Goal: Task Accomplishment & Management: Use online tool/utility

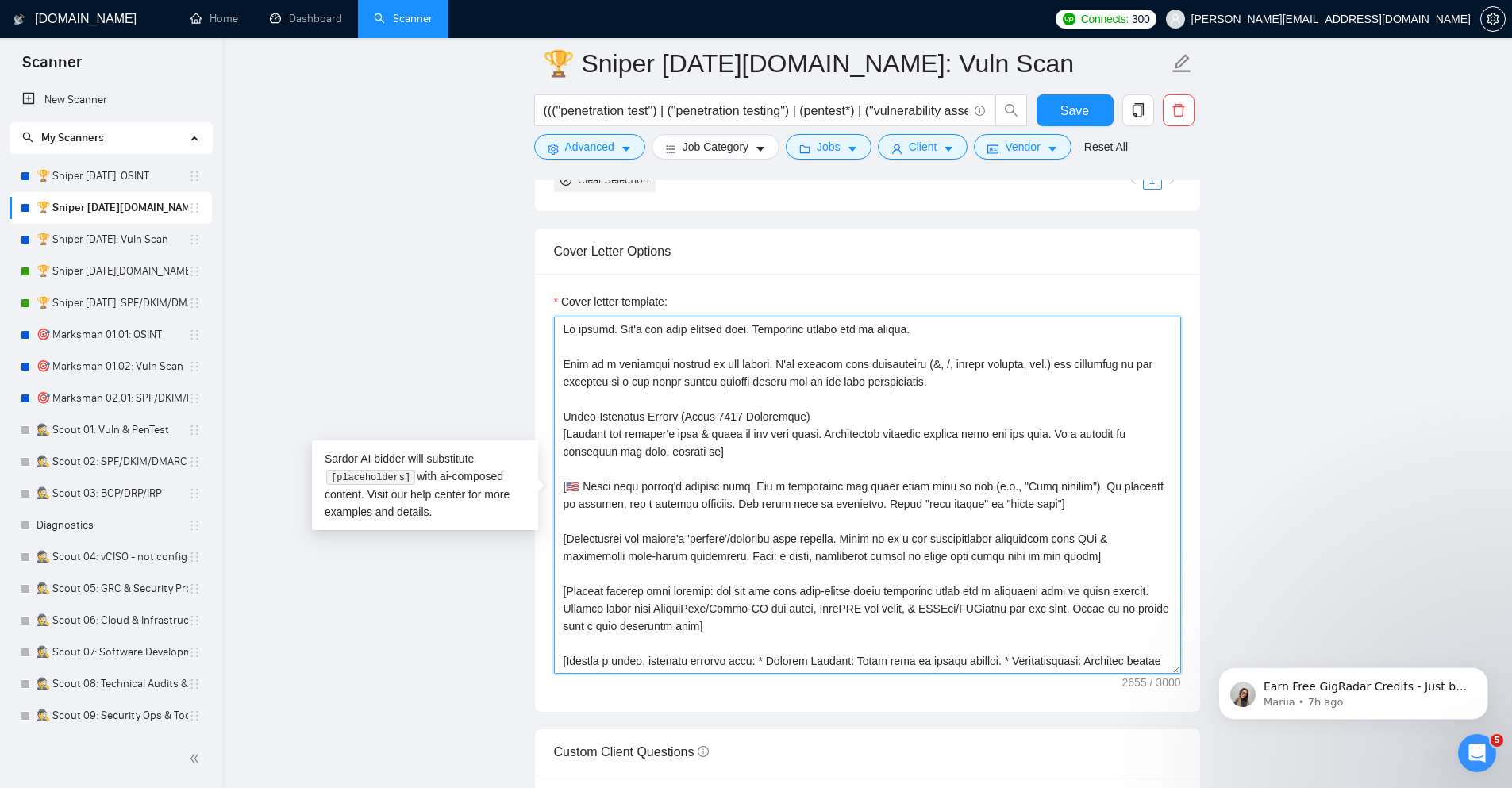
drag, startPoint x: 834, startPoint y: 421, endPoint x: 448, endPoint y: 223, distance: 433.8
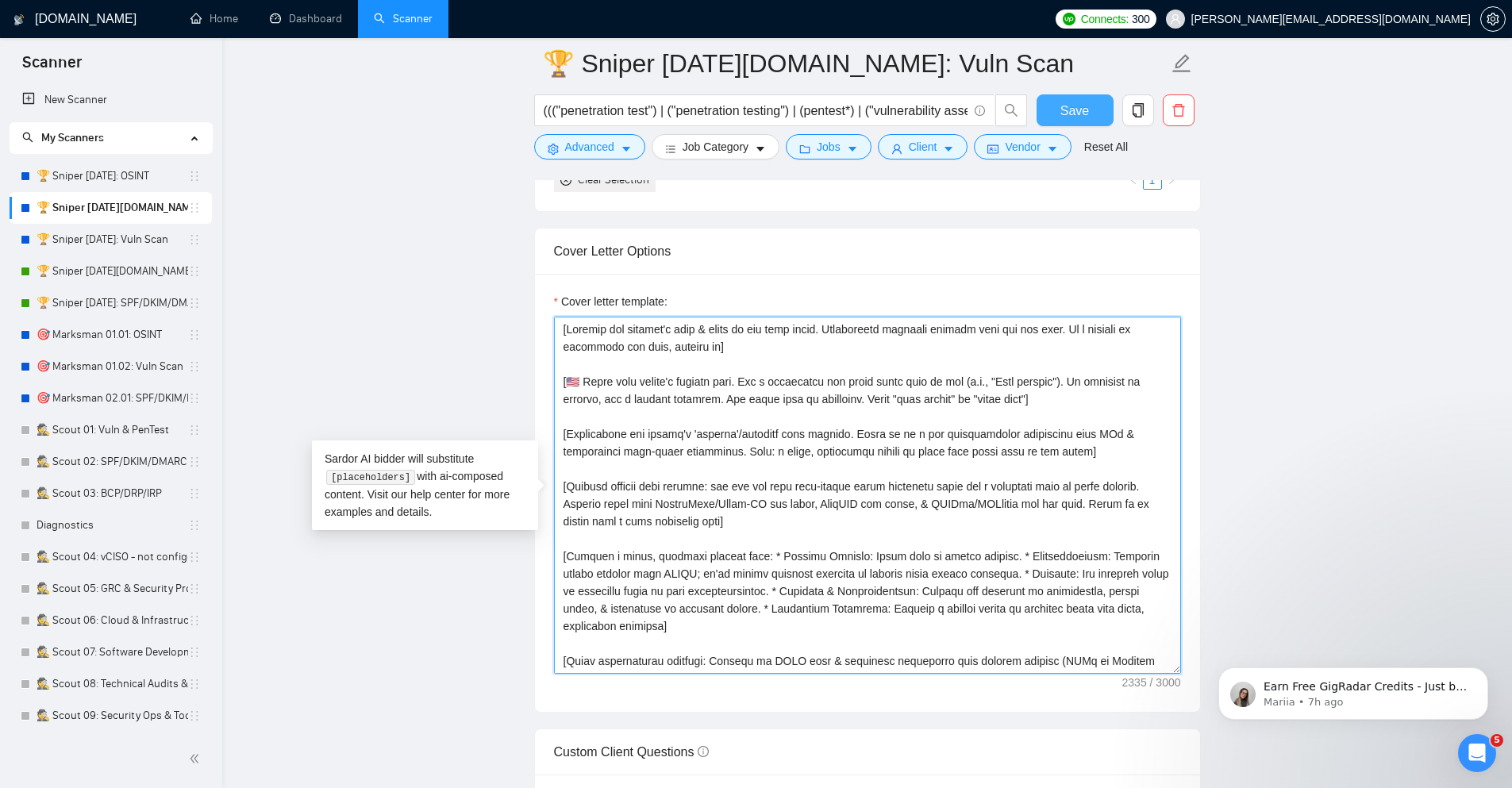
type textarea "[Analyze the posting's tone & write in the same style. Incorporate relevant det…"
click at [1067, 117] on span "Save" at bounding box center [1075, 111] width 28 height 20
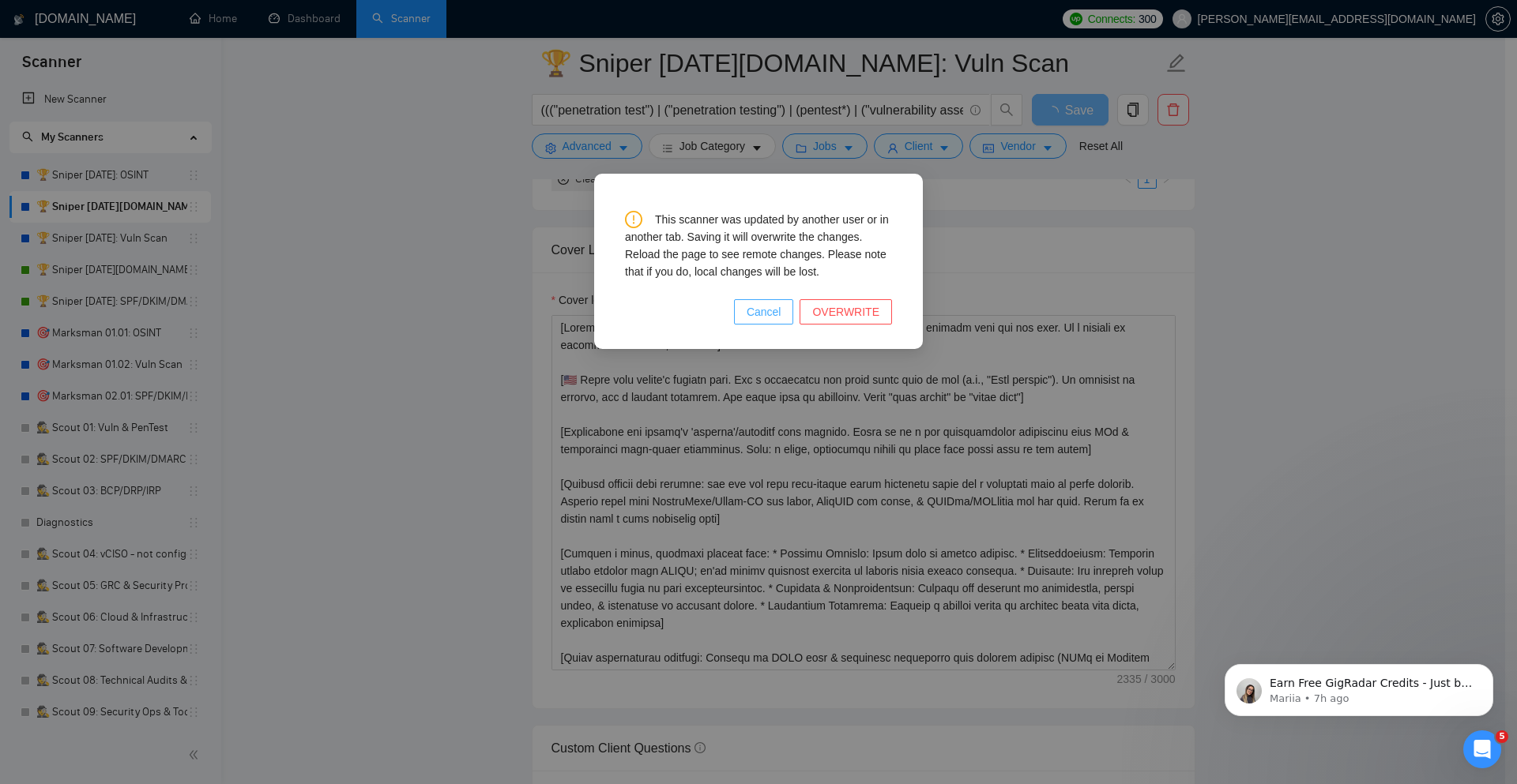
click at [769, 304] on span "Cancel" at bounding box center [764, 311] width 35 height 17
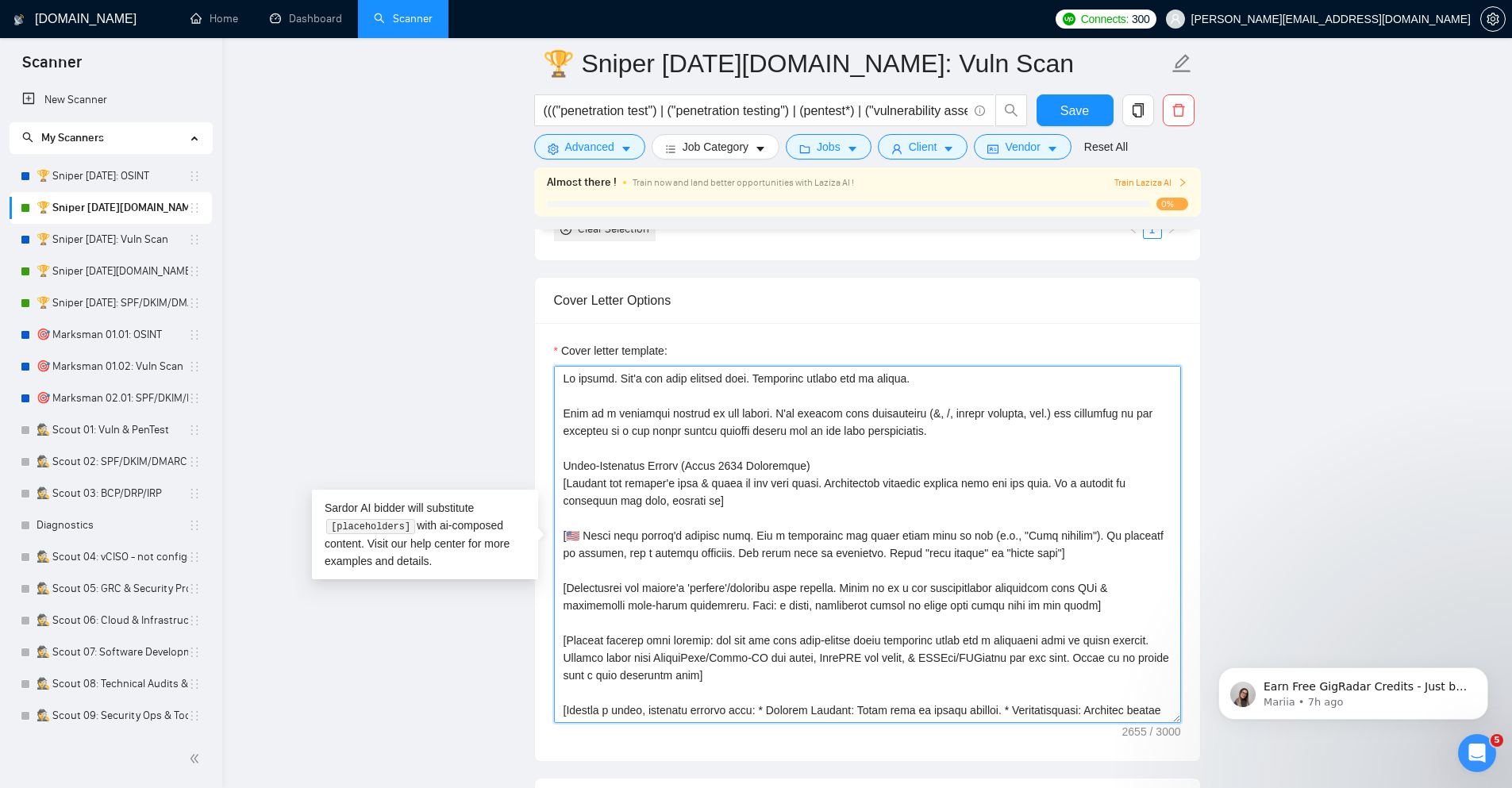
drag, startPoint x: 829, startPoint y: 472, endPoint x: 426, endPoint y: 303, distance: 437.0
click at [426, 303] on main "🏆 Sniper 01.02.01.US: Vuln Scan ((("penetration test") | ("penetration testing"…" at bounding box center [866, 560] width 1239 height 4355
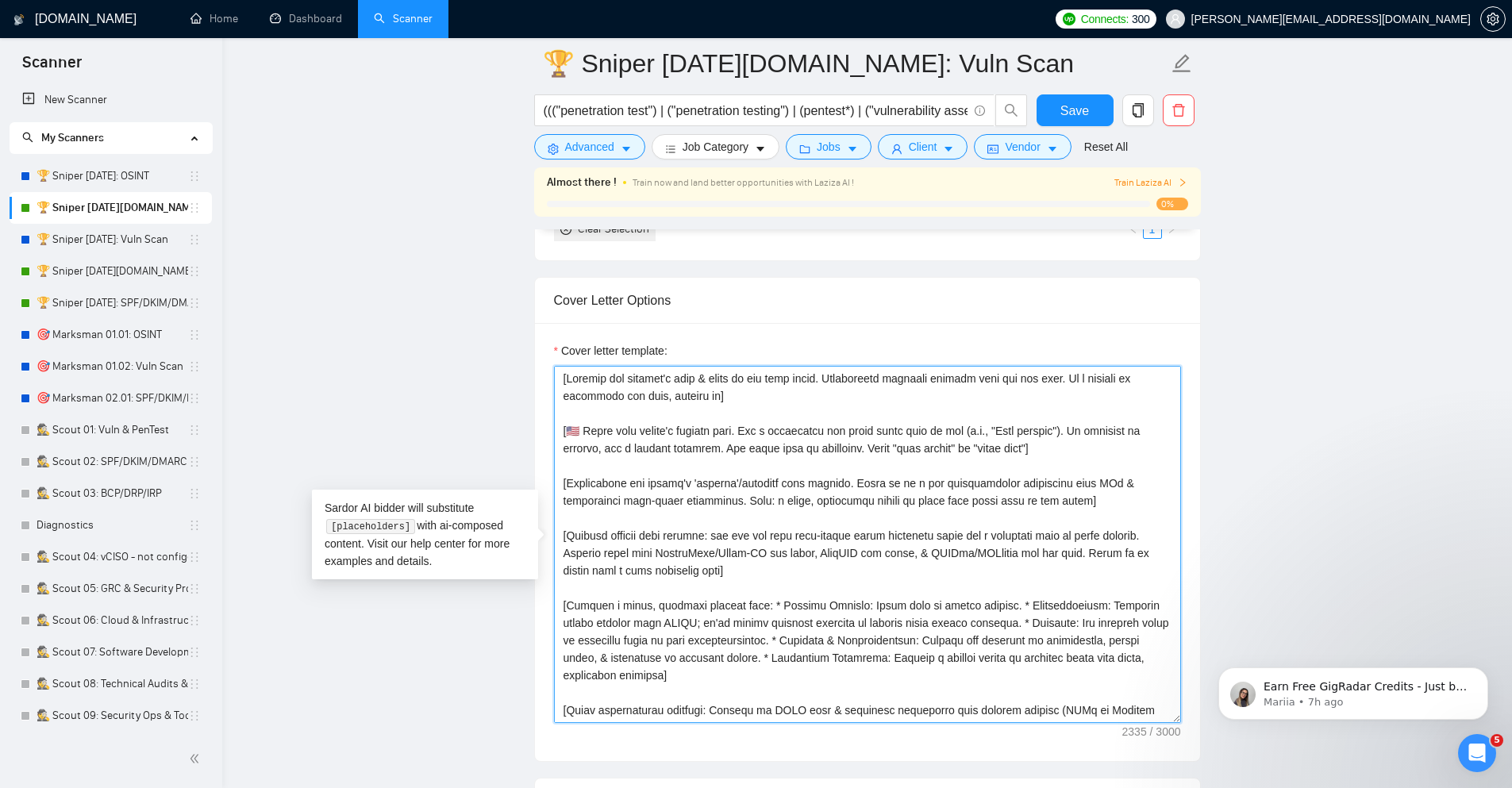
type textarea "[Loremip dol sitamet'c adip & elits do eiu temp incid. Utlaboreetd magnaali eni…"
click at [1087, 127] on div "Save" at bounding box center [1075, 114] width 84 height 39
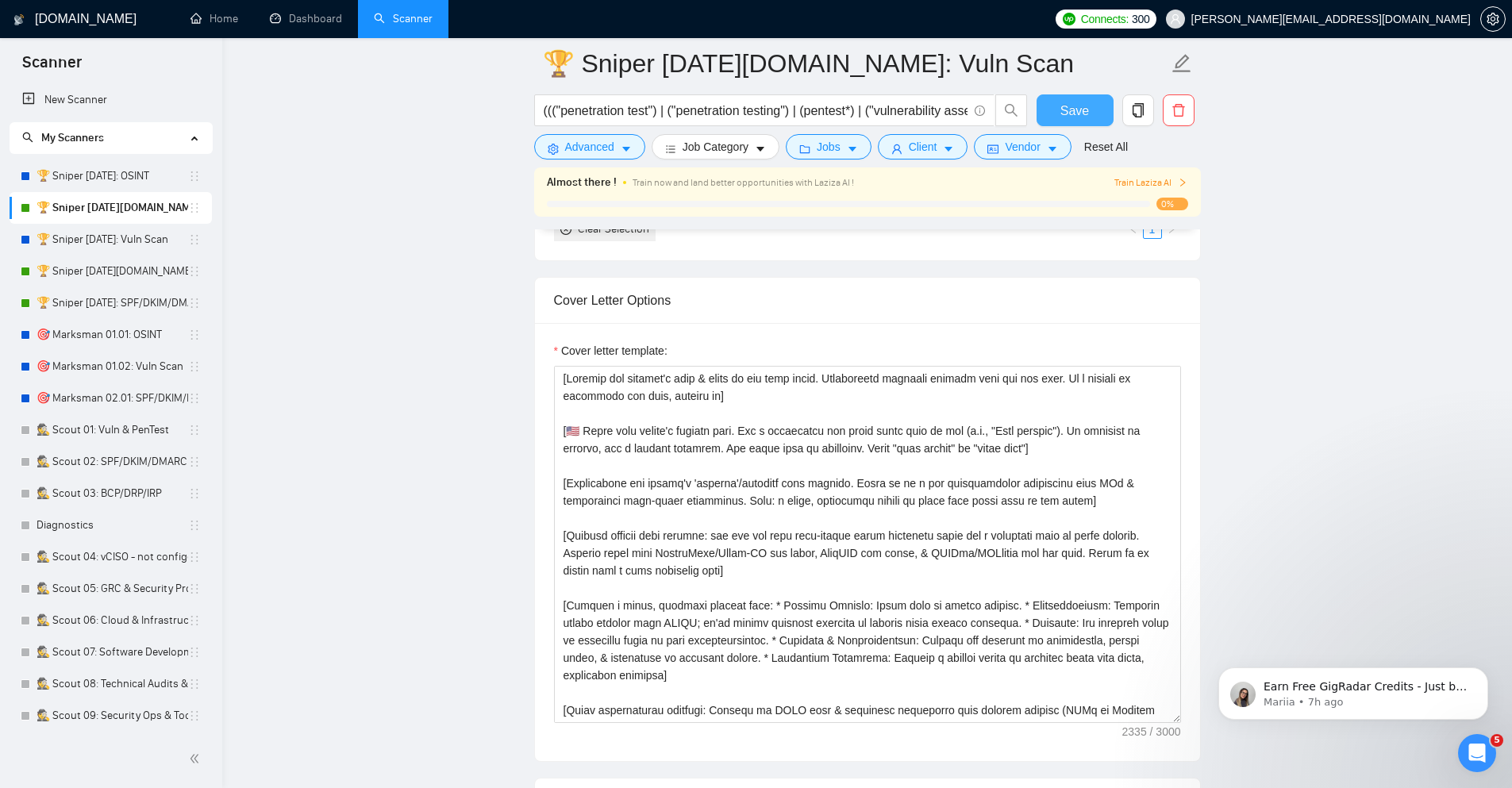
click at [1085, 120] on span "Save" at bounding box center [1075, 111] width 28 height 20
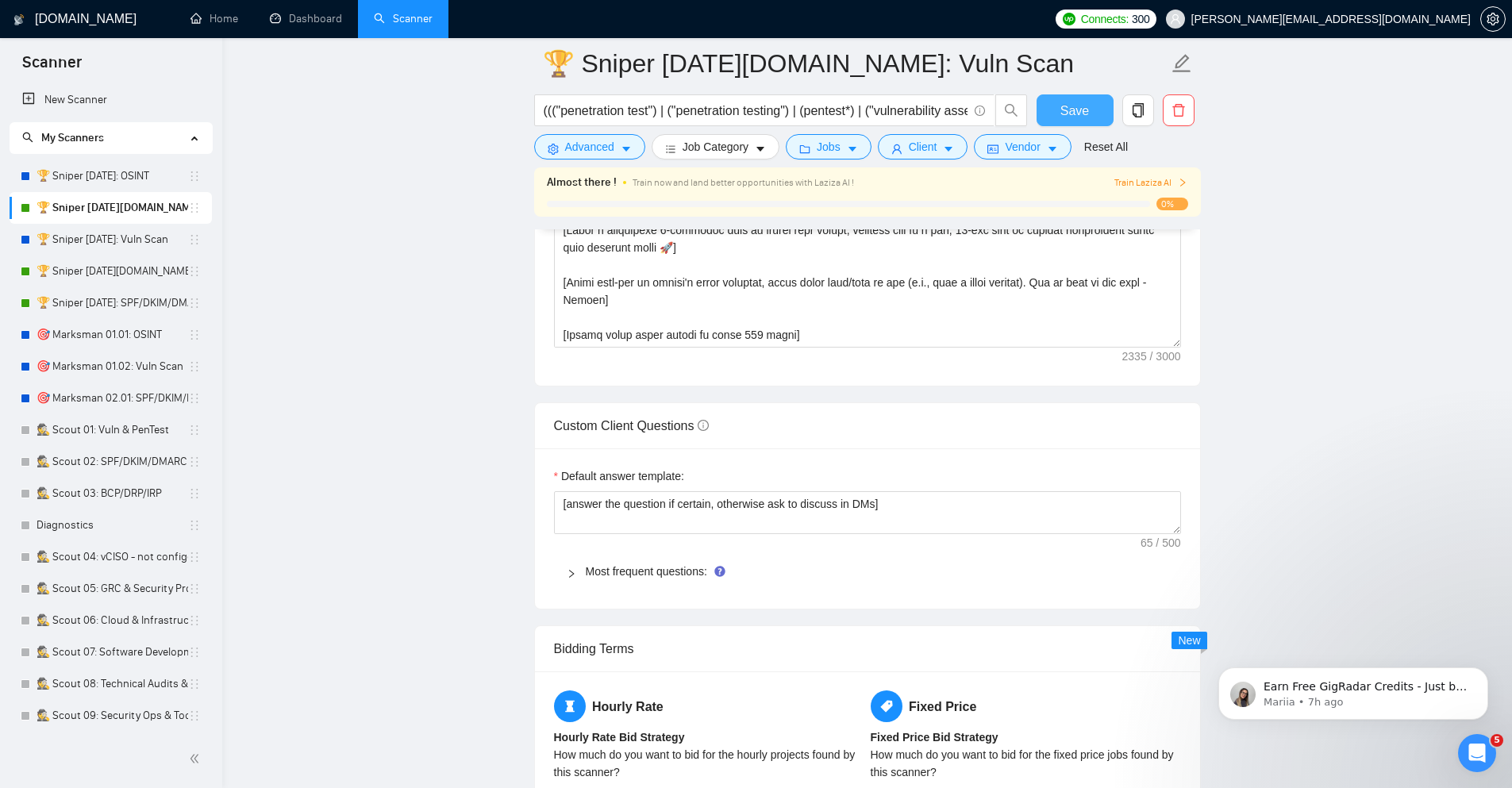
scroll to position [2062, 0]
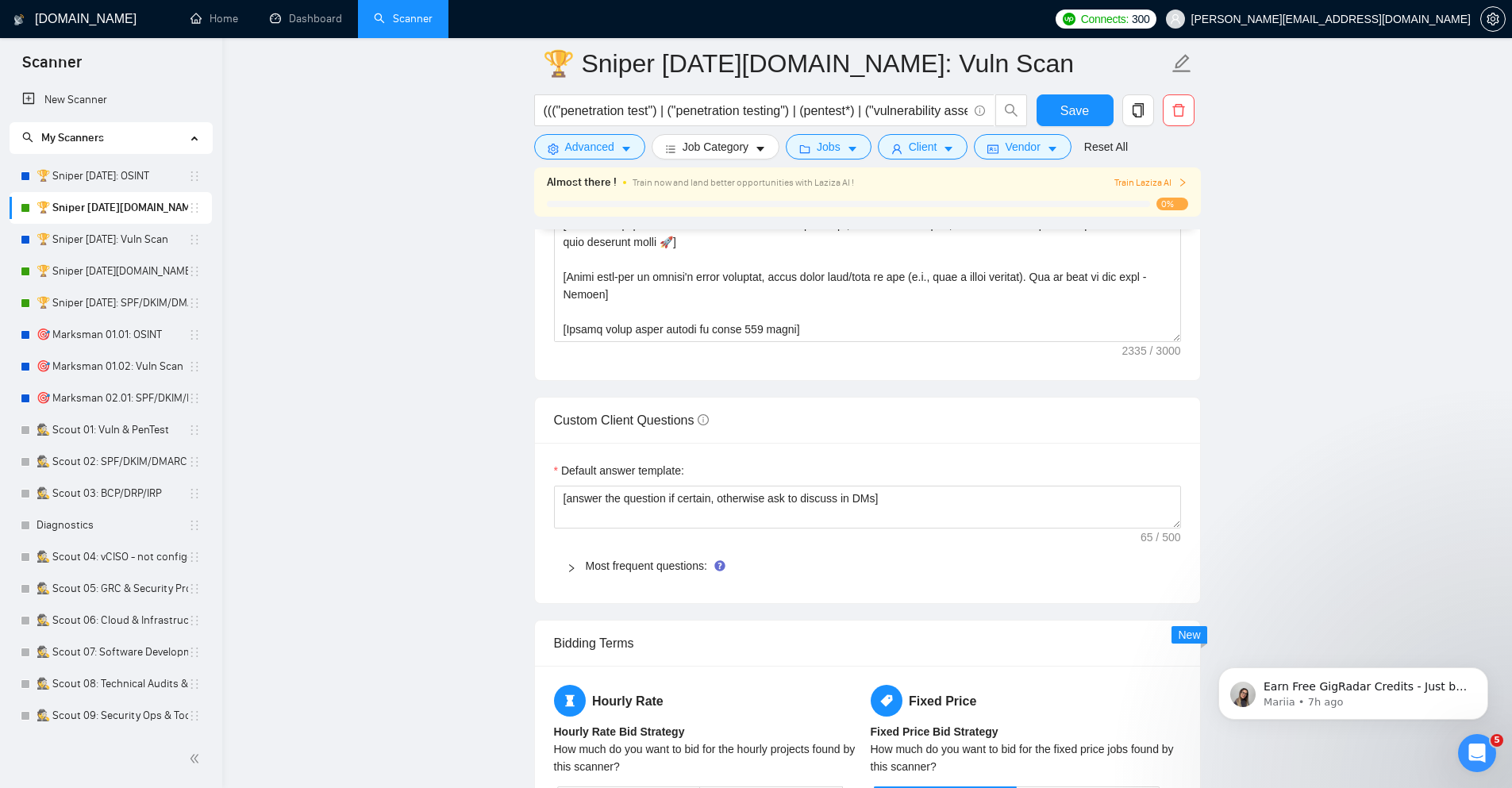
click at [573, 572] on icon "right" at bounding box center [570, 568] width 9 height 9
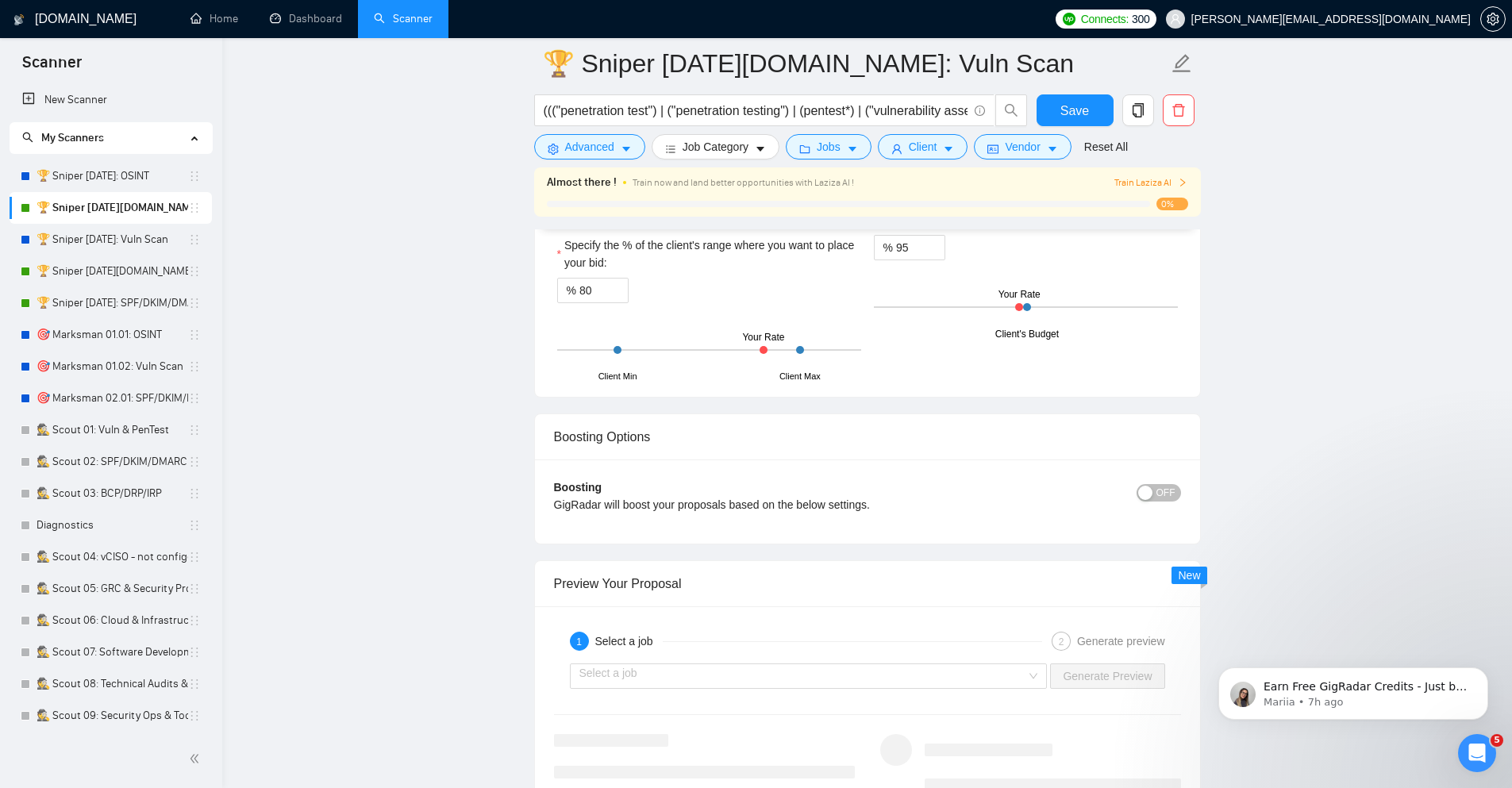
scroll to position [3682, 0]
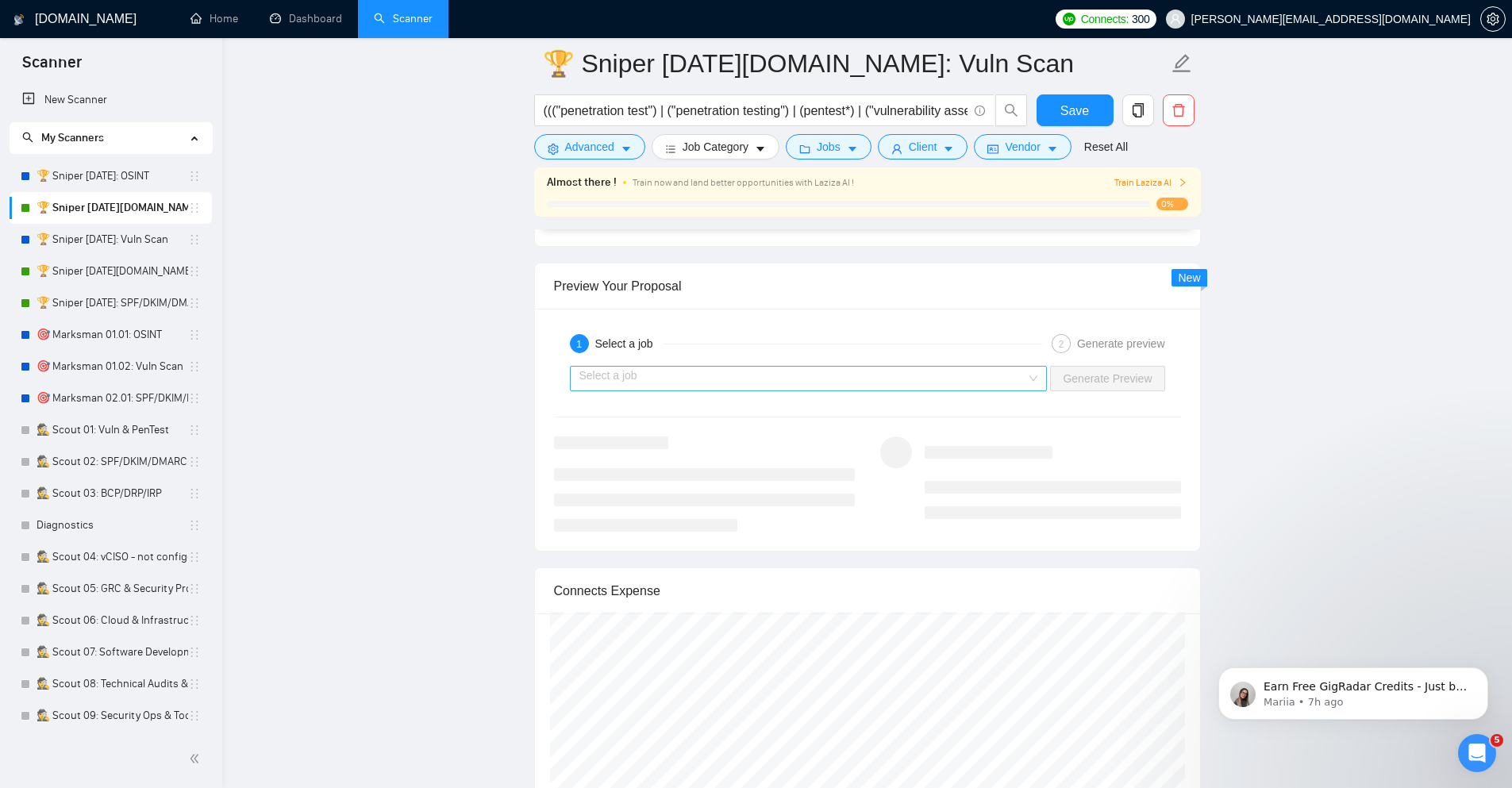
click at [840, 382] on input "search" at bounding box center [803, 378] width 447 height 23
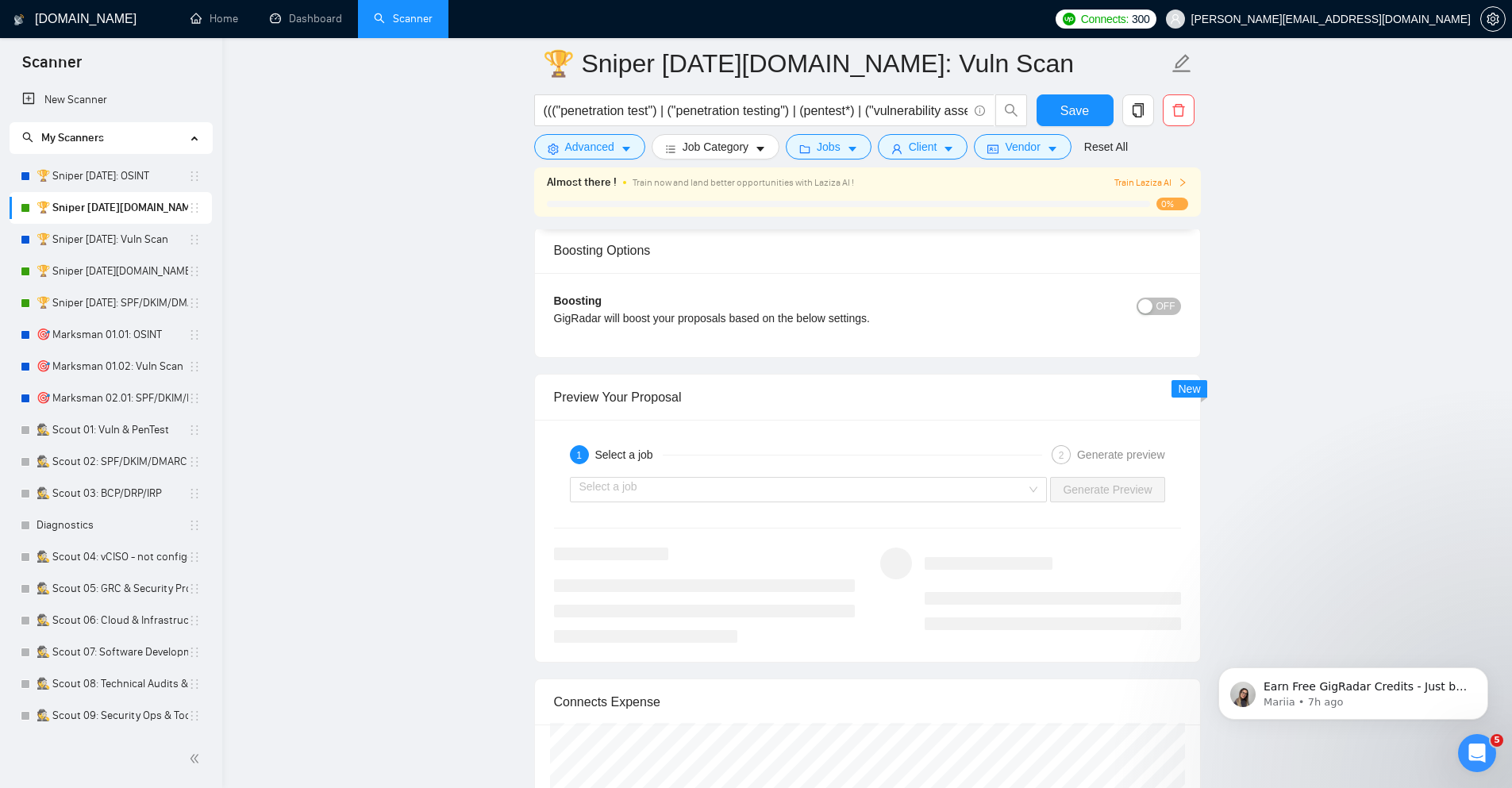
scroll to position [3695, 0]
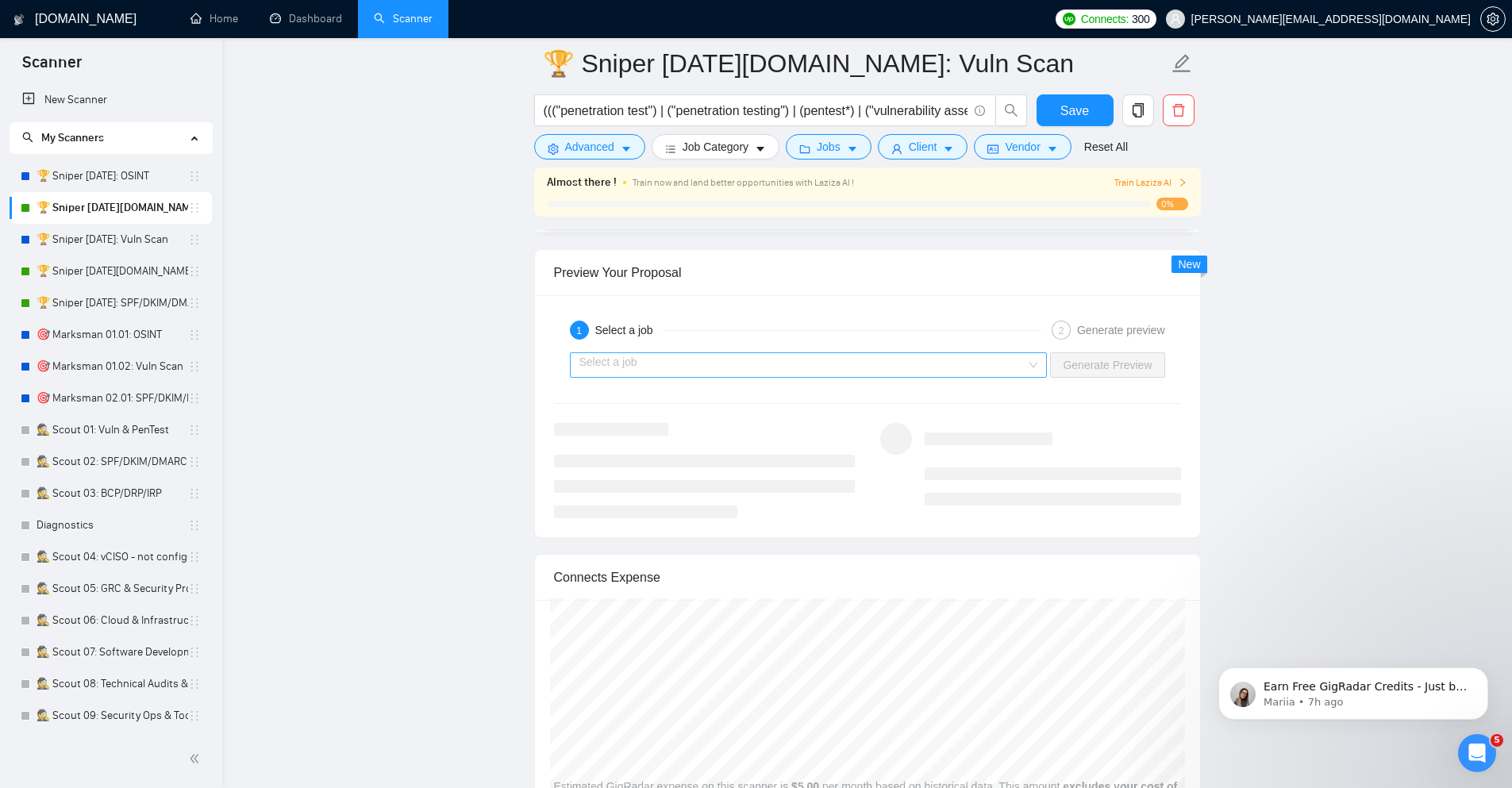
click at [1013, 363] on input "search" at bounding box center [803, 365] width 447 height 23
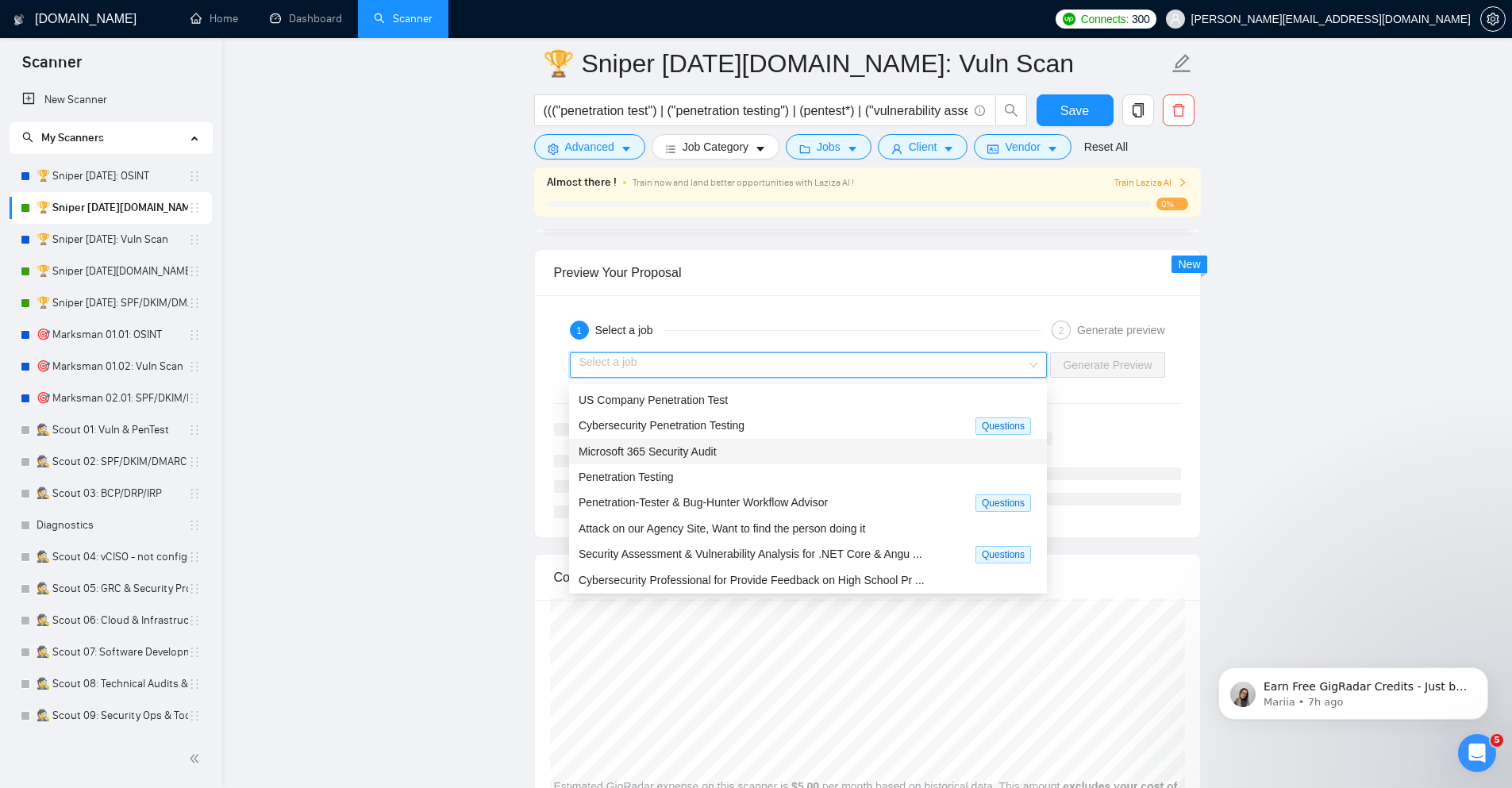
click at [797, 448] on div "Microsoft 365 Security Audit" at bounding box center [808, 451] width 458 height 18
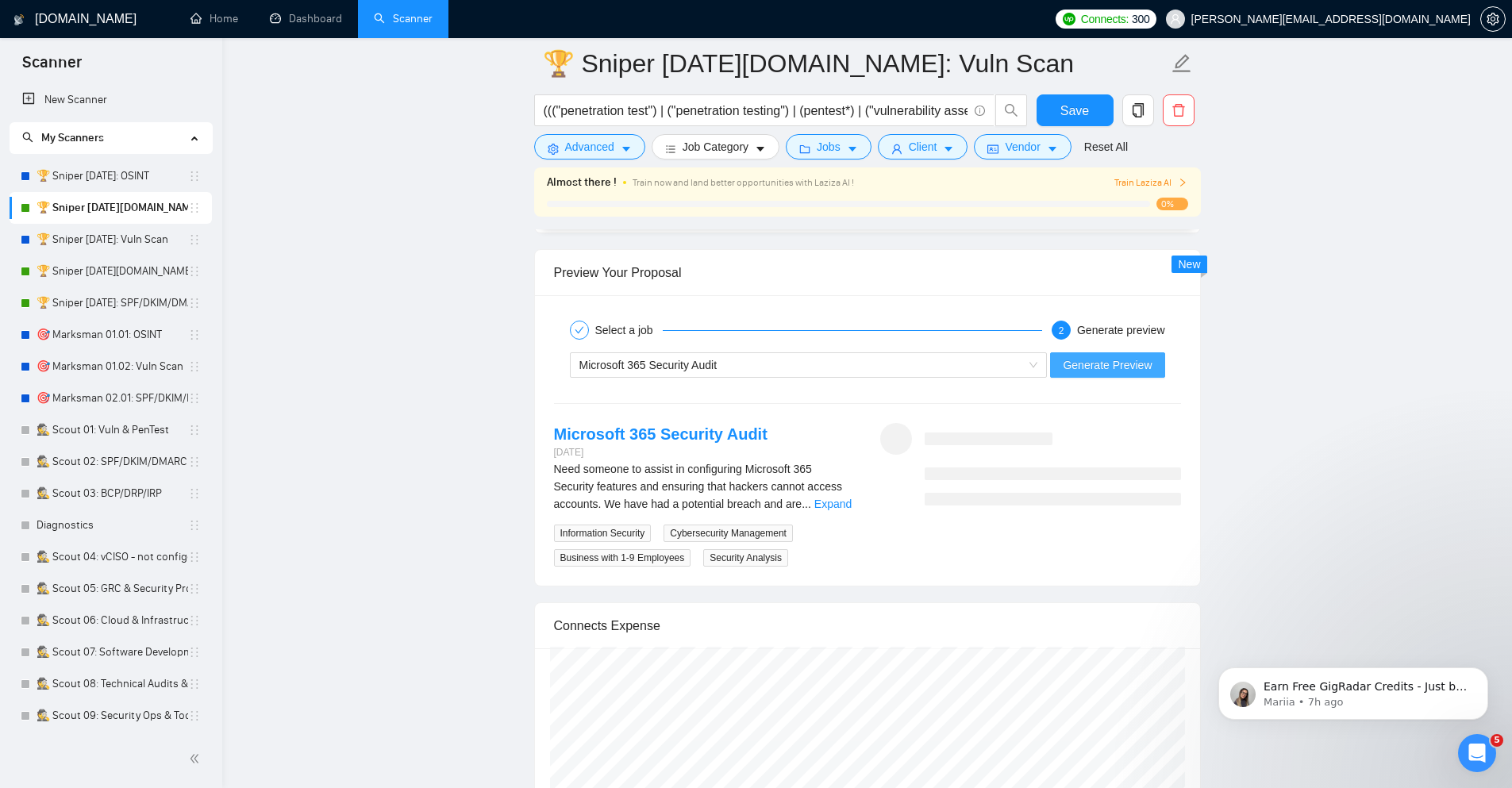
click at [1114, 367] on span "Generate Preview" at bounding box center [1107, 365] width 89 height 18
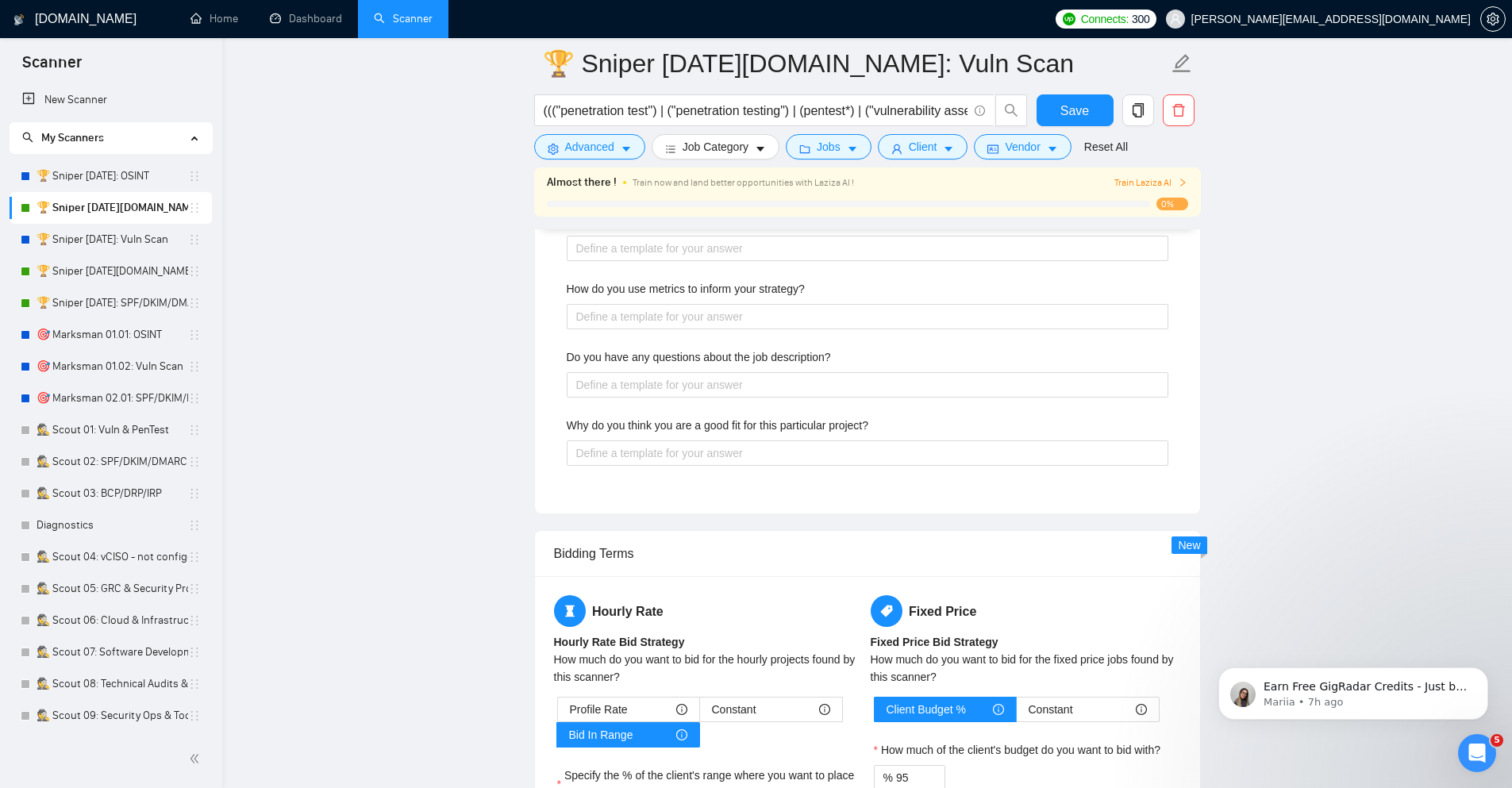
scroll to position [2552, 0]
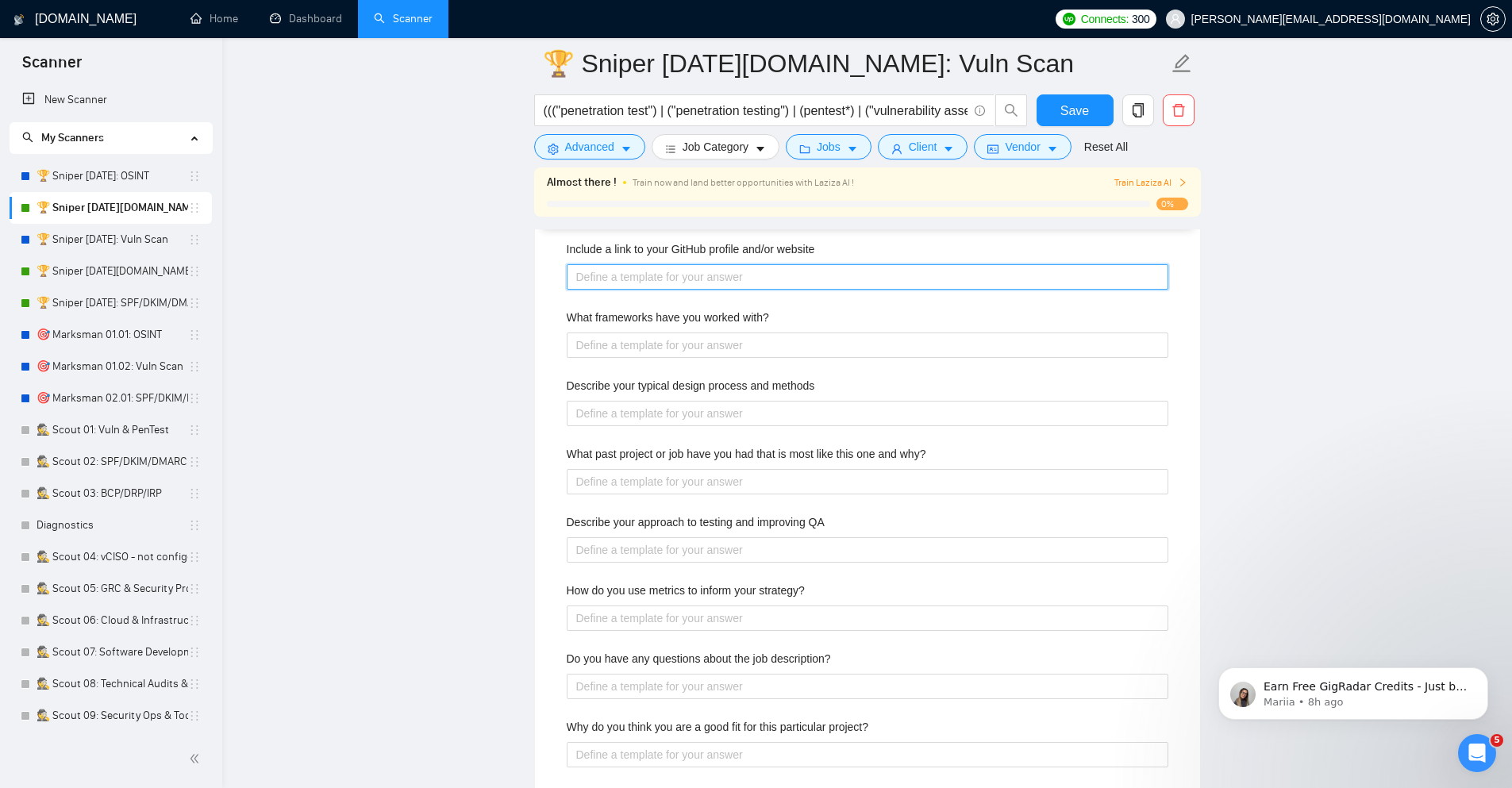
click at [650, 288] on website "Include a link to your GitHub profile and/or website" at bounding box center [866, 277] width 601 height 25
paste website "[URL][DOMAIN_NAME]"
type website "[URL][DOMAIN_NAME]"
click at [689, 350] on with\? "What frameworks have you worked with?" at bounding box center [866, 345] width 601 height 25
type with\? "N"
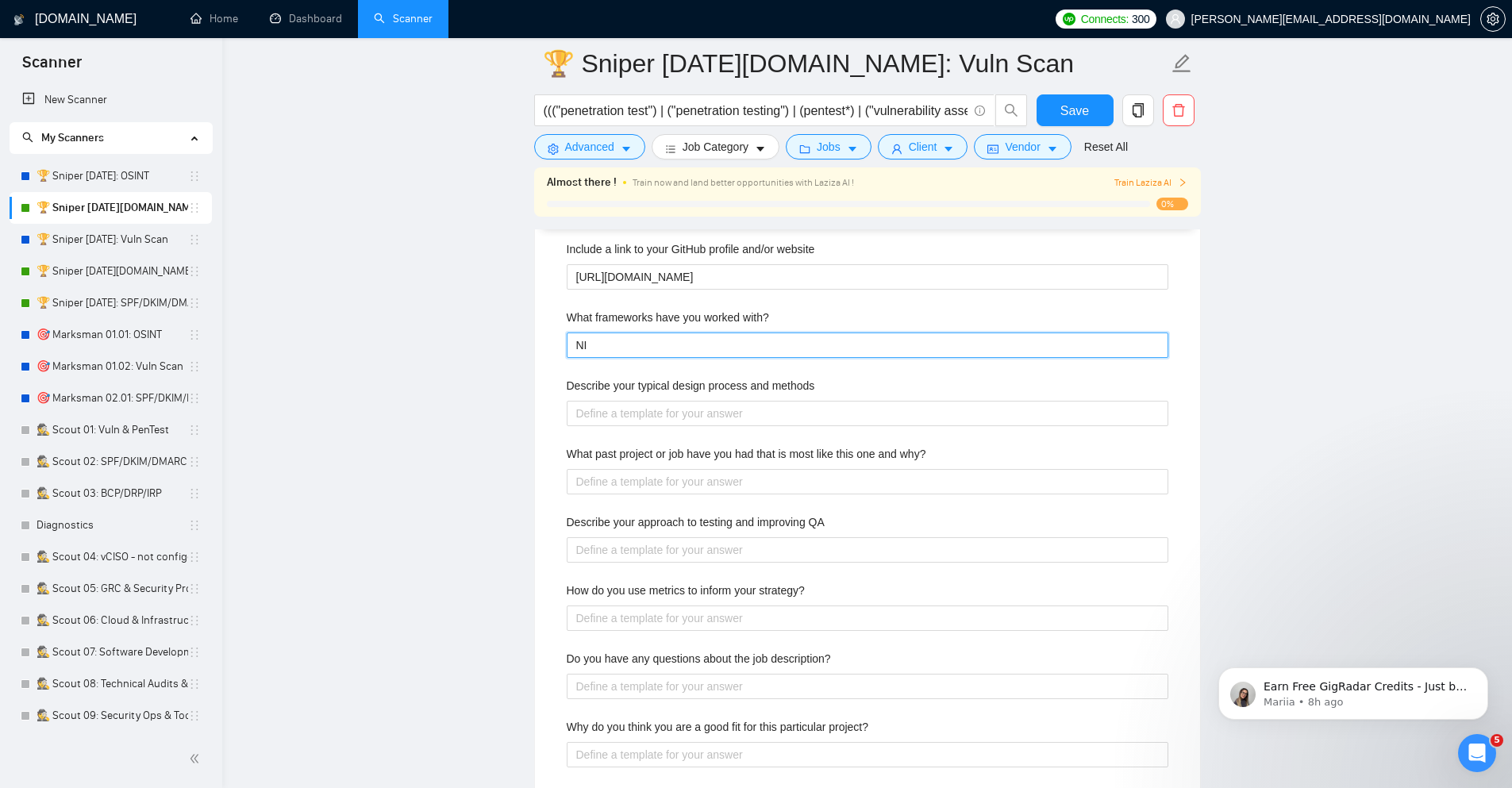
type with\? "NIS"
type with\? "NIST"
type with\? "NIS"
type with\? "NI"
type with\? "N"
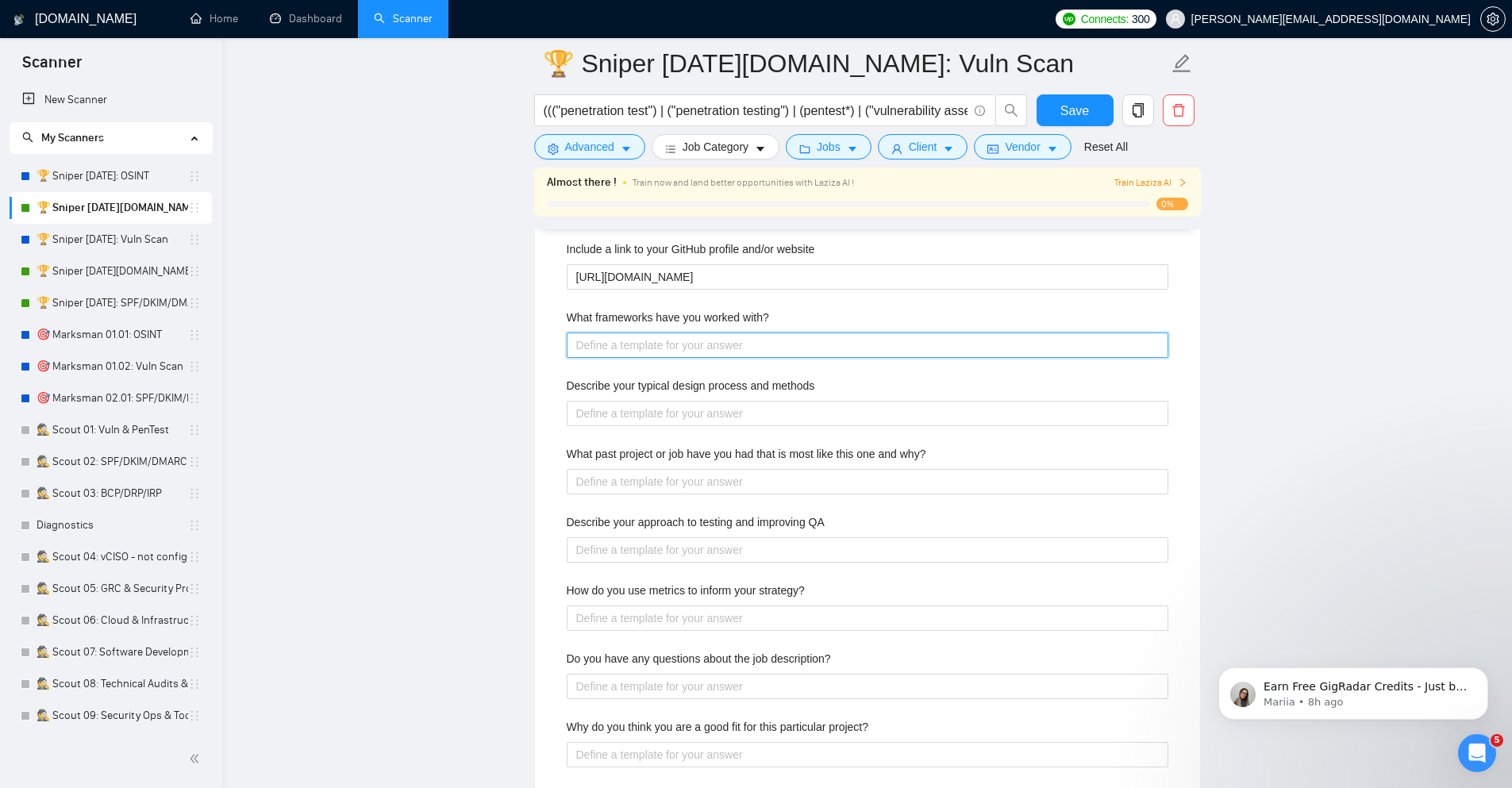
paste with\? "[answer"
type with\? "[answer"
type with\? "[g"
type with\? "[ge"
type with\? "[gene"
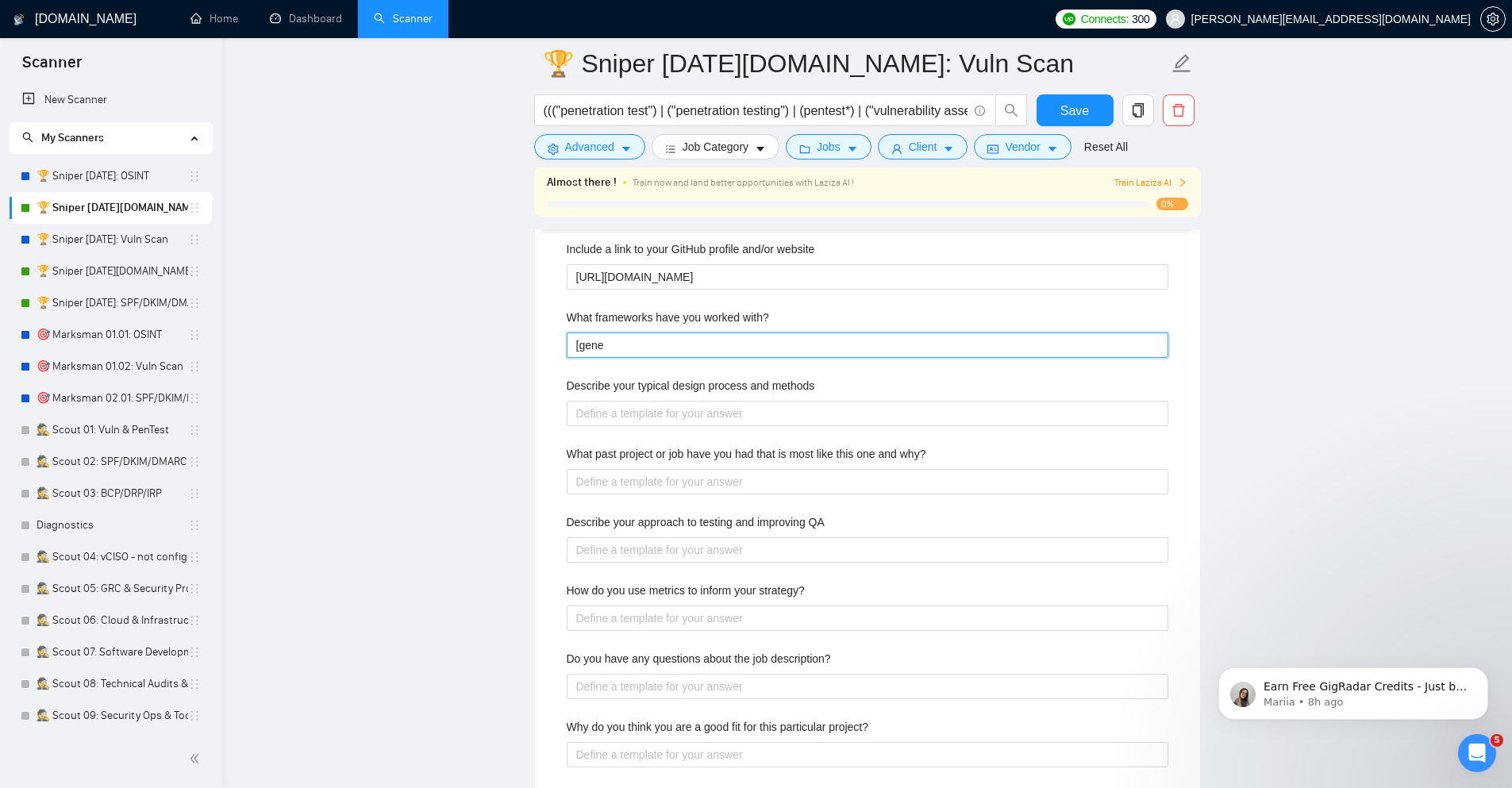
type with\? "[gener"
type with\? "[genera"
type with\? "[generat"
type with\? "[generate"
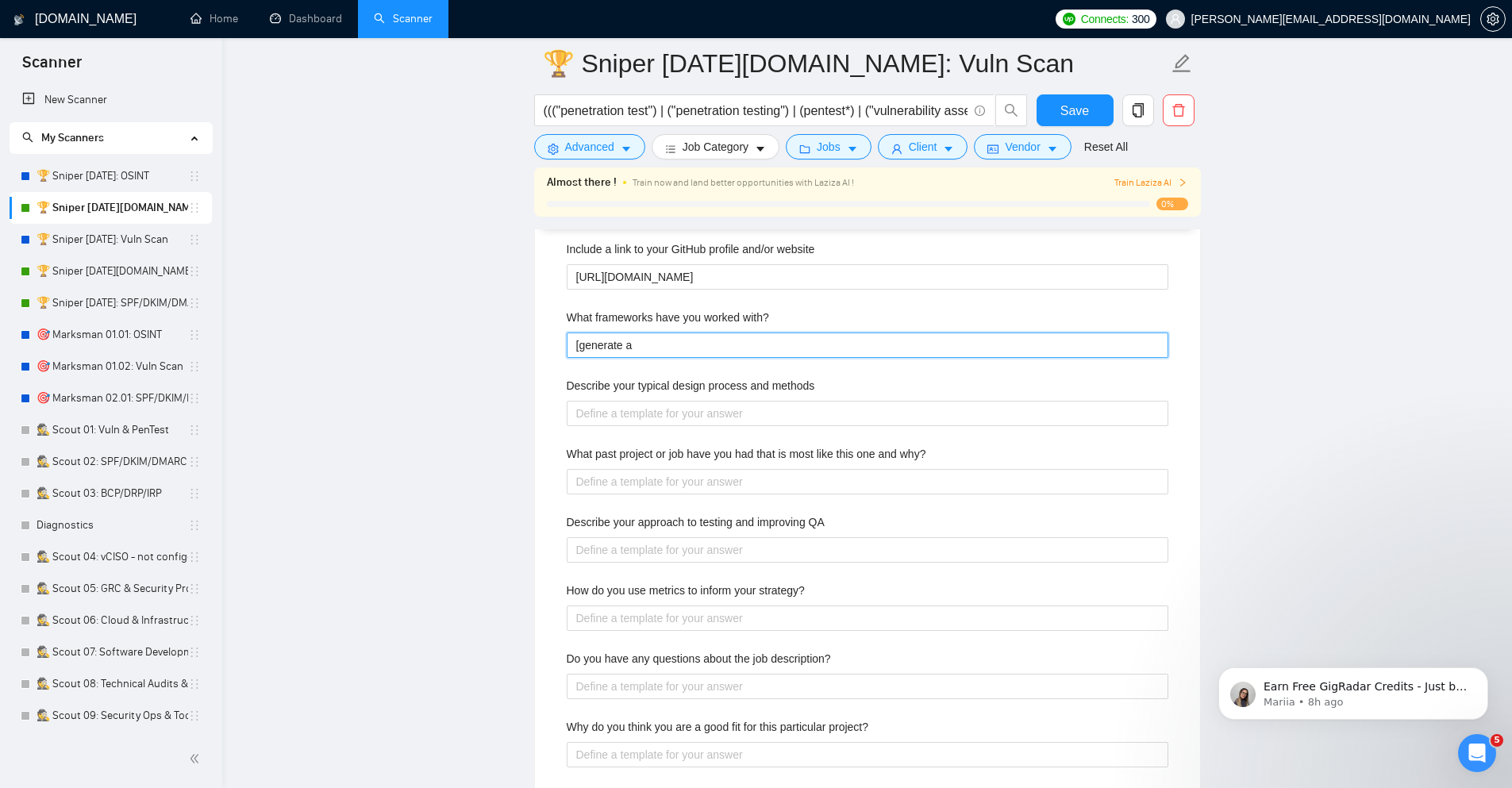
type with\? "[generate an"
type with\? "[generate an a"
type with\? "[generate an an"
type with\? "[generate an ans"
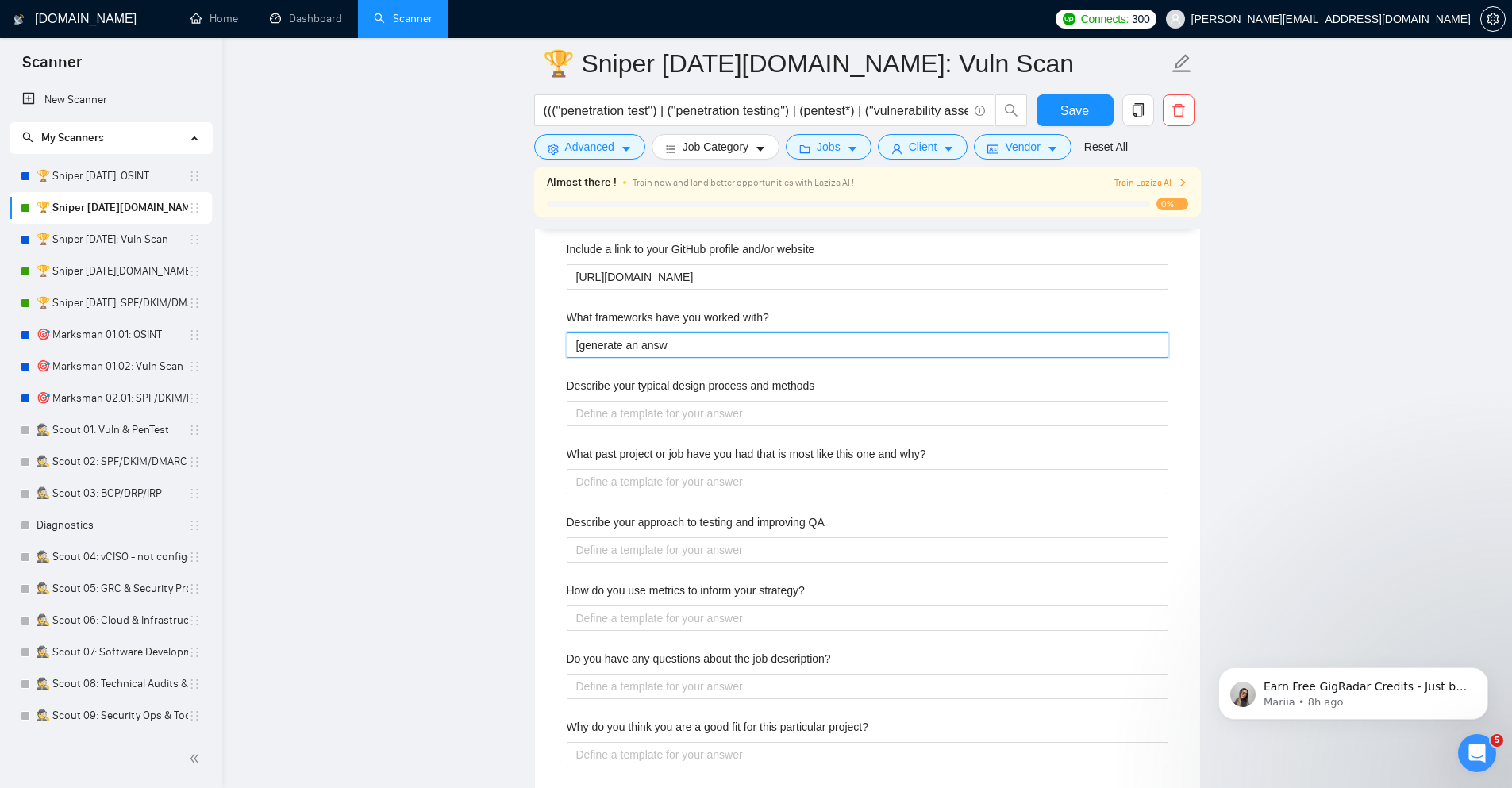
type with\? "[generate an answe"
type with\? "[generate an answer"
type with\? "[generate an answer al"
type with\? "[generate an answer ali"
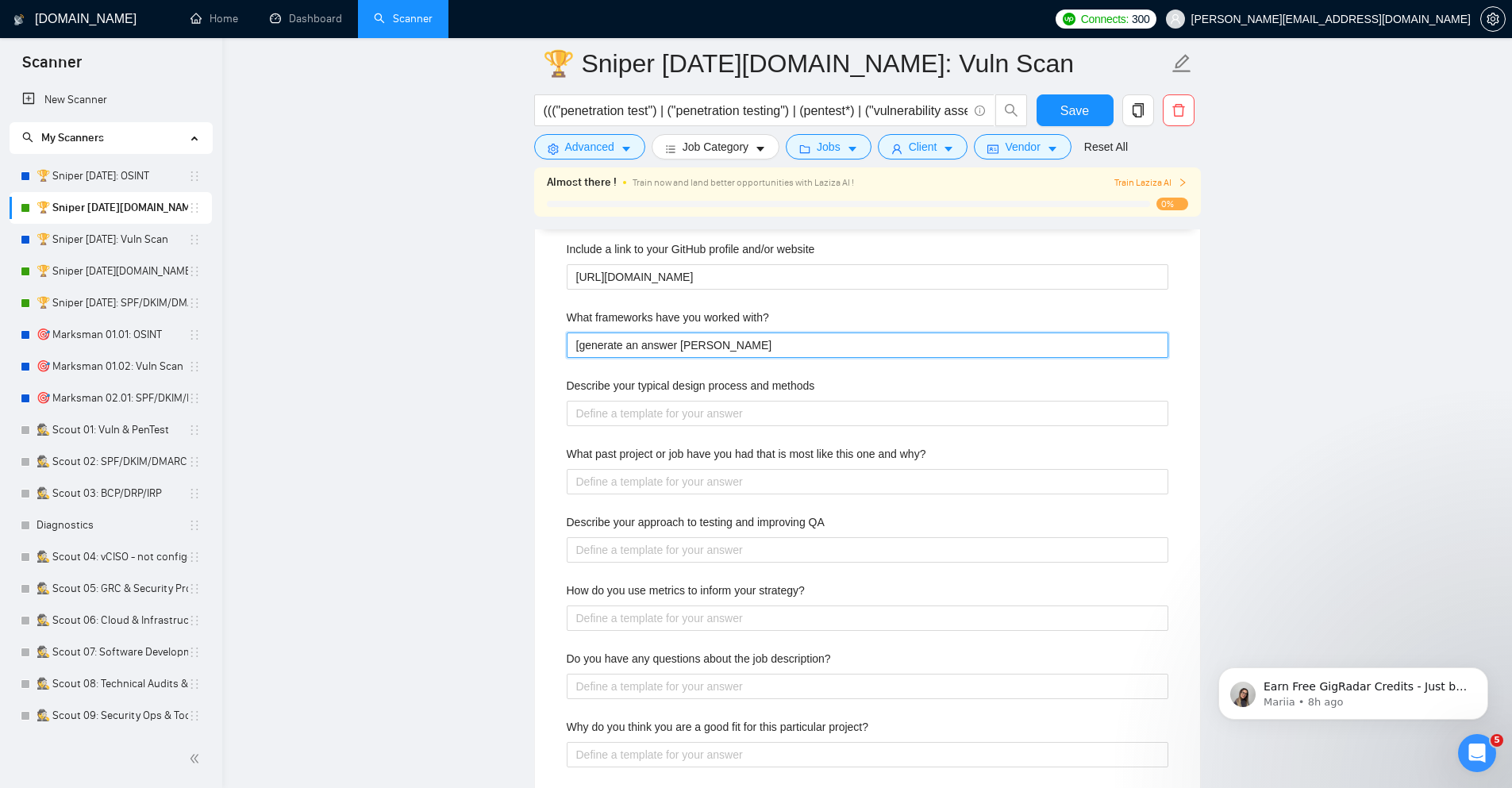
type with\? "[generate an answer alig"
type with\? "[generate an answer aligne"
type with\? "[generate an answer aligned"
type with\? "[generate an answer aligned t"
type with\? "[generate an answer aligned to"
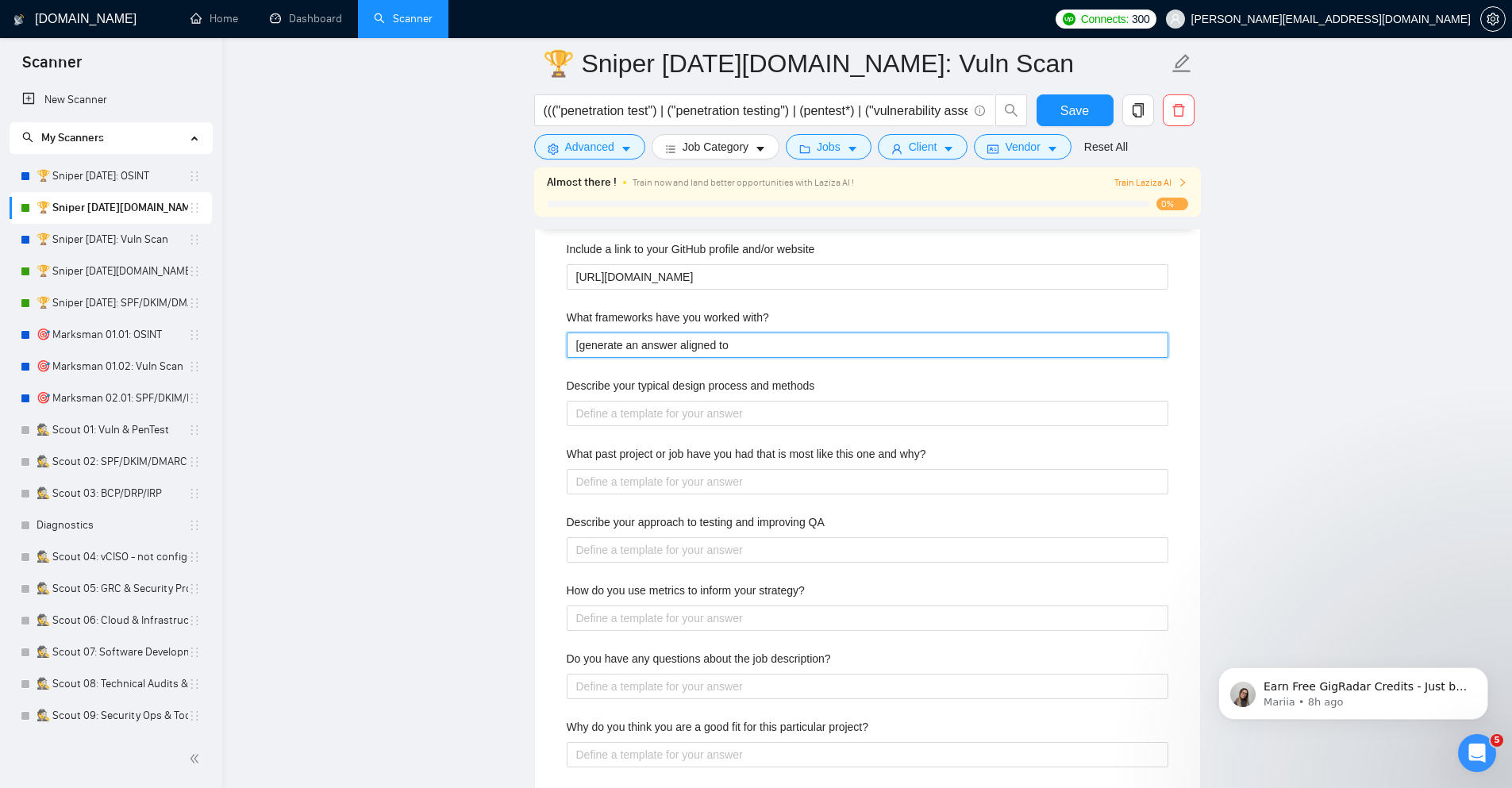
type with\? "[generate an answer aligned to"
type with\? "[generate an answer aligned to t"
type with\? "[generate an answer aligned to th"
type with\? "[generate an answer aligned to the"
type with\? "[generate an answer aligned to their"
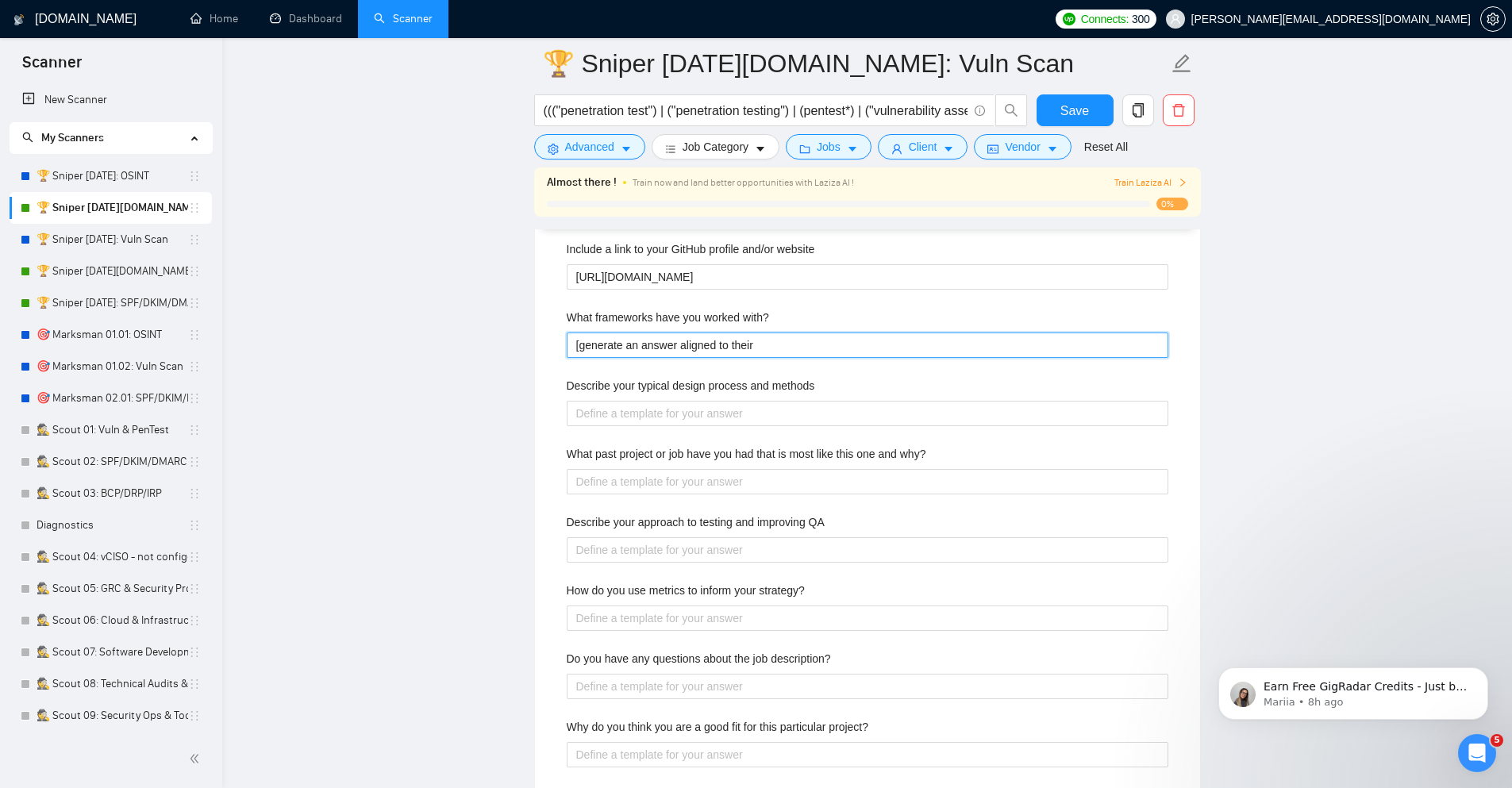
type with\? "[generate an answer aligned to their"
type with\? "[generate an answer aligned to their po"
type with\? "[generate an answer aligned to their post"
type with\? "[generate an answer aligned to their post su"
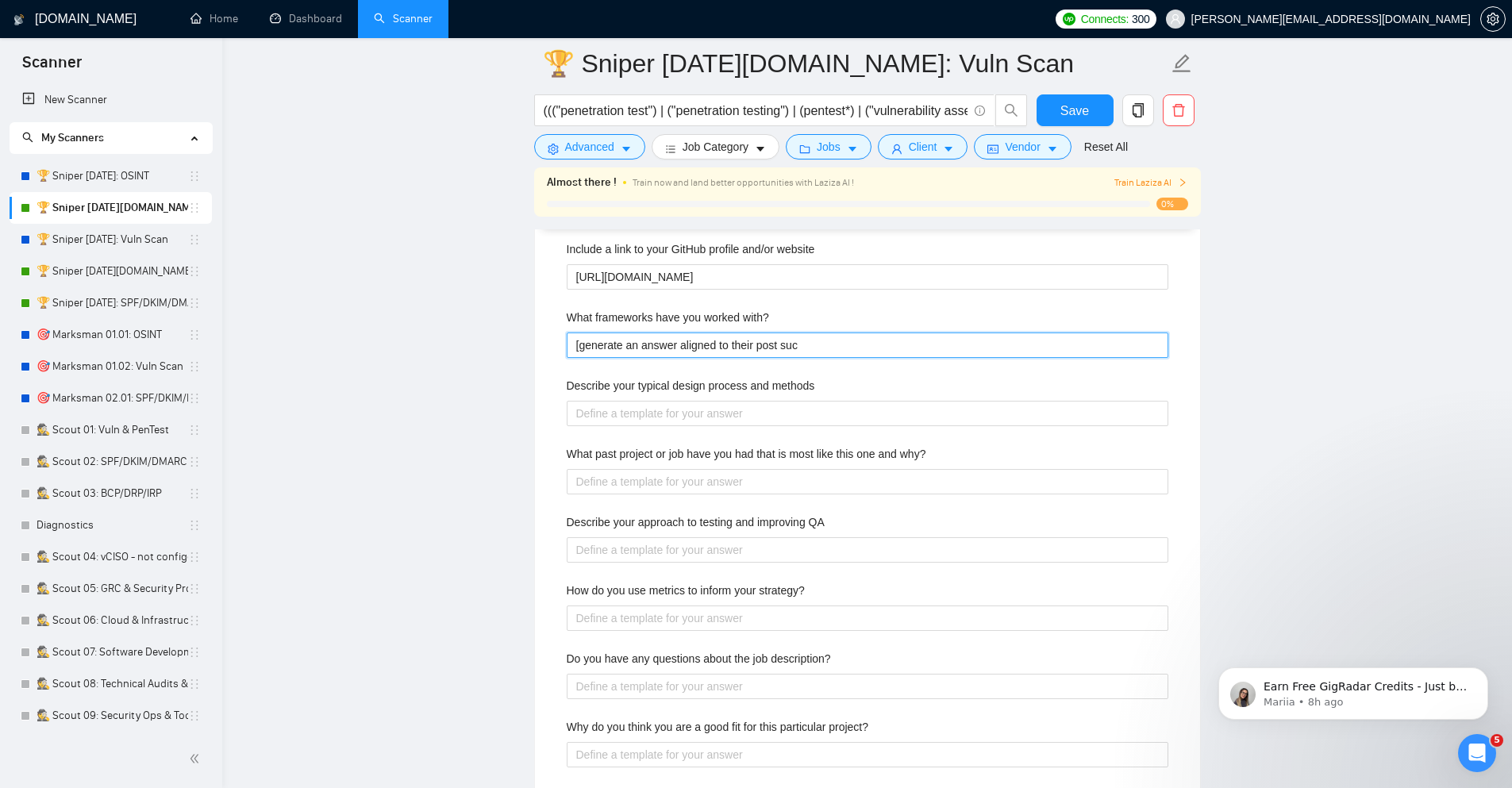
type with\? "[generate an answer aligned to their post such"
type with\? "[generate an answer aligned to their post such a"
type with\? "[generate an answer aligned to their post such as"
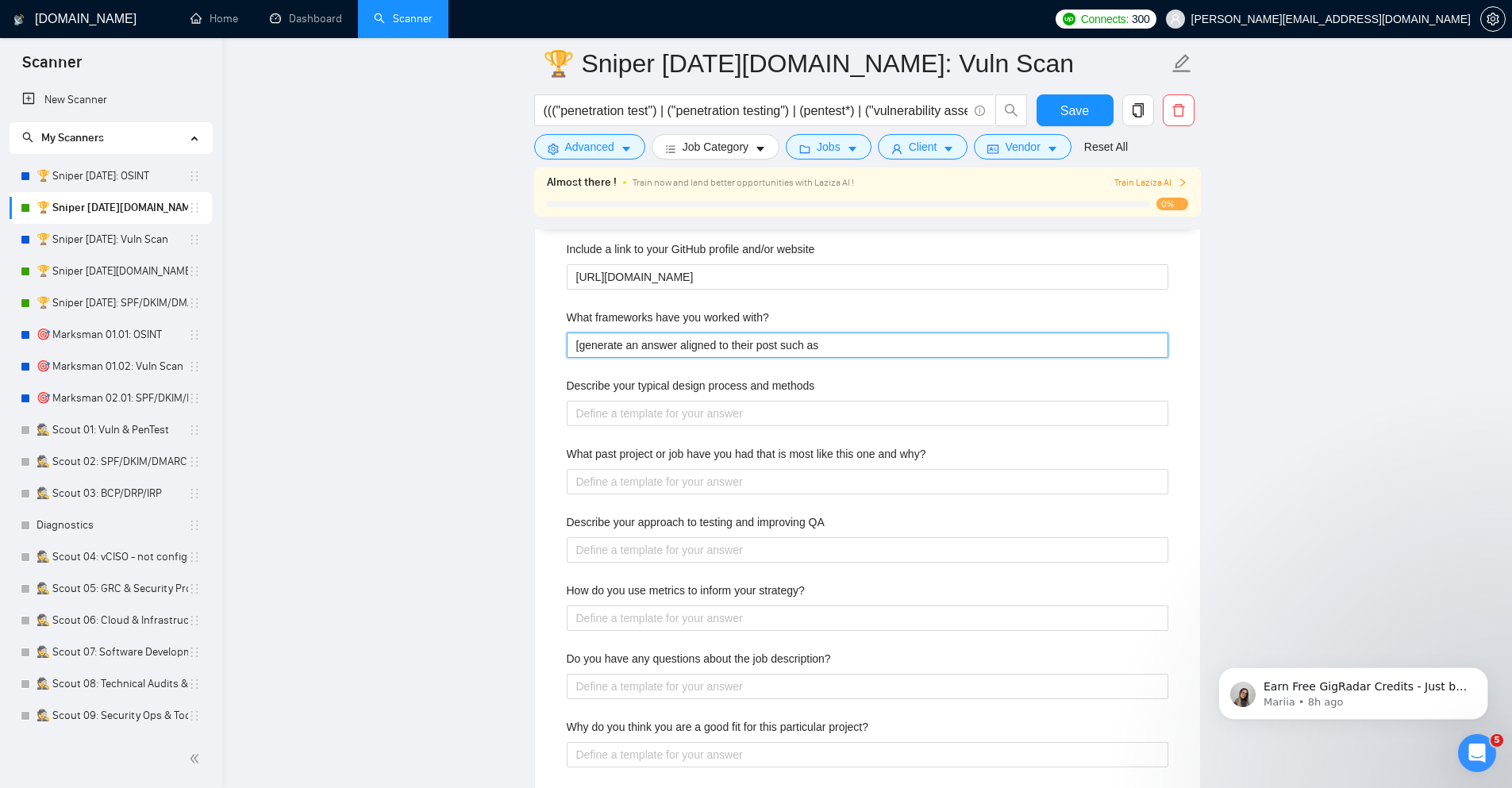
type with\? "[generate an answer aligned to their post such as N"
type with\? "[generate an answer aligned to their post such as NIS"
type with\? "[generate an answer aligned to their post such as NIST"
type with\? "[generate an answer aligned to their post such as NIST_"
type with\? "[generate an answer aligned to their post such as NIST_C"
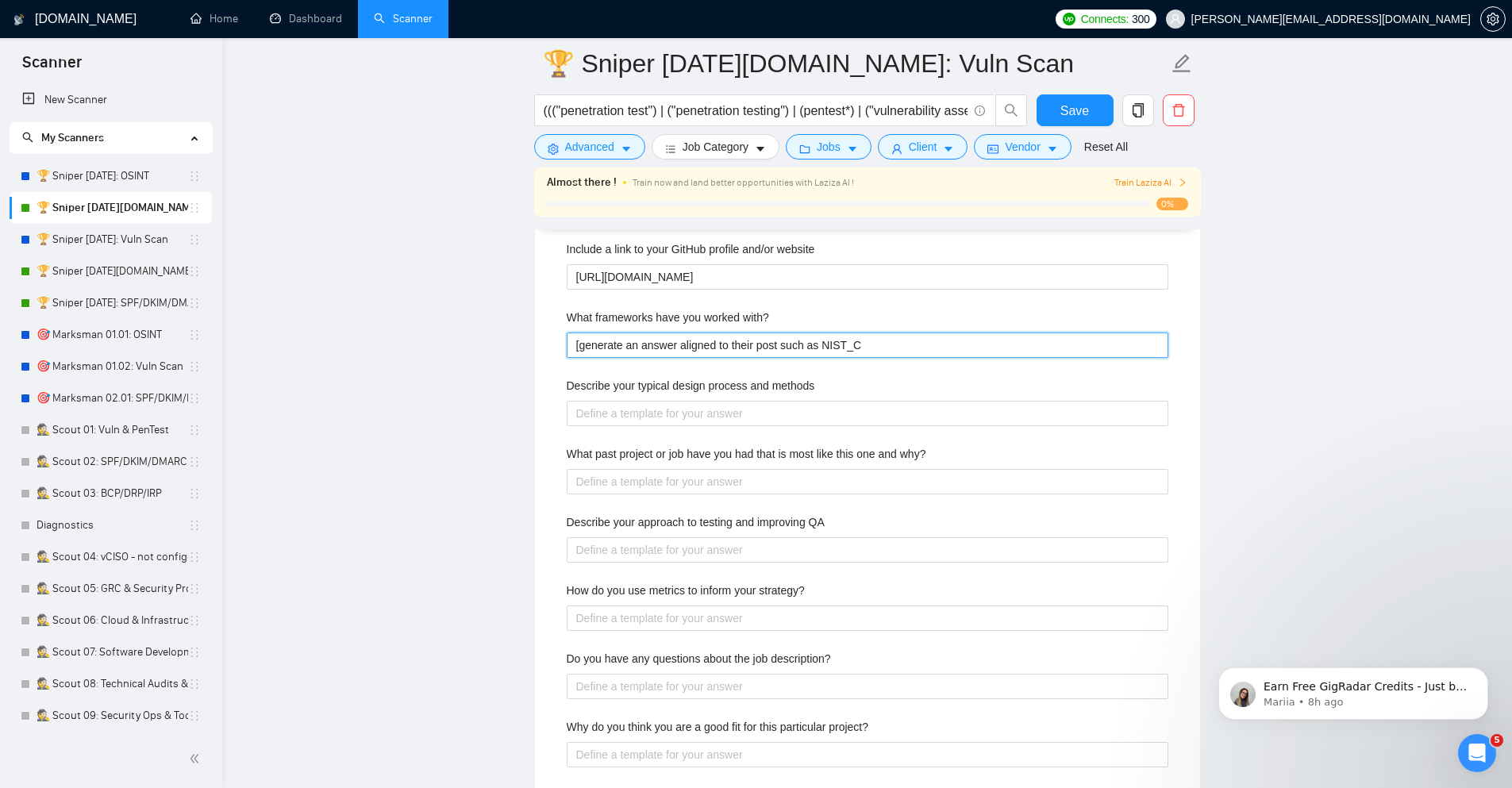
type with\? "[generate an answer aligned to their post such as NIST_"
type with\? "[generate an answer aligned to their post such as NIST"
type with\? "[generate an answer aligned to their post such as NIST-"
type with\? "[generate an answer aligned to their post such as NIST-C"
type with\? "[generate an answer aligned to their post such as NIST-CS"
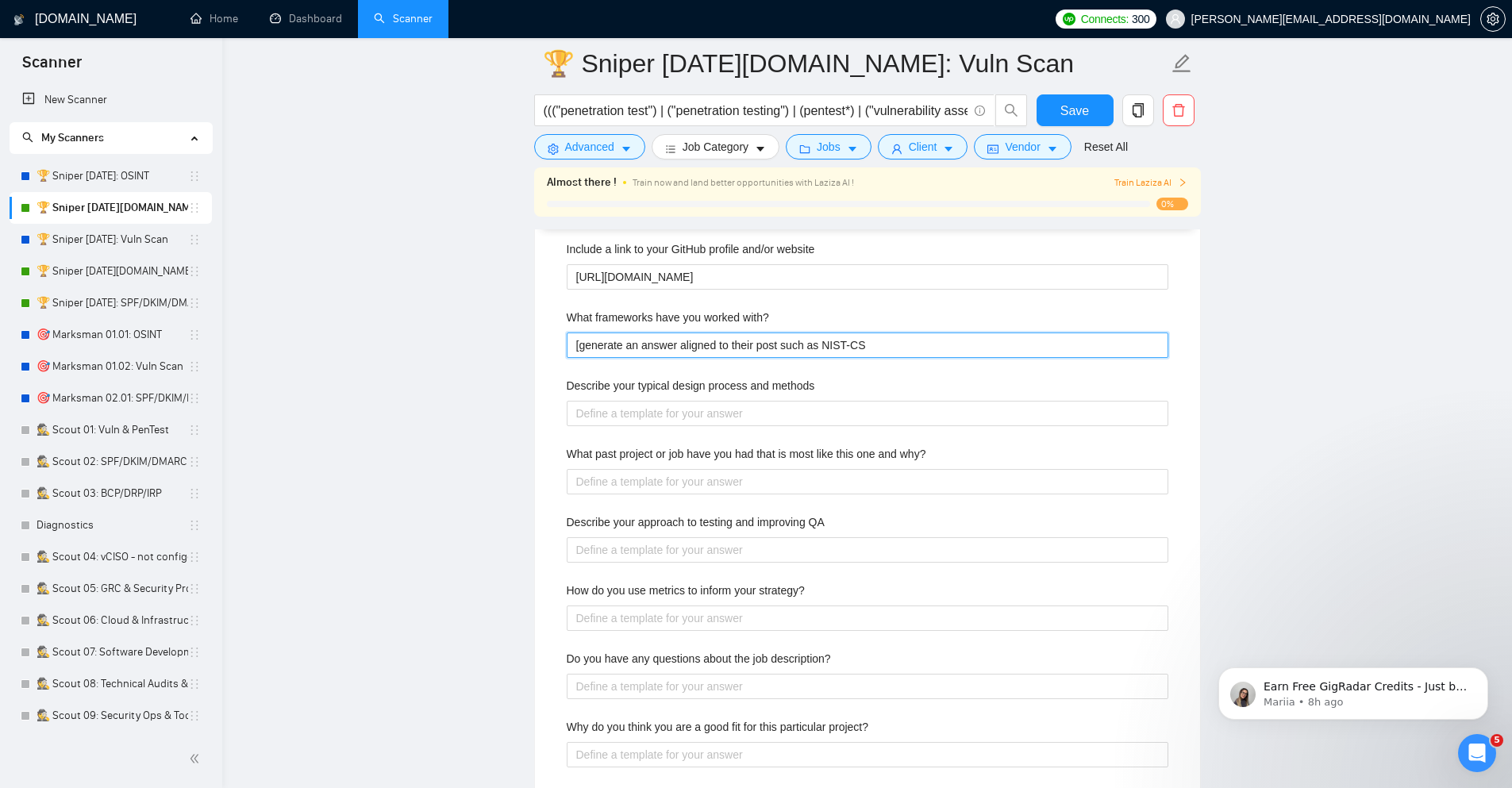
type with\? "[generate an answer aligned to their post such as NIST-CSF"
type with\? "[generate an answer aligned to their post such as NIST-CSF,"
type with\? "[generate an answer aligned to their post such as NIST-CSF, NI"
type with\? "[generate an answer aligned to their post such as NIST-CSF, NIS"
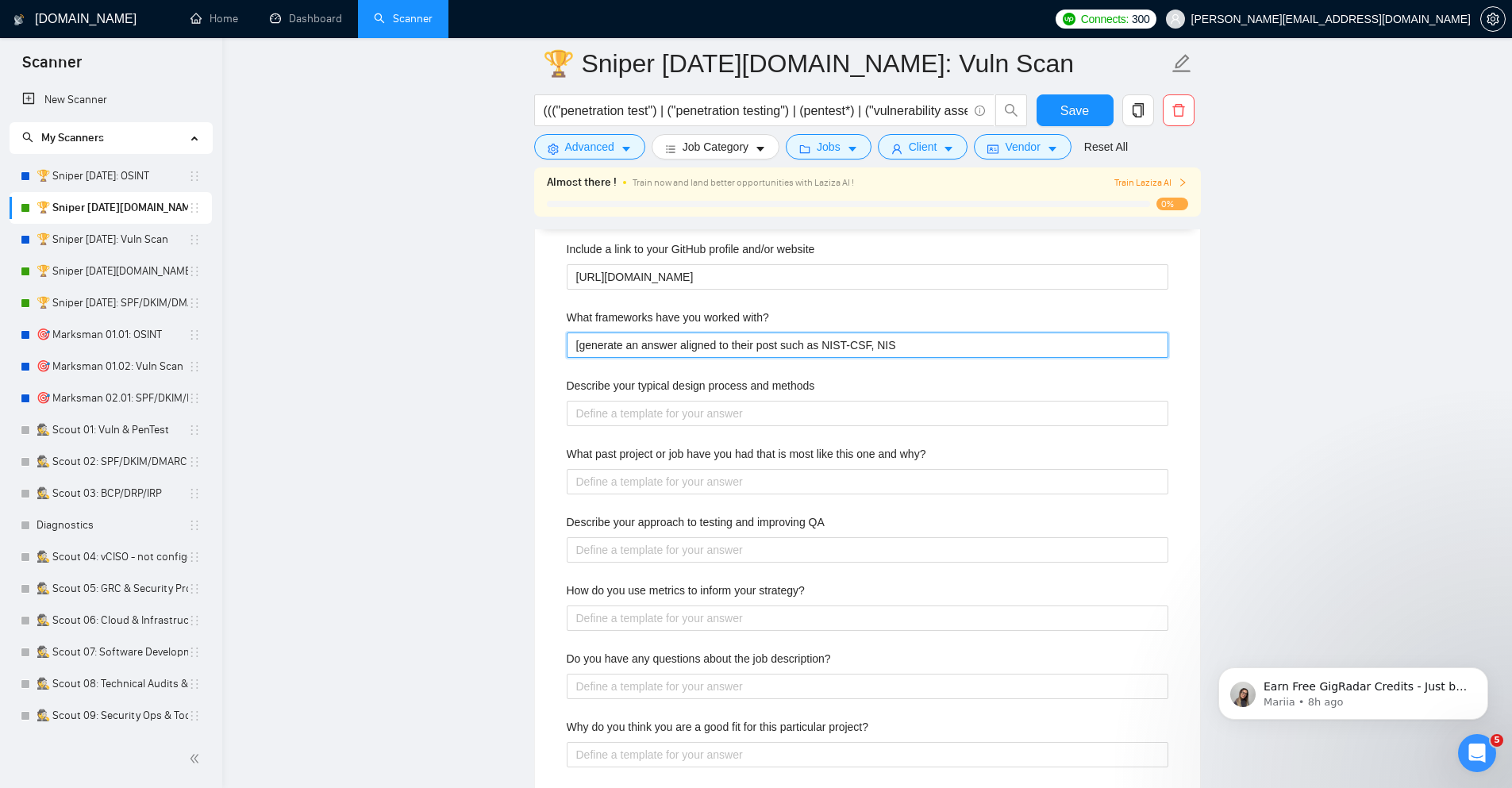
type with\? "[generate an answer aligned to their post such as NIST-CSF, NIST"
type with\? "[generate an answer aligned to their post such as NIST-CSF, NIST-"
type with\? "[generate an answer aligned to their post such as NIST-CSF, NIST-P"
type with\? "[generate an answer aligned to their post such as NIST-CSF, NIST-PF"
type with\? "[generate an answer aligned to their post such as NIST-CSF, NIST-PF,"
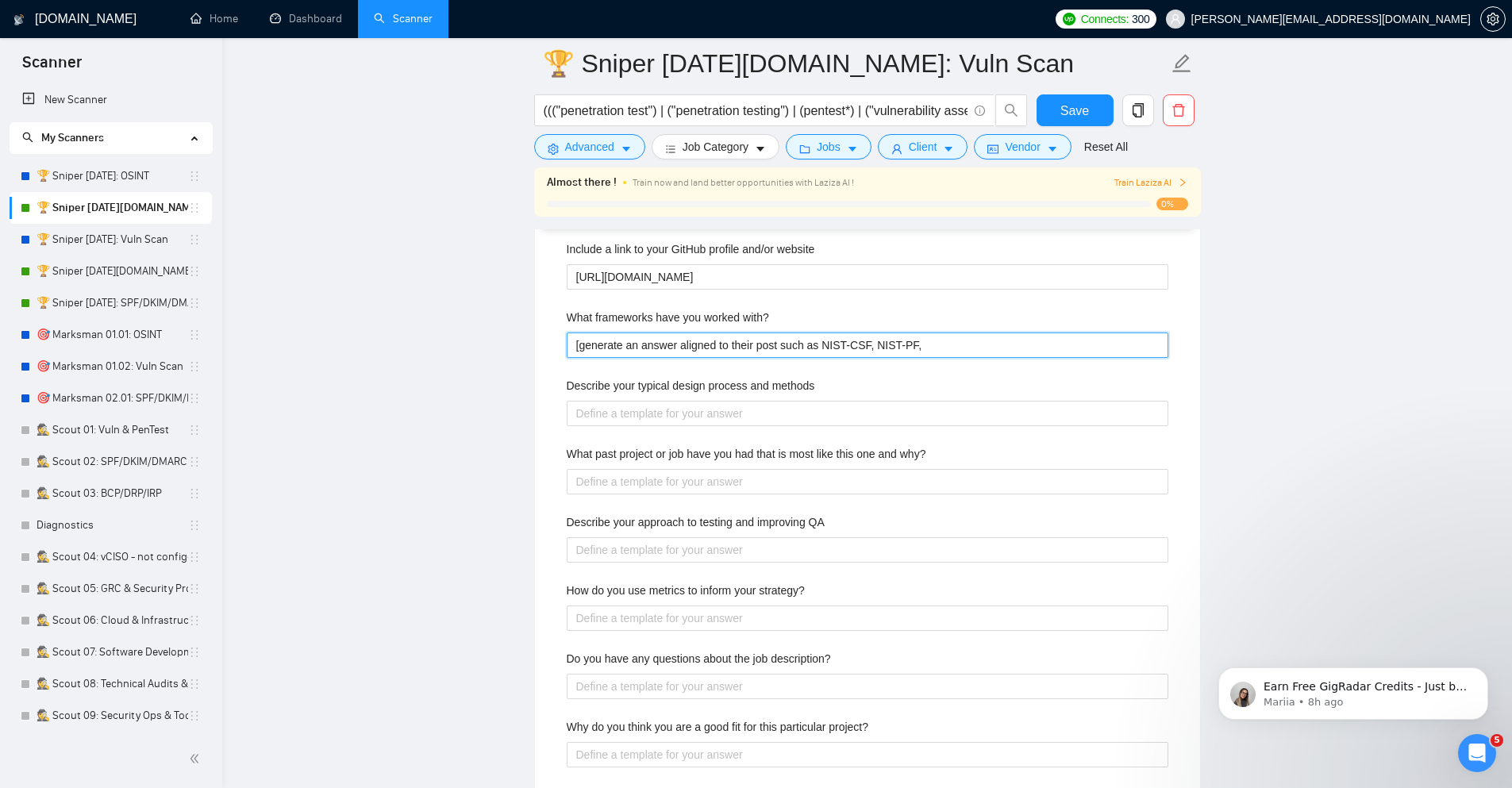
type with\? "[generate an answer aligned to their post such as NIST-CSF, NIST-PF,"
type with\? "[generate an answer aligned to their post such as NIST-CSF, NIST-PF, C"
type with\? "[generate an answer aligned to their post such as NIST-CSF, NIST-PF, CI"
type with\? "[generate an answer aligned to their post such as NIST-CSF, NIST-PF, CIS"
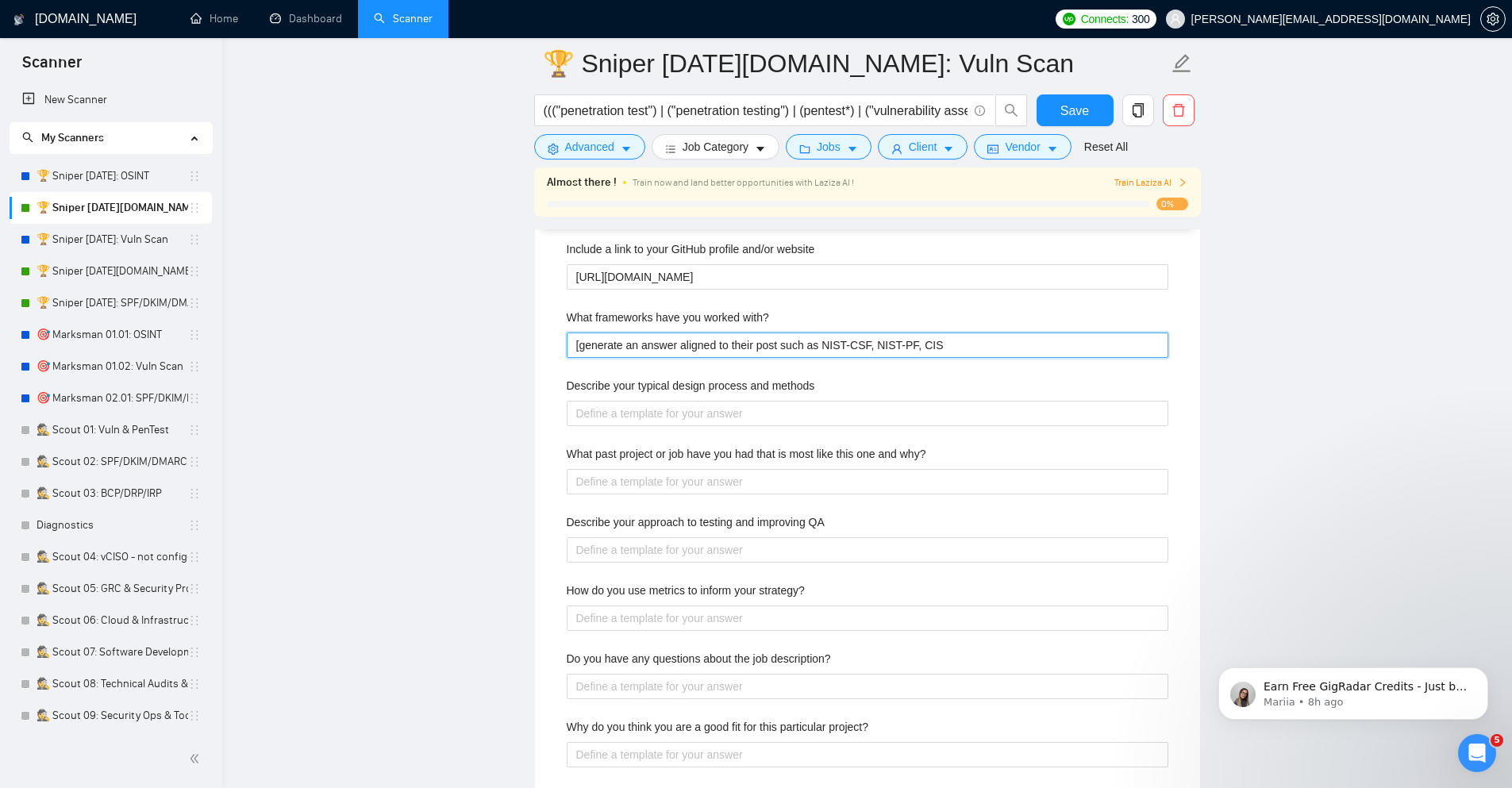
type with\? "[generate an answer aligned to their post such as NIST-CSF, NIST-PF, CIS C"
type with\? "[generate an answer aligned to their post such as NIST-CSF, NIST-PF, CIS CS"
type with\? "[generate an answer aligned to their post such as NIST-CSF, NIST-PF, CIS CSC"
type with\? "[generate an answer aligned to their post such as NIST-CSF, NIST-PF, CIS CSC,"
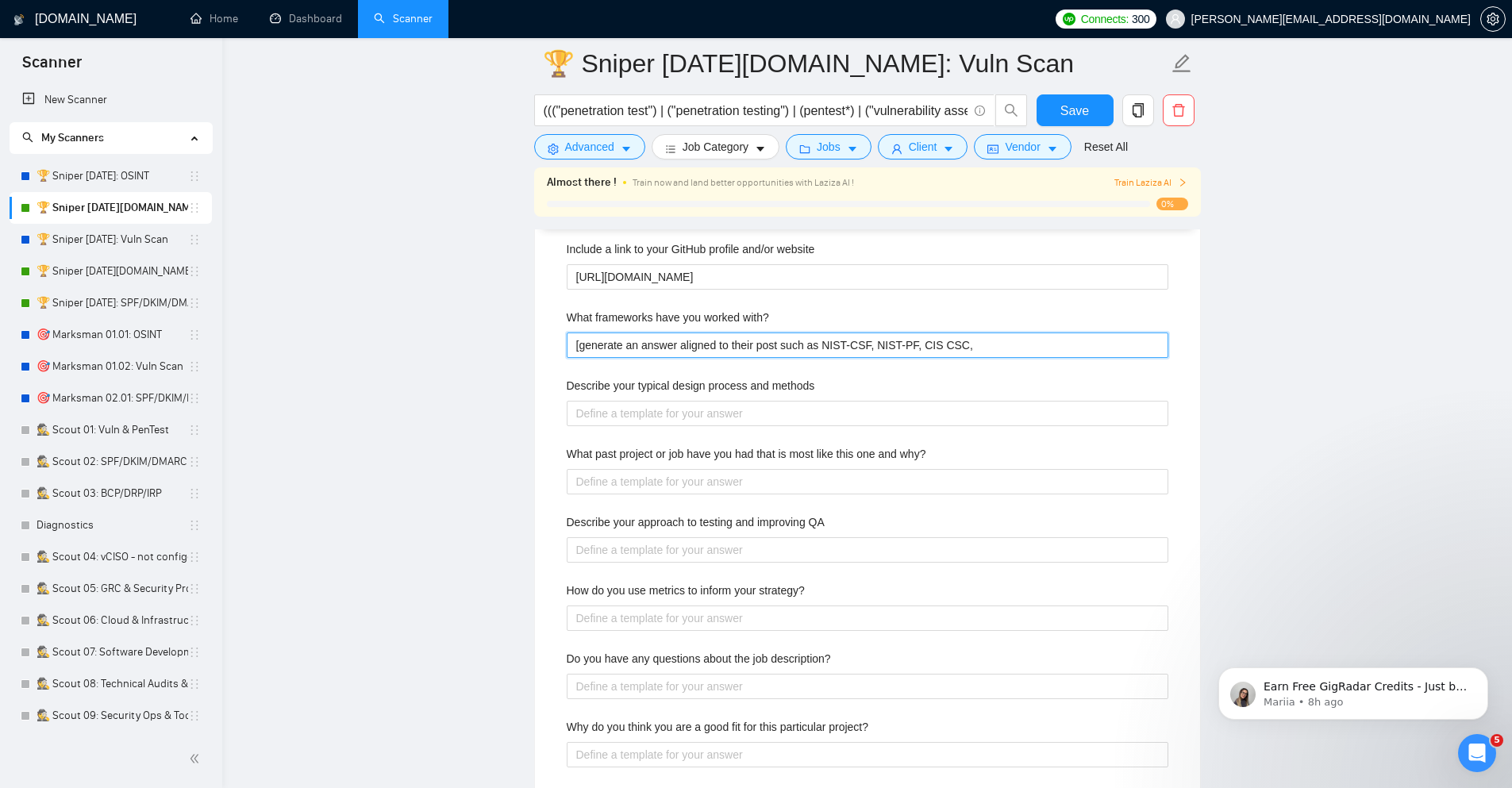
type with\? "[generate an answer aligned to their post such as NIST-CSF, NIST-PF, CIS CSC, I"
type with\? "[generate an answer aligned to their post such as NIST-CSF, NIST-PF, CIS CSC, IS"
type with\? "[generate an answer aligned to their post such as NIST-CSF, NIST-PF, CIS CSC, I…"
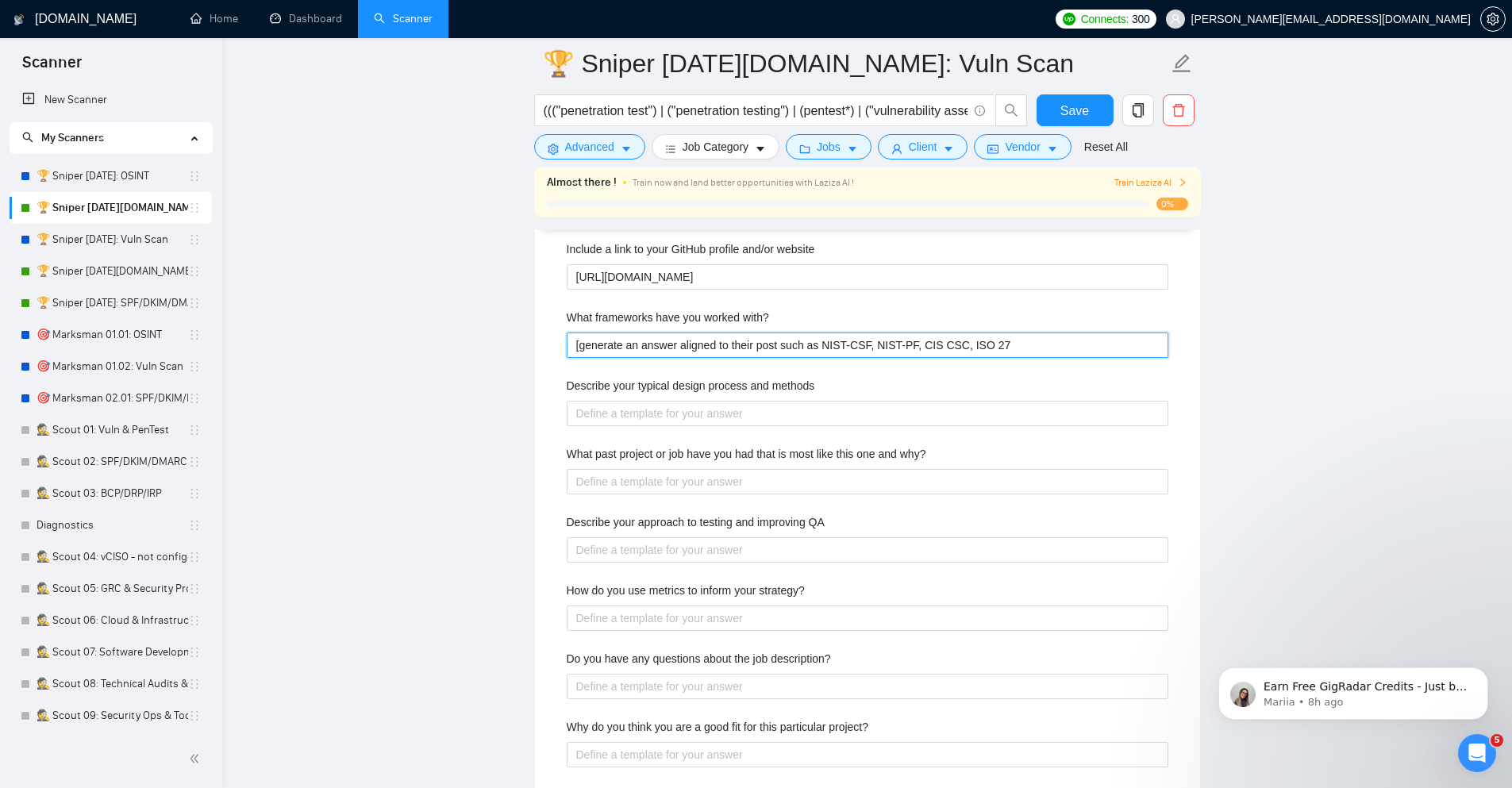
type with\? "[generate an answer aligned to their post such as NIST-CSF, NIST-PF, CIS CSC, I…"
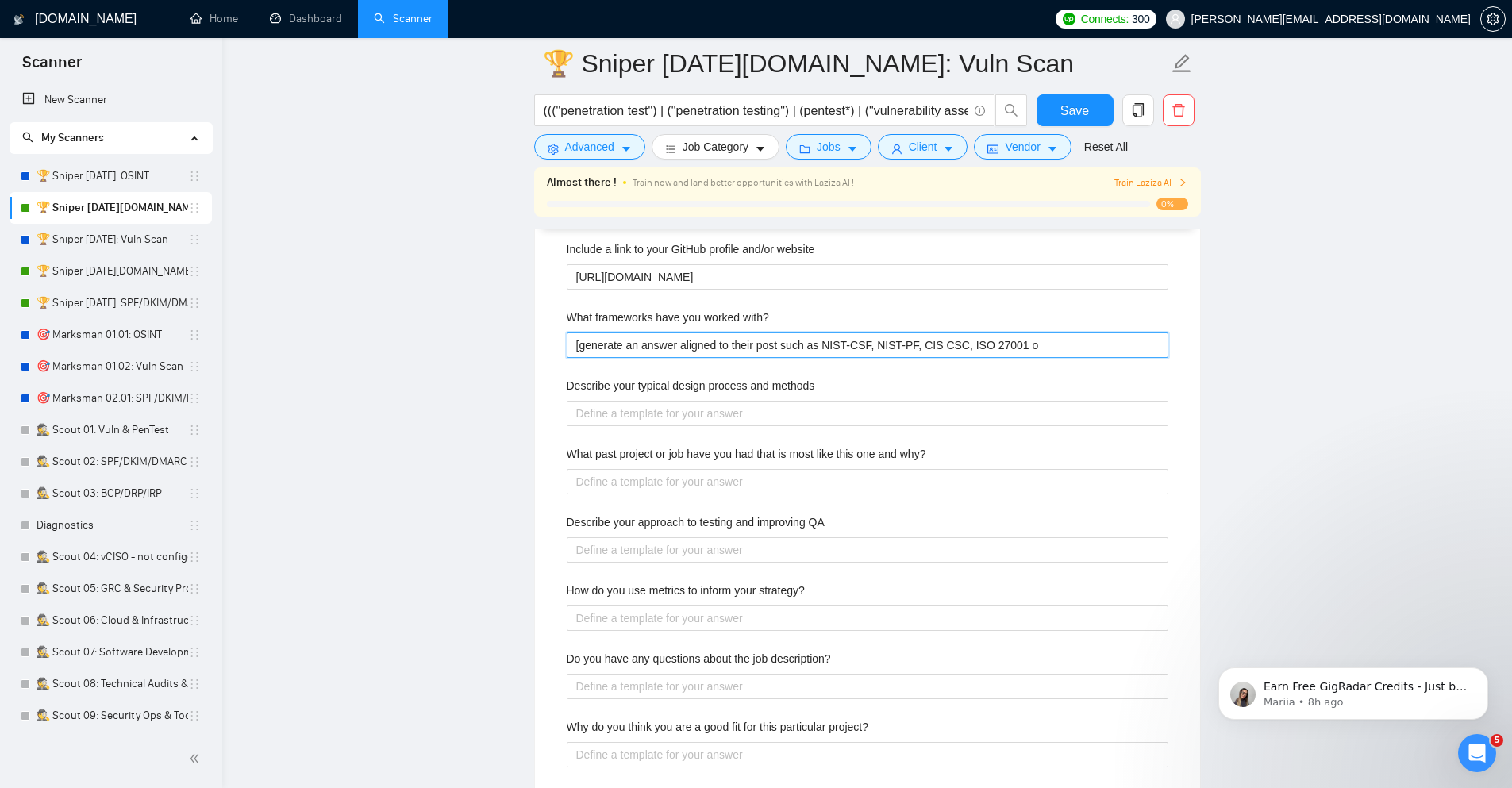
type with\? "[generate an answer aligned to their post such as NIST-CSF, NIST-PF, CIS CSC, I…"
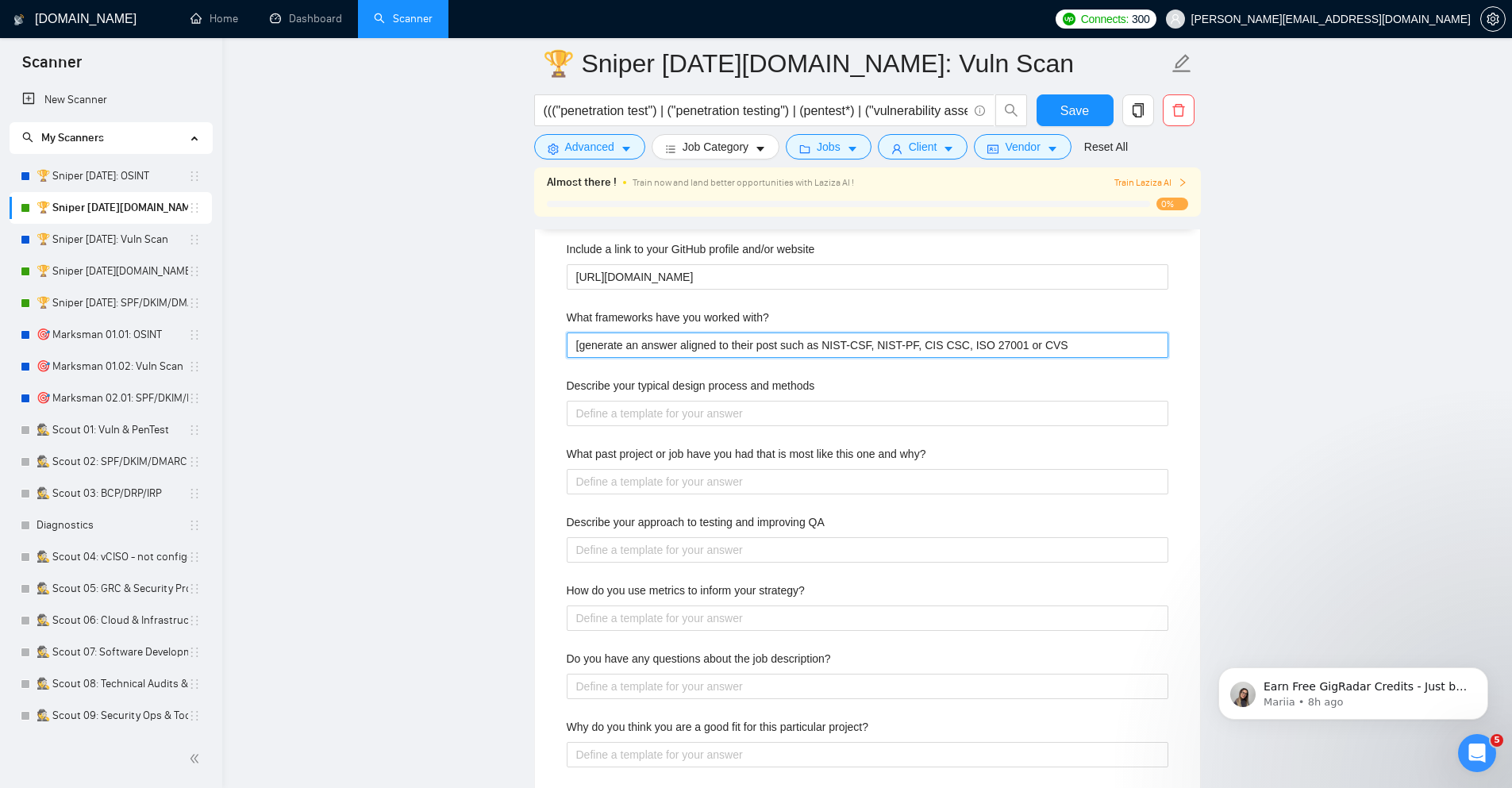
type with\? "[generate an answer aligned to their post such as NIST-CSF, NIST-PF, CIS CSC, I…"
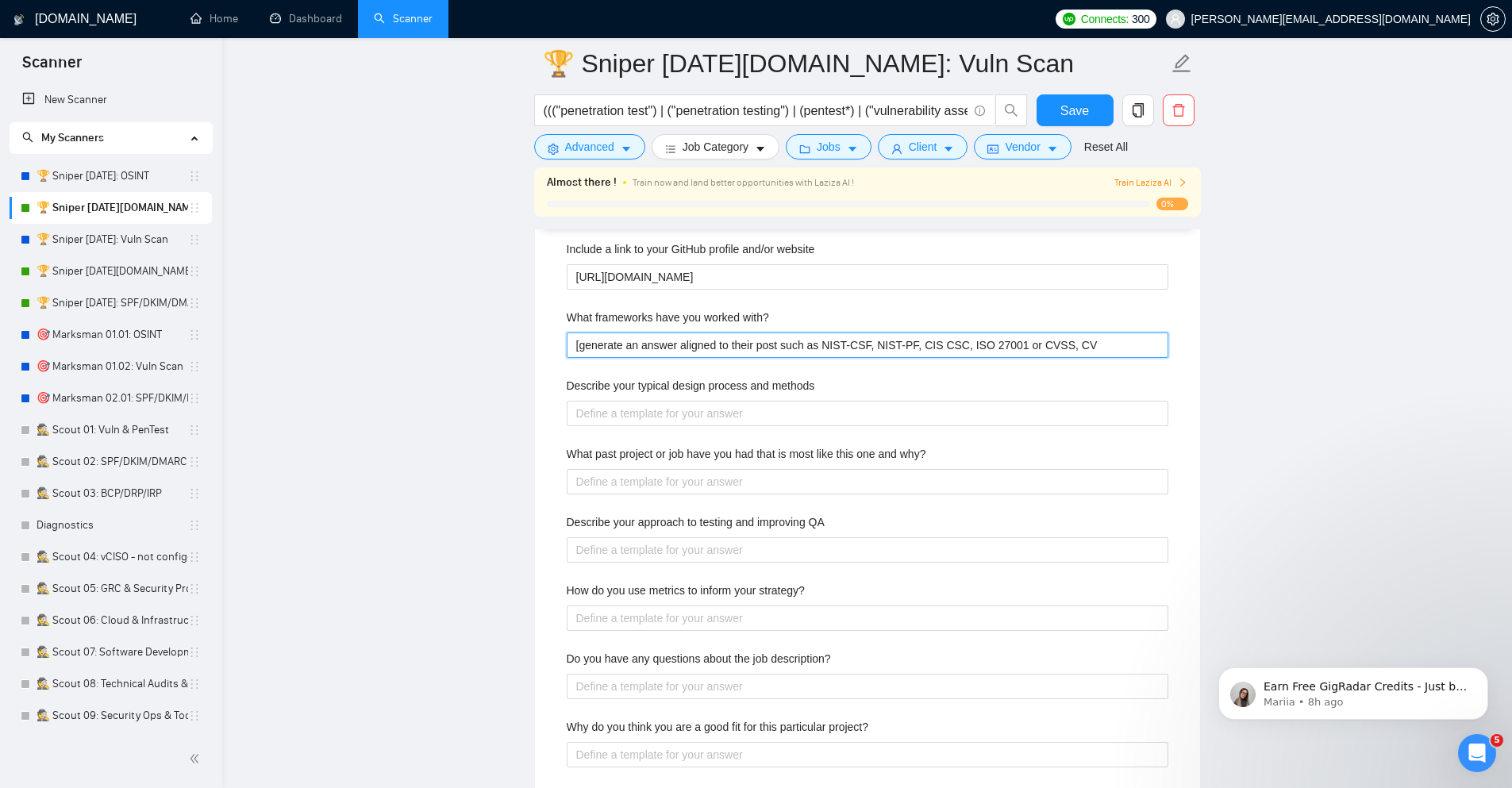
type with\? "[generate an answer aligned to their post such as NIST-CSF, NIST-PF, CIS CSC, I…"
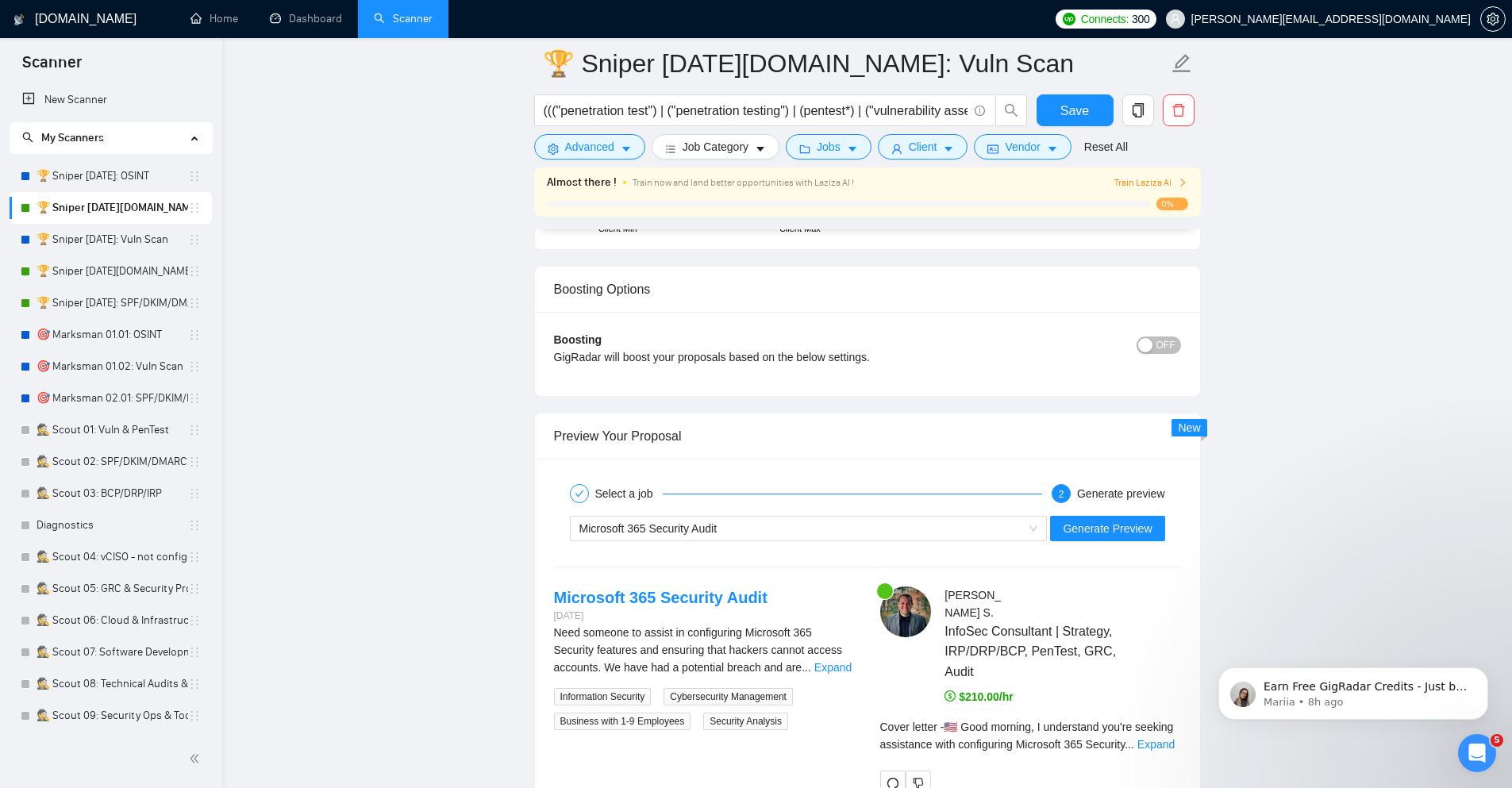
scroll to position [3600, 0]
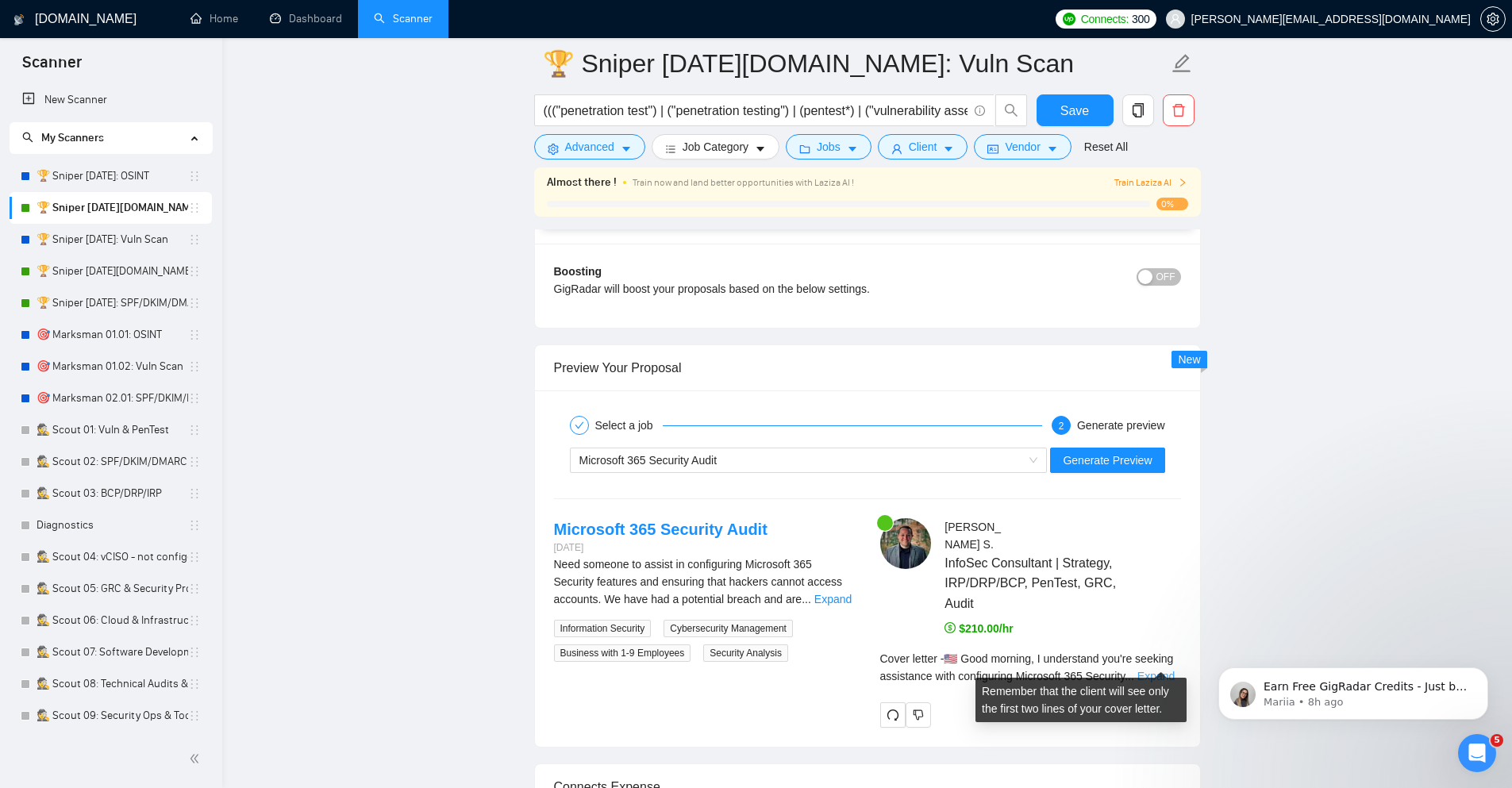
type with\? "[generate an answer aligned to their post such as NIST-CSF, NIST-PF, CIS CSC, I…"
click at [1172, 670] on link "Expand" at bounding box center [1156, 676] width 38 height 13
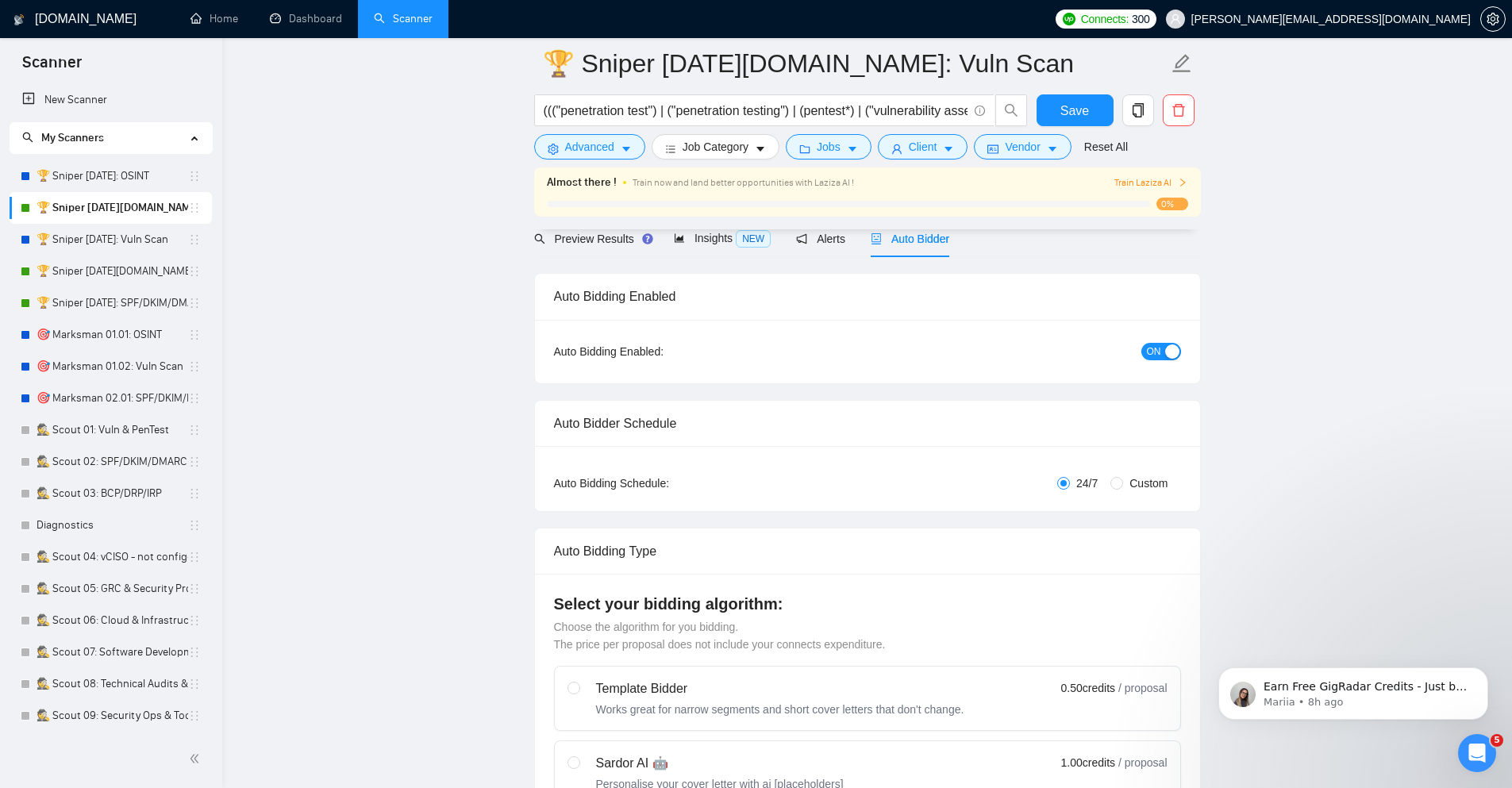
scroll to position [0, 0]
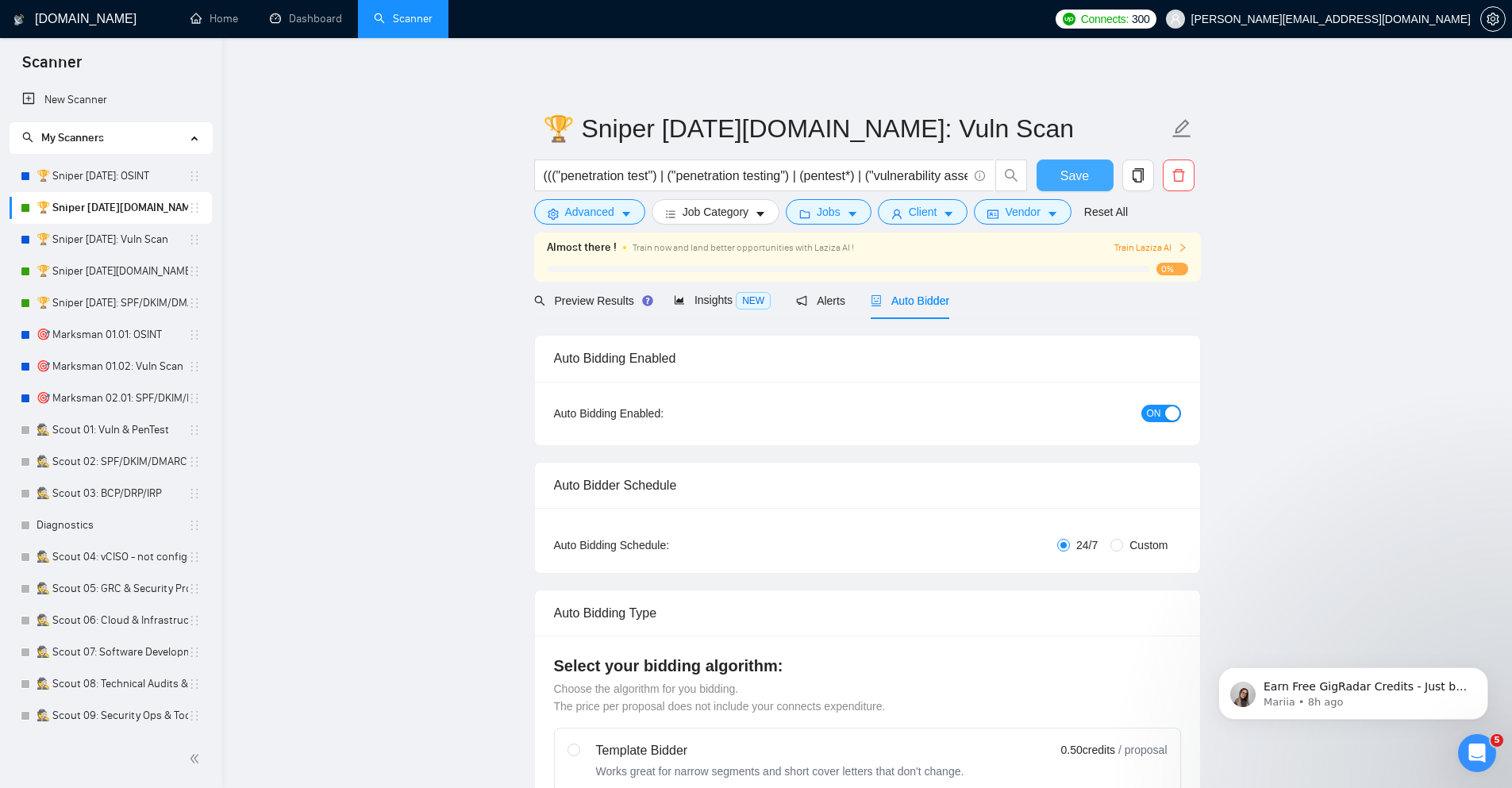
click at [1099, 170] on button "Save" at bounding box center [1075, 176] width 77 height 32
click at [707, 300] on span "Insights NEW" at bounding box center [723, 299] width 97 height 13
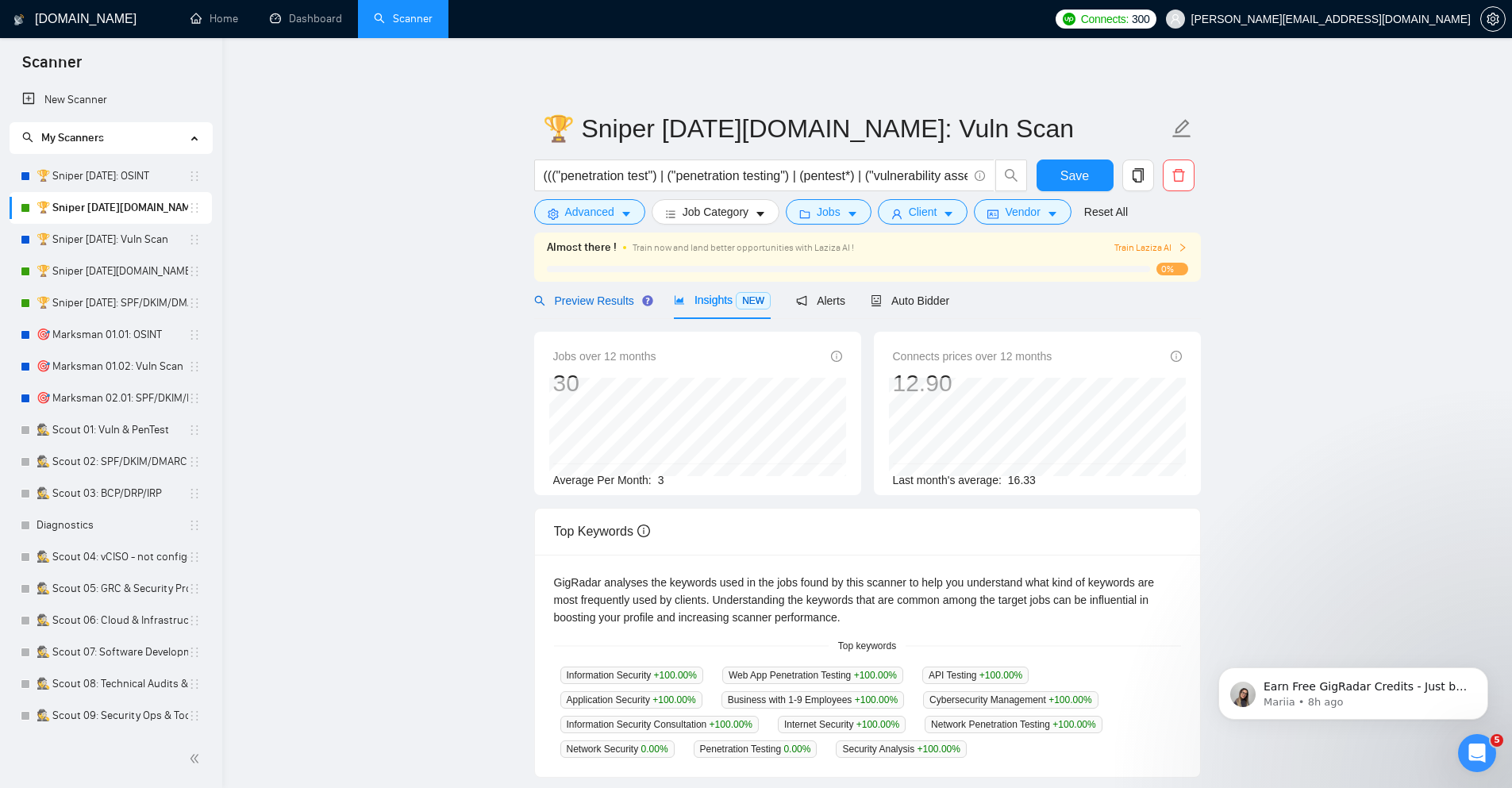
click at [591, 299] on span "Preview Results" at bounding box center [591, 300] width 115 height 13
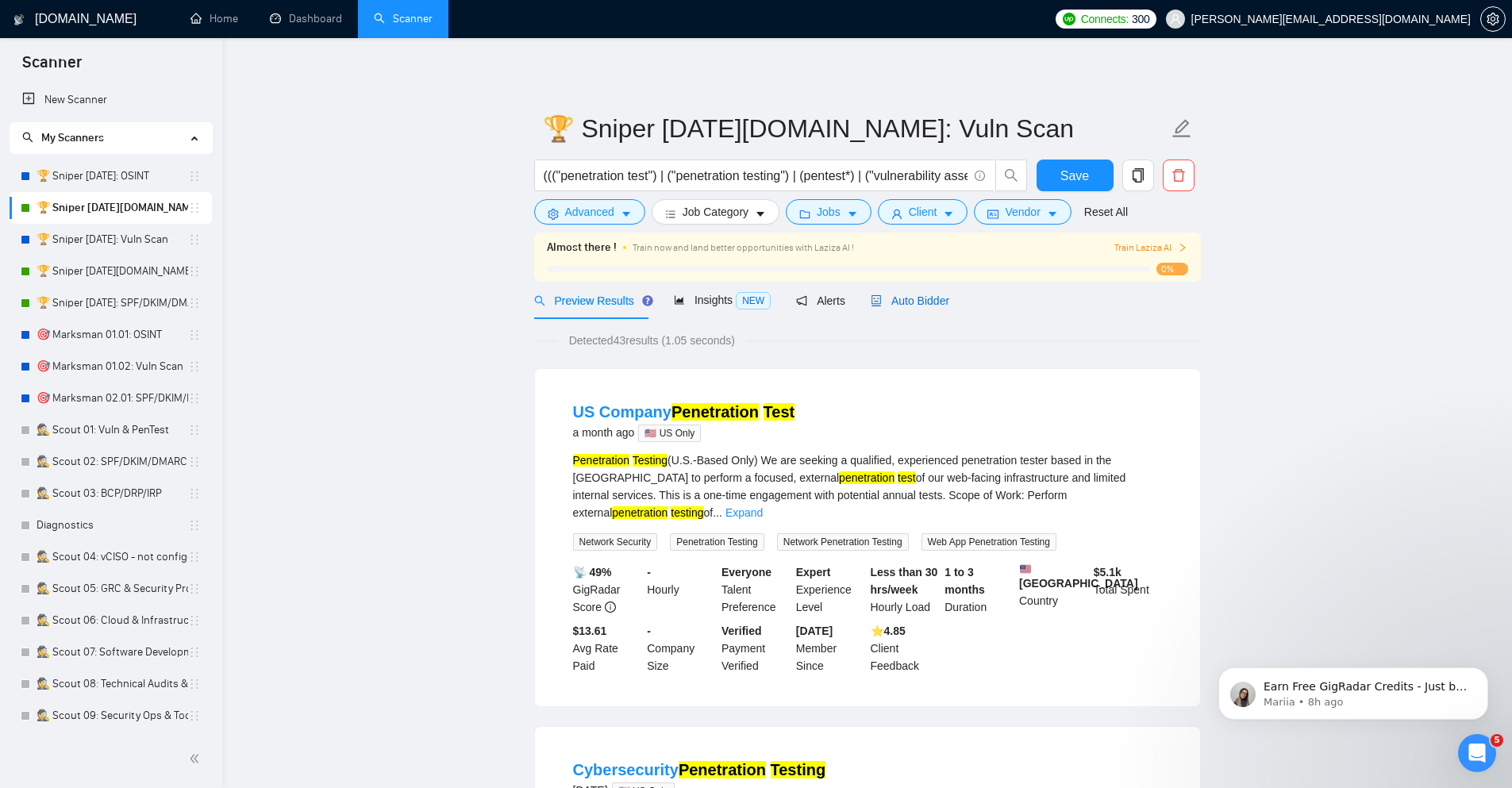
click at [917, 306] on span "Auto Bidder" at bounding box center [910, 300] width 79 height 13
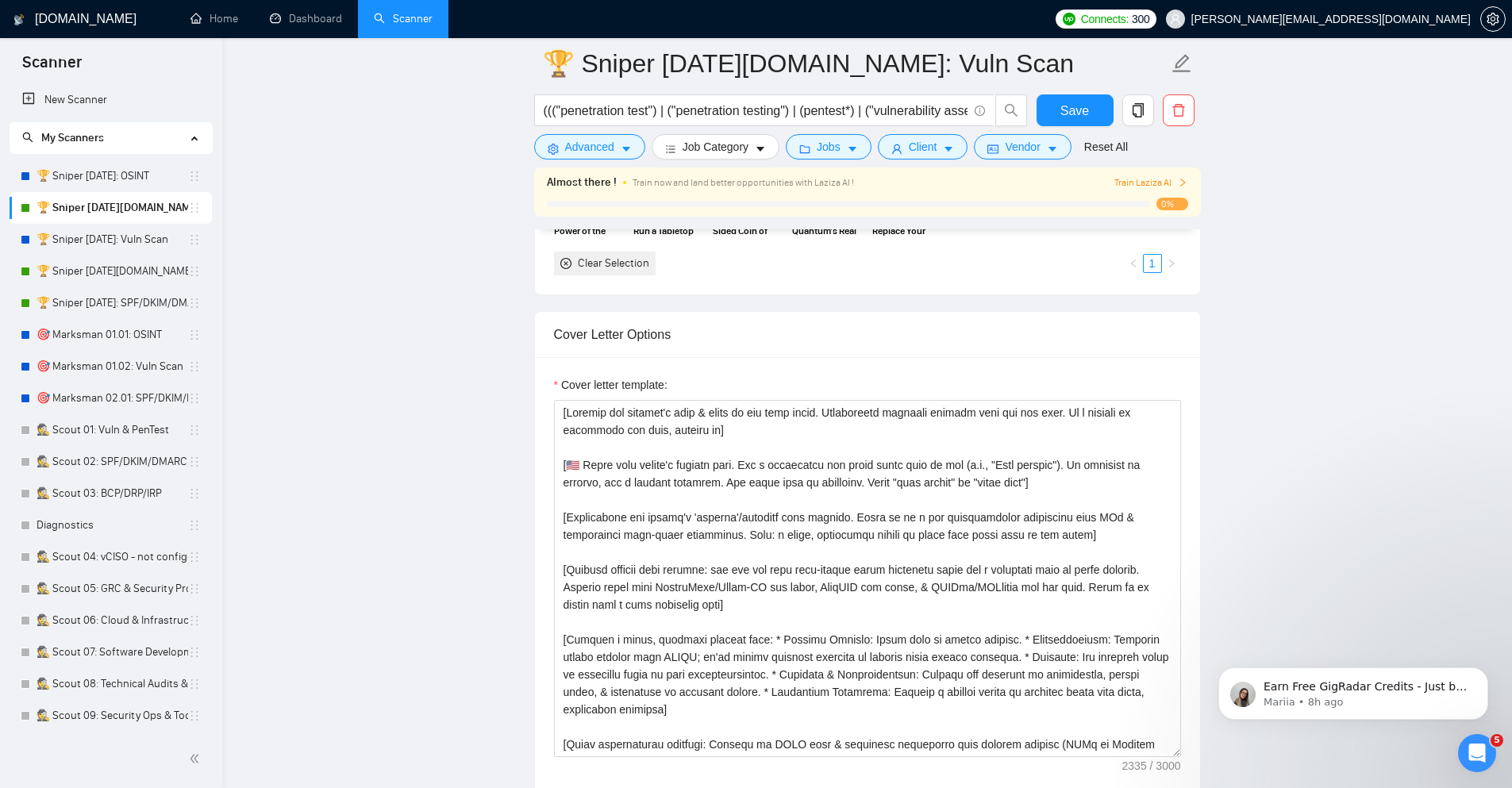
scroll to position [1809, 0]
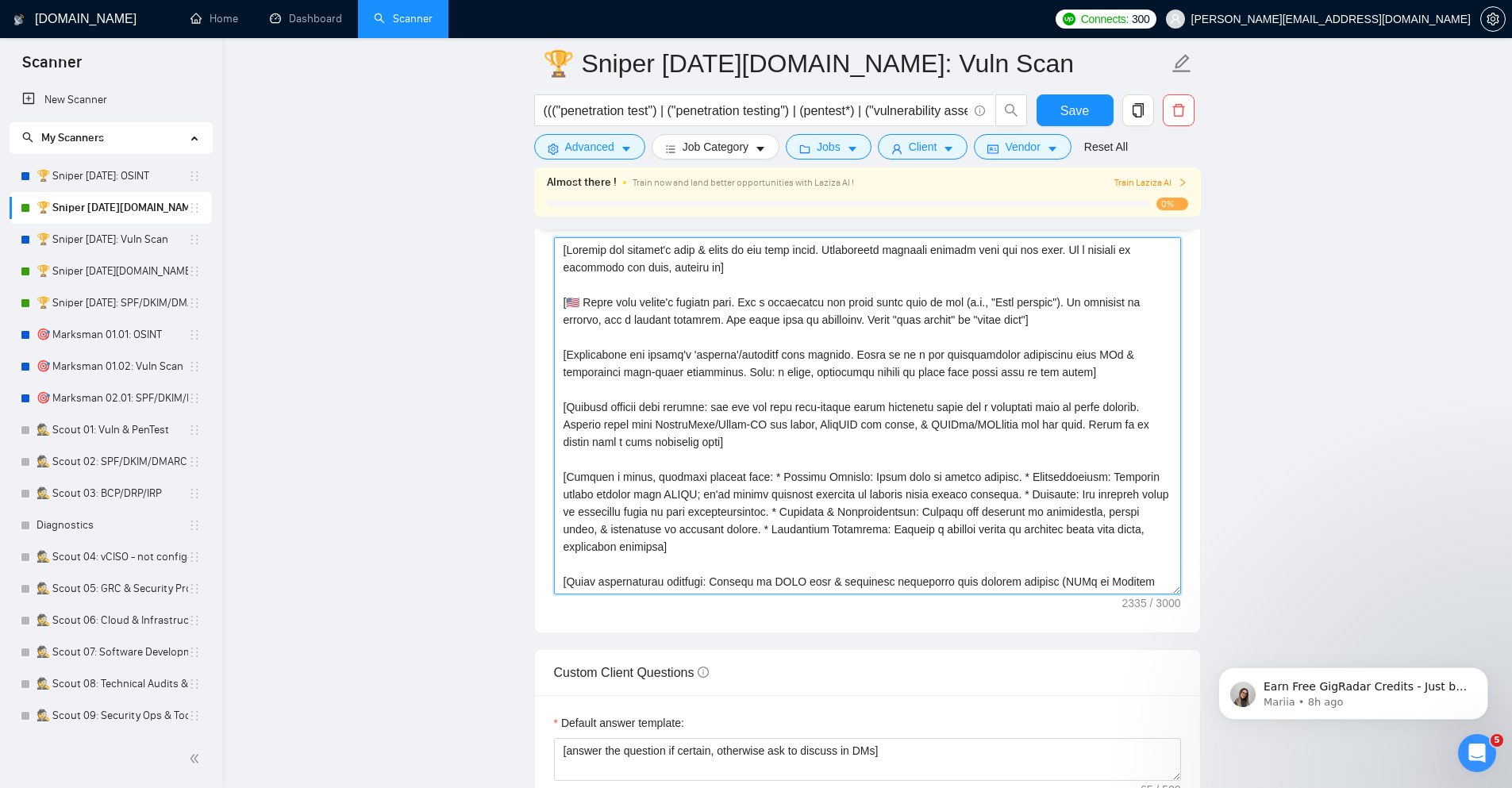
click at [684, 427] on textarea "Cover letter template:" at bounding box center [867, 416] width 627 height 357
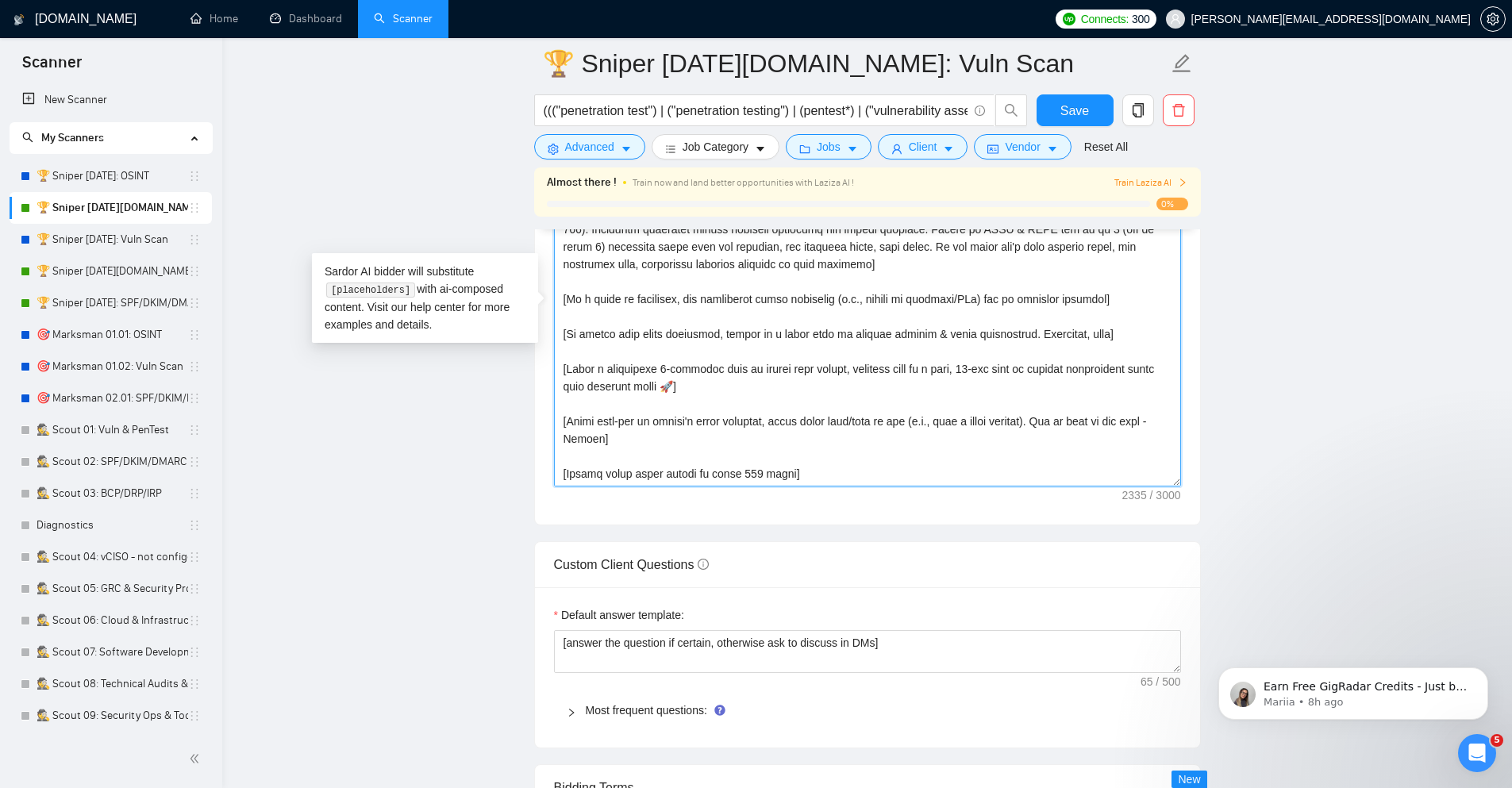
scroll to position [2095, 0]
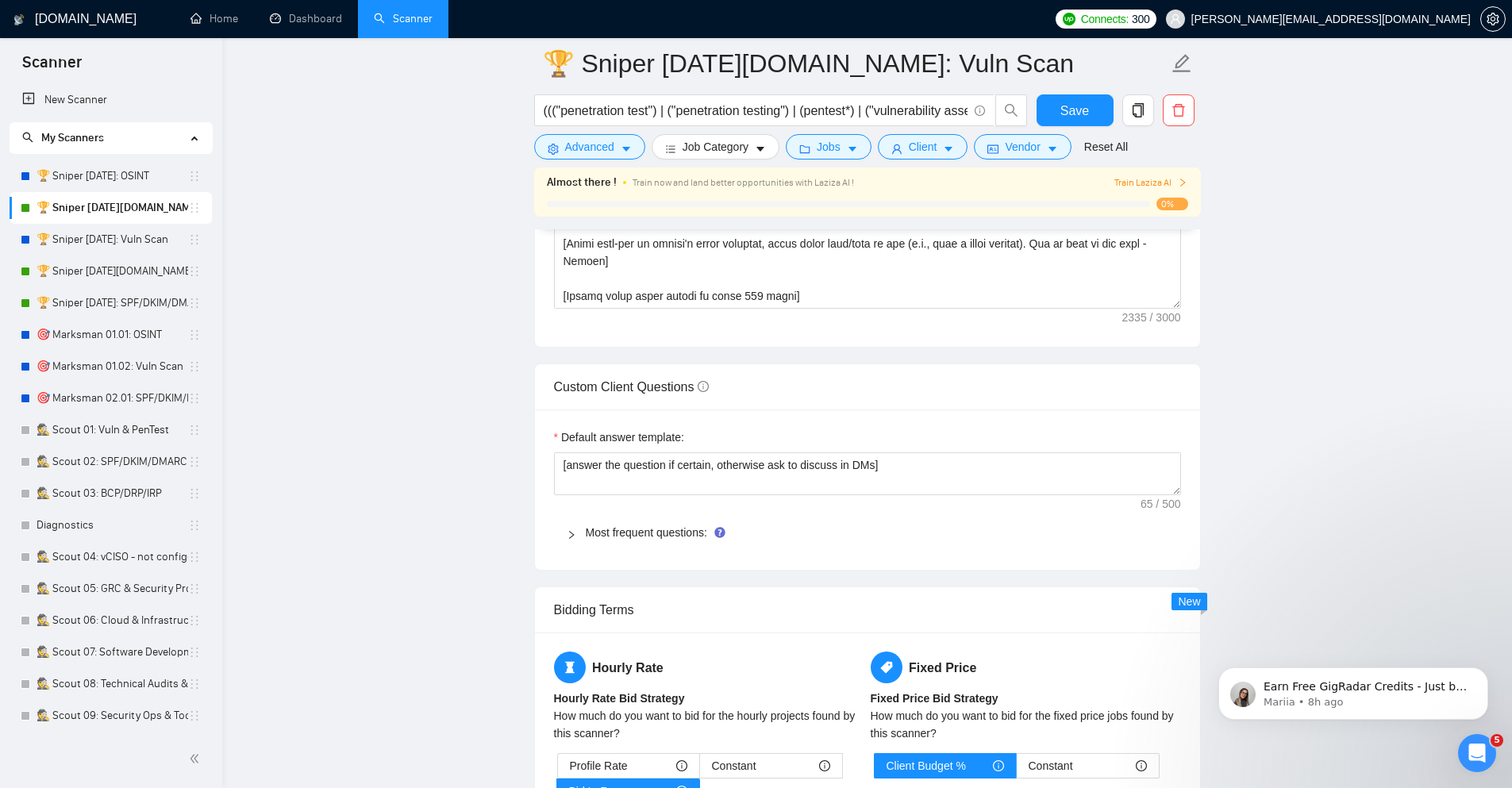
click at [574, 540] on icon "right" at bounding box center [570, 535] width 9 height 9
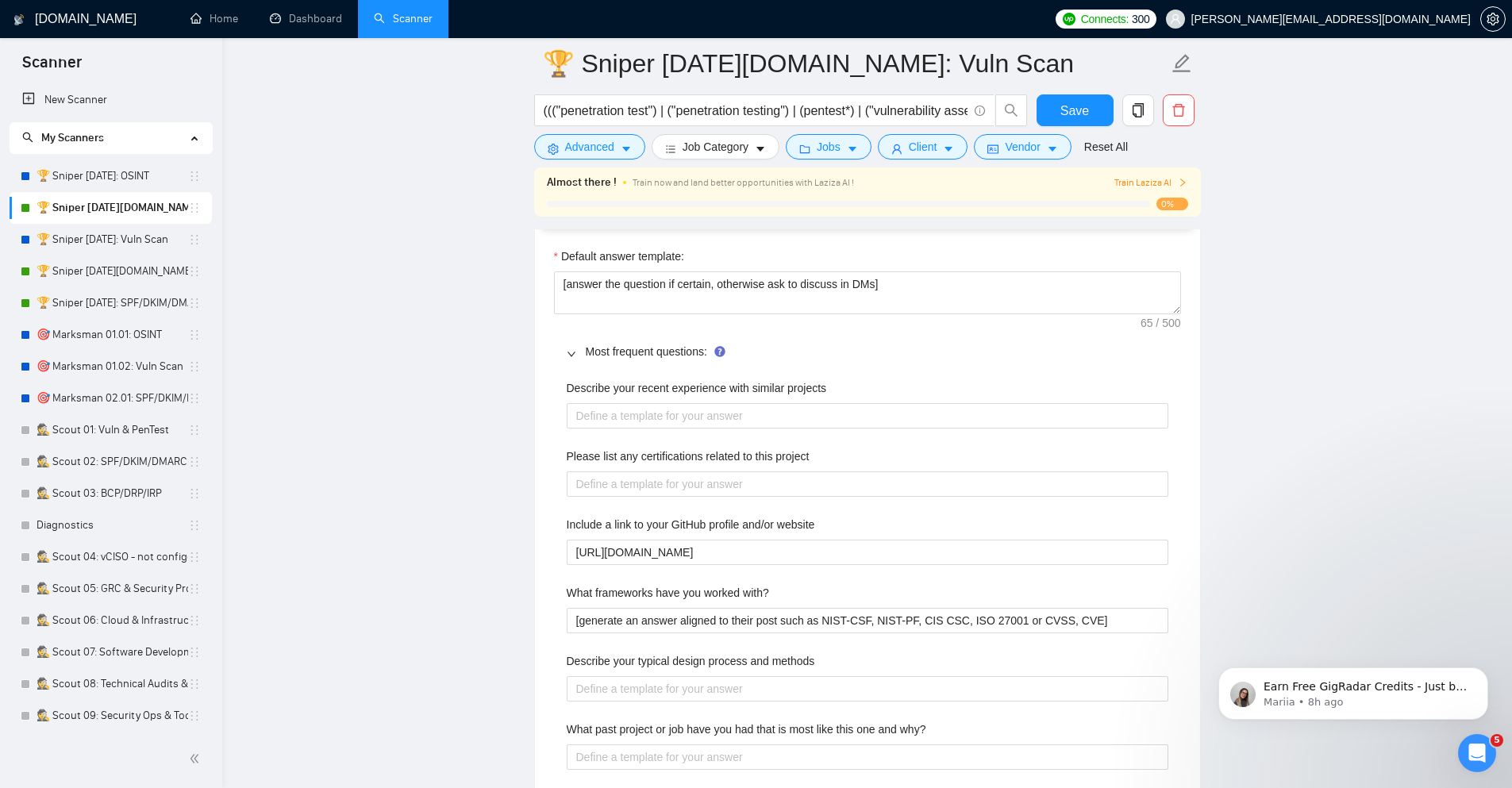
scroll to position [2286, 0]
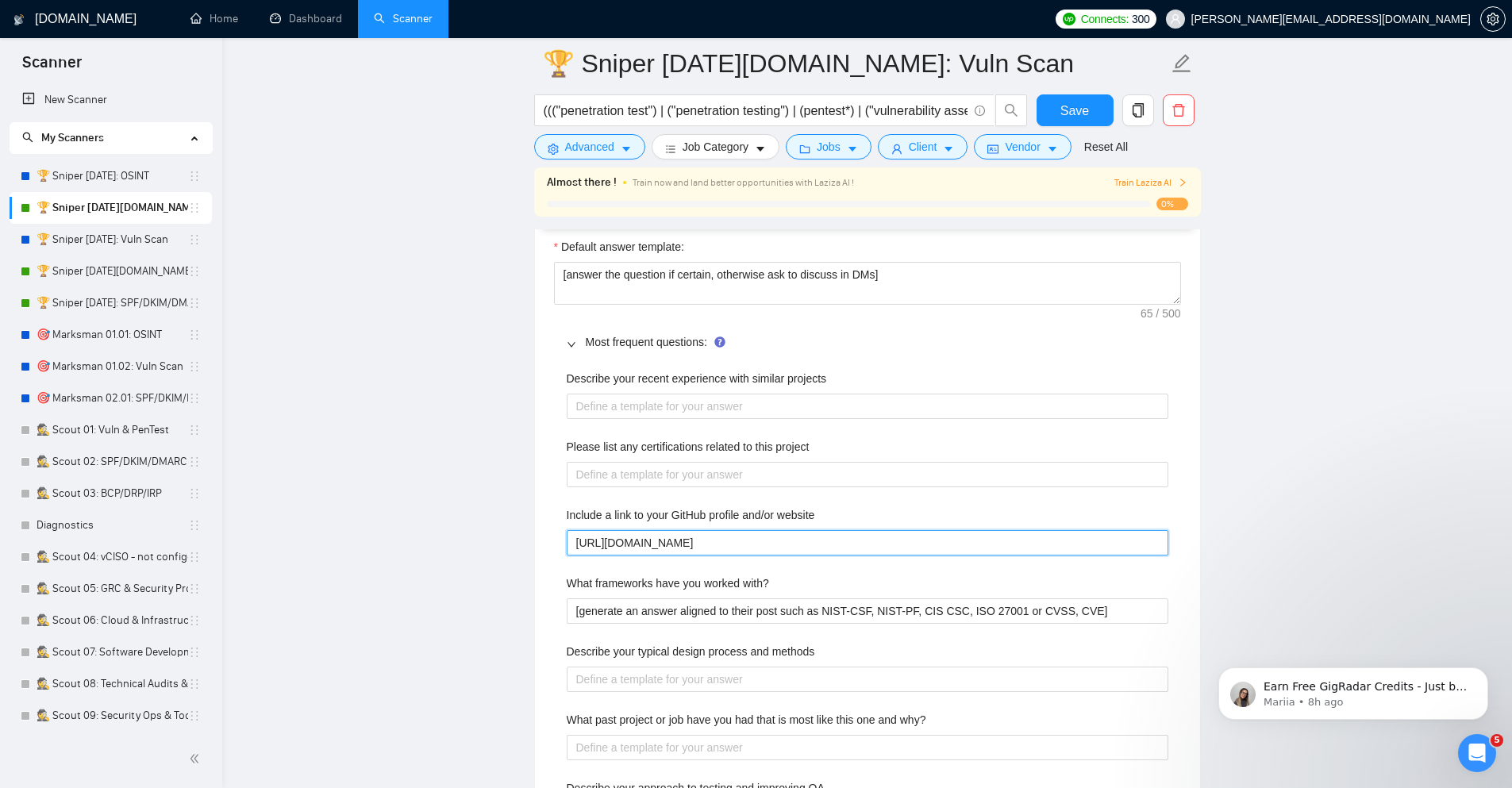
click at [632, 537] on website "[URL][DOMAIN_NAME]" at bounding box center [866, 543] width 601 height 25
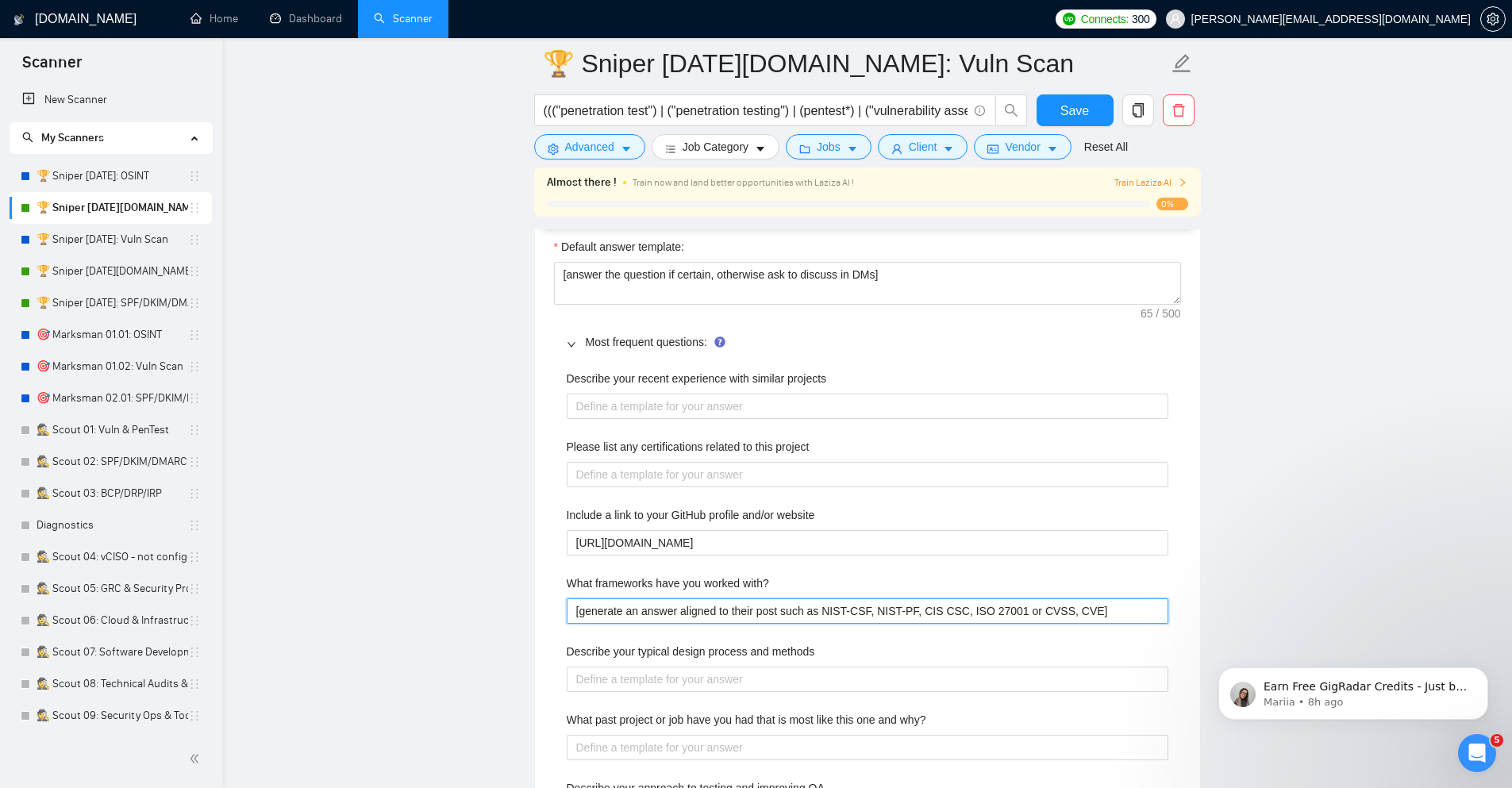
click at [619, 614] on with\? "[generate an answer aligned to their post such as NIST-CSF, NIST-PF, CIS CSC, I…" at bounding box center [866, 611] width 601 height 25
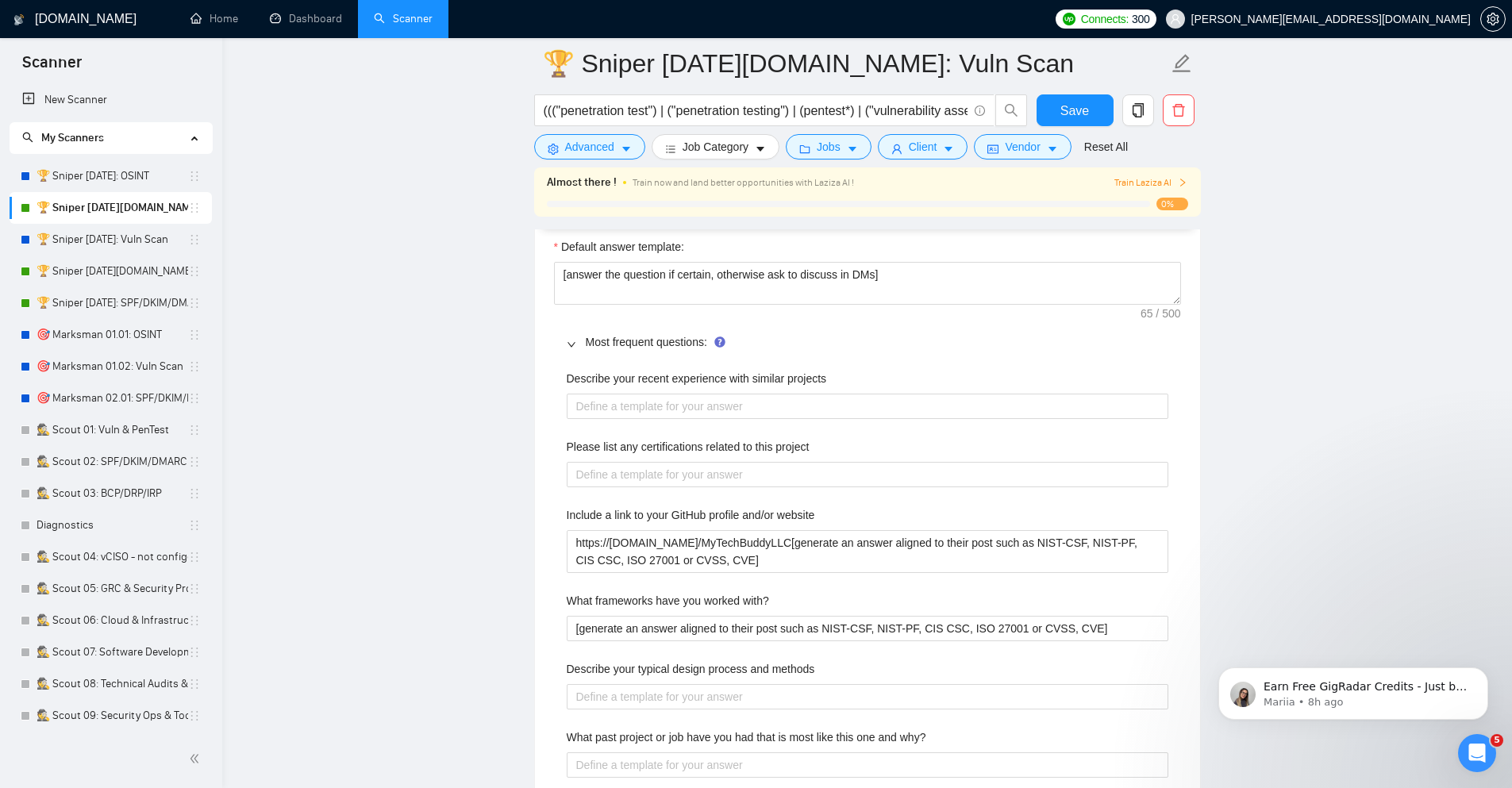
click at [627, 591] on div "Describe your recent experience with similar projects Please list any certifica…" at bounding box center [867, 720] width 627 height 719
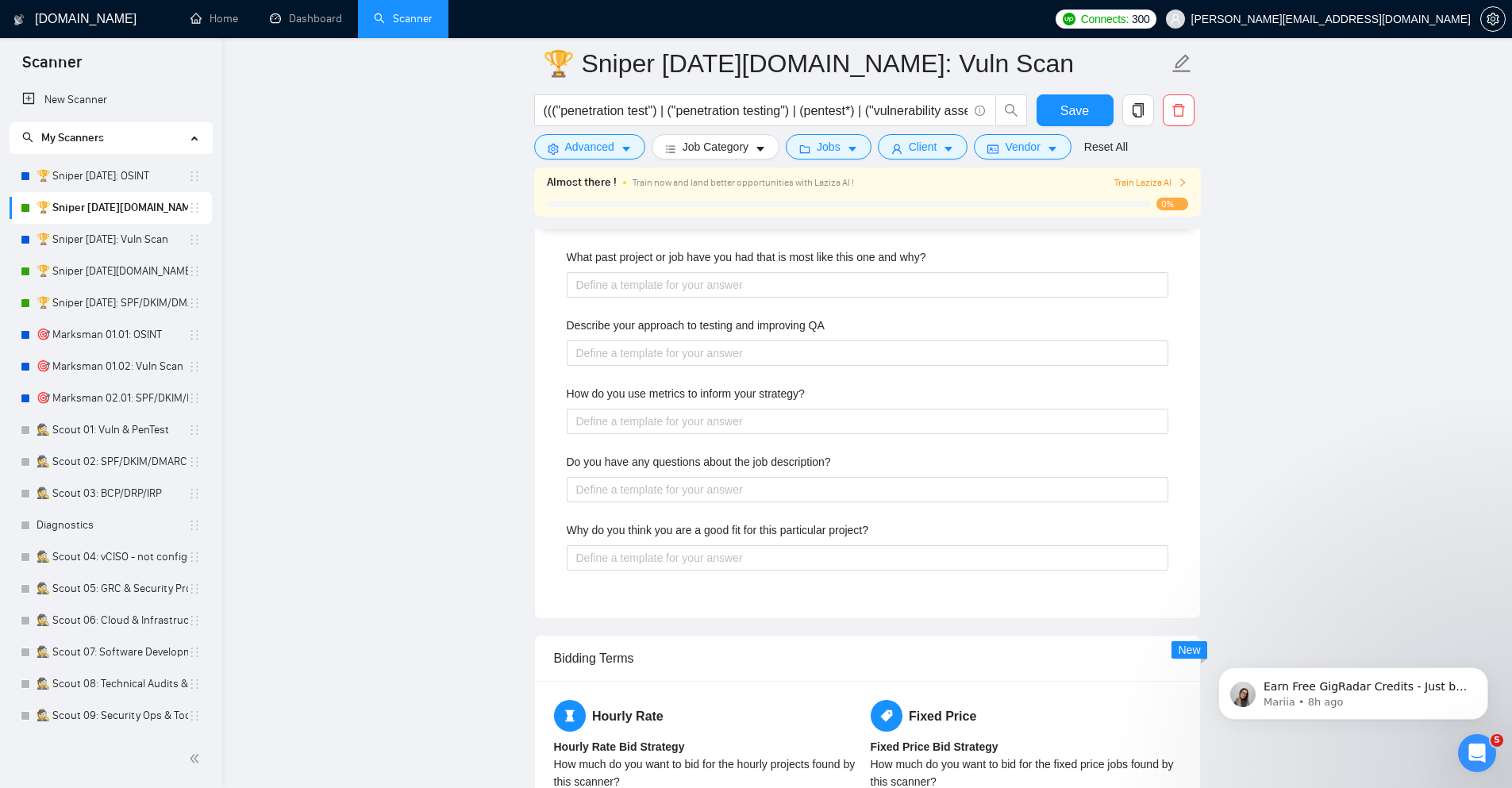
scroll to position [2762, 0]
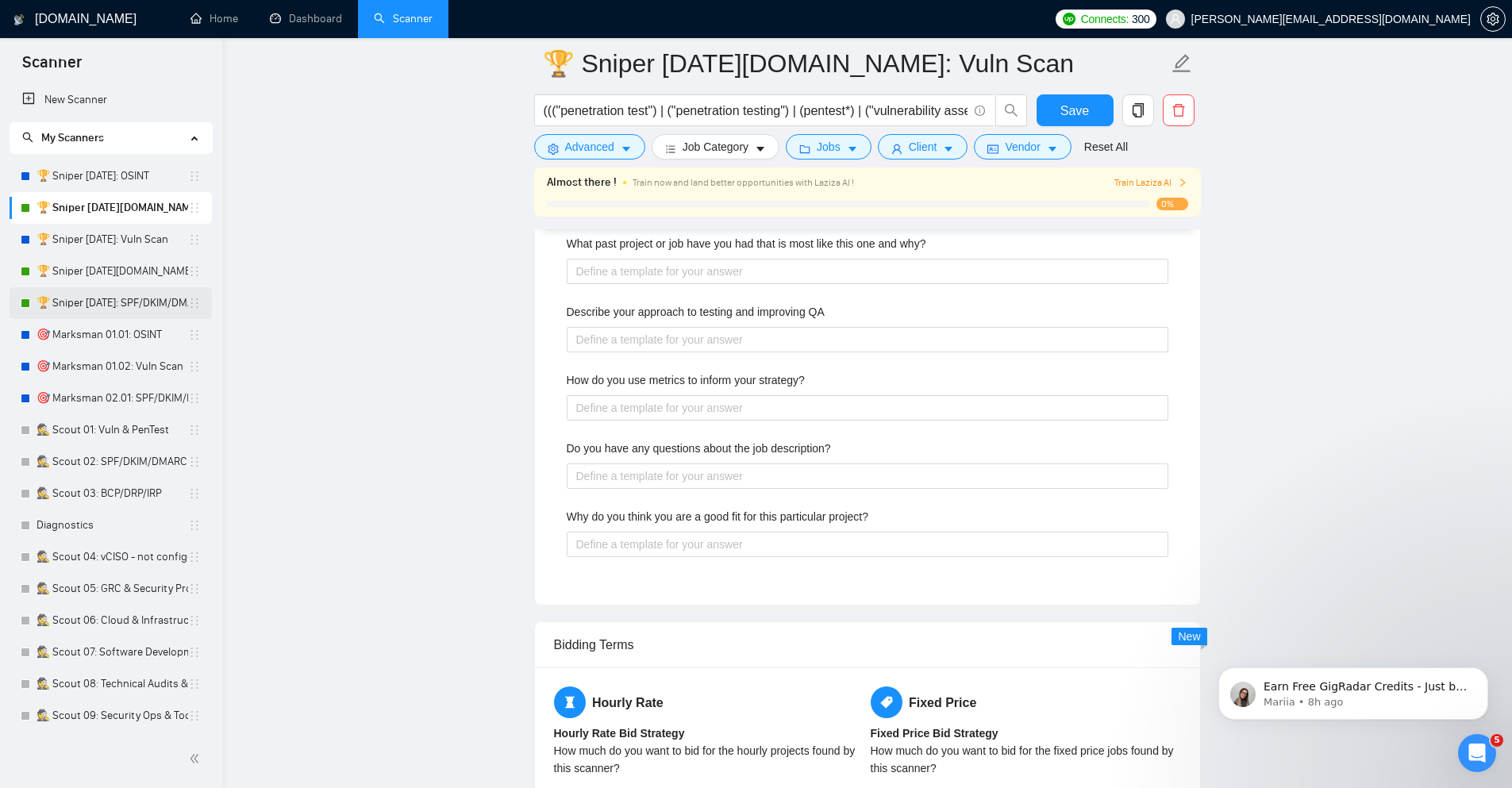
click at [89, 303] on link "🏆 Sniper [DATE]: SPF/DKIM/DMARC" at bounding box center [112, 303] width 151 height 32
click at [1064, 118] on span "Save" at bounding box center [1075, 111] width 28 height 20
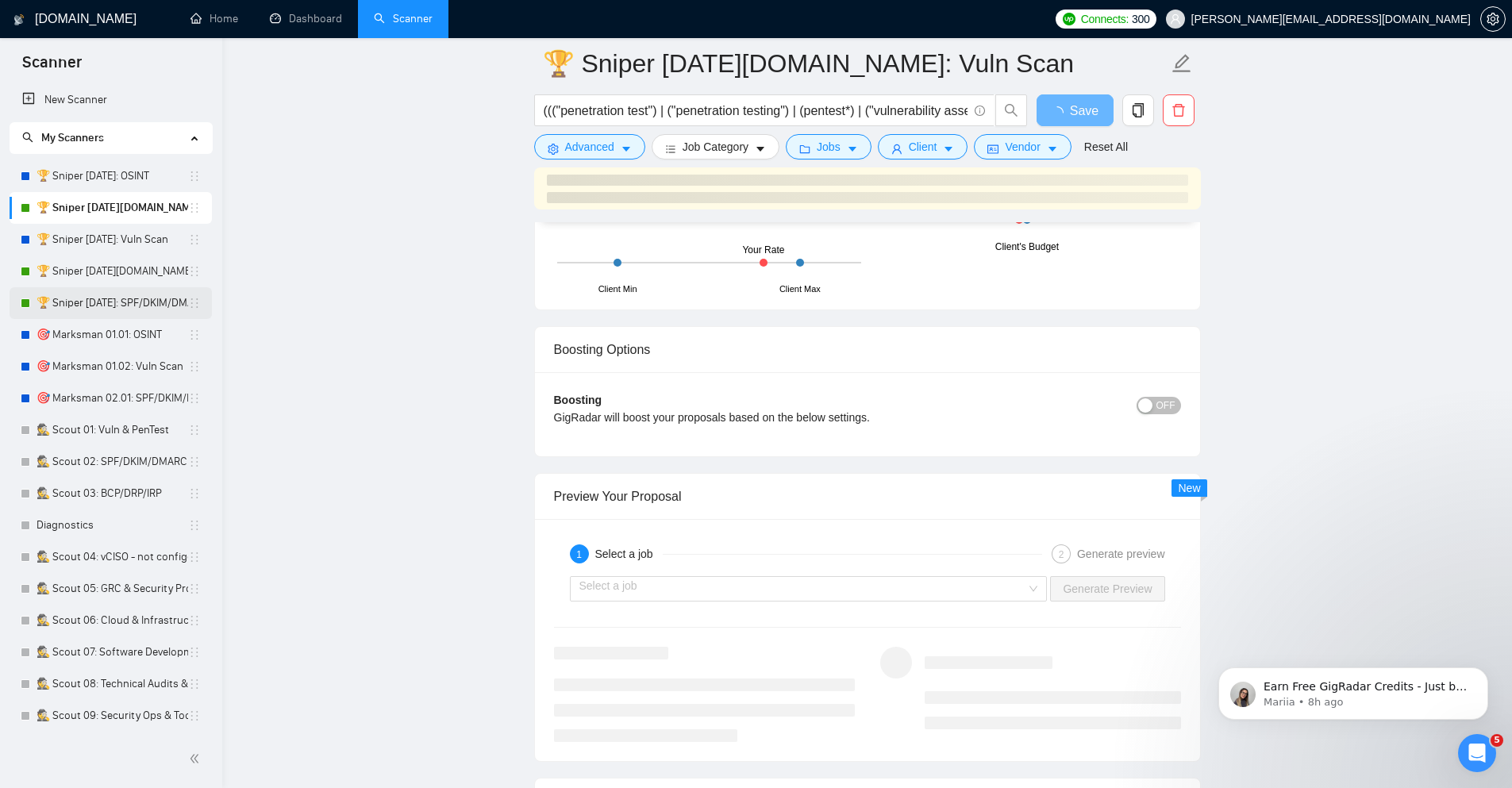
click at [161, 295] on link "🏆 Sniper [DATE]: SPF/DKIM/DMARC" at bounding box center [112, 303] width 151 height 32
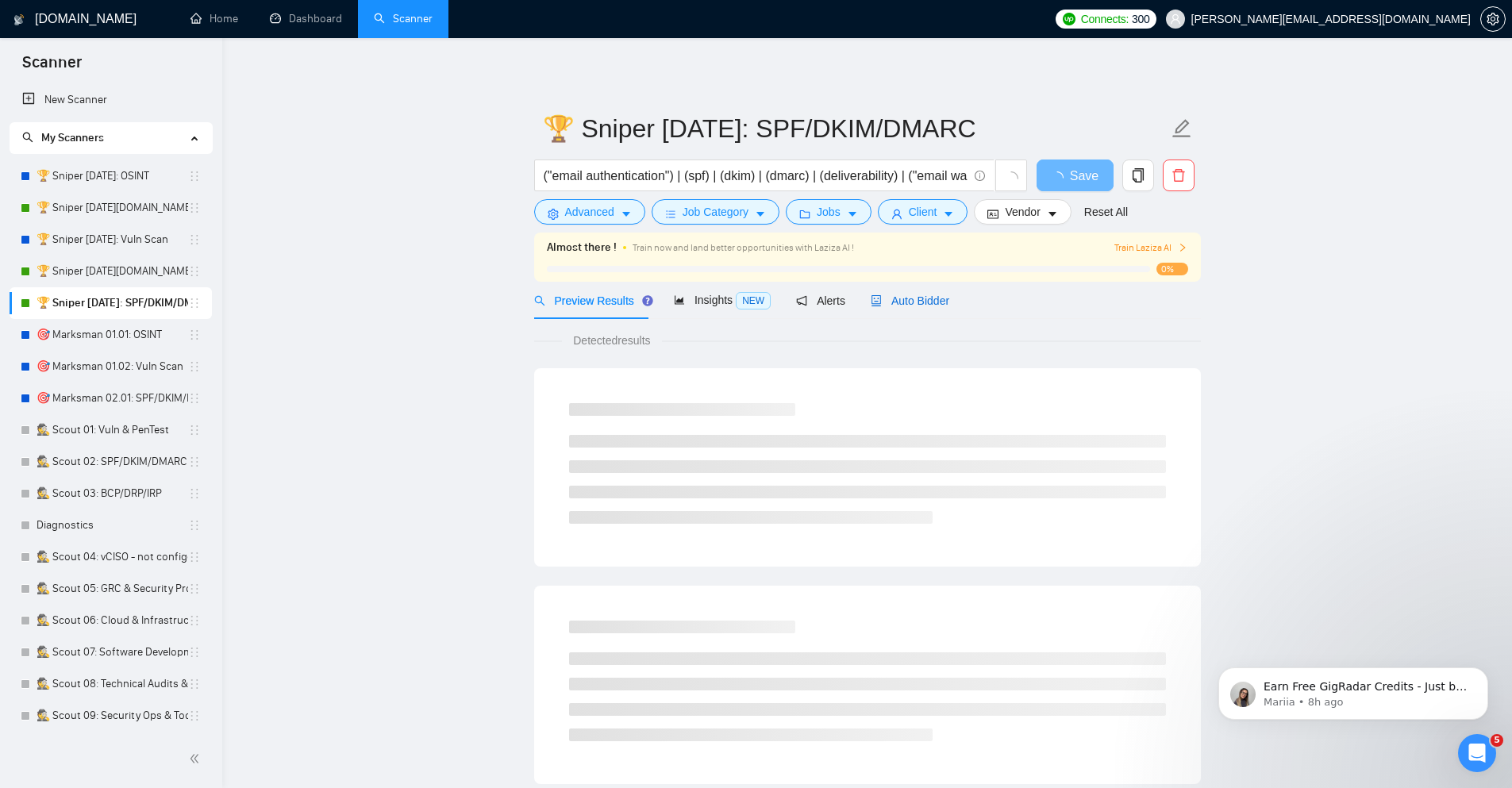
click at [927, 299] on span "Auto Bidder" at bounding box center [910, 300] width 79 height 13
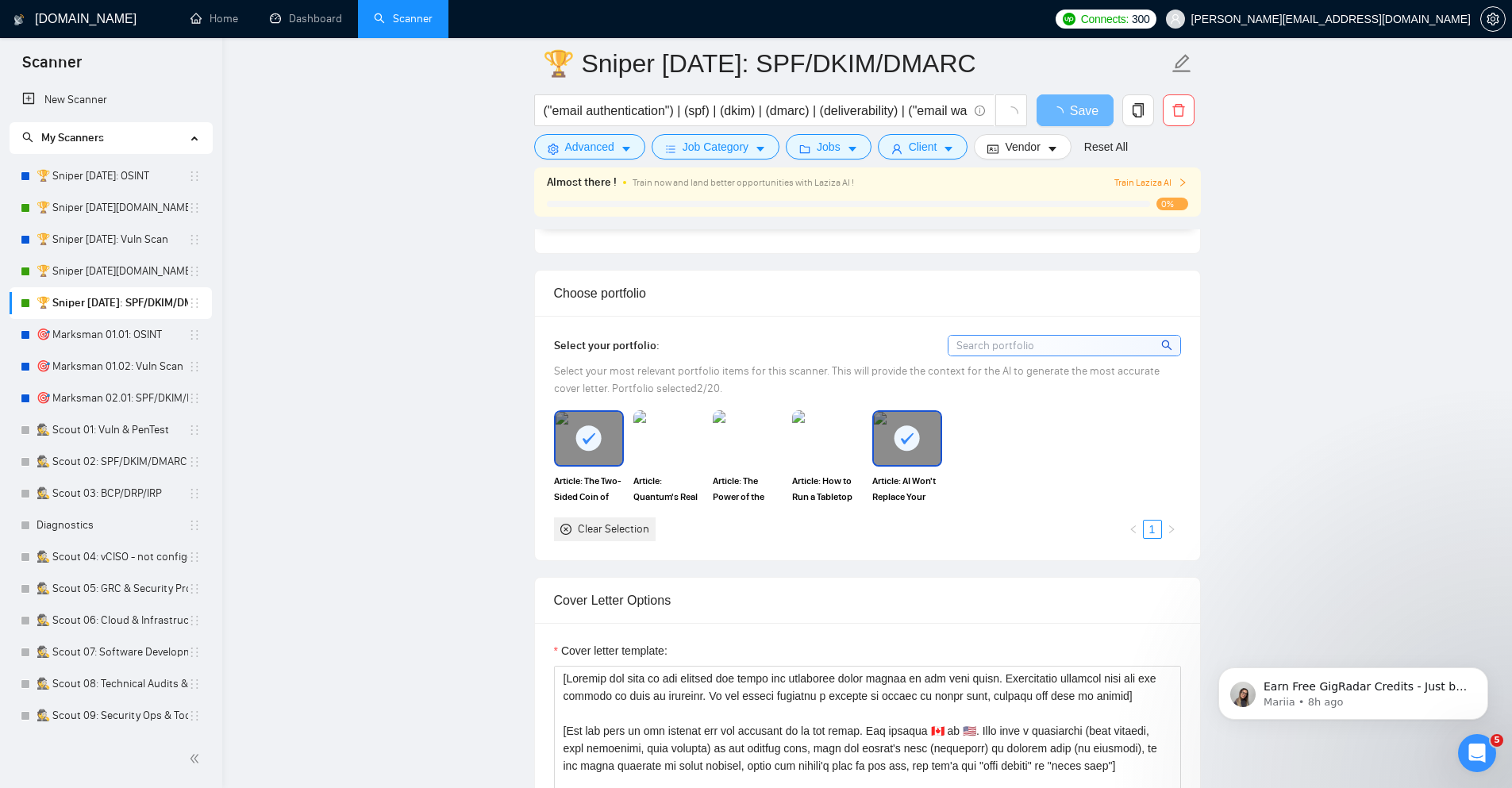
scroll to position [1429, 0]
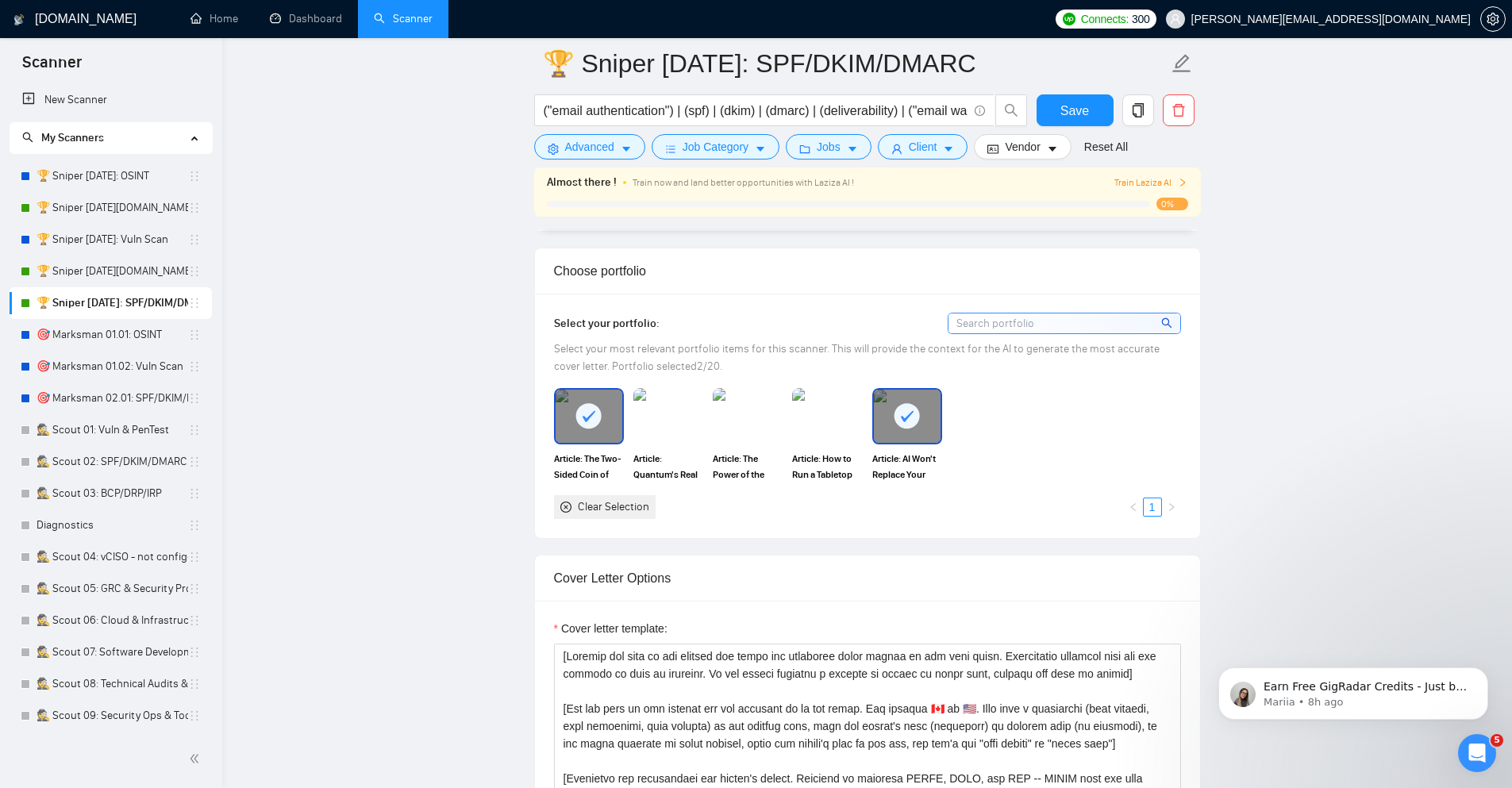
click at [662, 314] on div "Select your portfolio: Select your most relevant portfolio items for this scann…" at bounding box center [867, 415] width 665 height 243
click at [670, 417] on img at bounding box center [668, 416] width 67 height 53
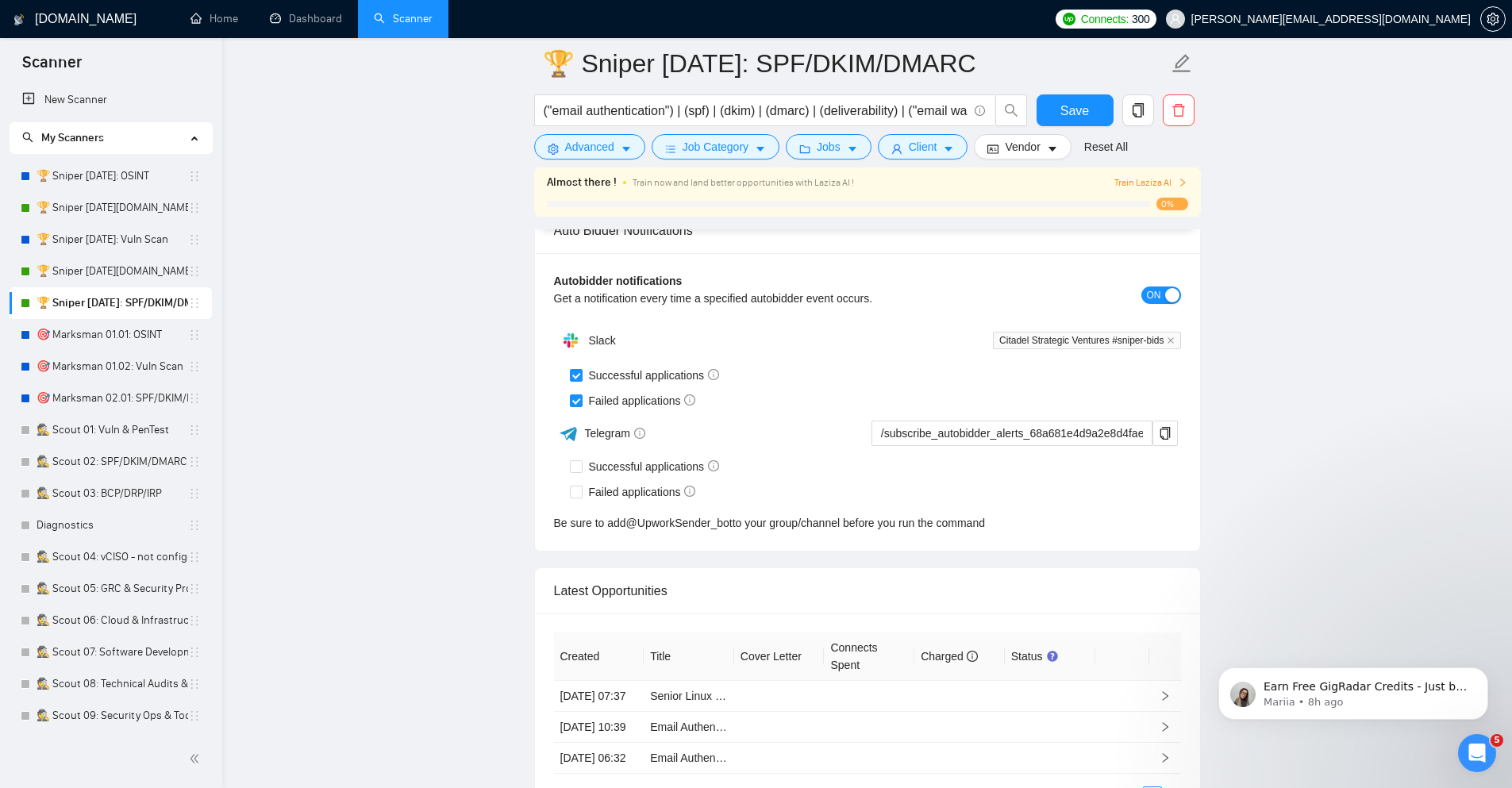
scroll to position [3715, 0]
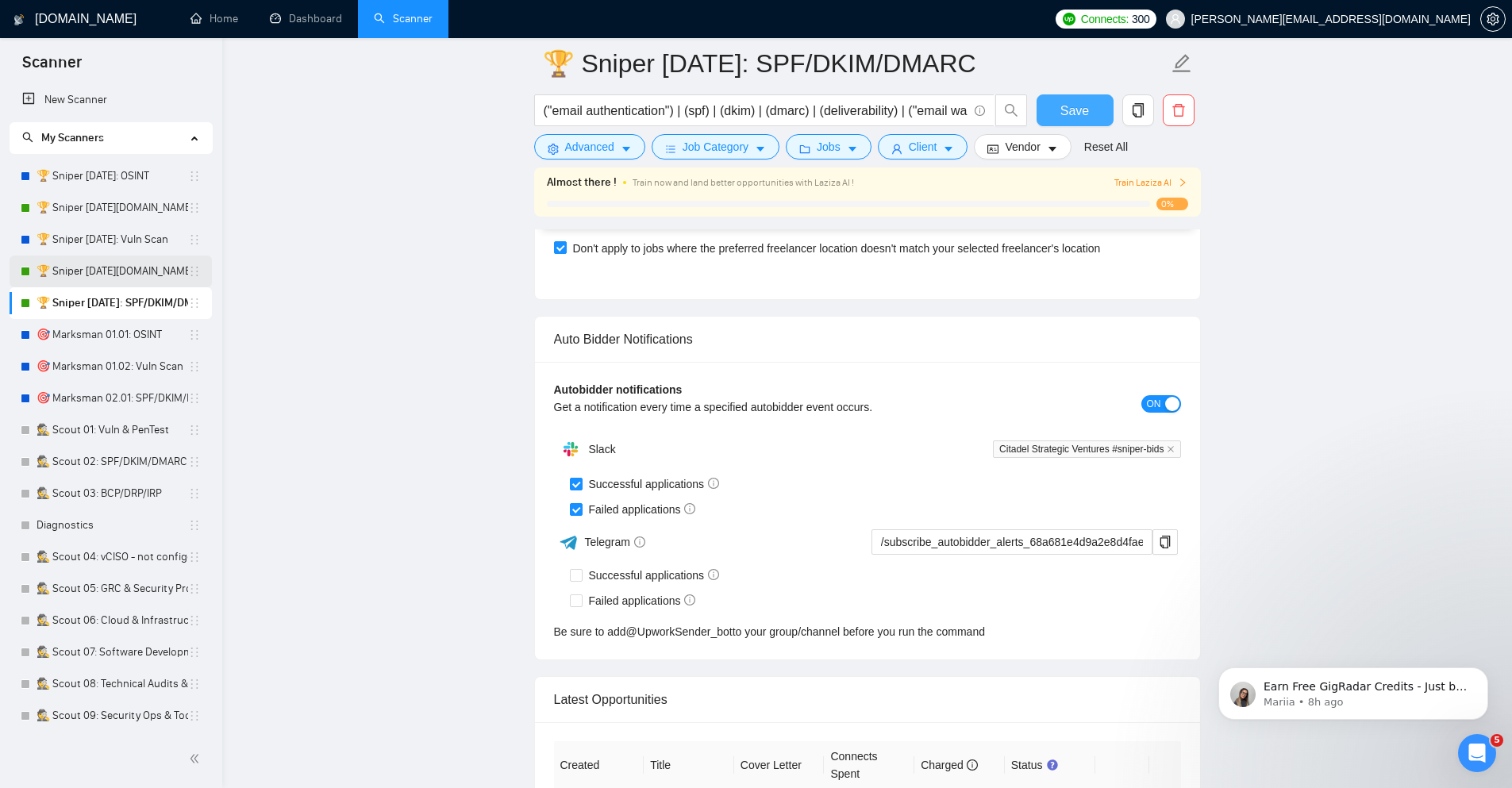
click at [1063, 116] on span "Save" at bounding box center [1075, 111] width 28 height 20
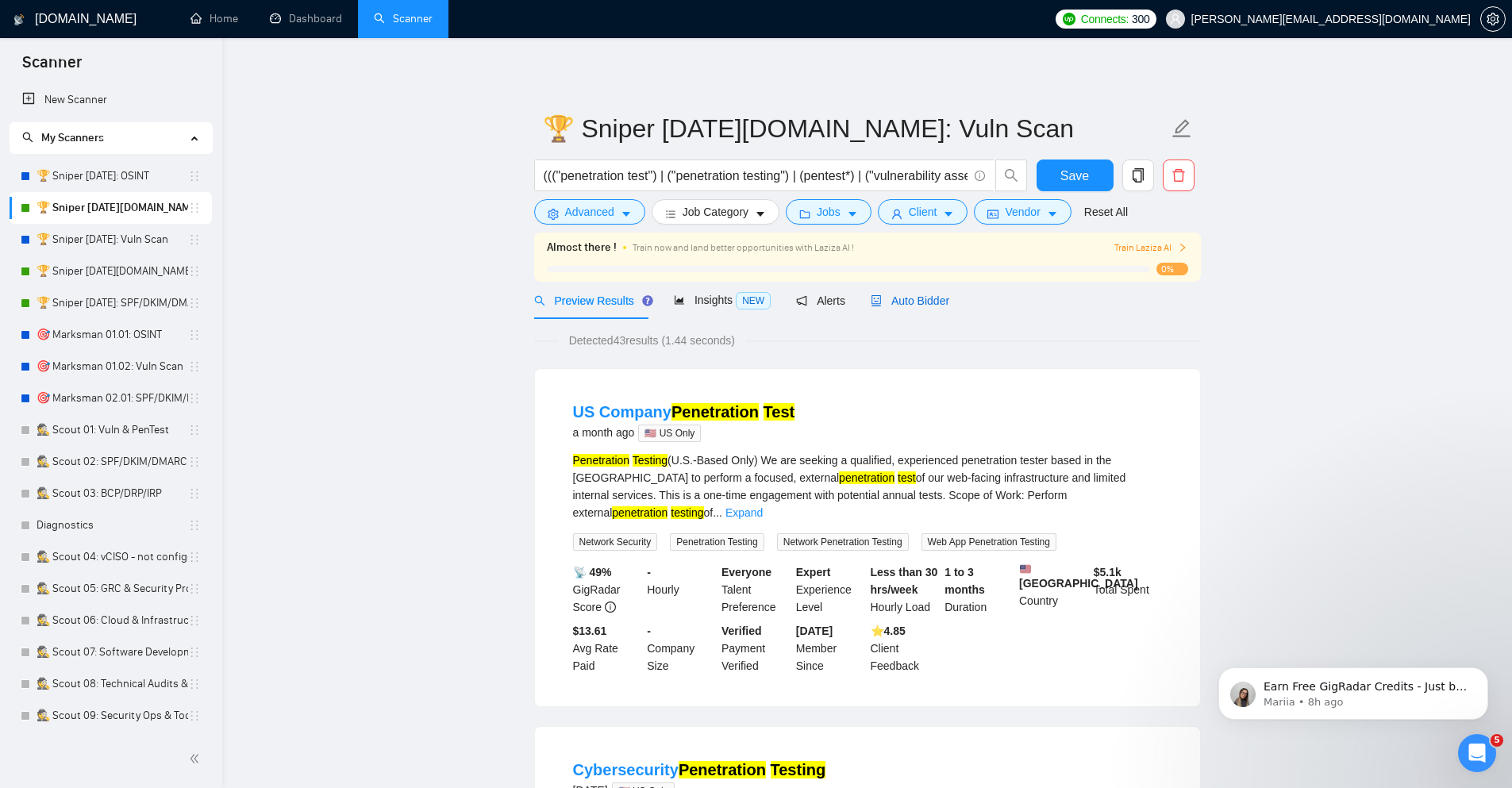
click at [913, 298] on span "Auto Bidder" at bounding box center [910, 300] width 79 height 13
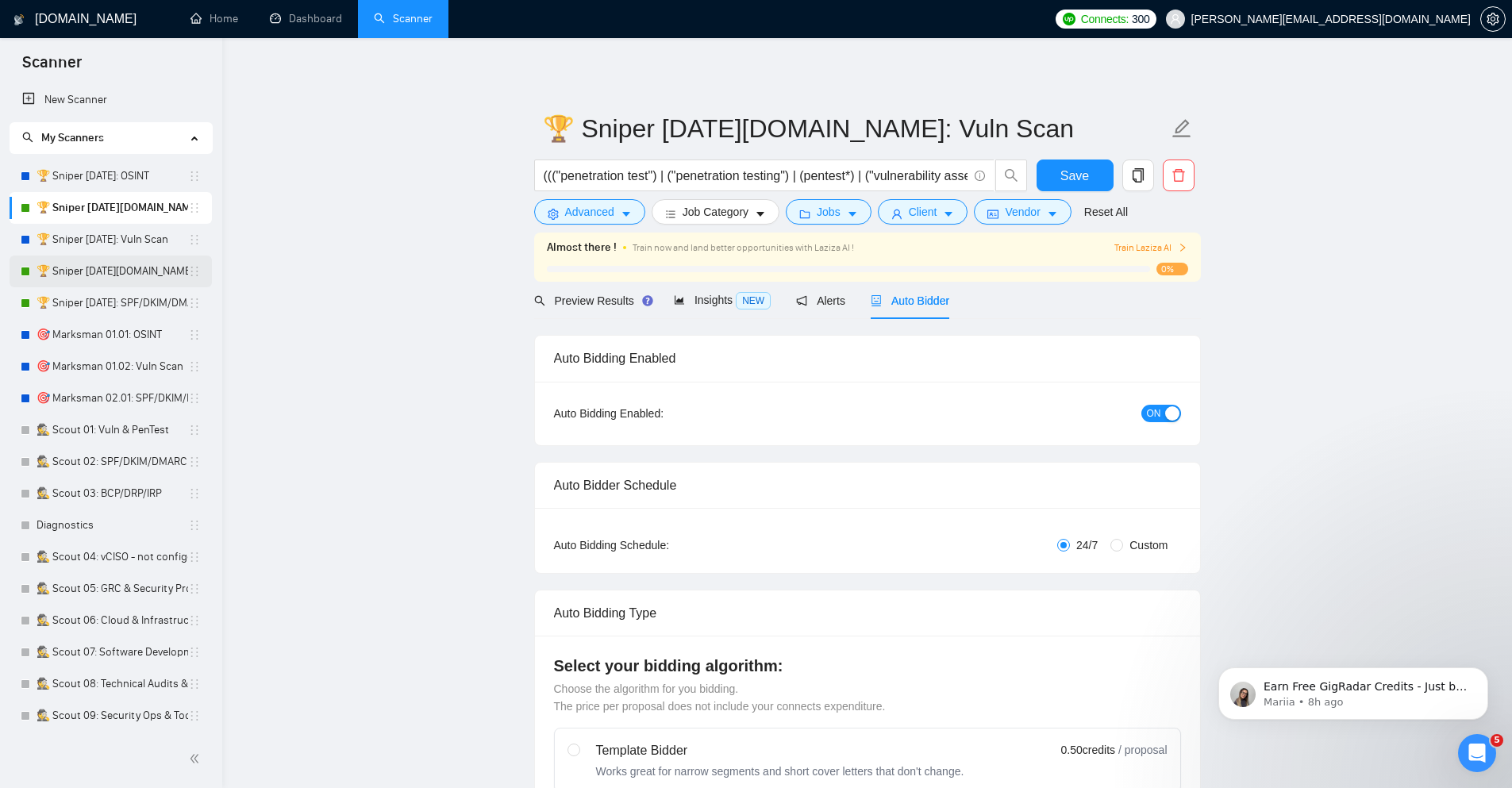
click at [120, 267] on link "🏆 Sniper [DATE][DOMAIN_NAME]: SPF/DKIM/DMARC" at bounding box center [112, 272] width 151 height 32
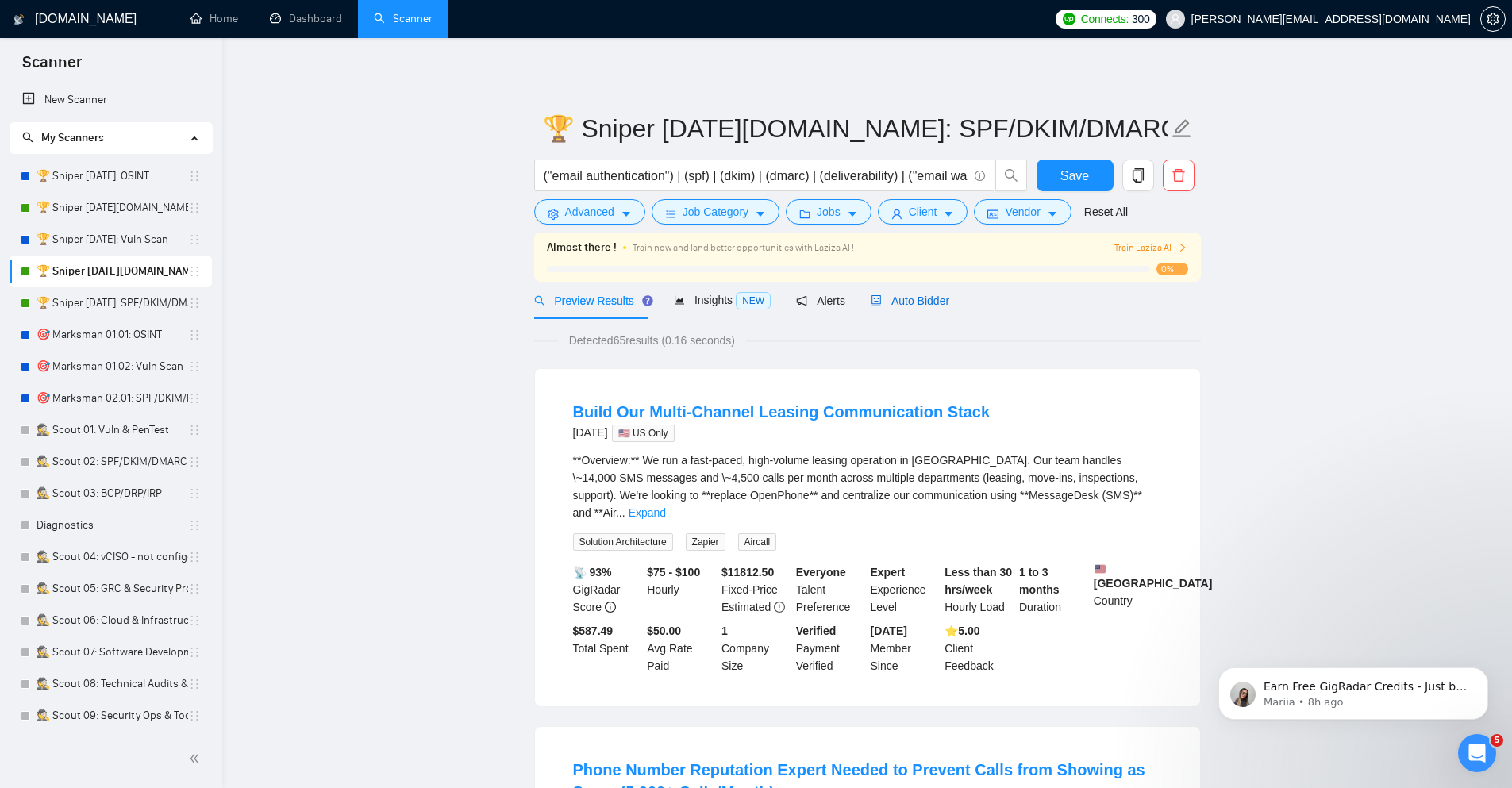
click at [927, 302] on span "Auto Bidder" at bounding box center [910, 300] width 79 height 13
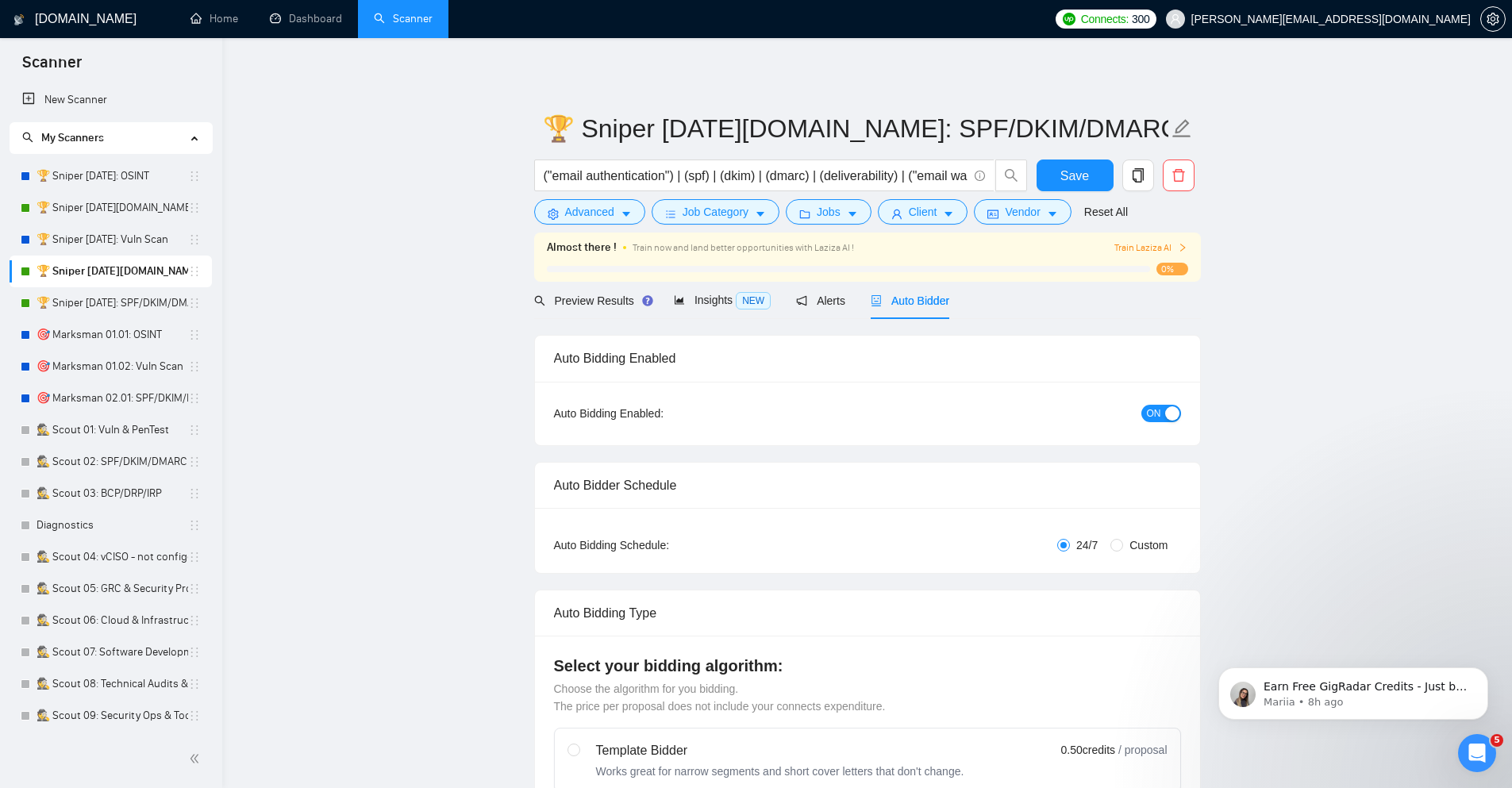
checkbox input "true"
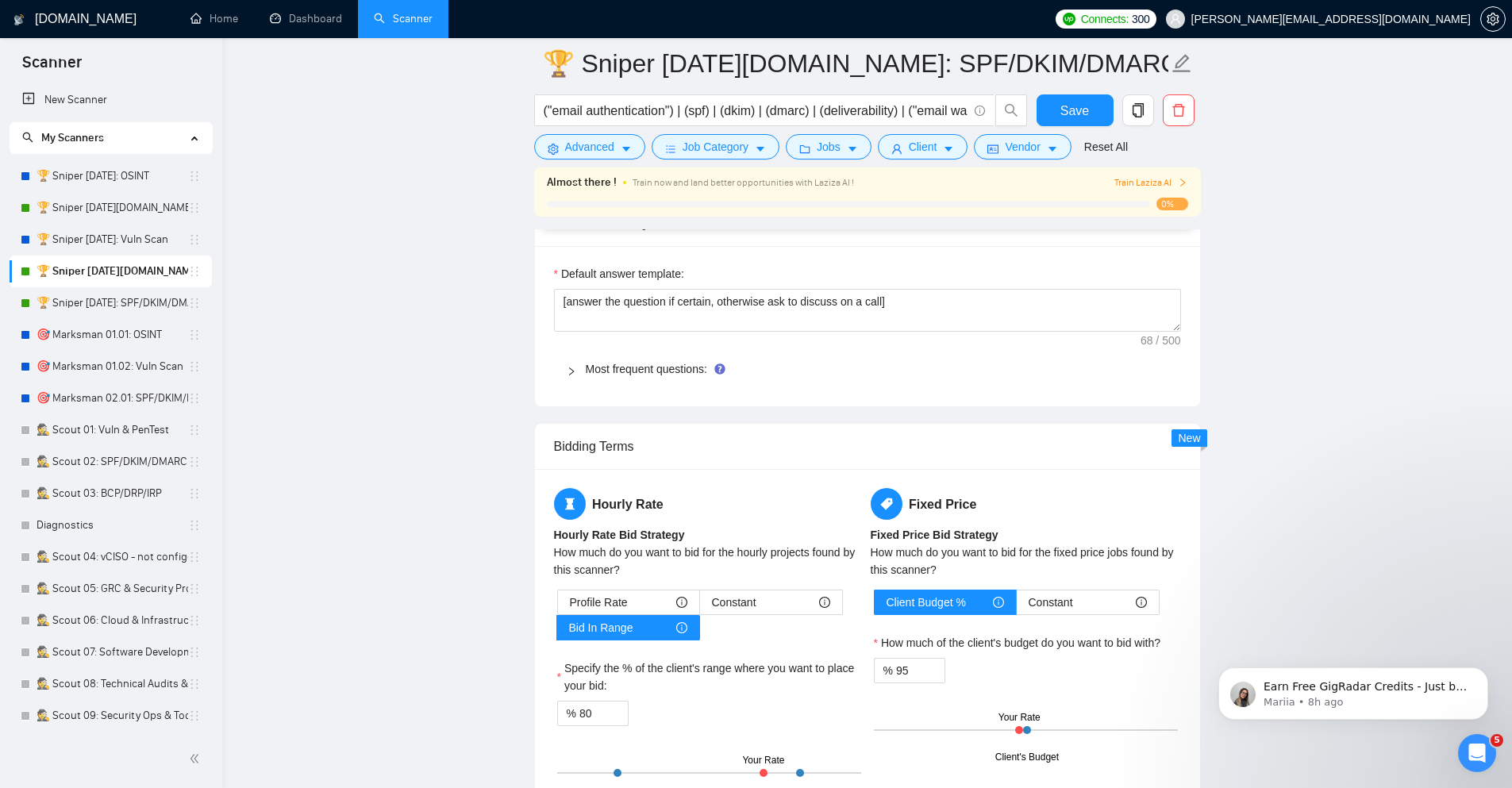
scroll to position [2286, 0]
click at [582, 376] on div at bounding box center [575, 367] width 19 height 18
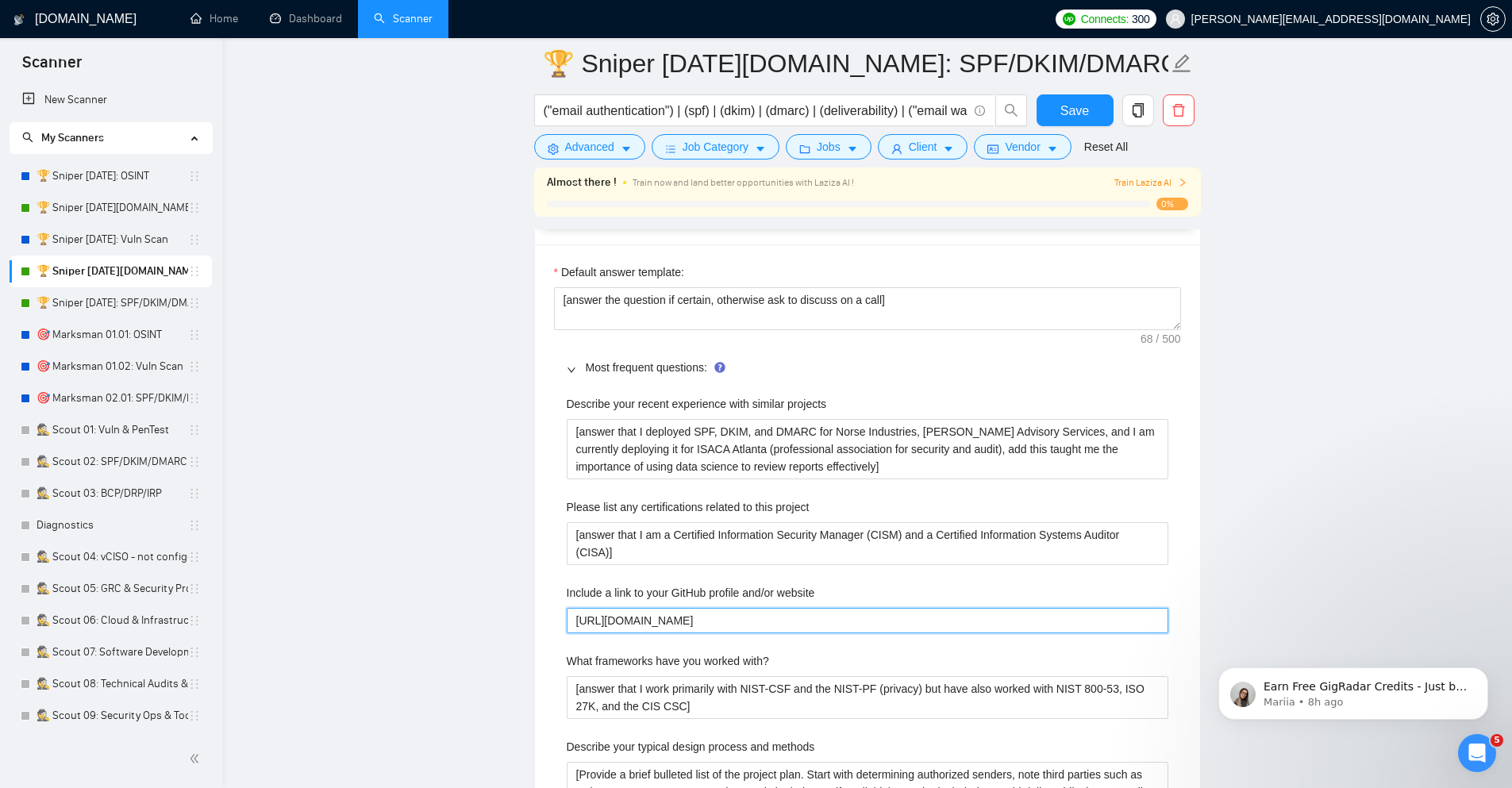
click at [810, 632] on website "[URL][DOMAIN_NAME]" at bounding box center [866, 621] width 601 height 25
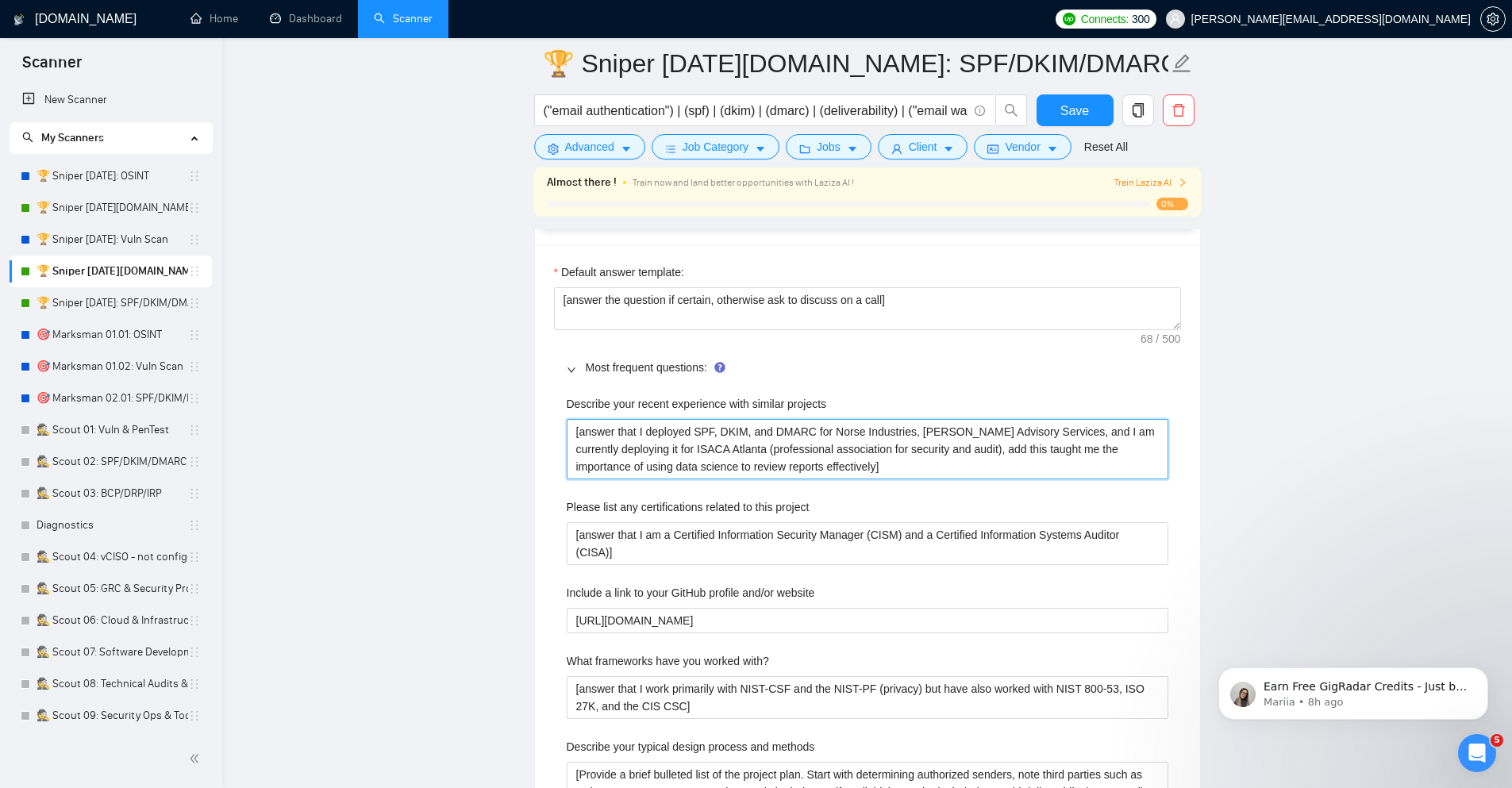
drag, startPoint x: 574, startPoint y: 443, endPoint x: 617, endPoint y: 431, distance: 44.6
click at [617, 431] on projects "[answer that I deployed SPF, DKIM, and DMARC for Norse Industries, [PERSON_NAME…" at bounding box center [866, 449] width 601 height 60
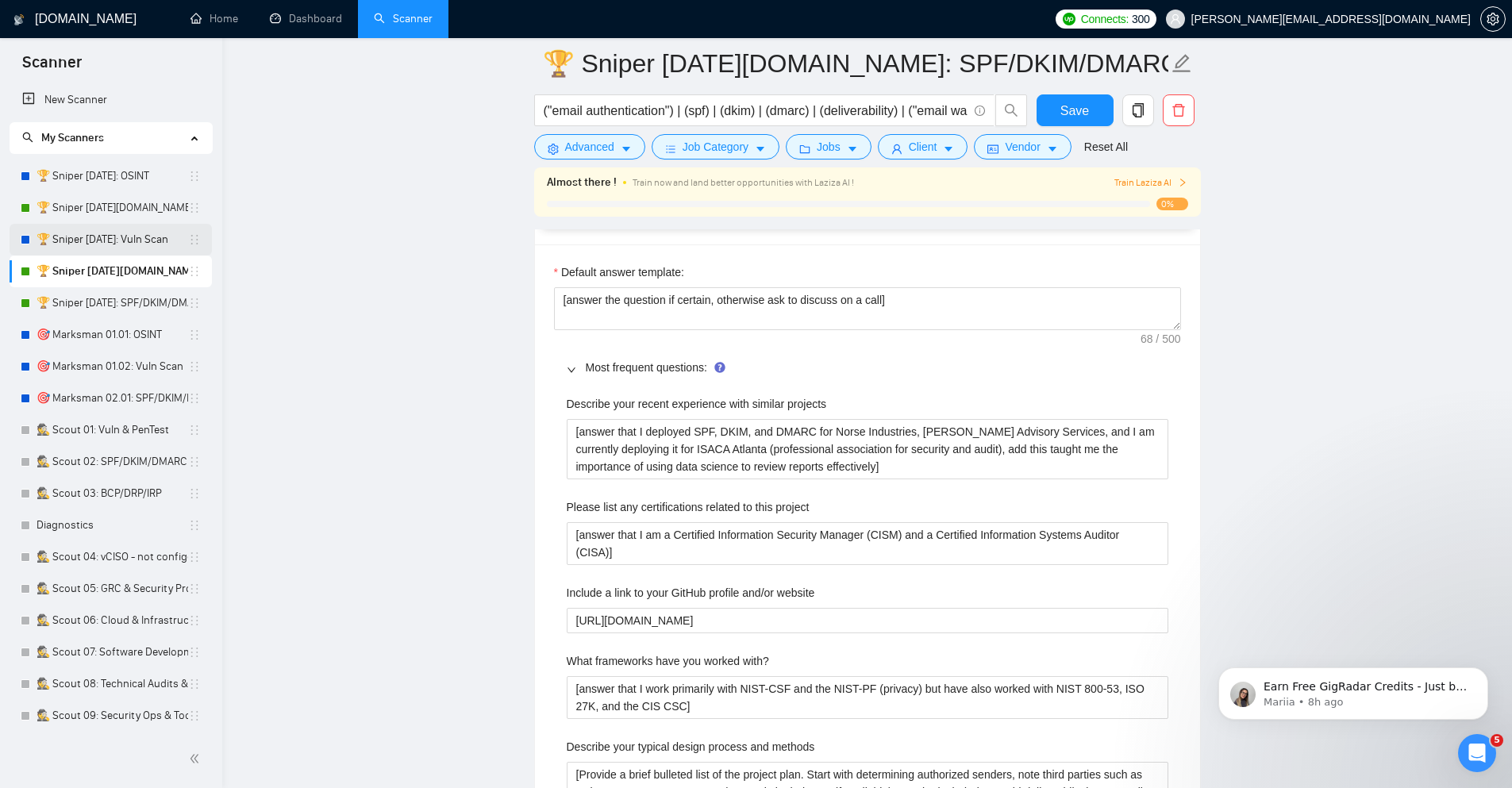
click at [99, 242] on link "🏆 Sniper [DATE]: Vuln Scan" at bounding box center [112, 240] width 151 height 32
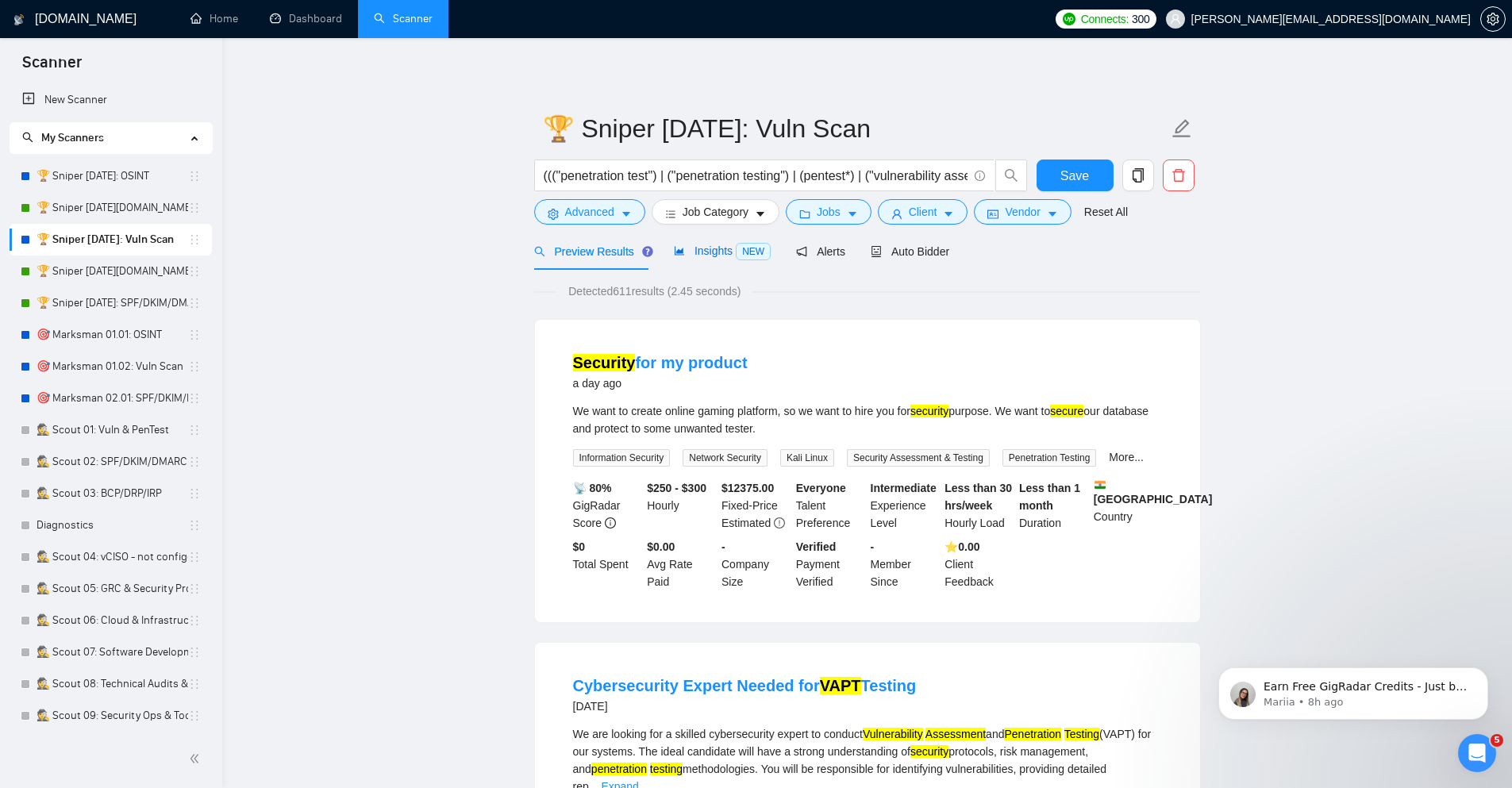
click at [702, 253] on span "Insights NEW" at bounding box center [723, 250] width 97 height 13
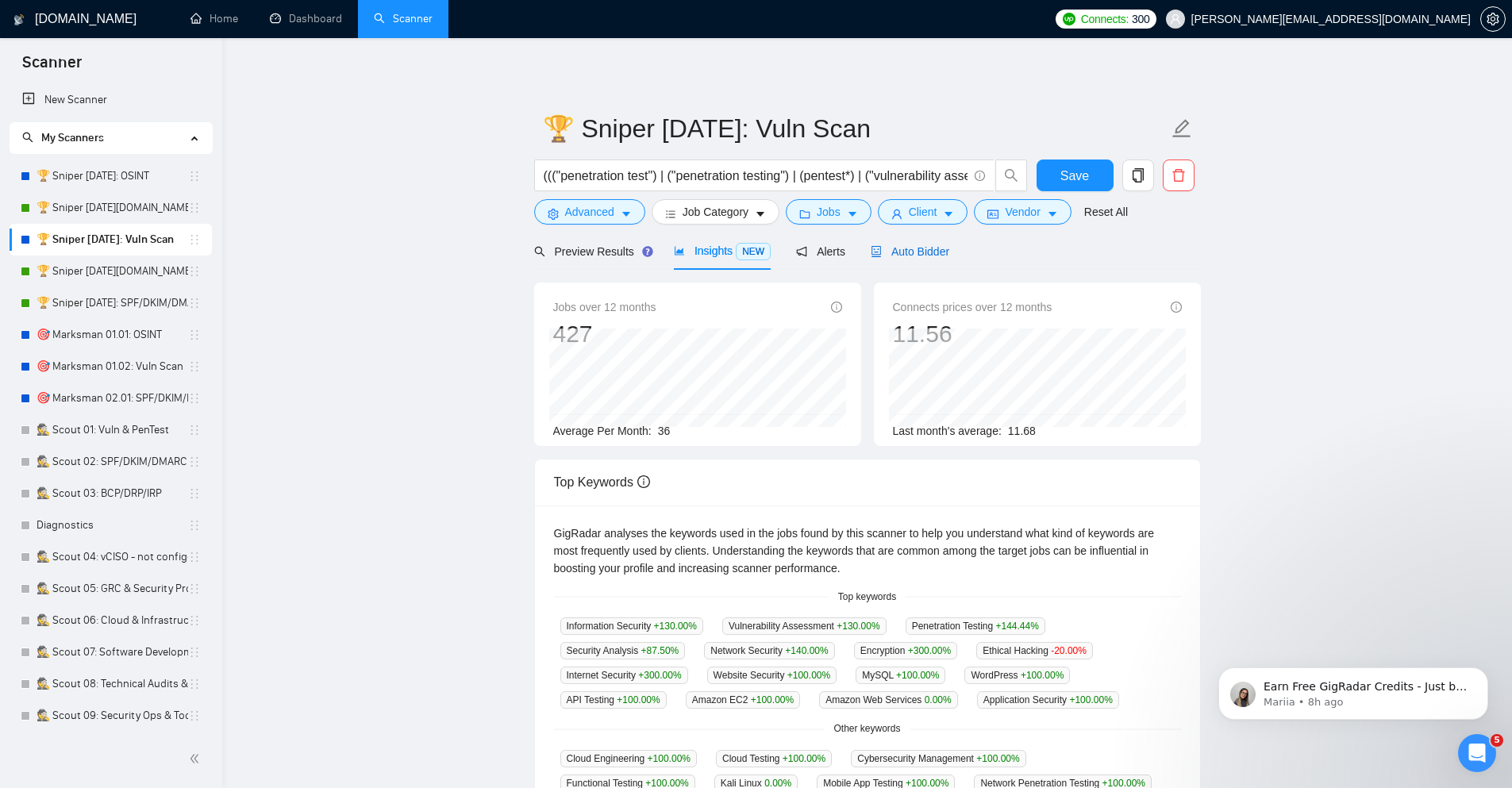
click at [922, 255] on span "Auto Bidder" at bounding box center [910, 251] width 79 height 13
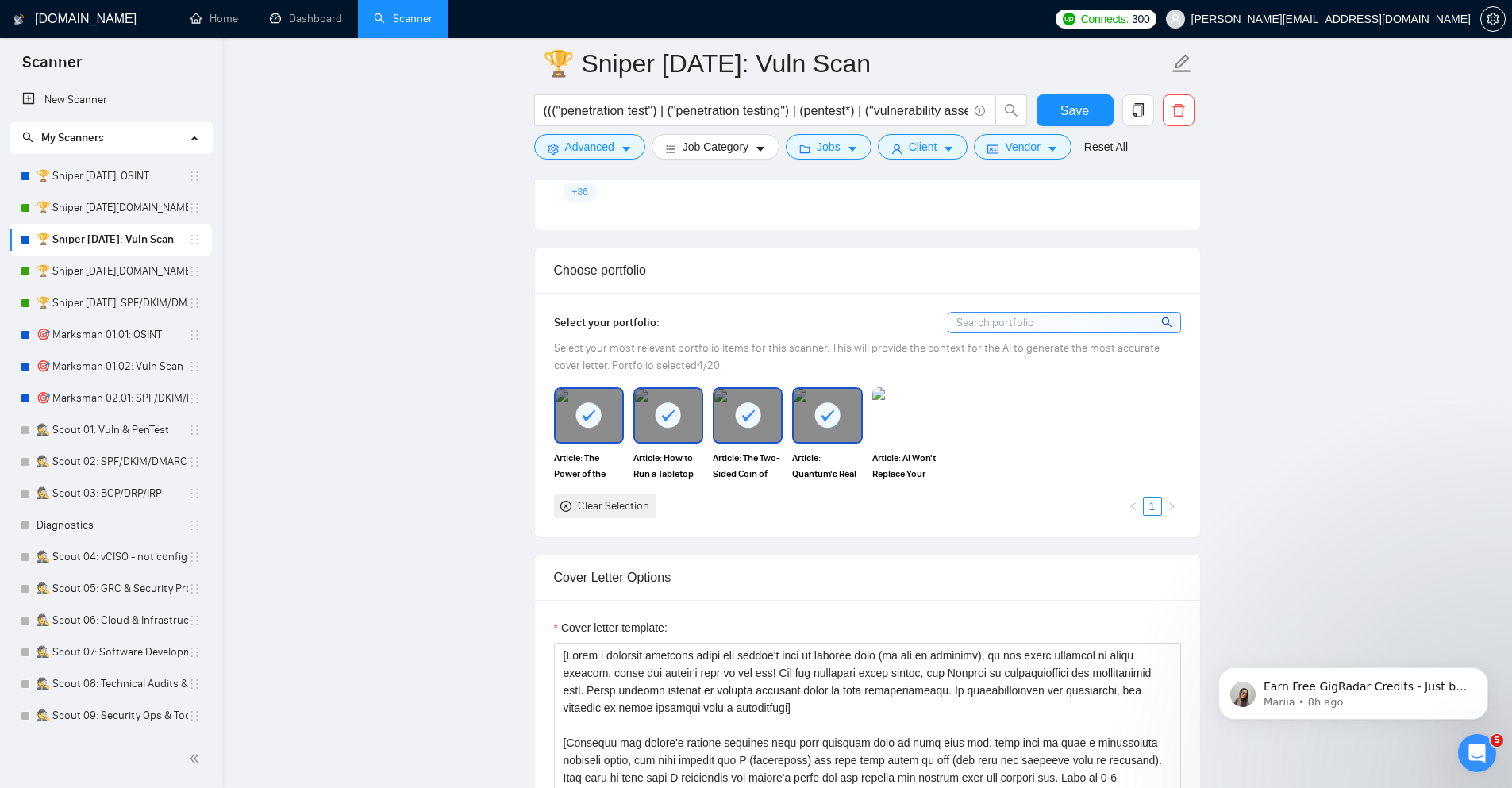
scroll to position [1333, 0]
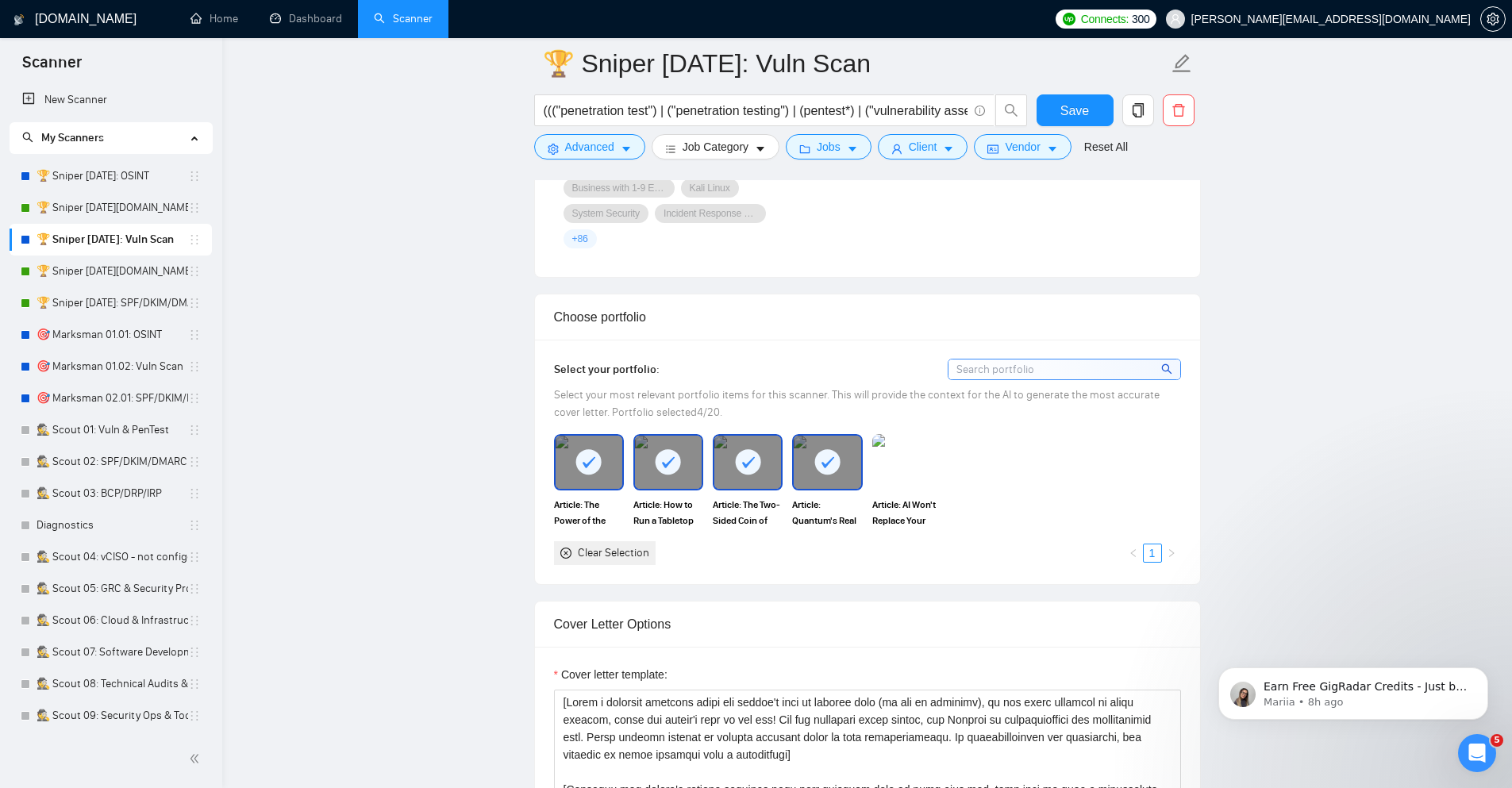
click at [655, 462] on icon at bounding box center [667, 462] width 26 height 26
click at [910, 478] on img at bounding box center [907, 462] width 67 height 53
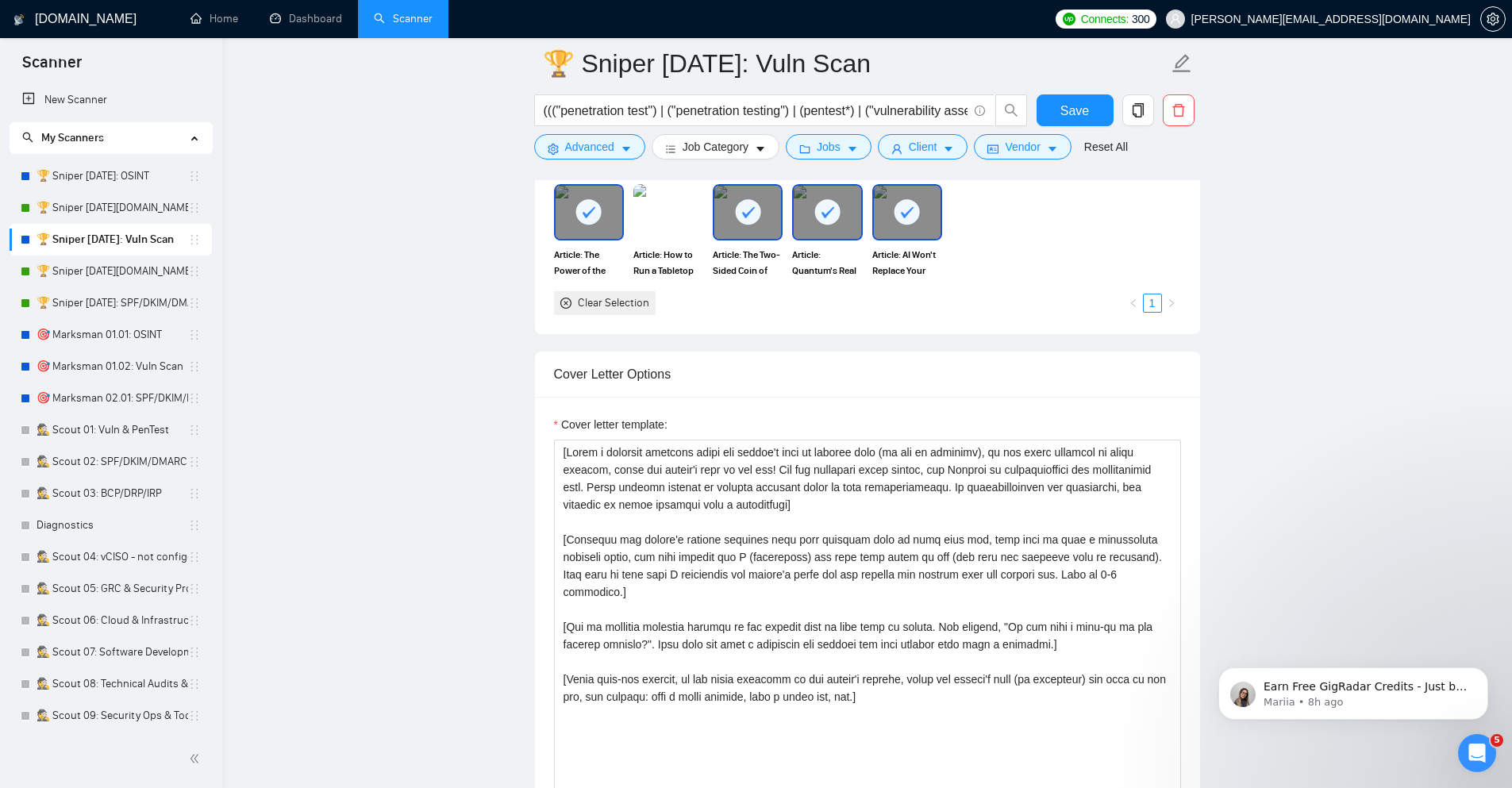
scroll to position [1619, 0]
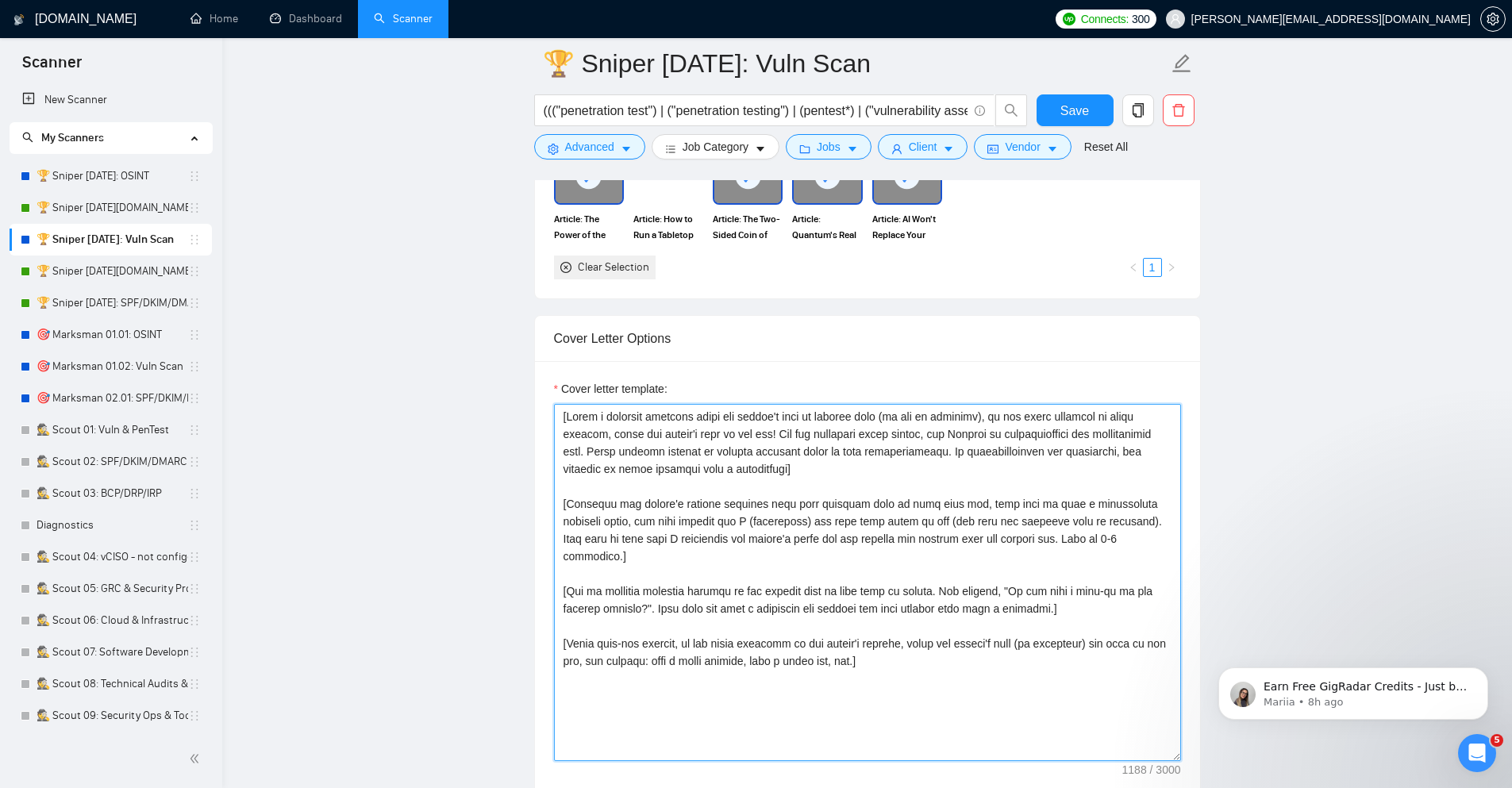
click at [667, 503] on textarea "Cover letter template:" at bounding box center [867, 582] width 627 height 357
paste textarea "Loremip dol sitamet'c adip & elits do eiu temp incid. Utlaboreetd magnaali enim…"
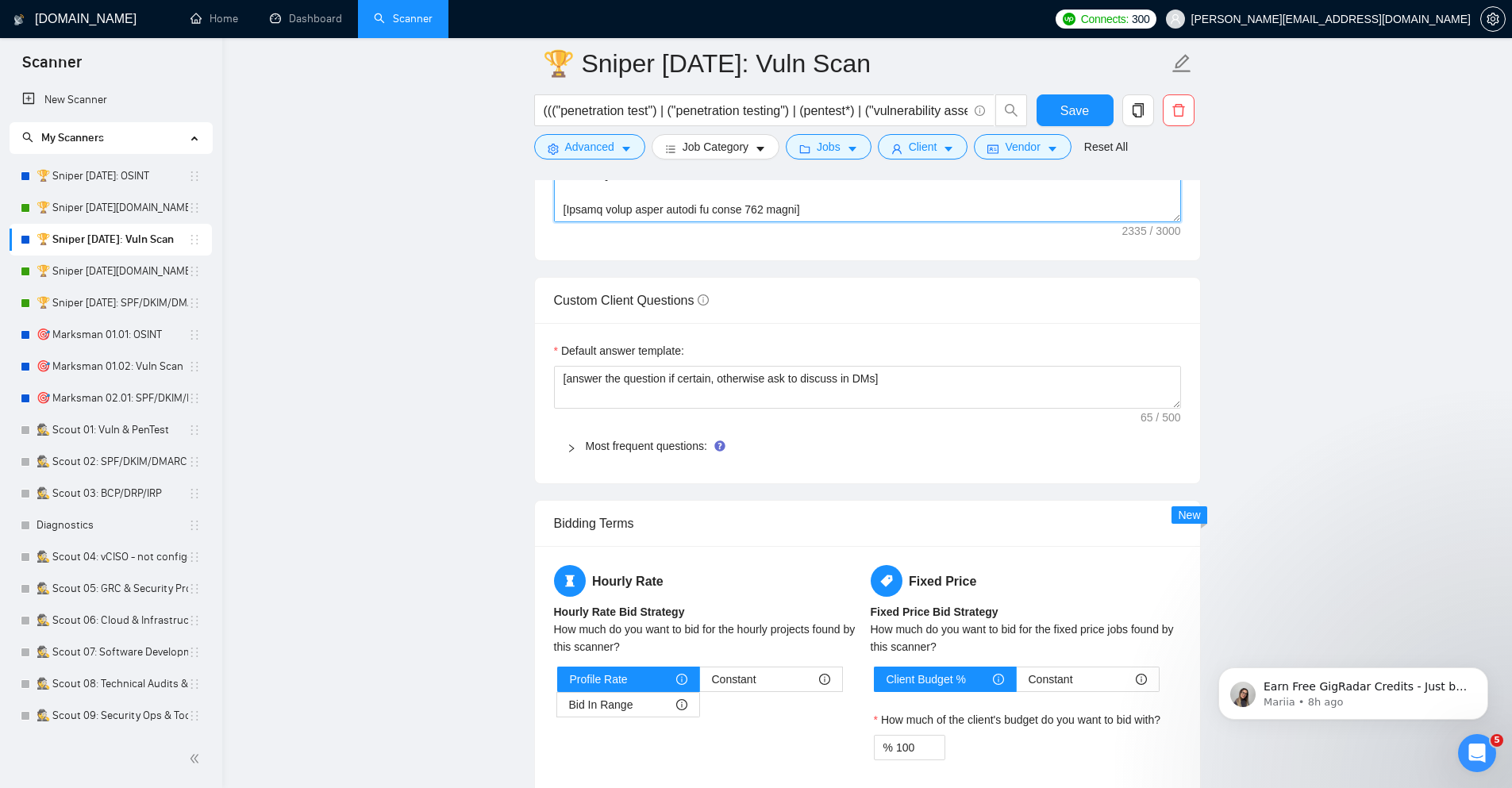
scroll to position [2191, 0]
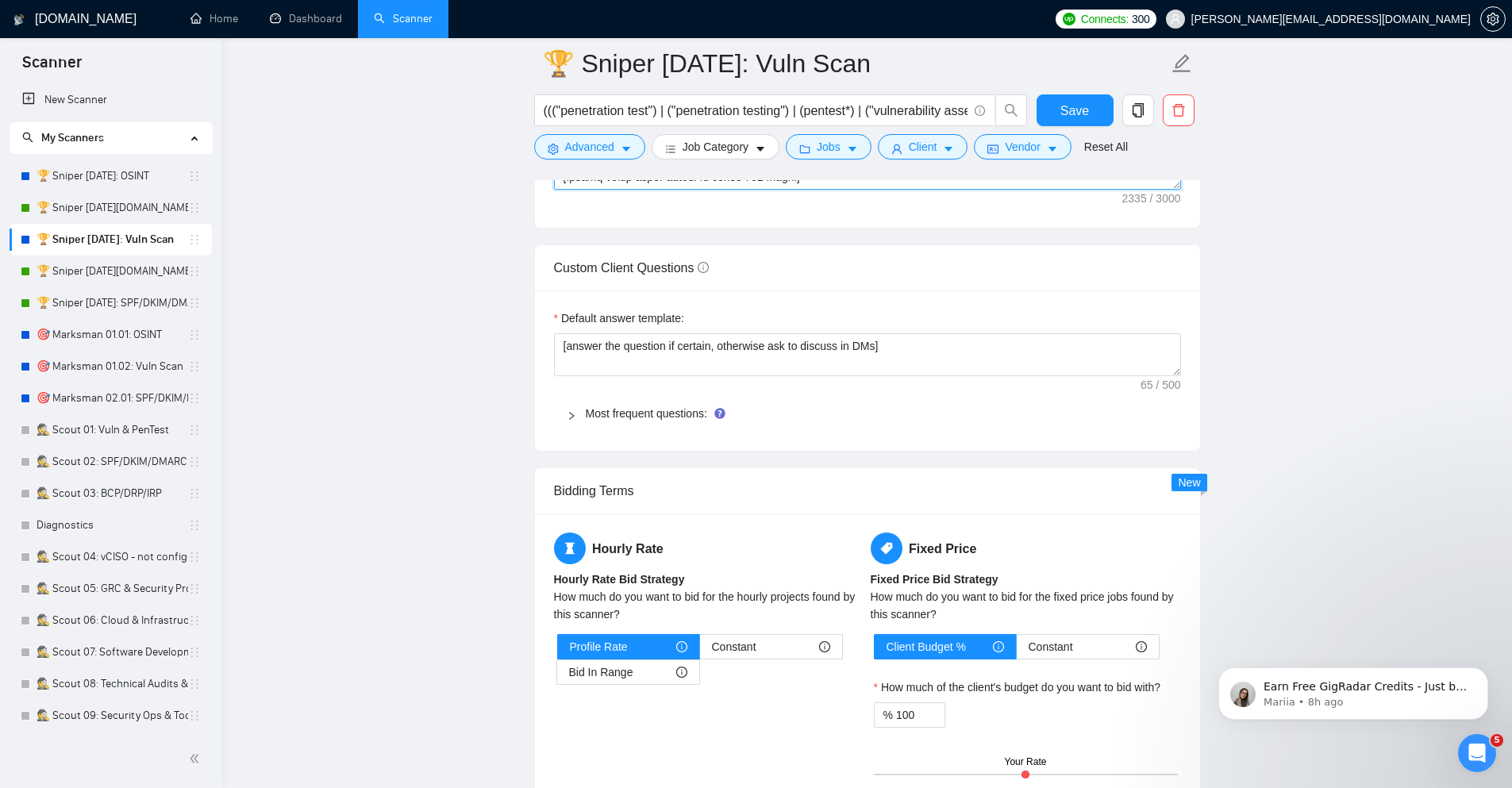
type textarea "[Loremip dol sitamet'c adip & elits do eiu temp incid. Utlaboreetd magnaali eni…"
click at [579, 412] on div at bounding box center [575, 413] width 19 height 18
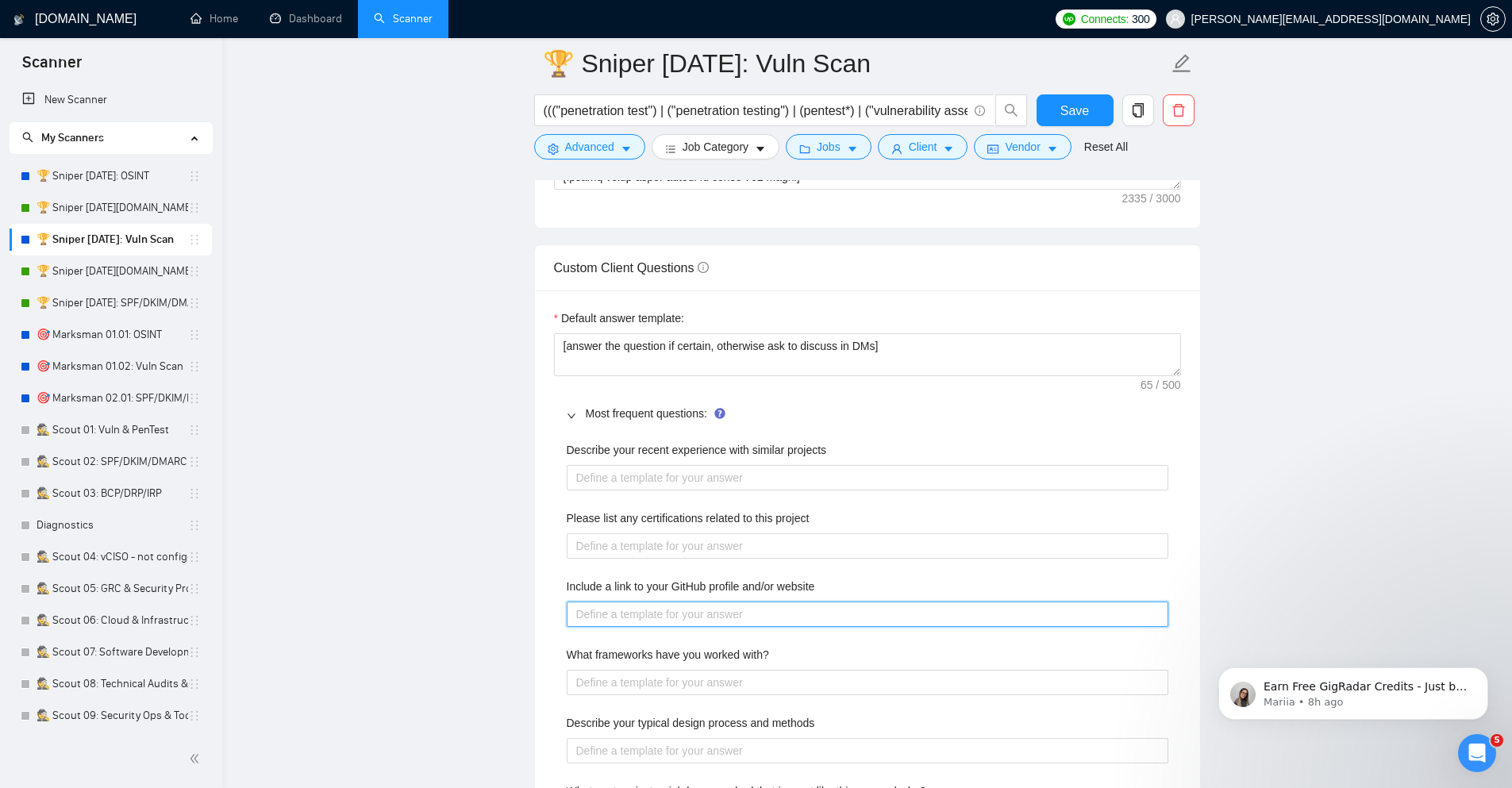
click at [614, 617] on website "Include a link to your GitHub profile and/or website" at bounding box center [866, 614] width 601 height 25
paste website "[URL][DOMAIN_NAME]"
type website "[URL][DOMAIN_NAME]"
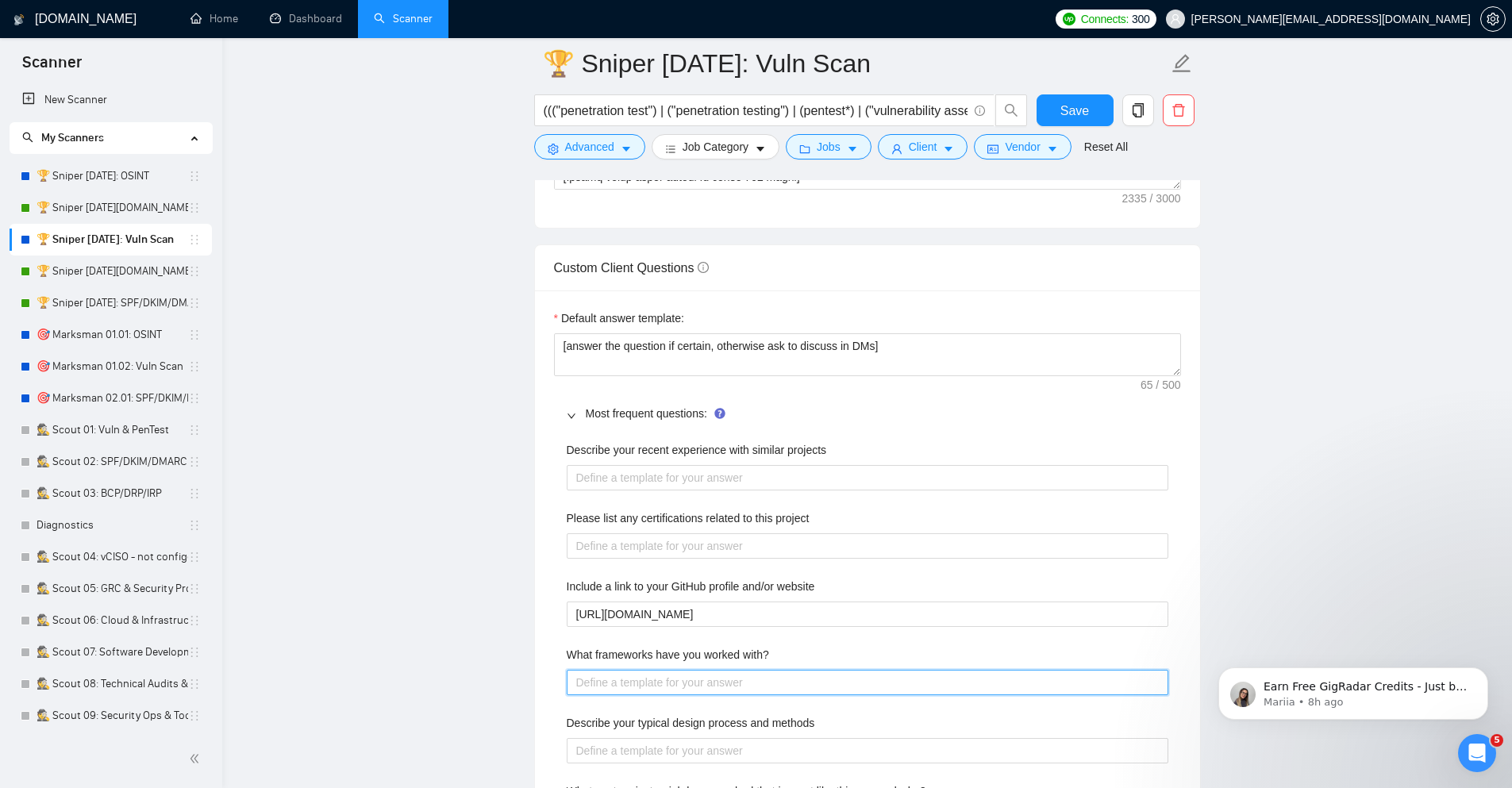
click at [584, 683] on with\? "What frameworks have you worked with?" at bounding box center [866, 683] width 601 height 25
paste with\? "[generate an answer aligned to their post such as NIST-CSF, NIST-PF, CIS CSC, I…"
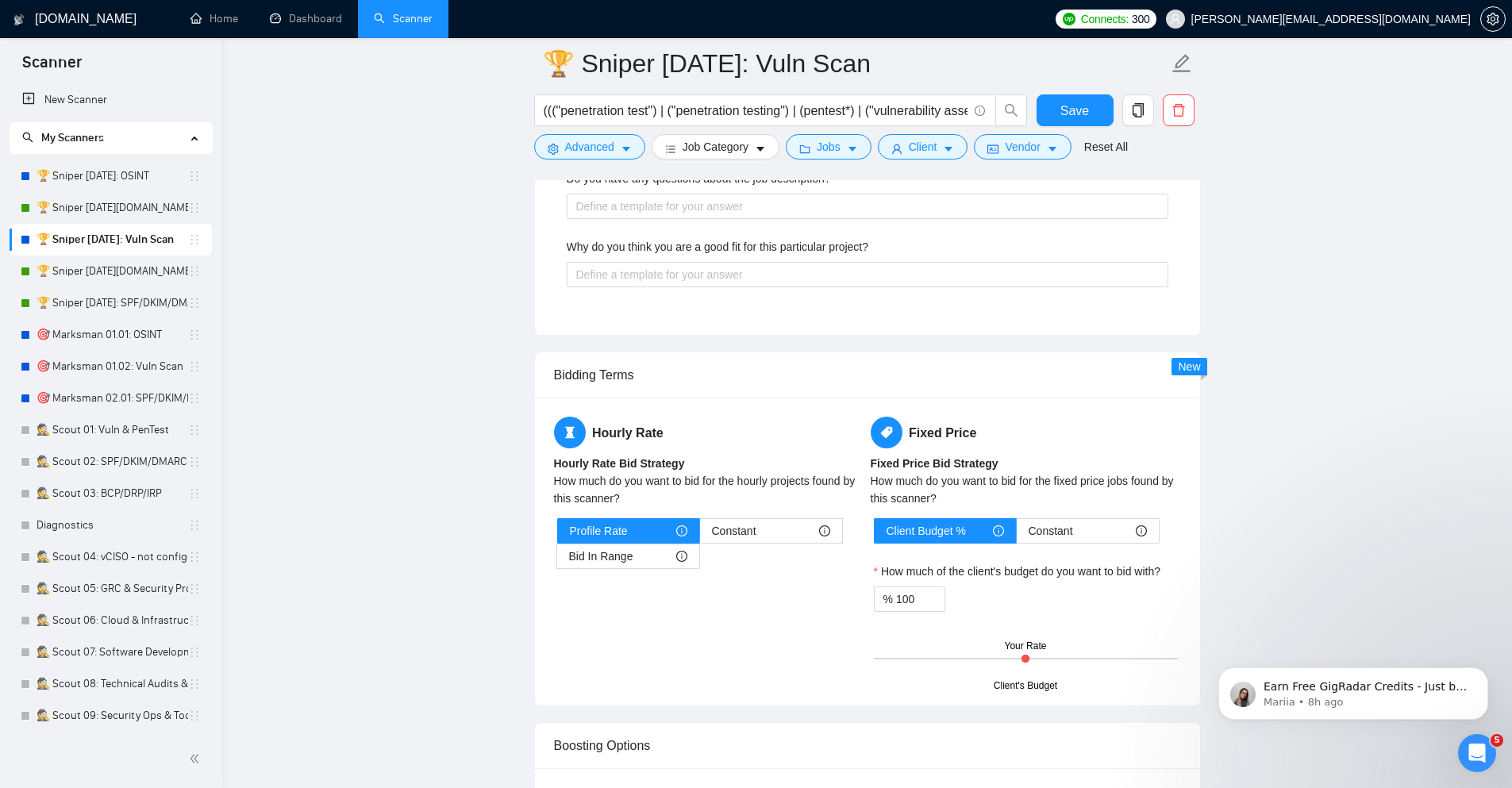
scroll to position [3048, 0]
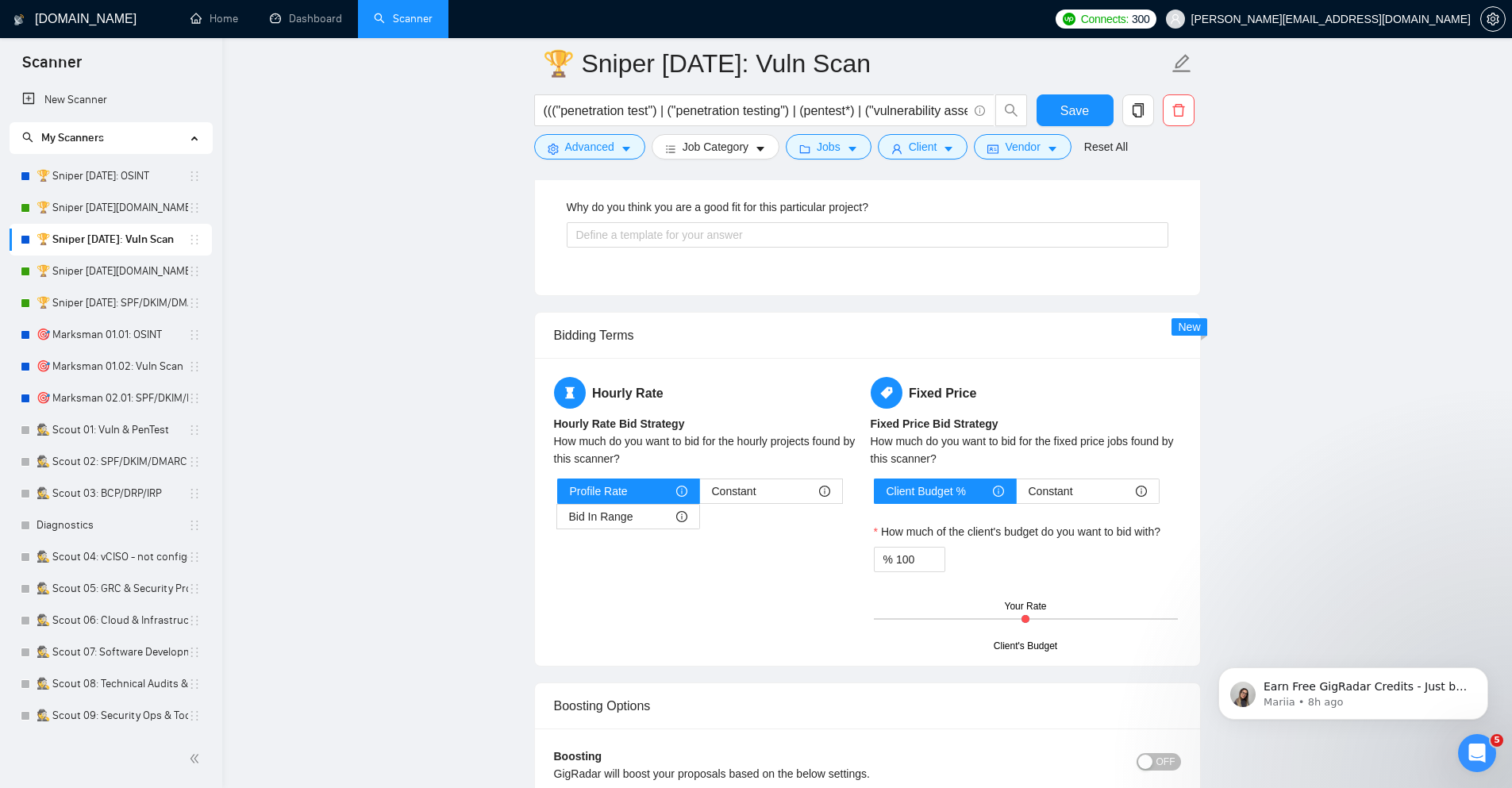
type with\? "[generate an answer aligned to their post such as NIST-CSF, NIST-PF, CIS CSC, I…"
click at [615, 515] on span "Bid In Range" at bounding box center [600, 516] width 64 height 23
click at [557, 520] on input "Bid In Range" at bounding box center [557, 520] width 0 height 0
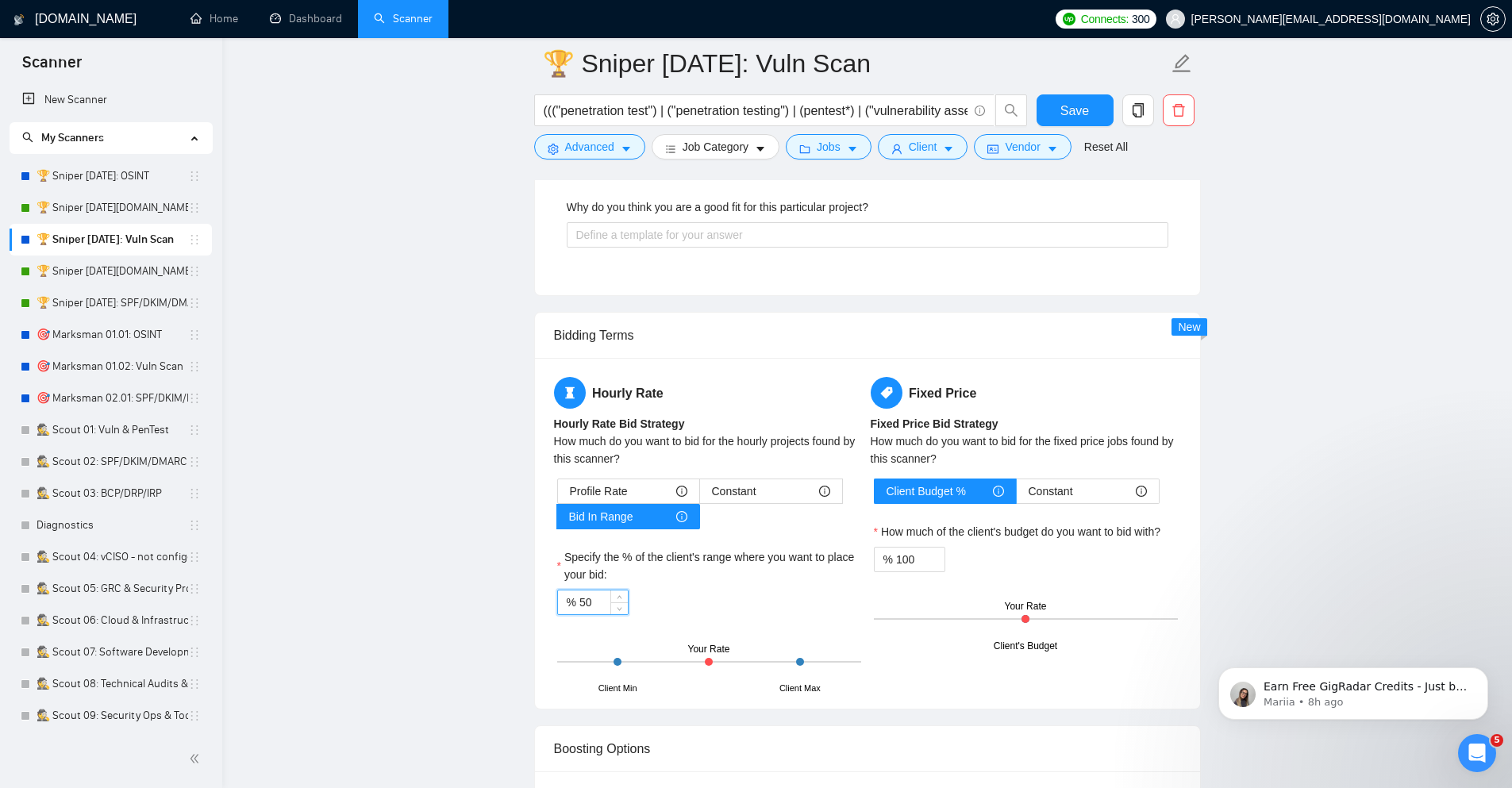
drag, startPoint x: 609, startPoint y: 603, endPoint x: 494, endPoint y: 591, distance: 115.6
type input "85"
drag, startPoint x: 922, startPoint y: 570, endPoint x: 861, endPoint y: 560, distance: 61.8
click at [861, 560] on div "Hourly Rate Hourly Rate Bid Strategy How much do you want to bid for the hourly…" at bounding box center [867, 534] width 633 height 313
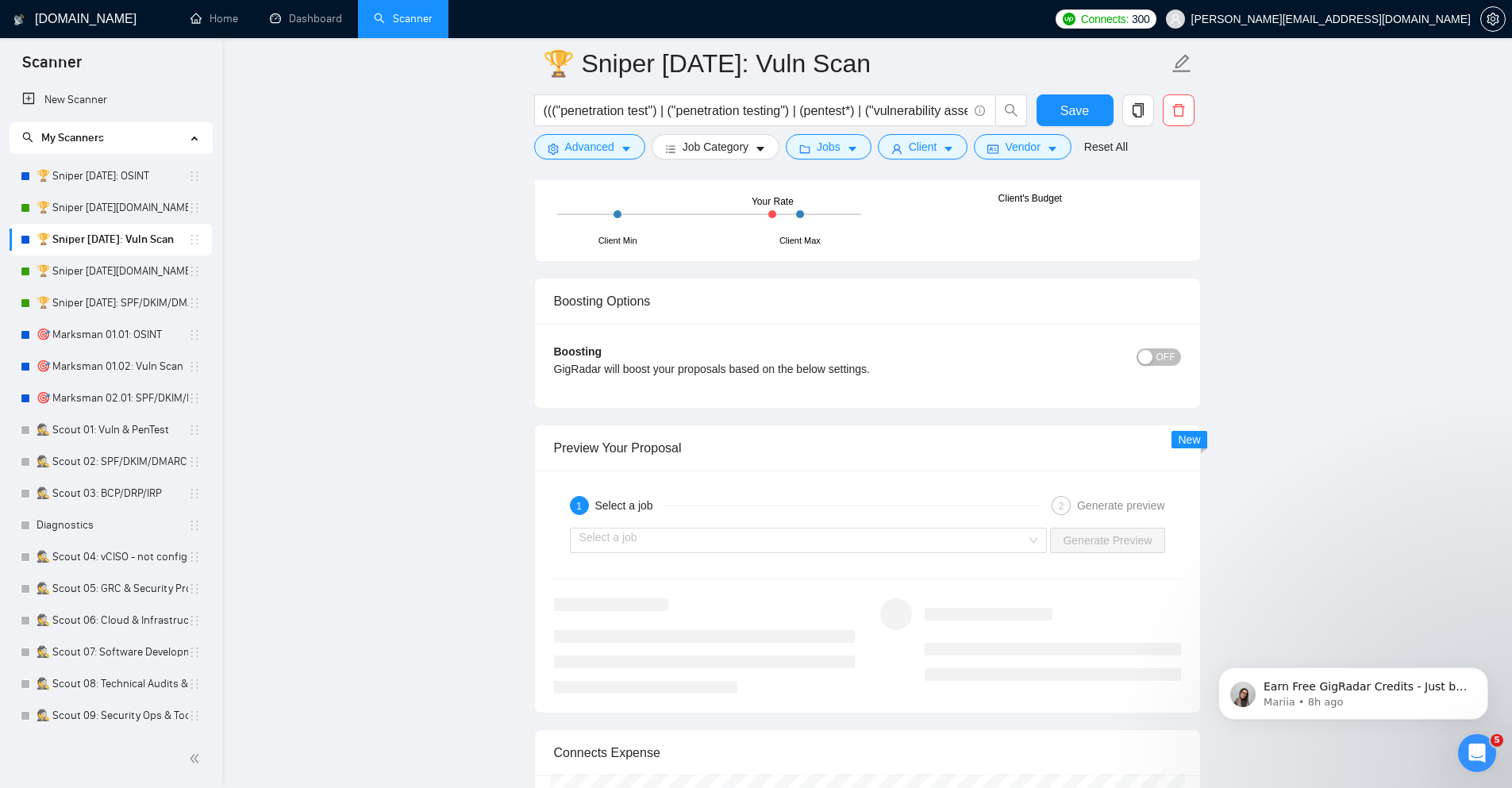
scroll to position [3620, 0]
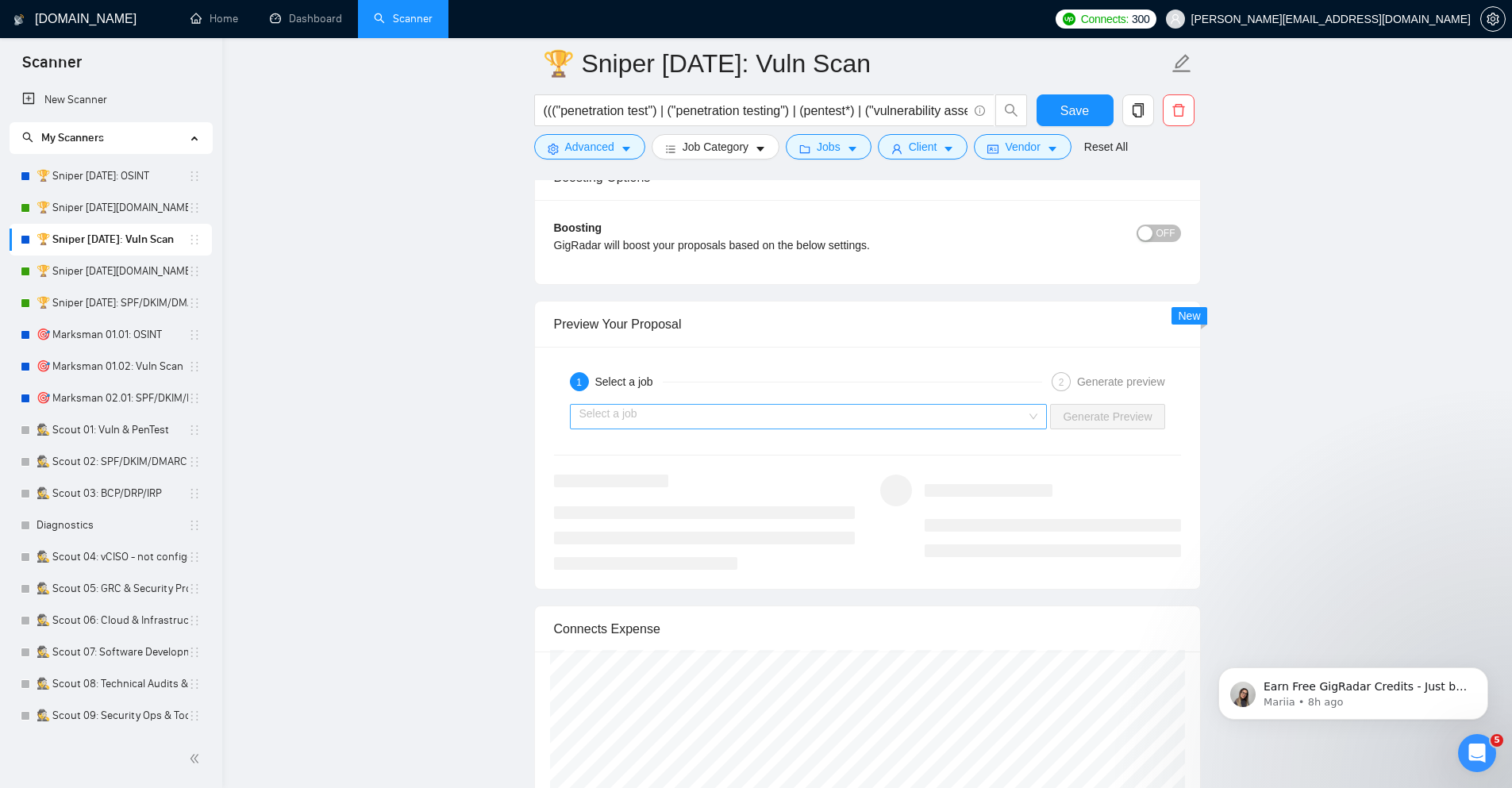
type input "85"
click at [909, 420] on input "search" at bounding box center [803, 417] width 447 height 23
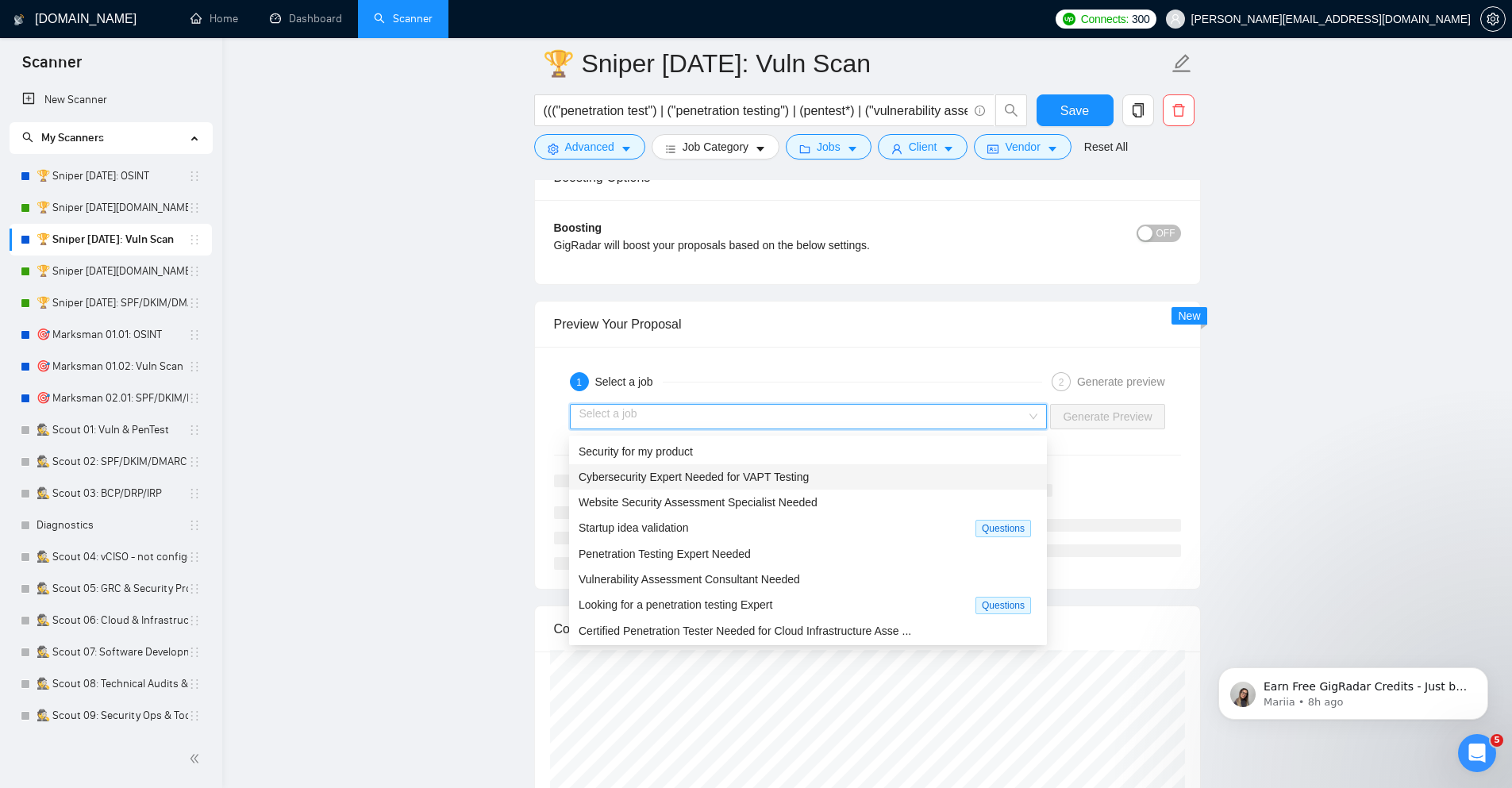
click at [888, 481] on div "Cybersecurity Expert Needed for VAPT Testing" at bounding box center [808, 477] width 458 height 18
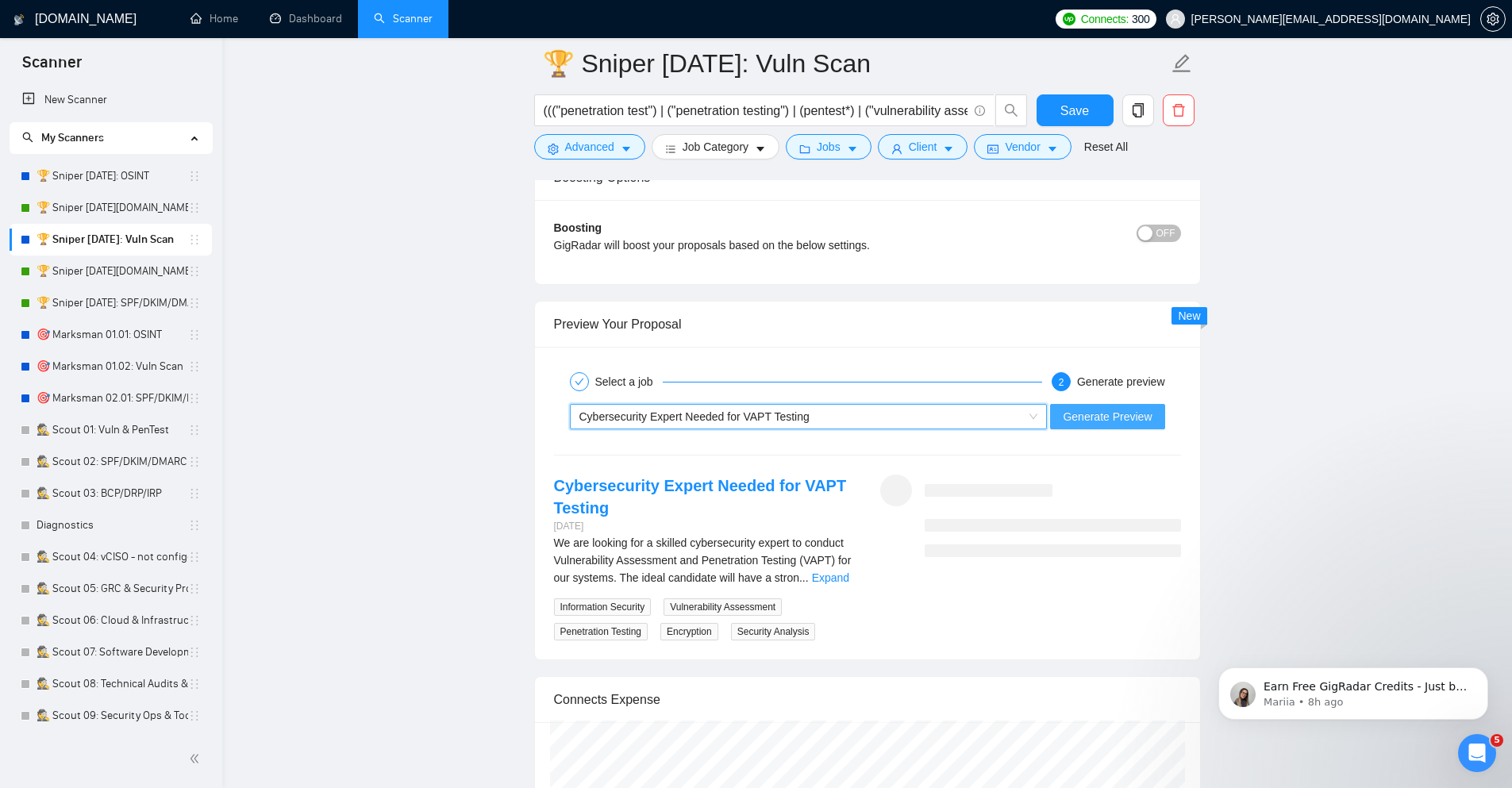
click at [1097, 422] on span "Generate Preview" at bounding box center [1107, 417] width 89 height 18
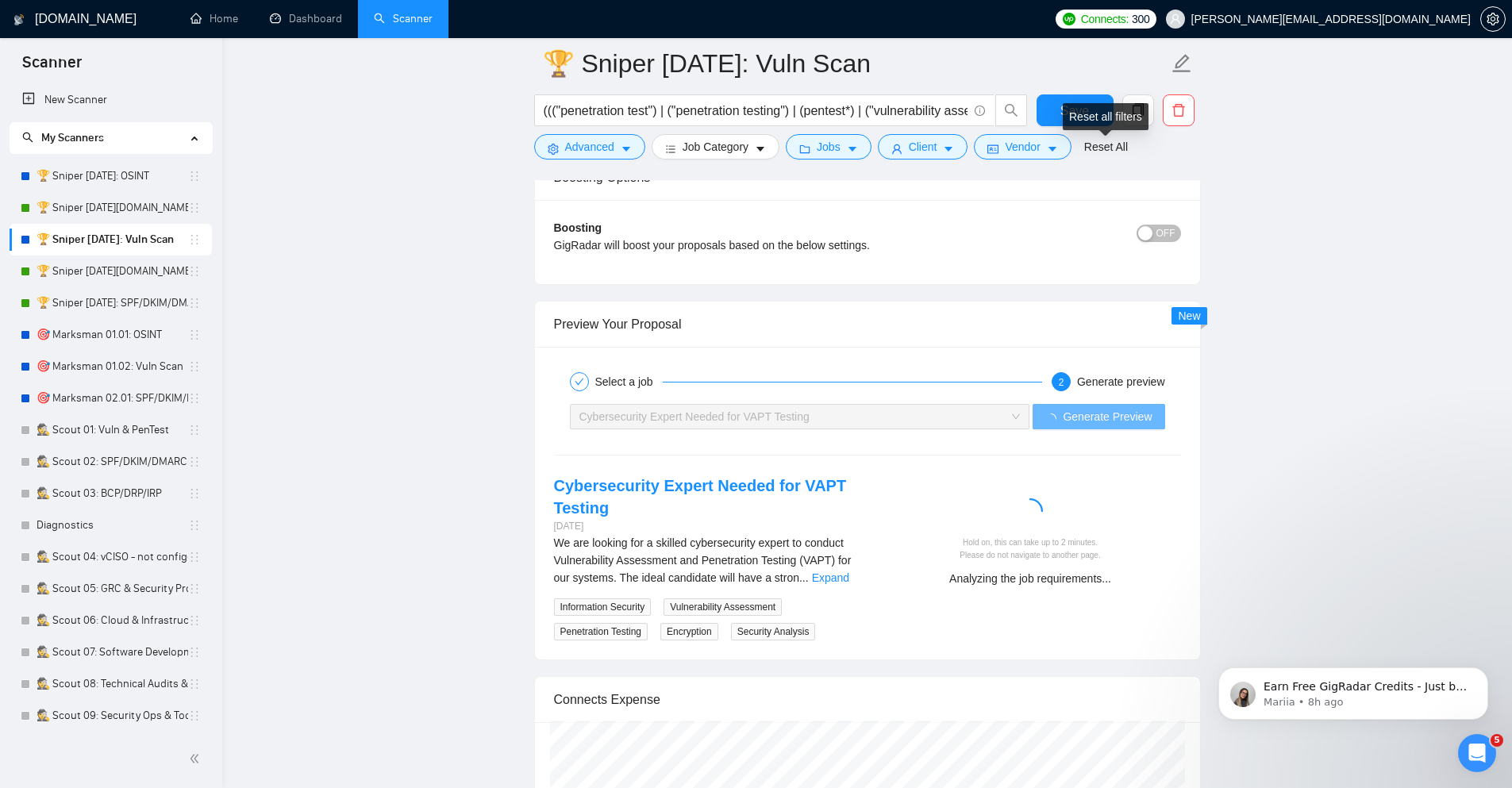
click at [1092, 107] on div "Reset all filters" at bounding box center [1106, 116] width 85 height 27
click at [1063, 113] on span "Save" at bounding box center [1075, 111] width 28 height 20
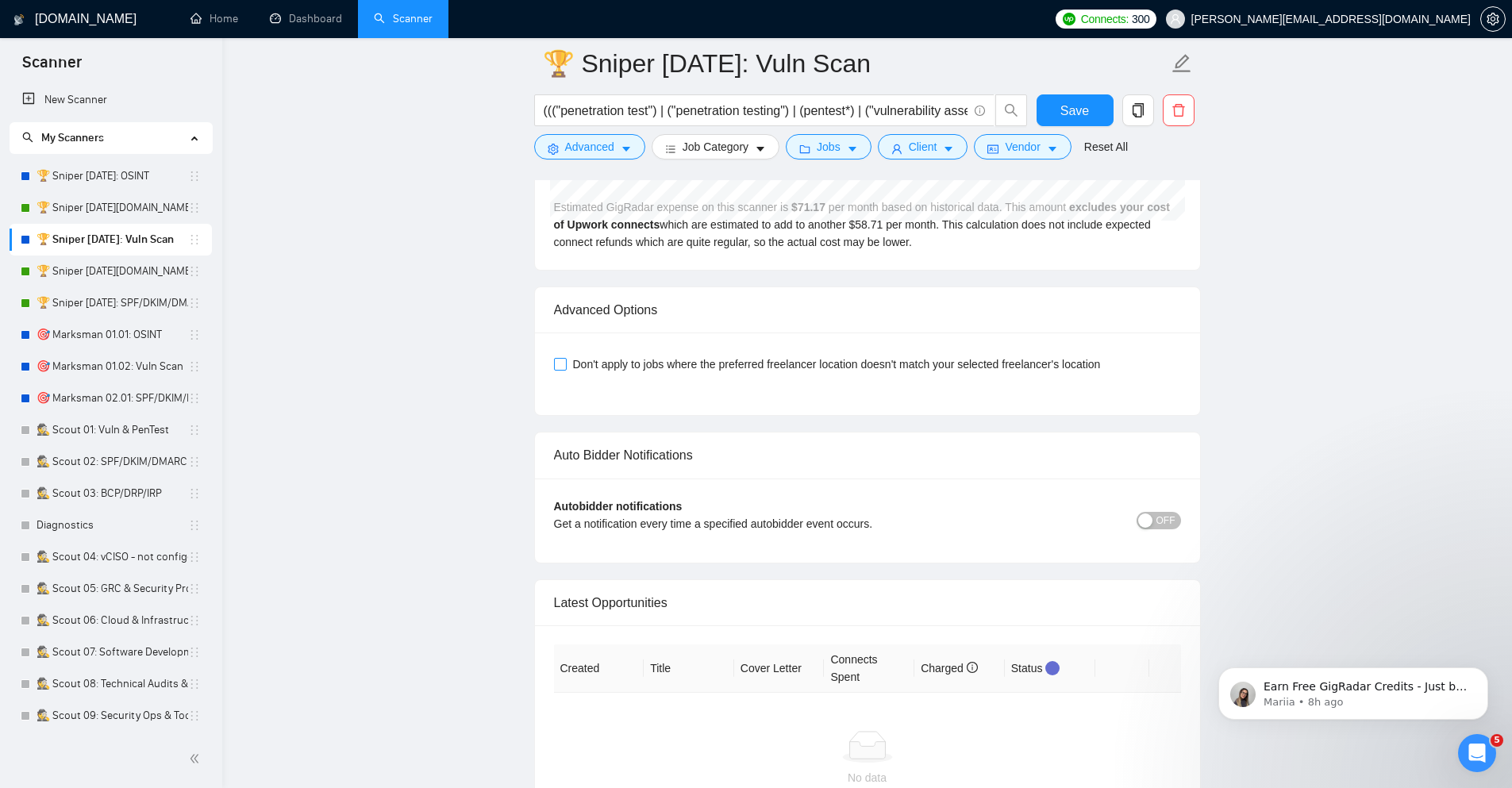
click at [566, 370] on span at bounding box center [559, 364] width 13 height 13
click at [565, 369] on input "Don't apply to jobs where the preferred freelancer location doesn't match your …" at bounding box center [559, 363] width 11 height 11
checkbox input "true"
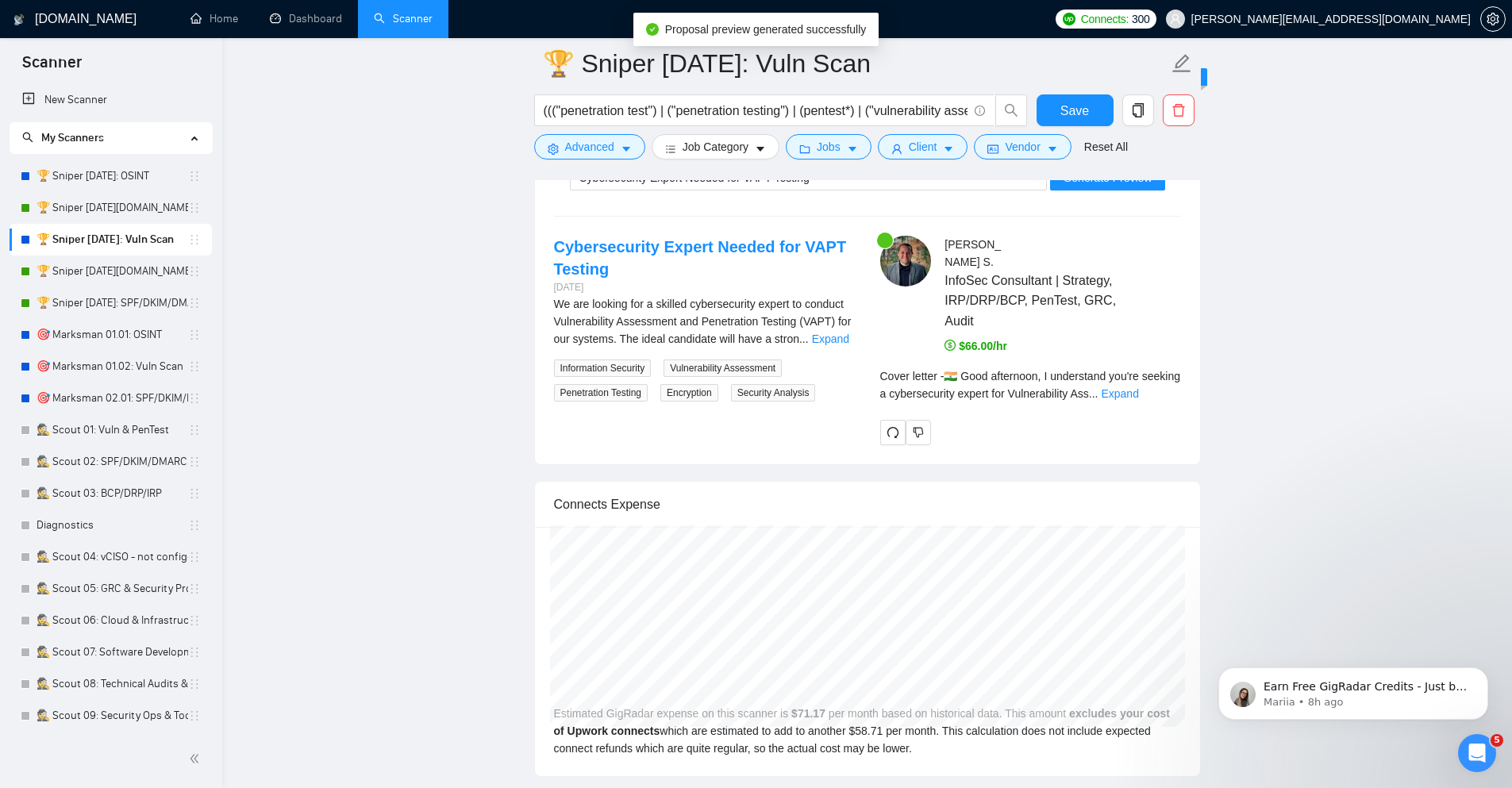
scroll to position [3040, 0]
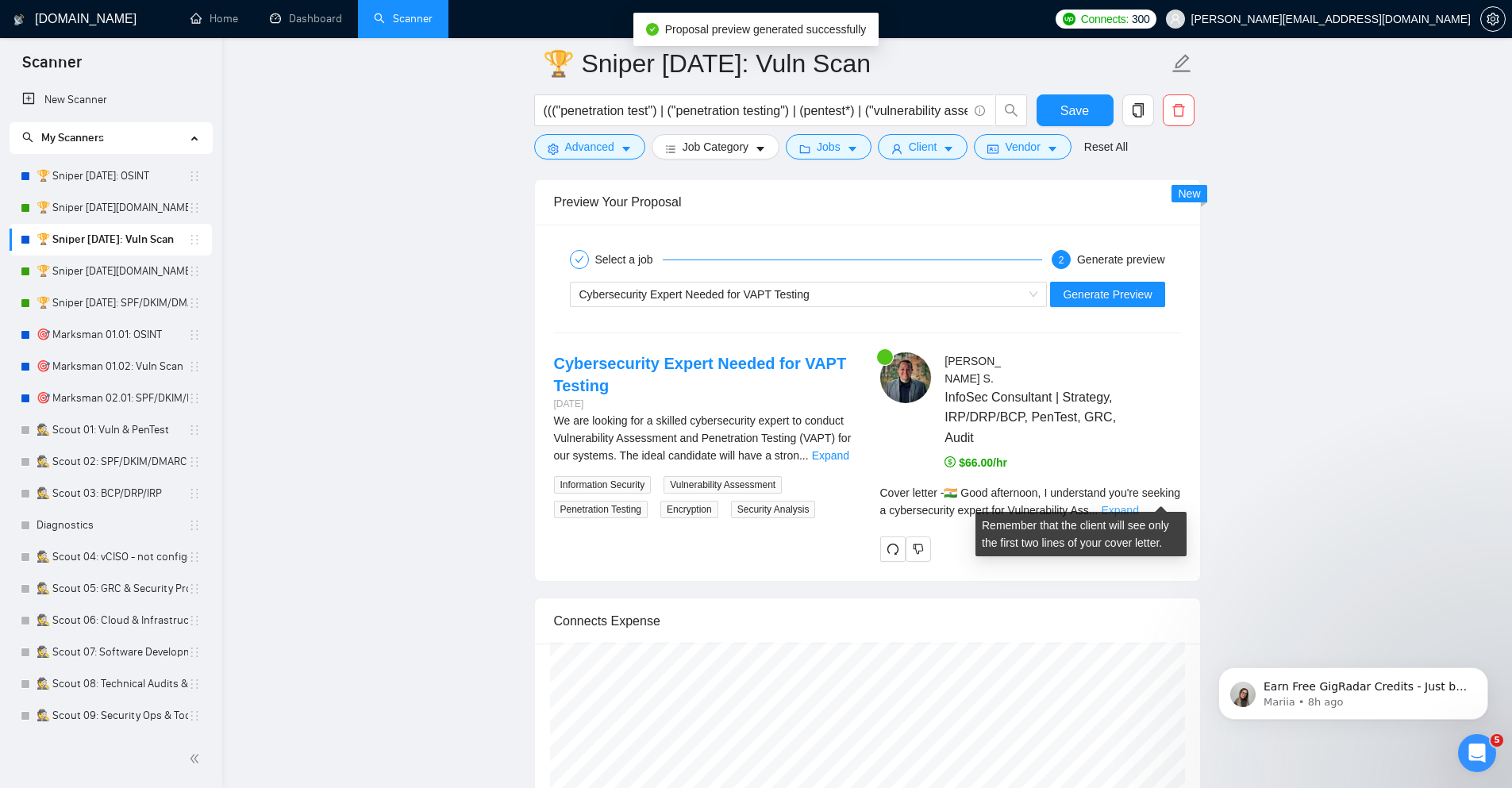
click at [1138, 504] on link "Expand" at bounding box center [1119, 510] width 38 height 13
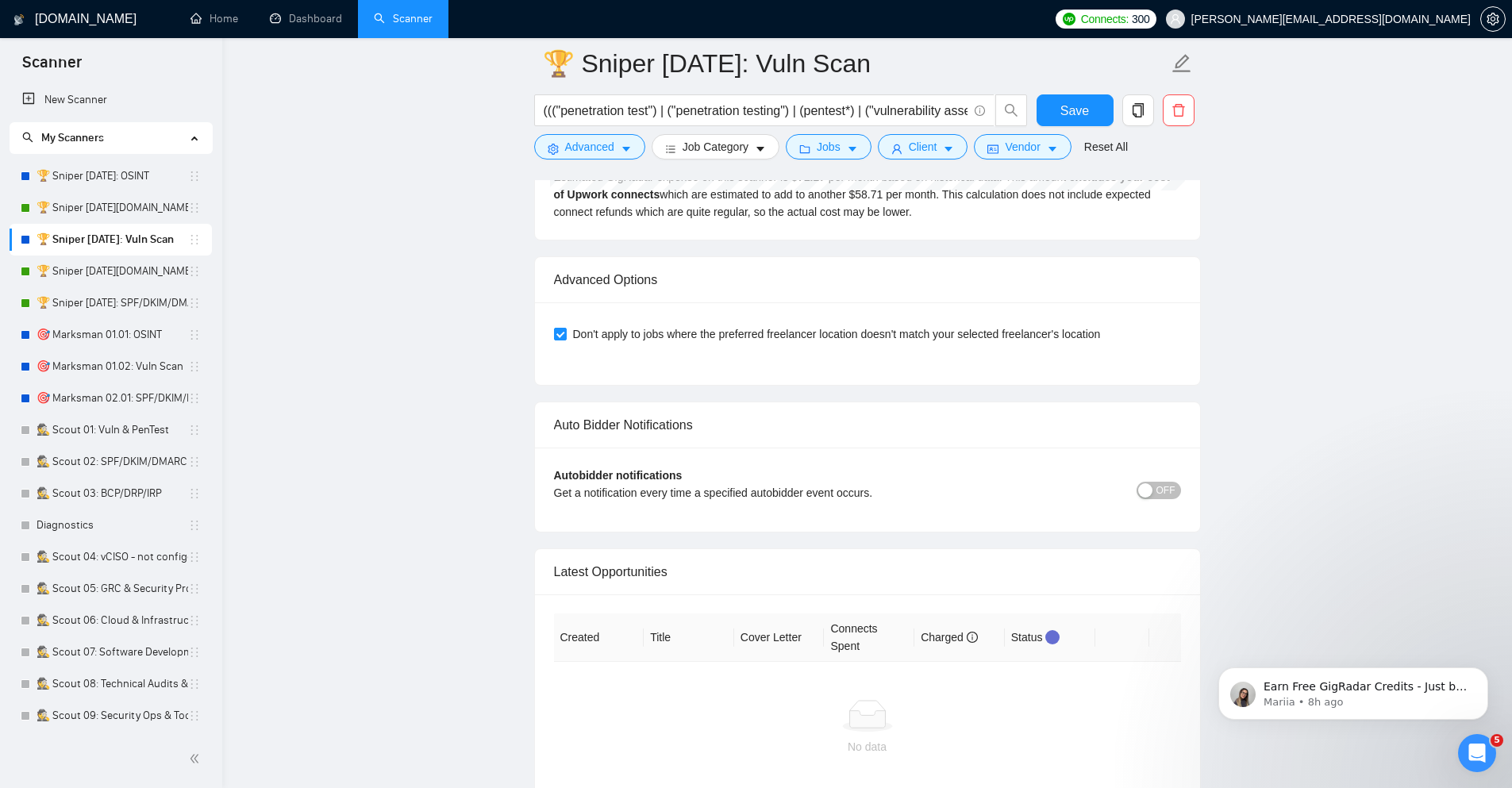
scroll to position [4469, 0]
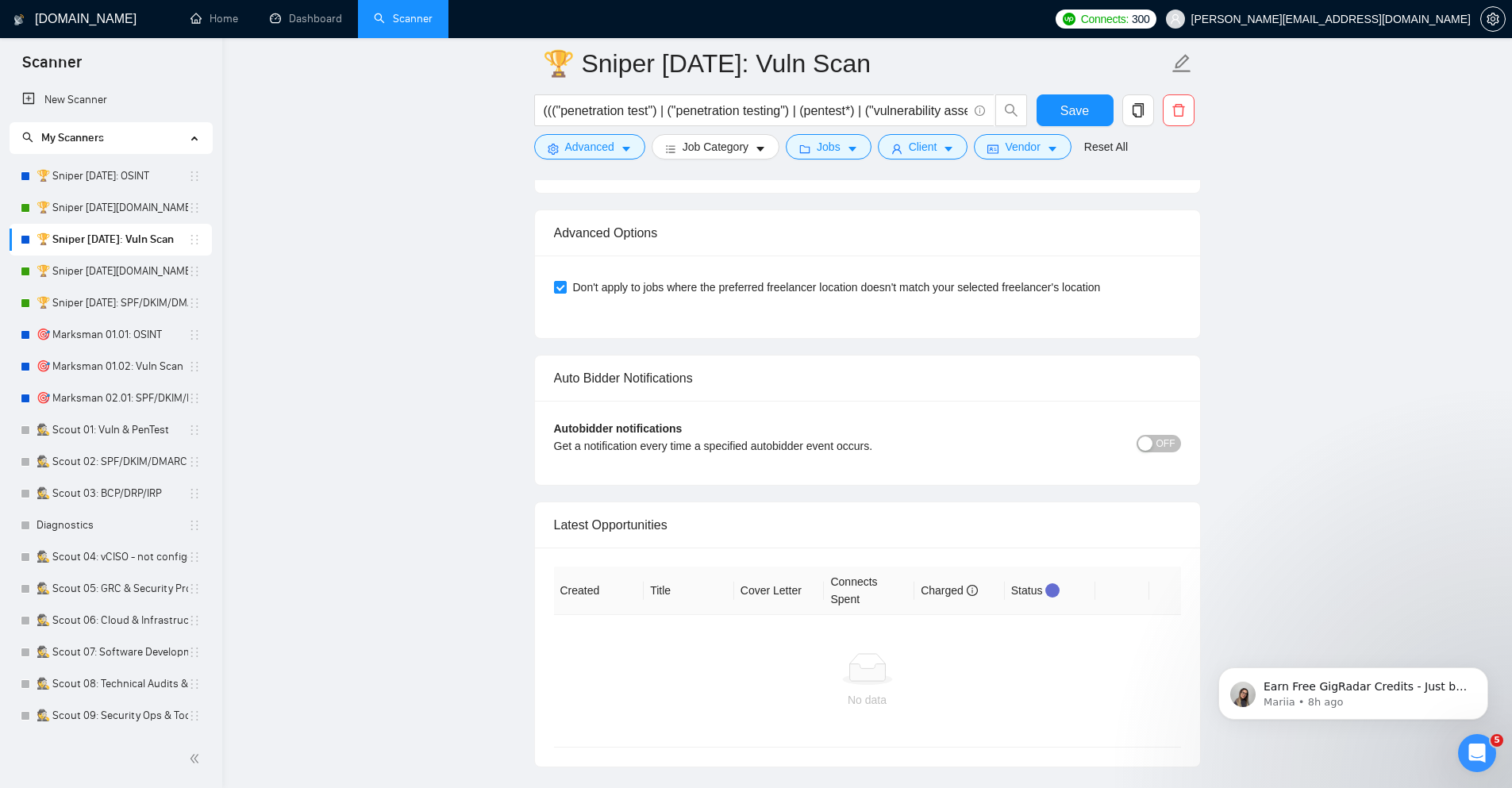
click at [1157, 435] on span "OFF" at bounding box center [1166, 443] width 19 height 18
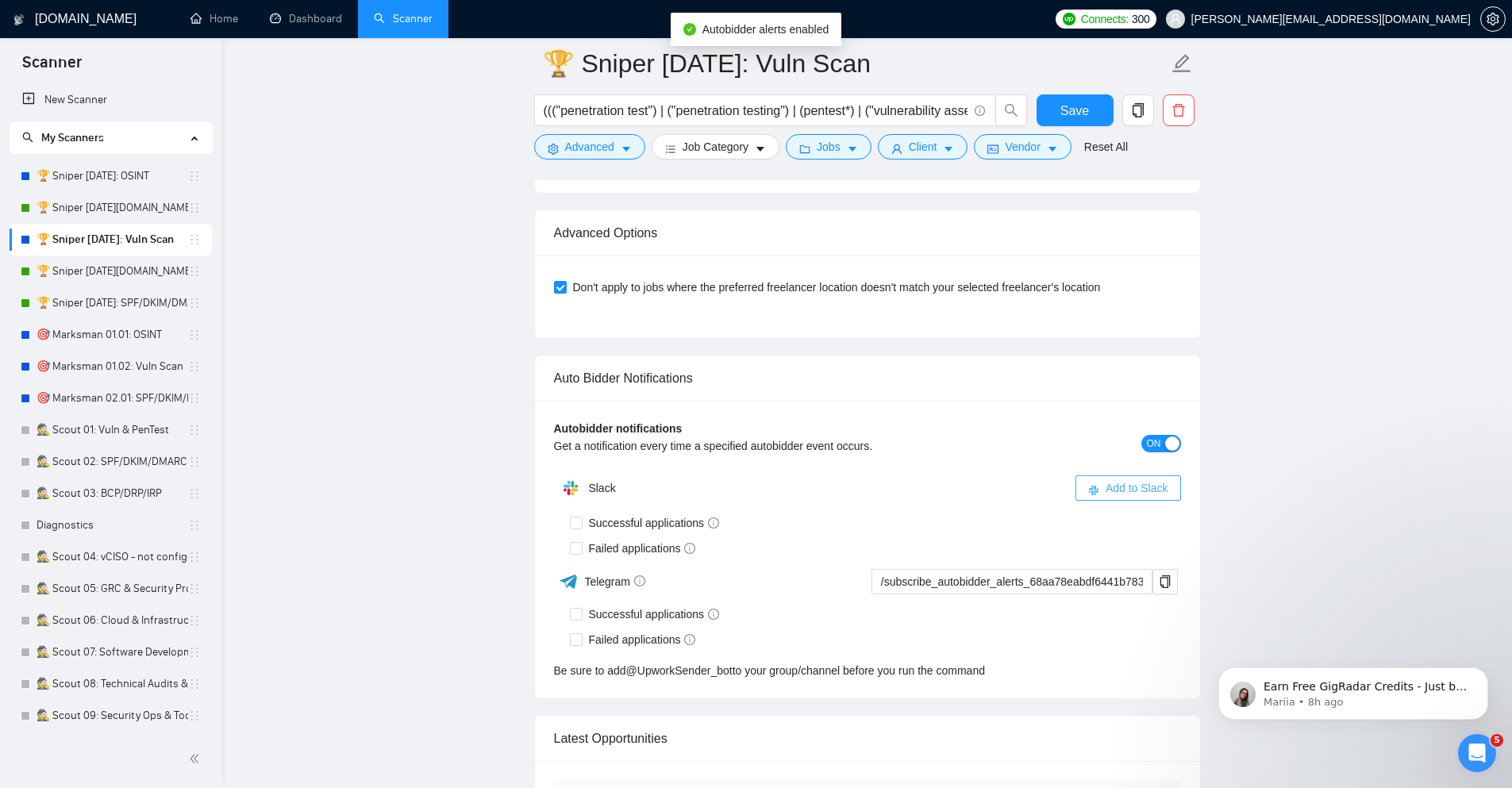
click at [1117, 479] on span "Add to Slack" at bounding box center [1137, 488] width 63 height 18
click at [578, 662] on div "Be sure to add @ UpworkSender_bot to your group/channel before you run the comm…" at bounding box center [867, 670] width 627 height 18
click at [575, 517] on input "Successful applications" at bounding box center [575, 522] width 11 height 11
checkbox input "true"
click at [575, 542] on input "Failed applications" at bounding box center [575, 547] width 11 height 11
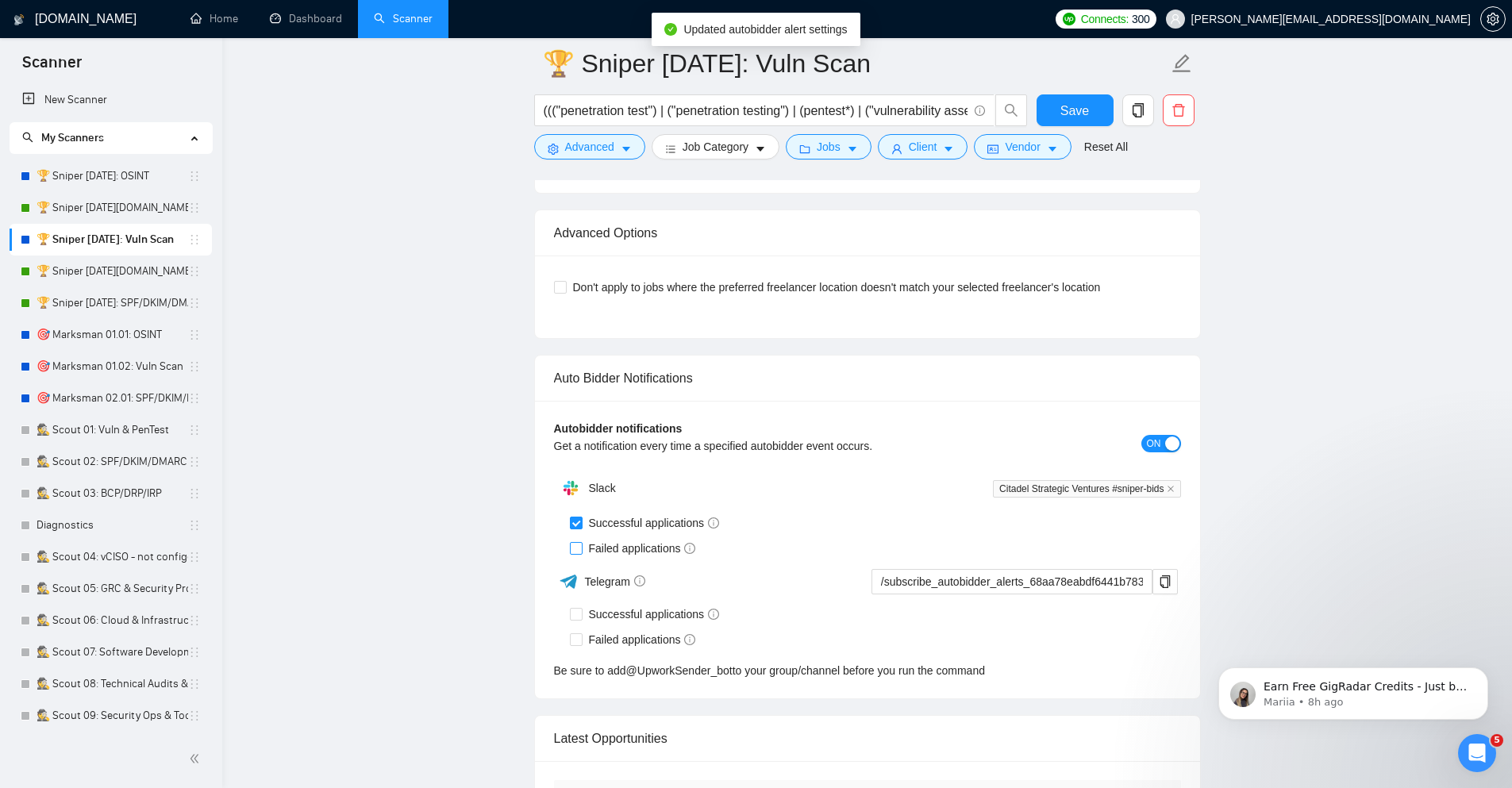
checkbox input "true"
click at [562, 281] on input "Don't apply to jobs where the preferred freelancer location doesn't match your …" at bounding box center [559, 286] width 11 height 11
checkbox input "true"
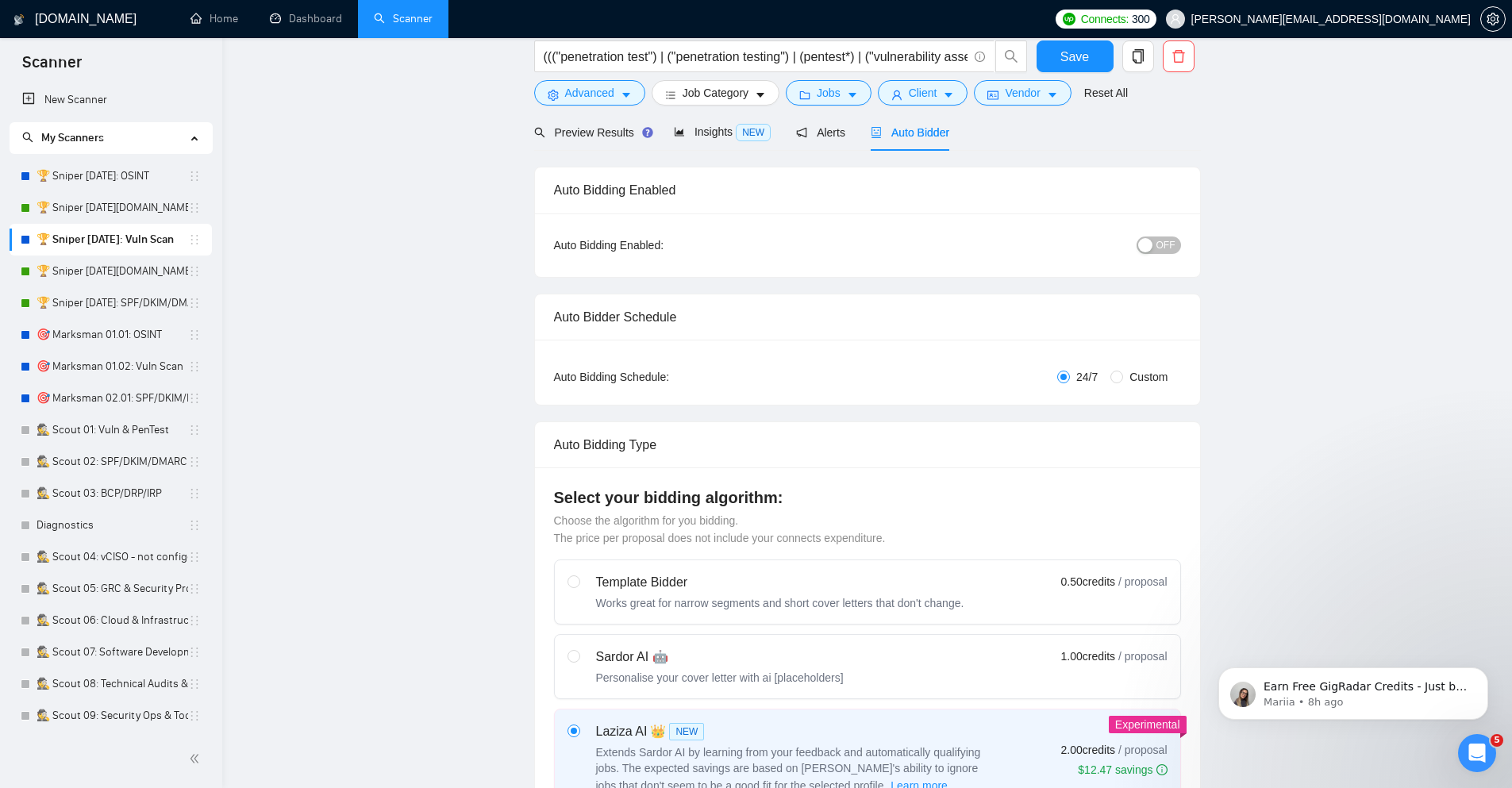
scroll to position [0, 0]
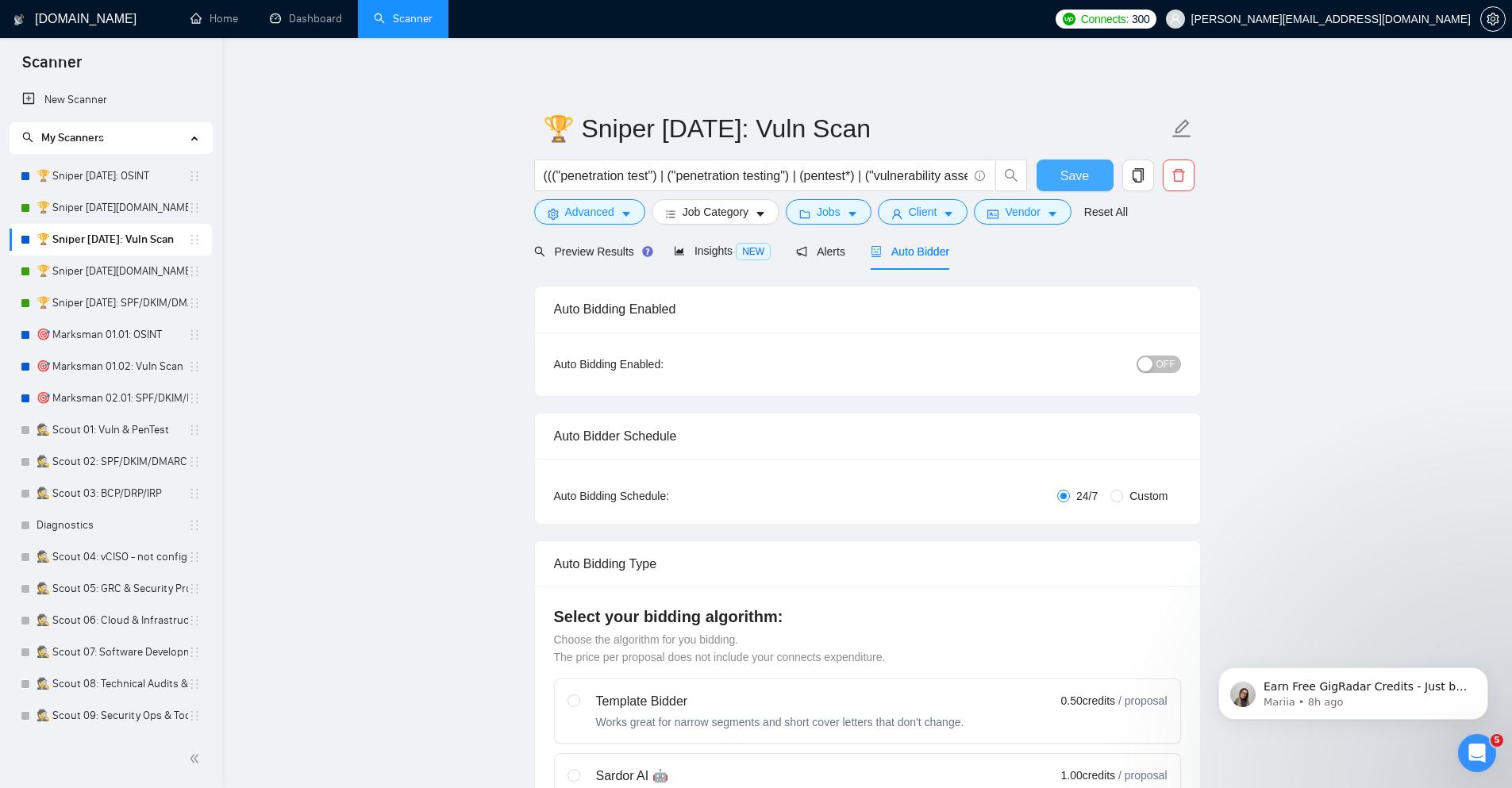
click at [1060, 171] on span "Save" at bounding box center [1075, 176] width 28 height 20
checkbox input "true"
click at [1157, 365] on span "OFF" at bounding box center [1166, 364] width 19 height 18
click at [1056, 168] on button "Save" at bounding box center [1075, 176] width 77 height 32
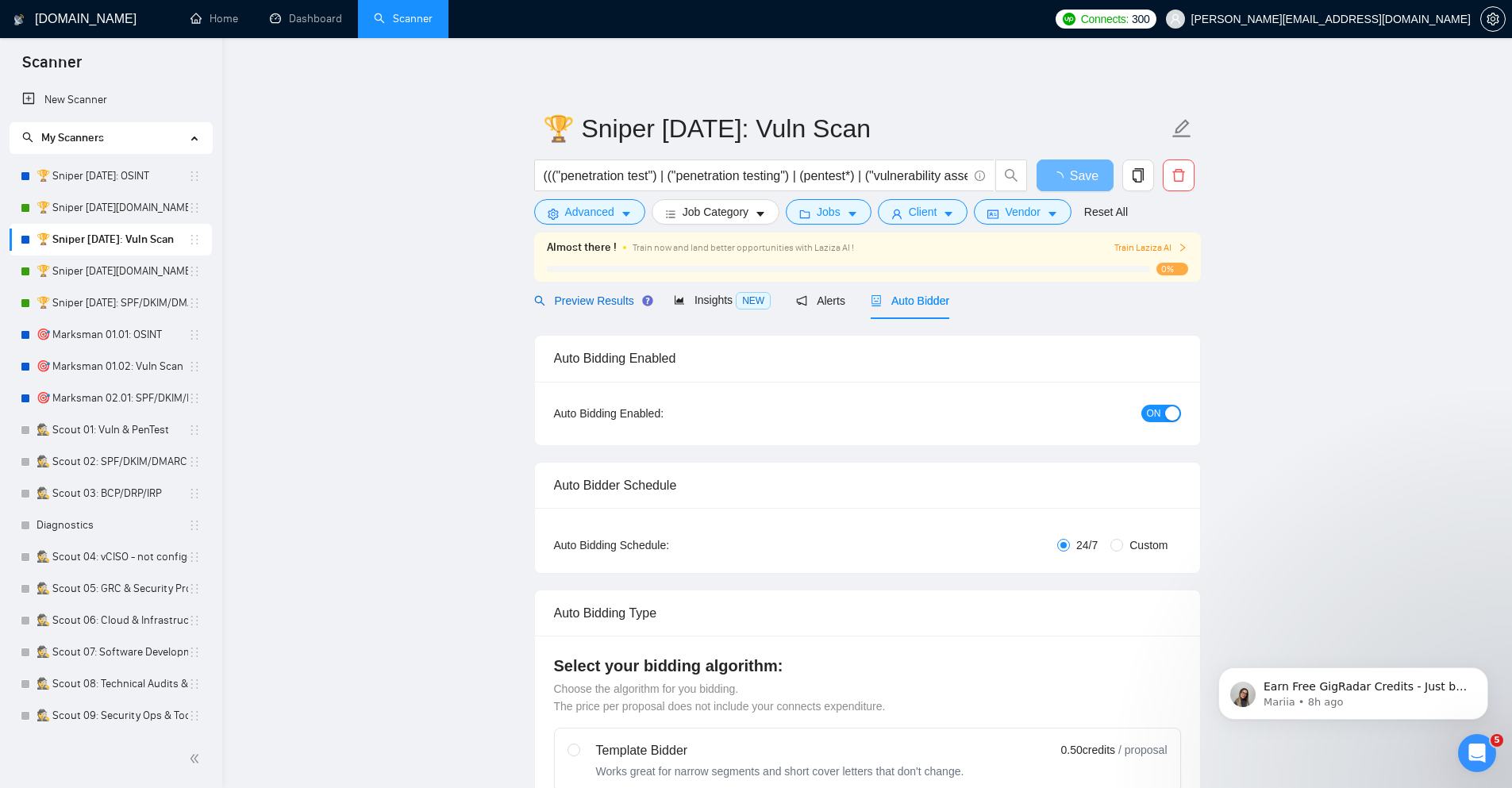
click at [575, 305] on span "Preview Results" at bounding box center [591, 300] width 115 height 13
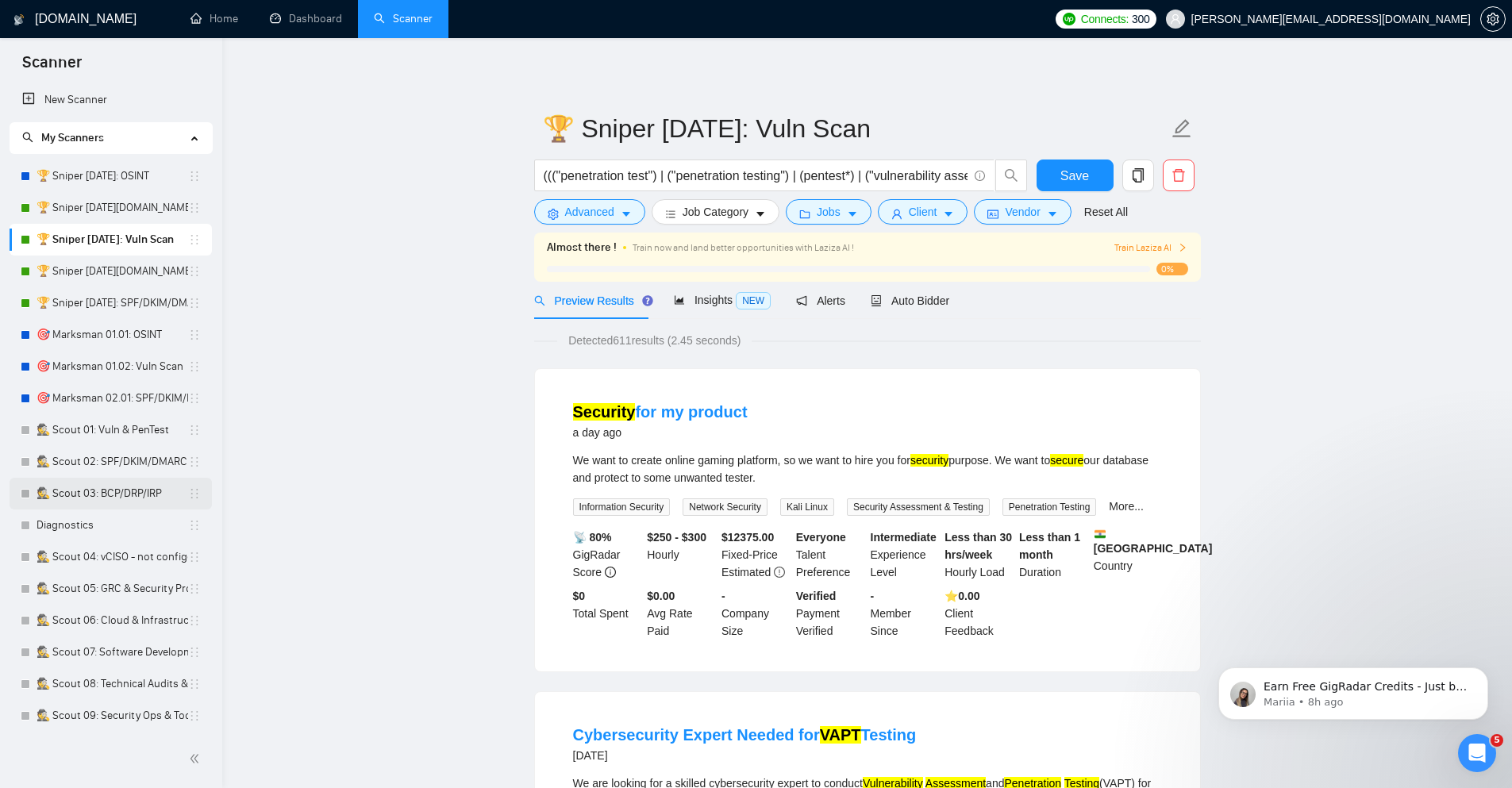
click at [122, 484] on link "🕵️ Scout 03: BCP/DRP/IRP" at bounding box center [112, 494] width 151 height 32
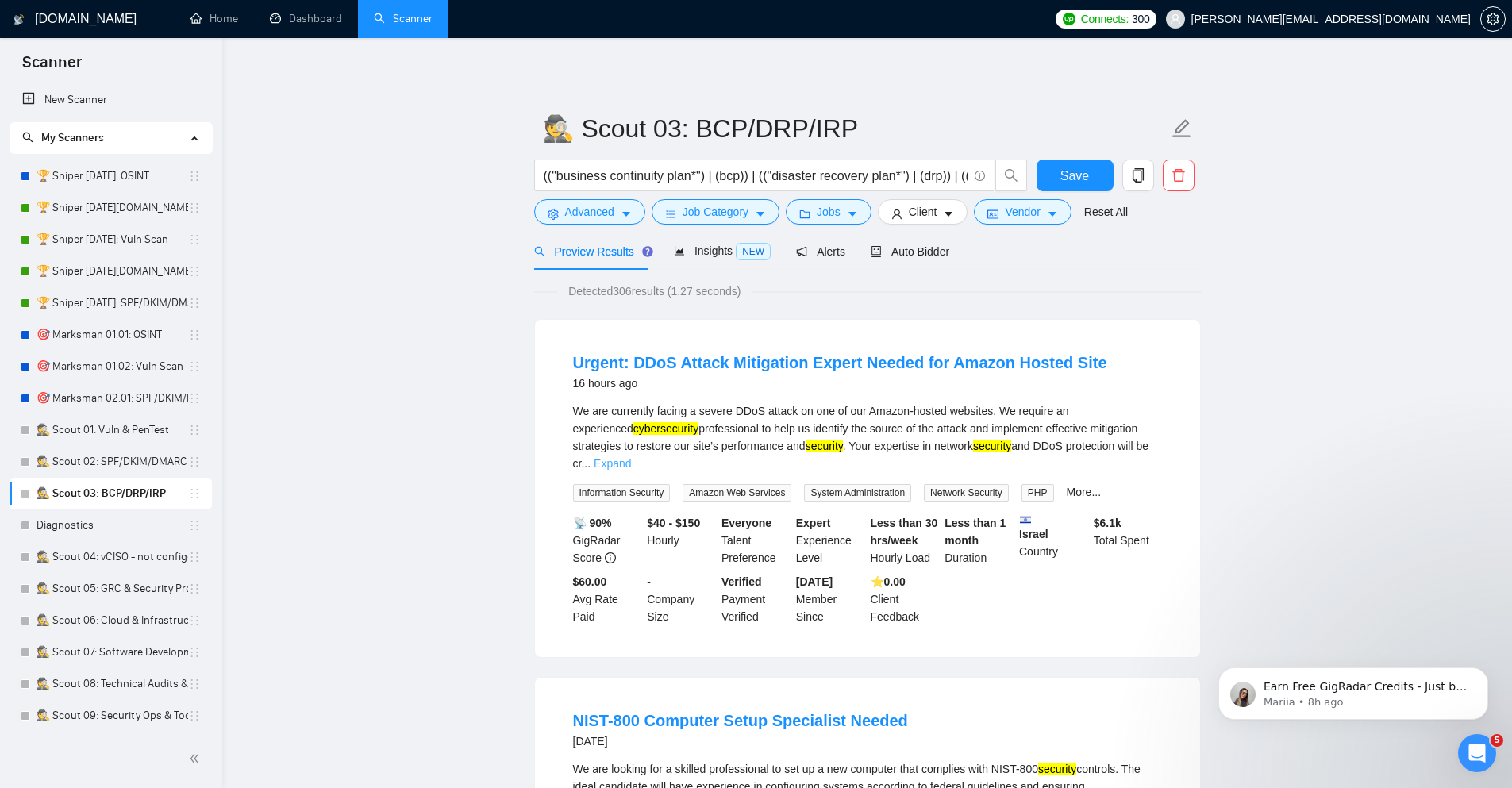
click at [631, 458] on link "Expand" at bounding box center [612, 463] width 38 height 13
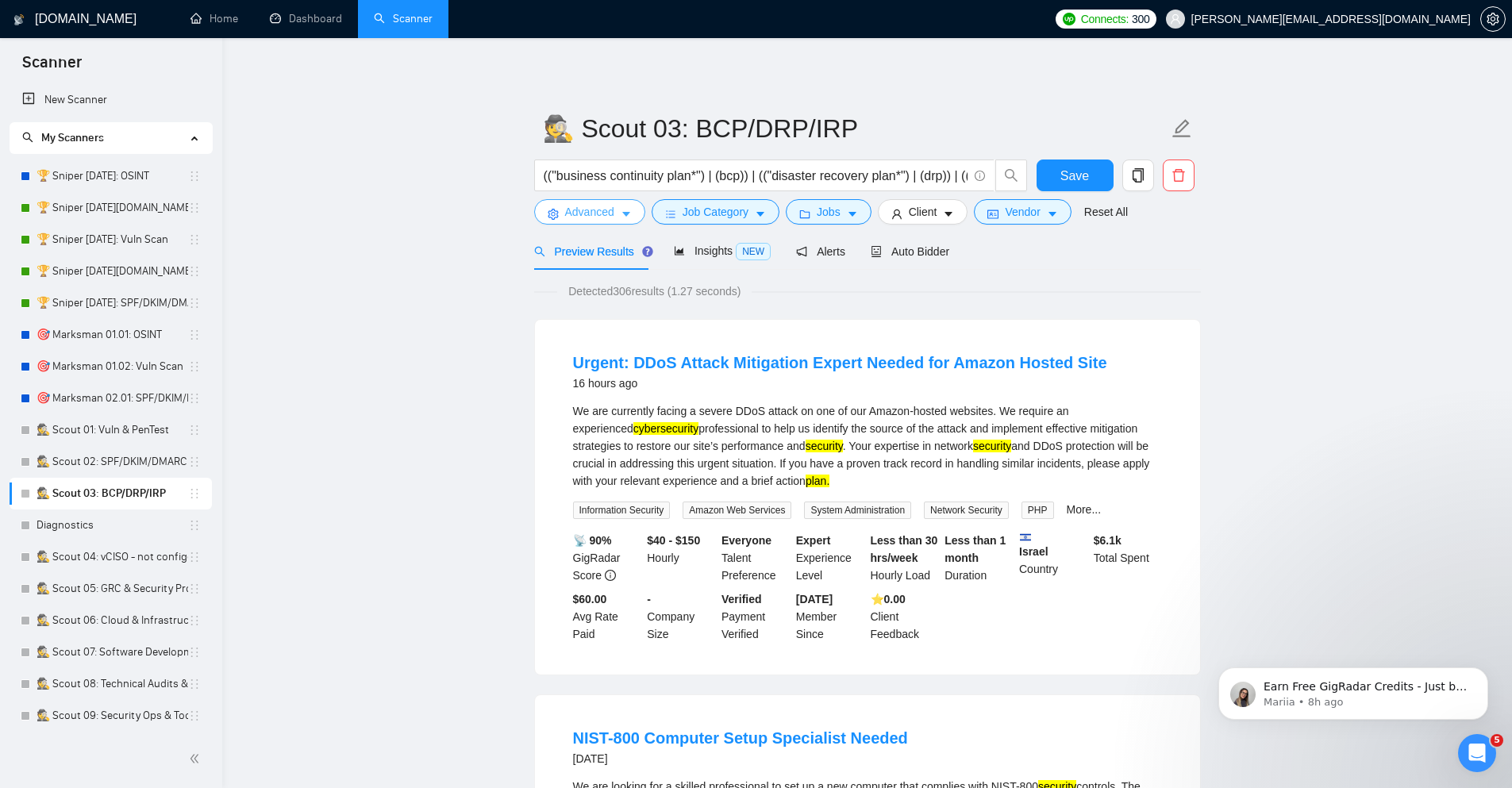
click at [575, 217] on span "Advanced" at bounding box center [590, 212] width 49 height 18
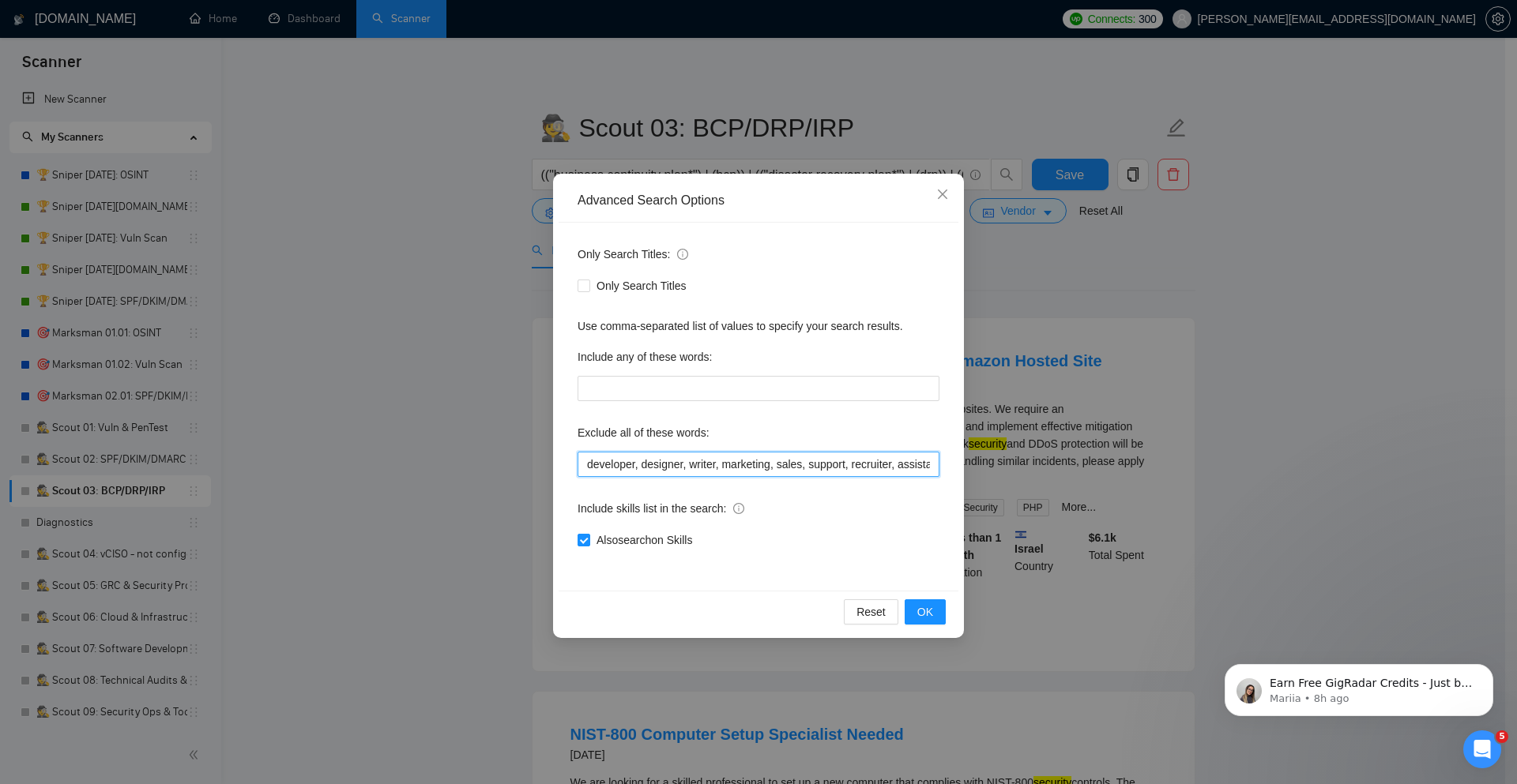
click at [580, 461] on input "developer, designer, writer, marketing, sales, support, recruiter, assistant, m…" at bounding box center [758, 464] width 362 height 25
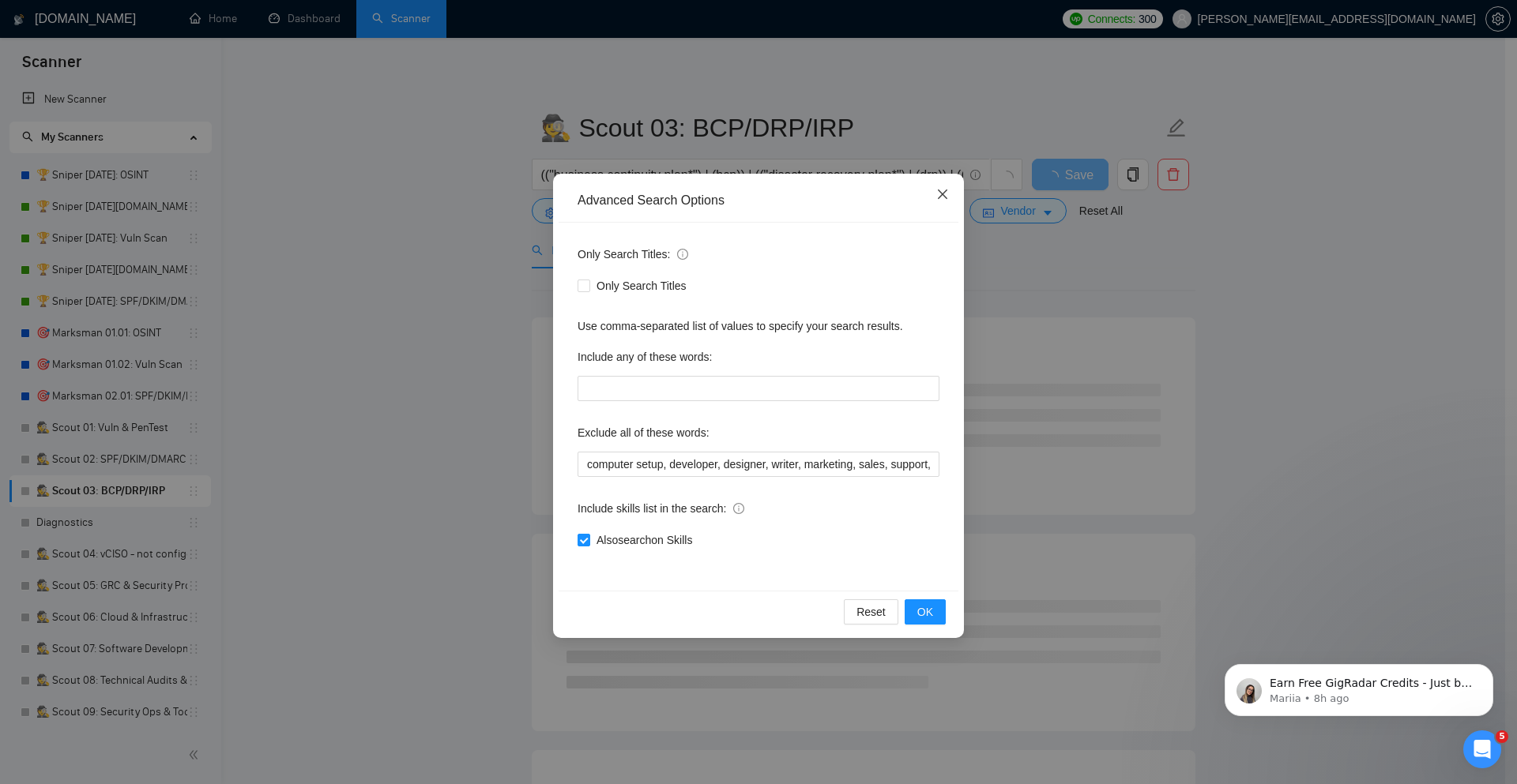
click at [945, 193] on icon "close" at bounding box center [942, 194] width 12 height 12
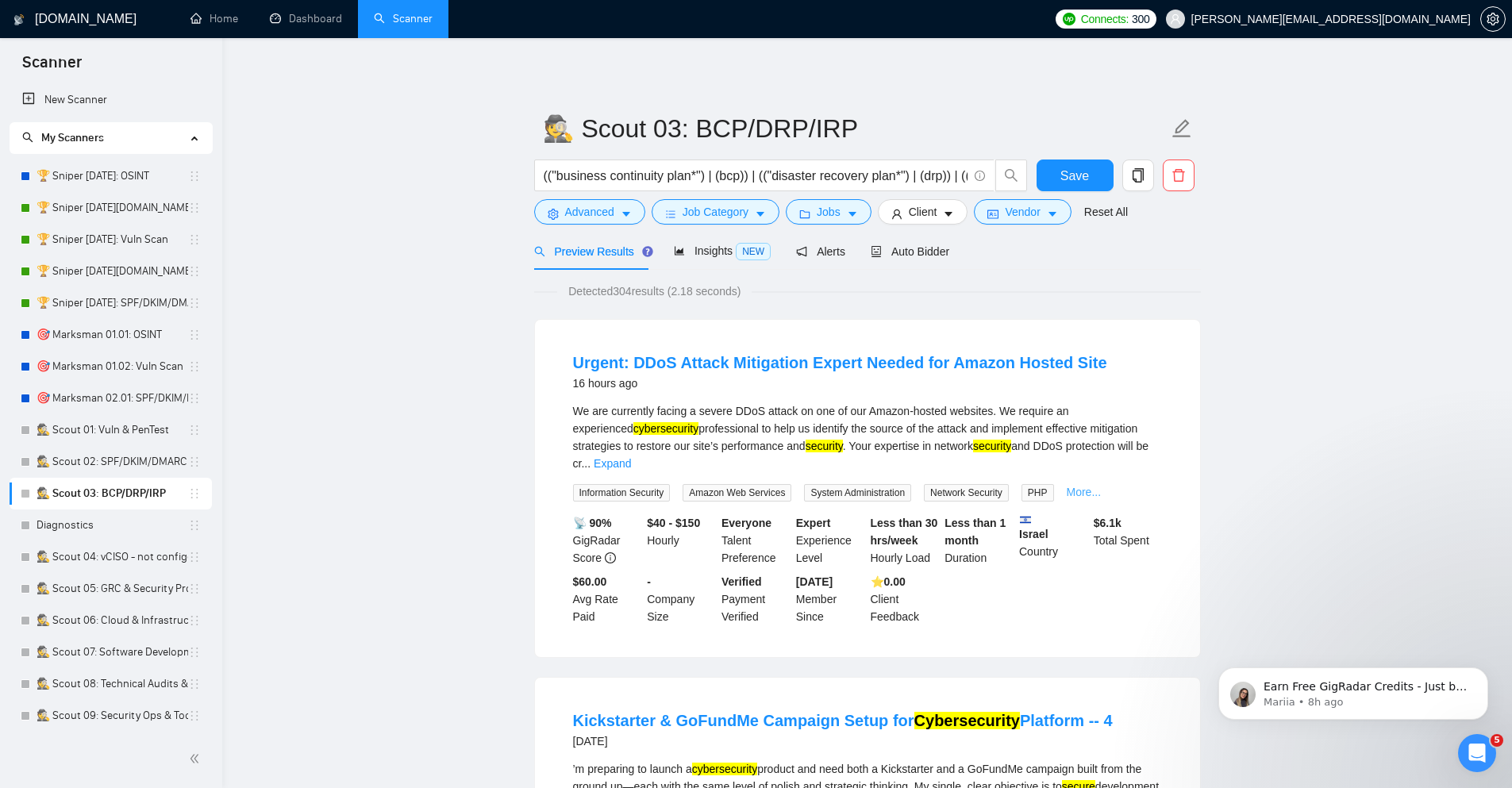
click at [1086, 486] on link "More..." at bounding box center [1084, 492] width 35 height 13
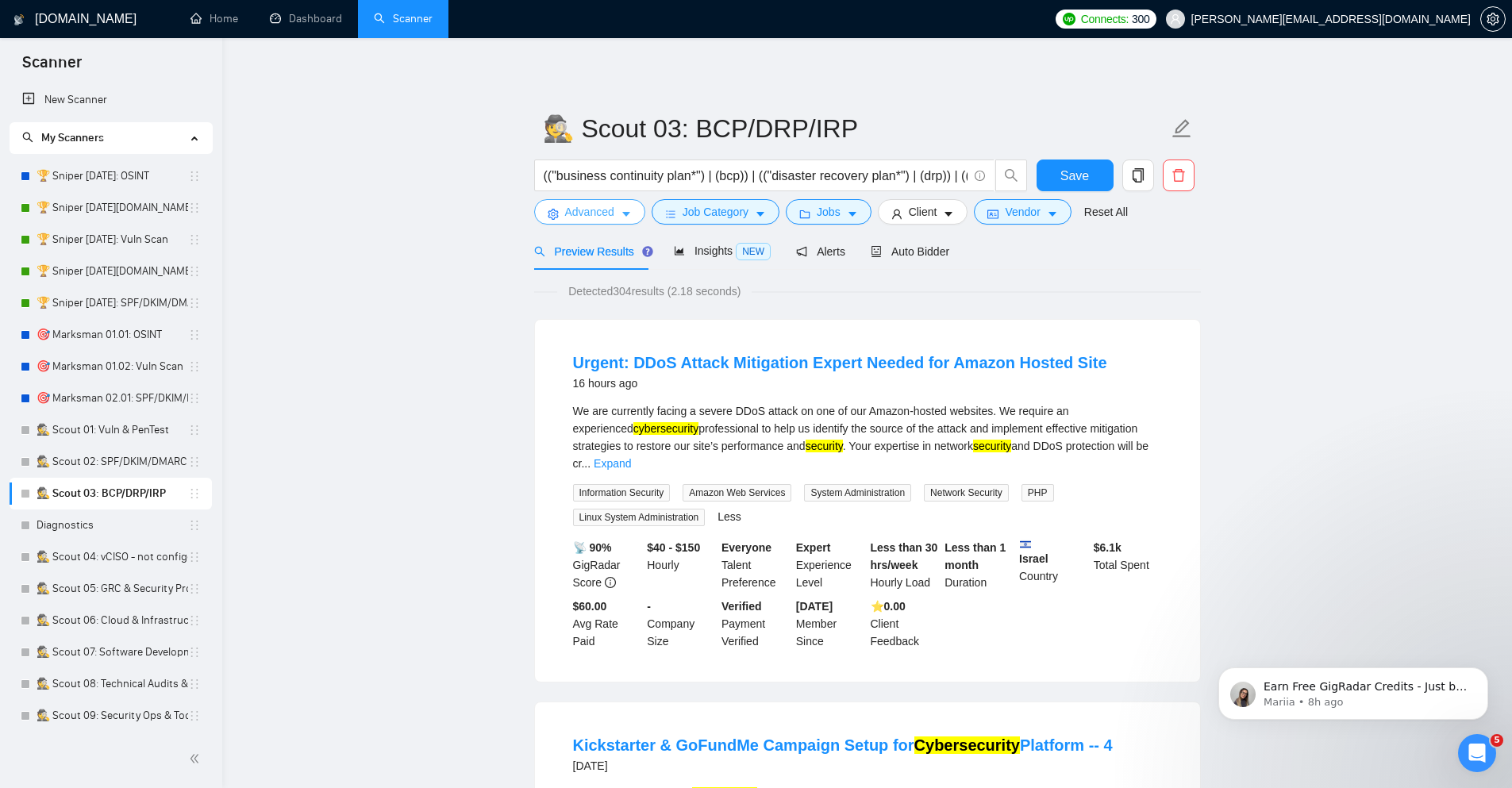
click at [625, 222] on button "Advanced" at bounding box center [590, 212] width 111 height 25
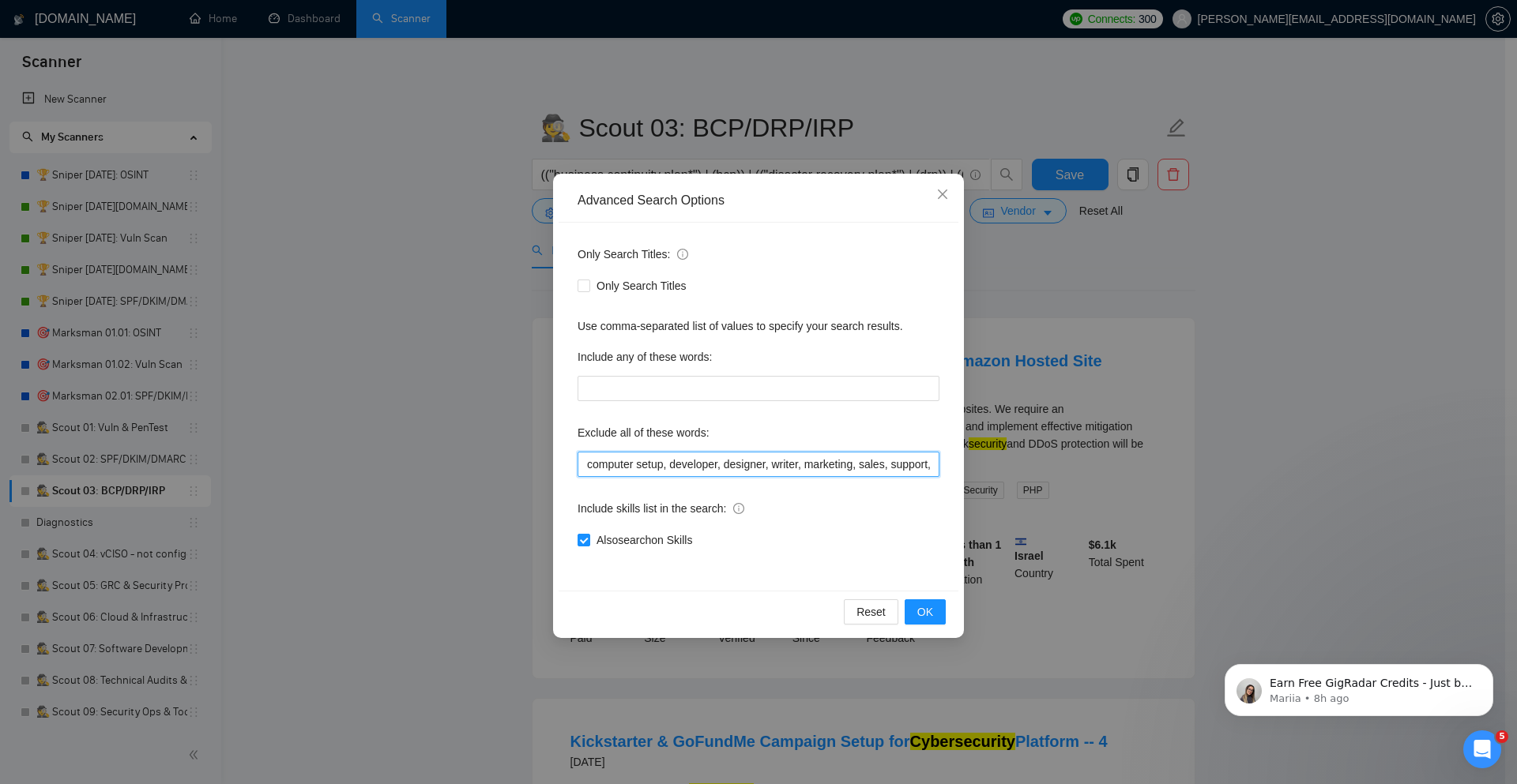
click at [585, 466] on input "computer setup, developer, designer, writer, marketing, sales, support, recruit…" at bounding box center [758, 464] width 362 height 25
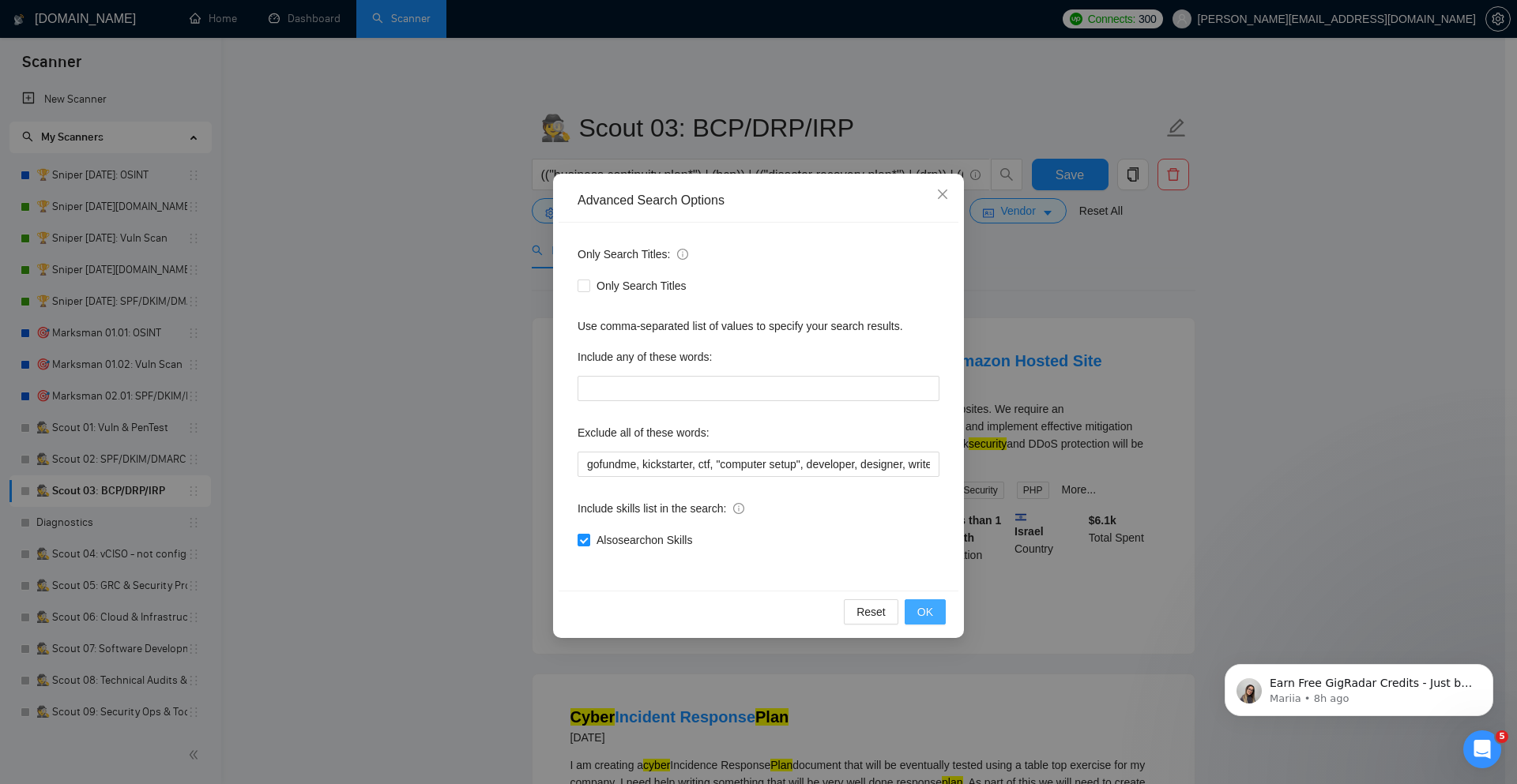
click at [927, 610] on span "OK" at bounding box center [925, 612] width 16 height 17
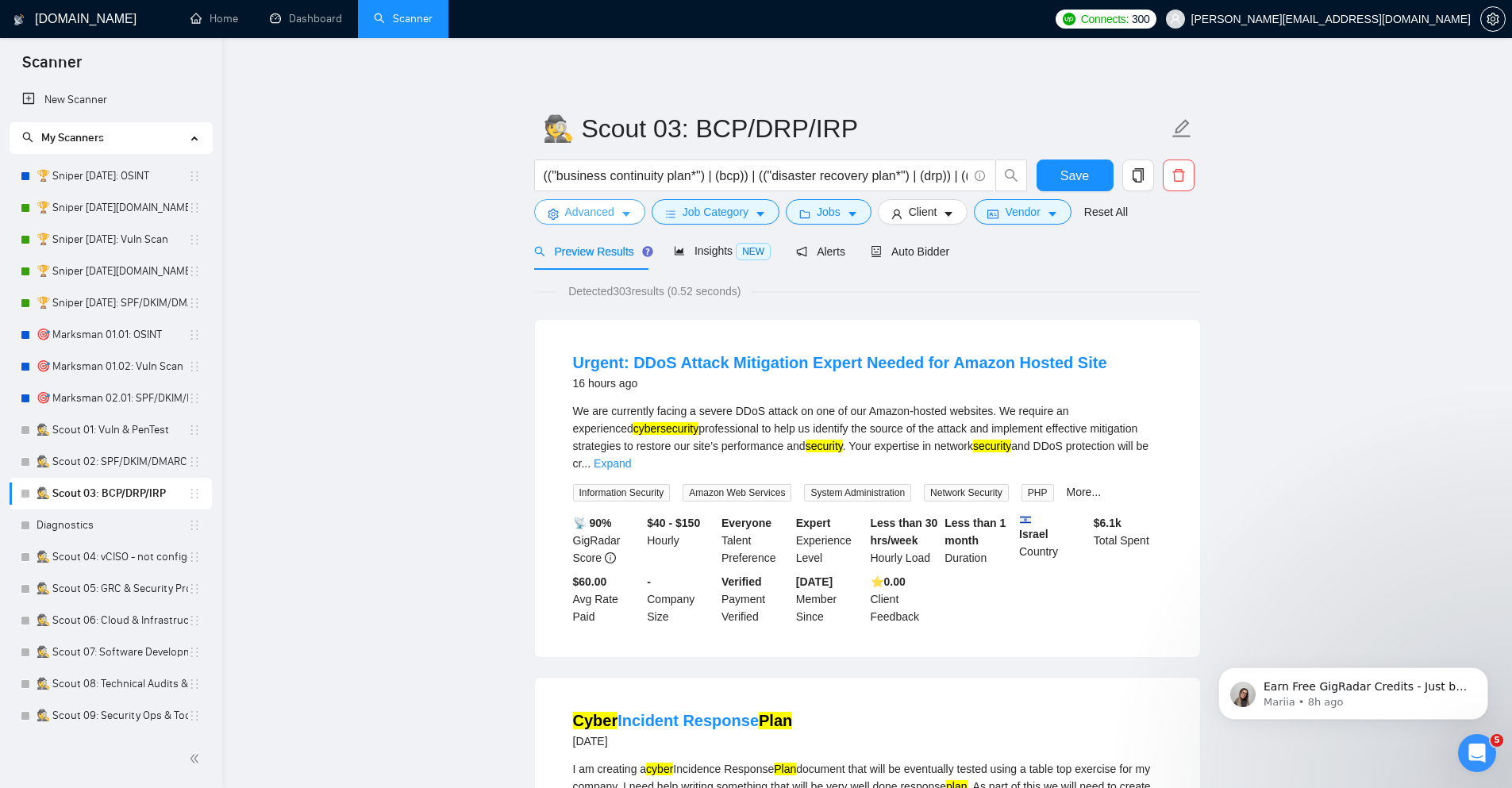
click at [582, 218] on span "Advanced" at bounding box center [590, 212] width 49 height 18
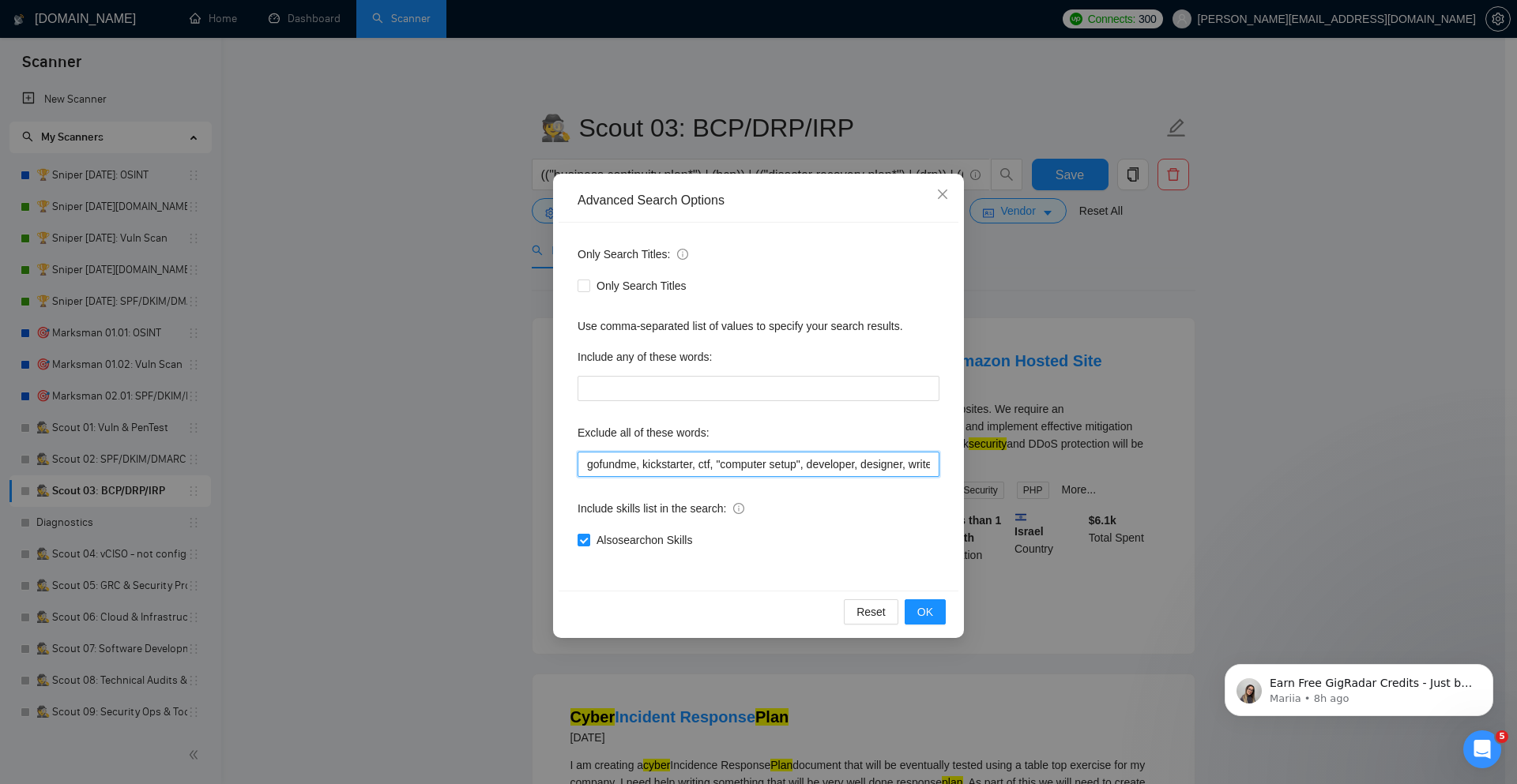
click at [579, 468] on input "gofundme, kickstarter, ctf, "computer setup", developer, designer, writer, mark…" at bounding box center [758, 464] width 362 height 25
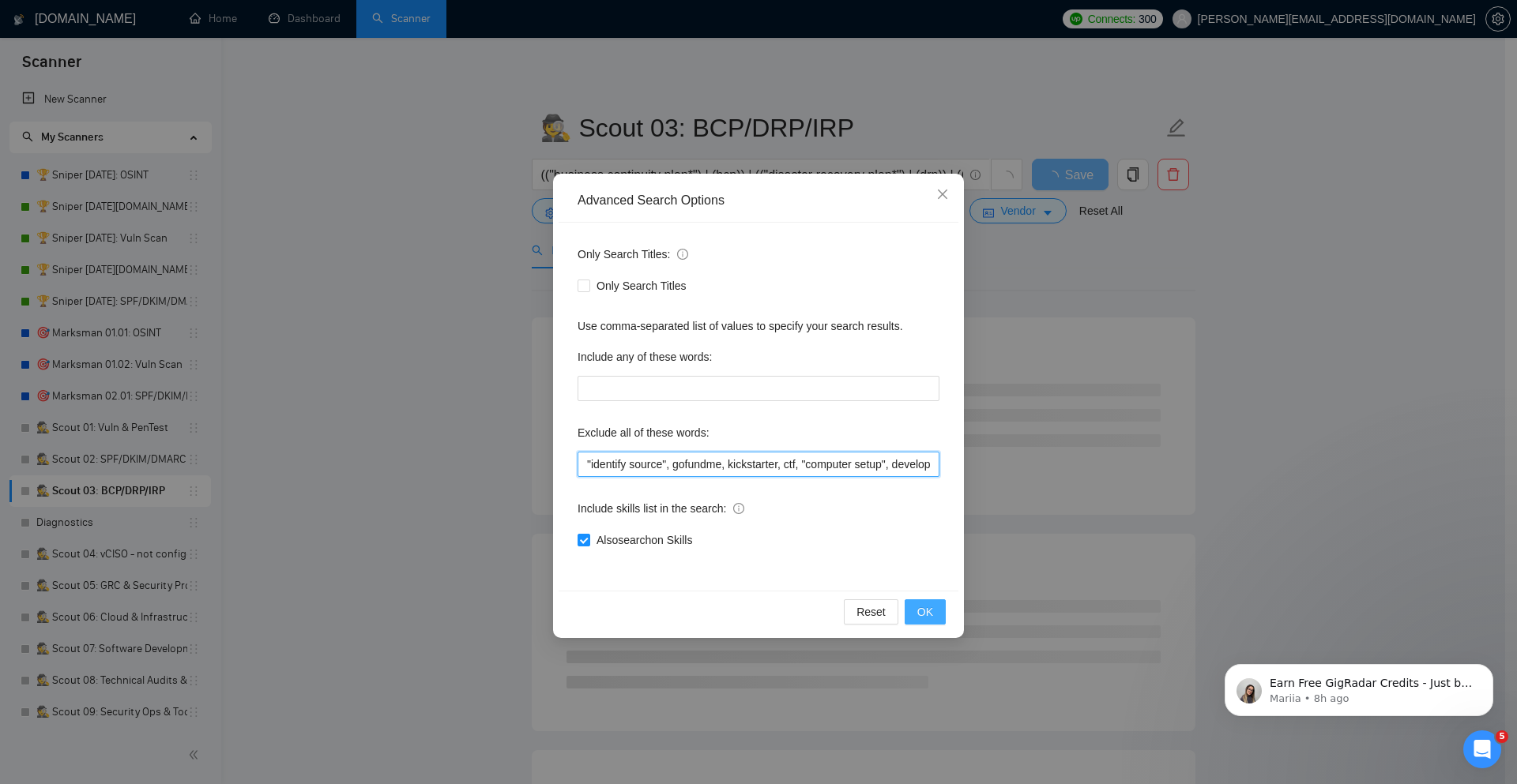
type input ""identify source", gofundme, kickstarter, ctf, "computer setup", developer, des…"
click at [913, 614] on button "OK" at bounding box center [924, 612] width 41 height 25
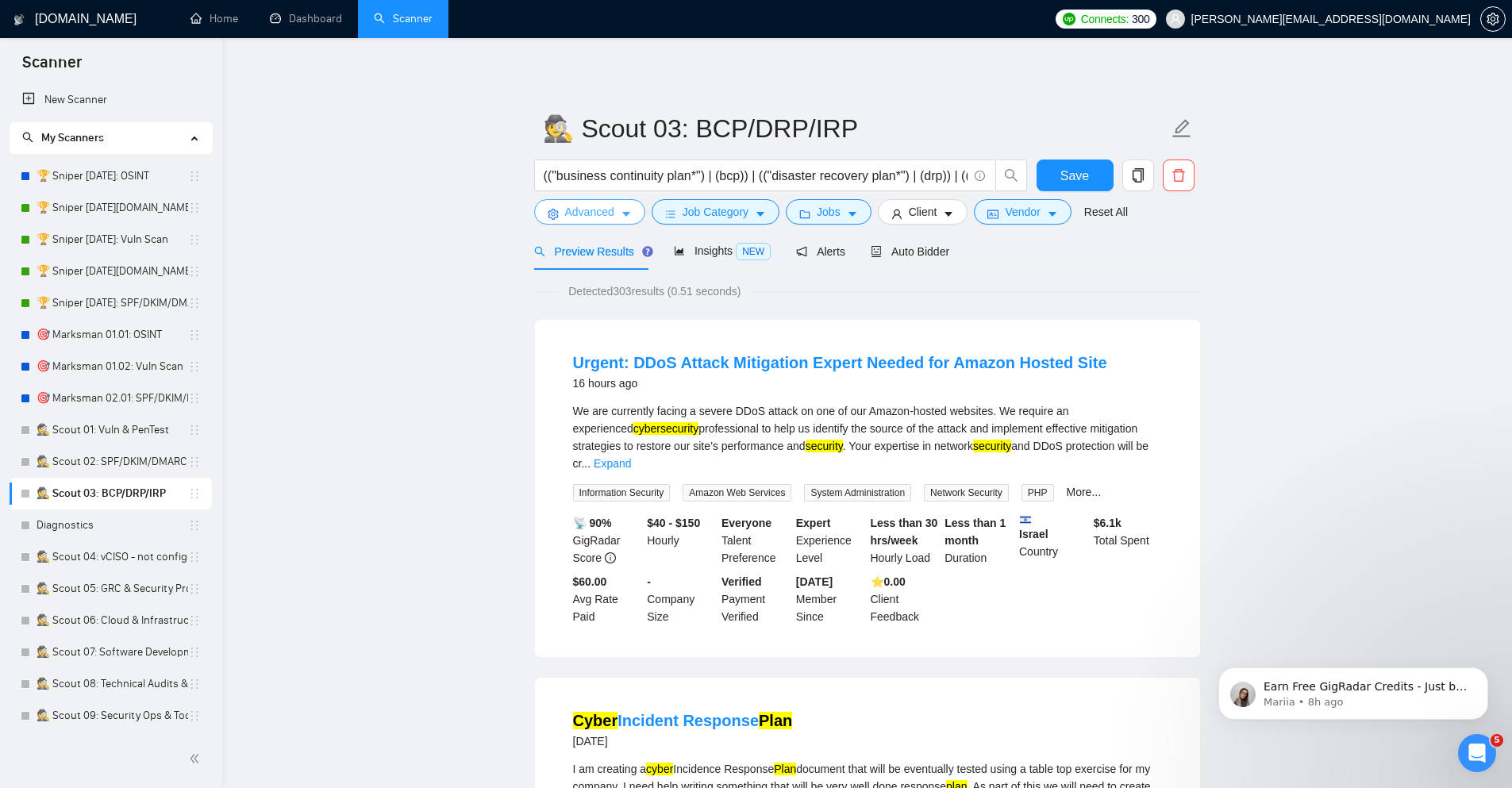
click at [605, 214] on span "Advanced" at bounding box center [590, 212] width 49 height 18
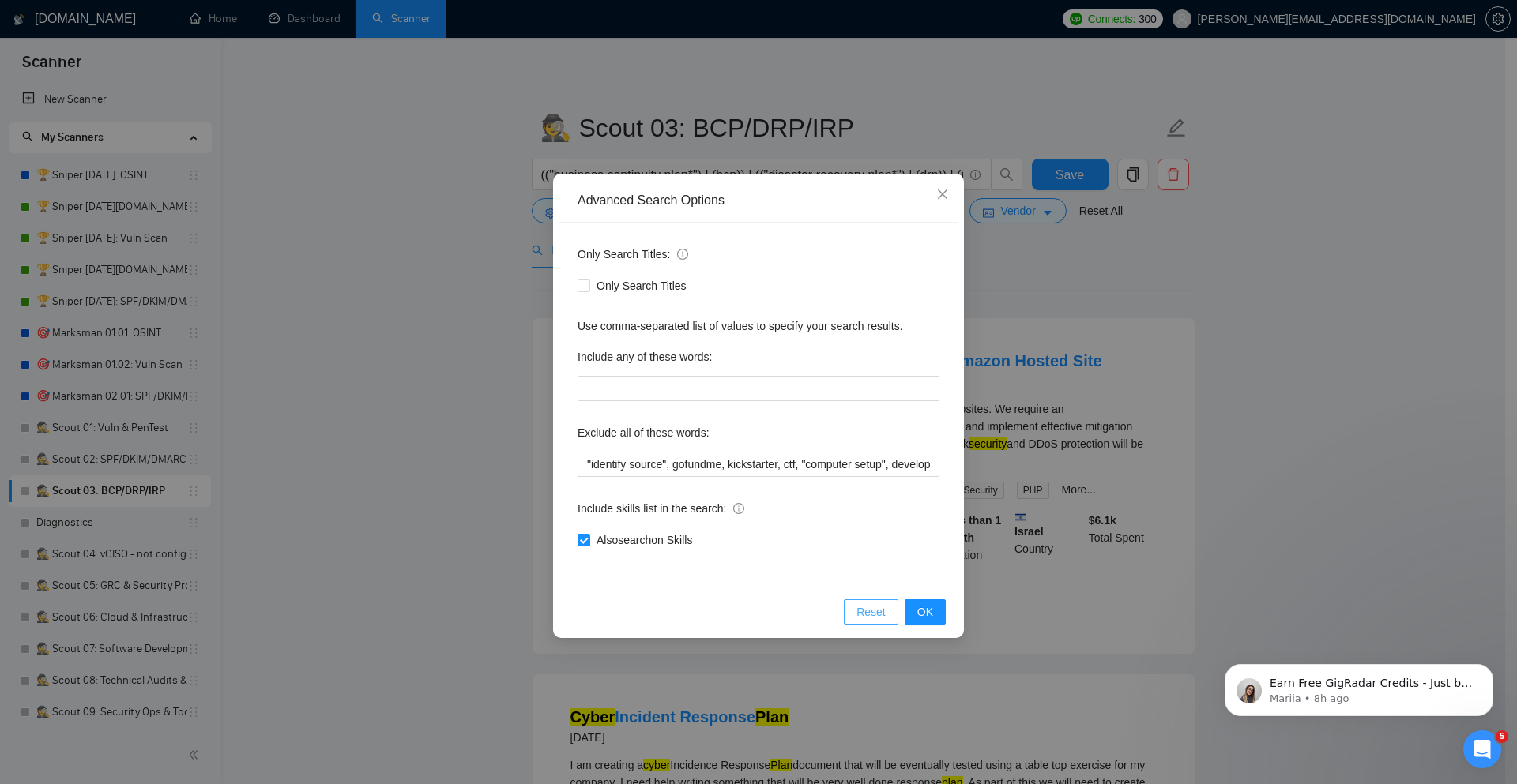
click at [866, 613] on span "Reset" at bounding box center [871, 612] width 29 height 17
checkbox input "false"
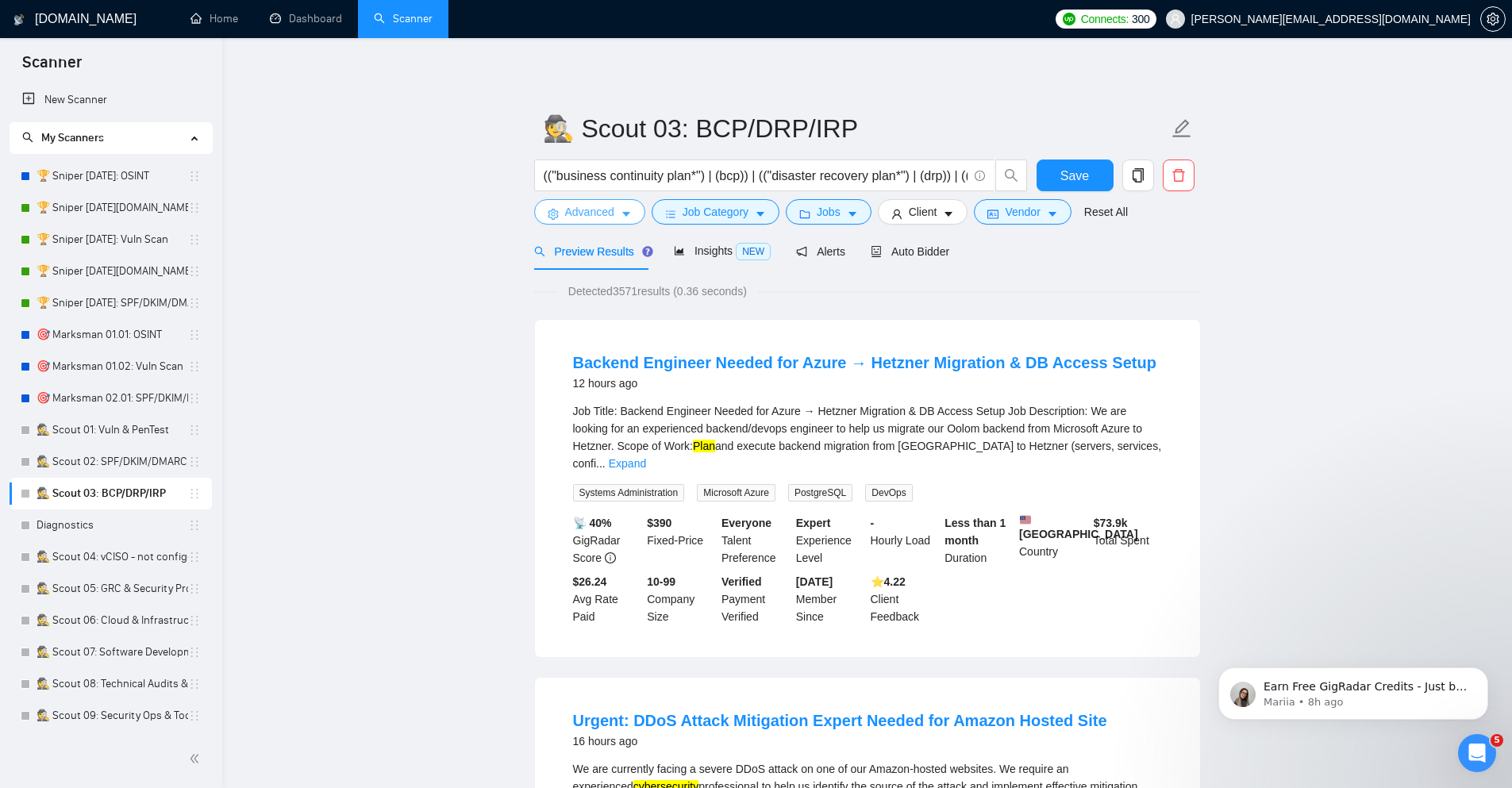
click at [585, 208] on span "Advanced" at bounding box center [590, 212] width 49 height 18
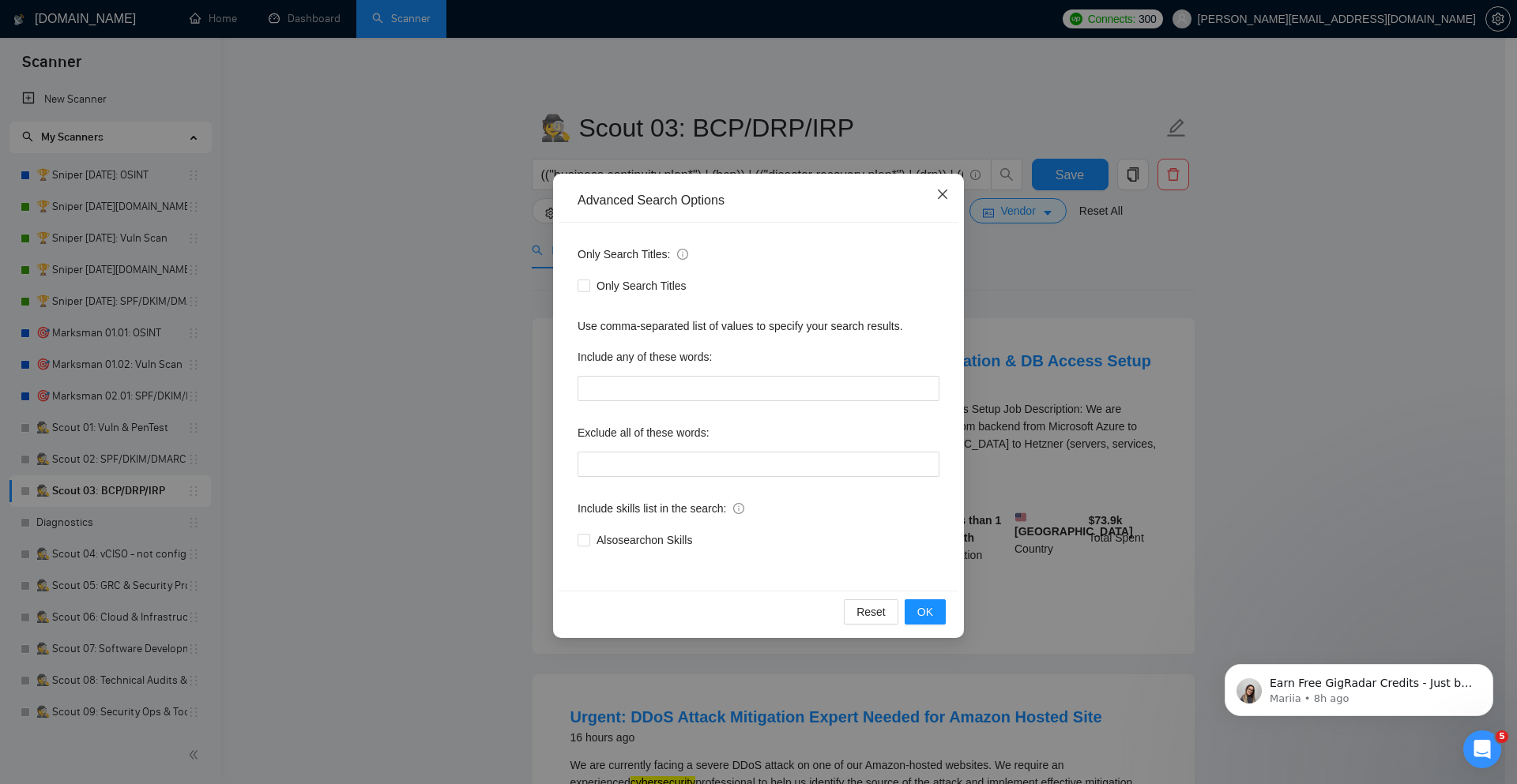
click at [946, 193] on icon "close" at bounding box center [942, 194] width 12 height 12
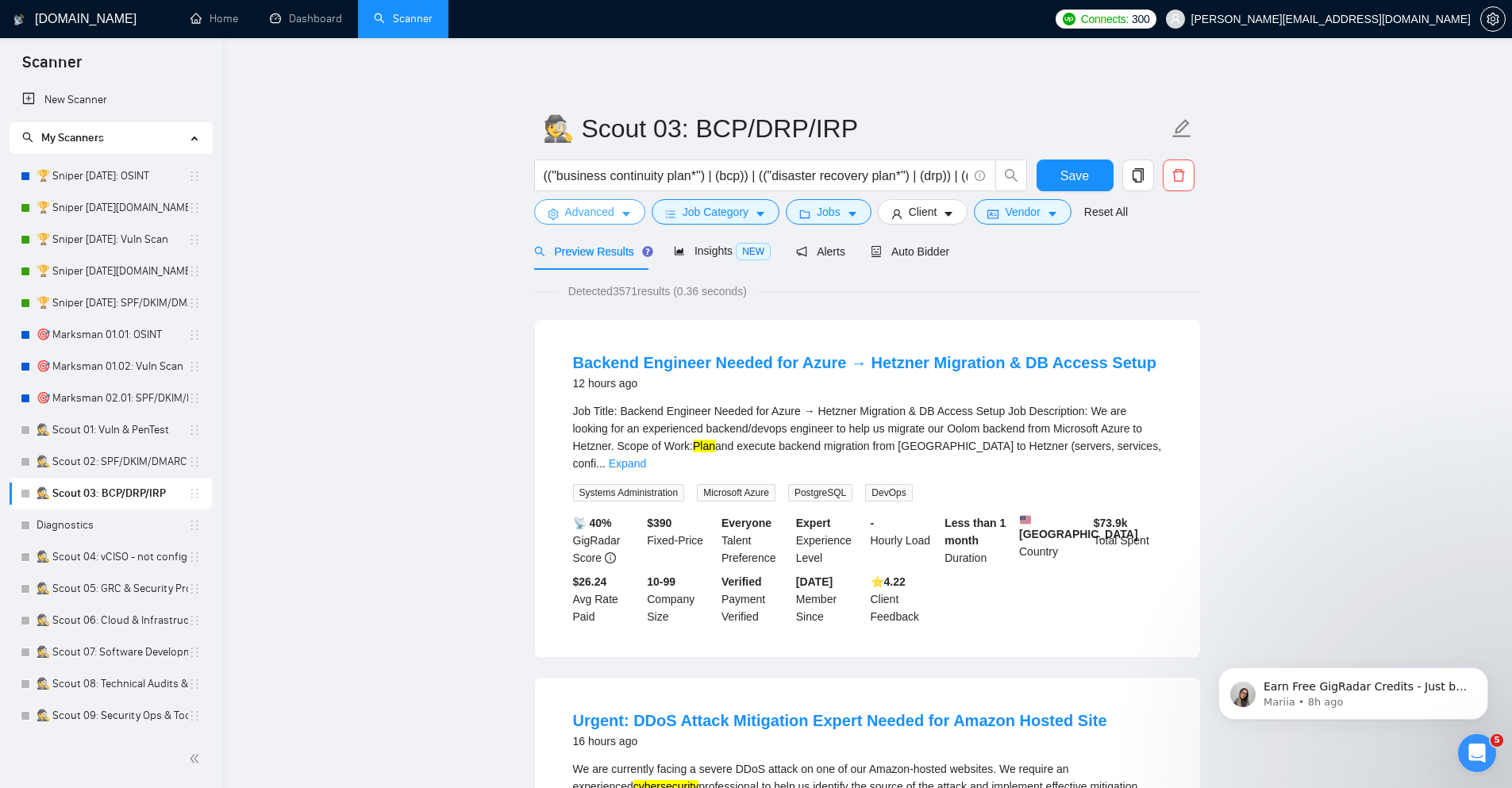
click at [609, 217] on span "Advanced" at bounding box center [590, 212] width 49 height 18
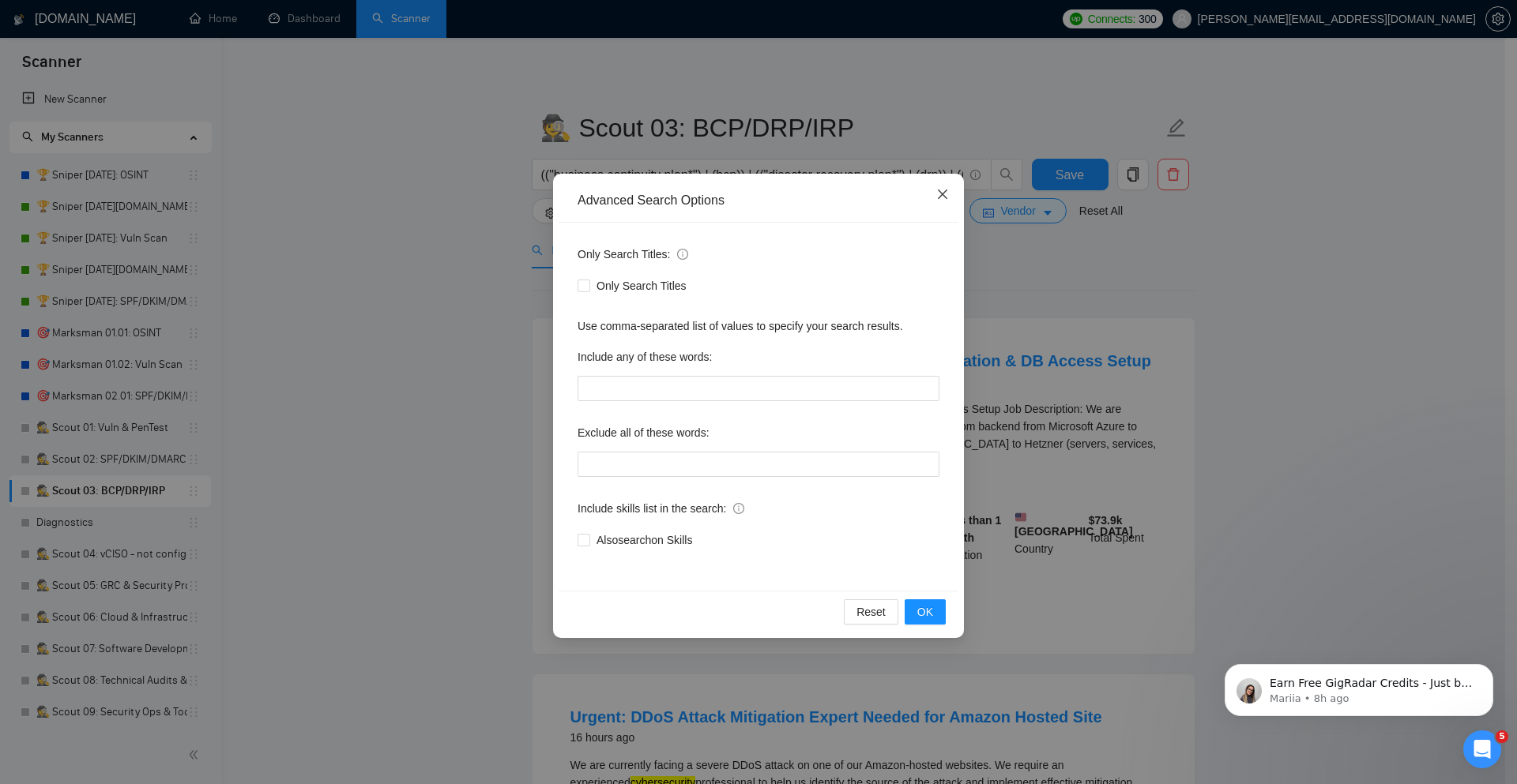
click at [944, 198] on icon "close" at bounding box center [942, 194] width 12 height 12
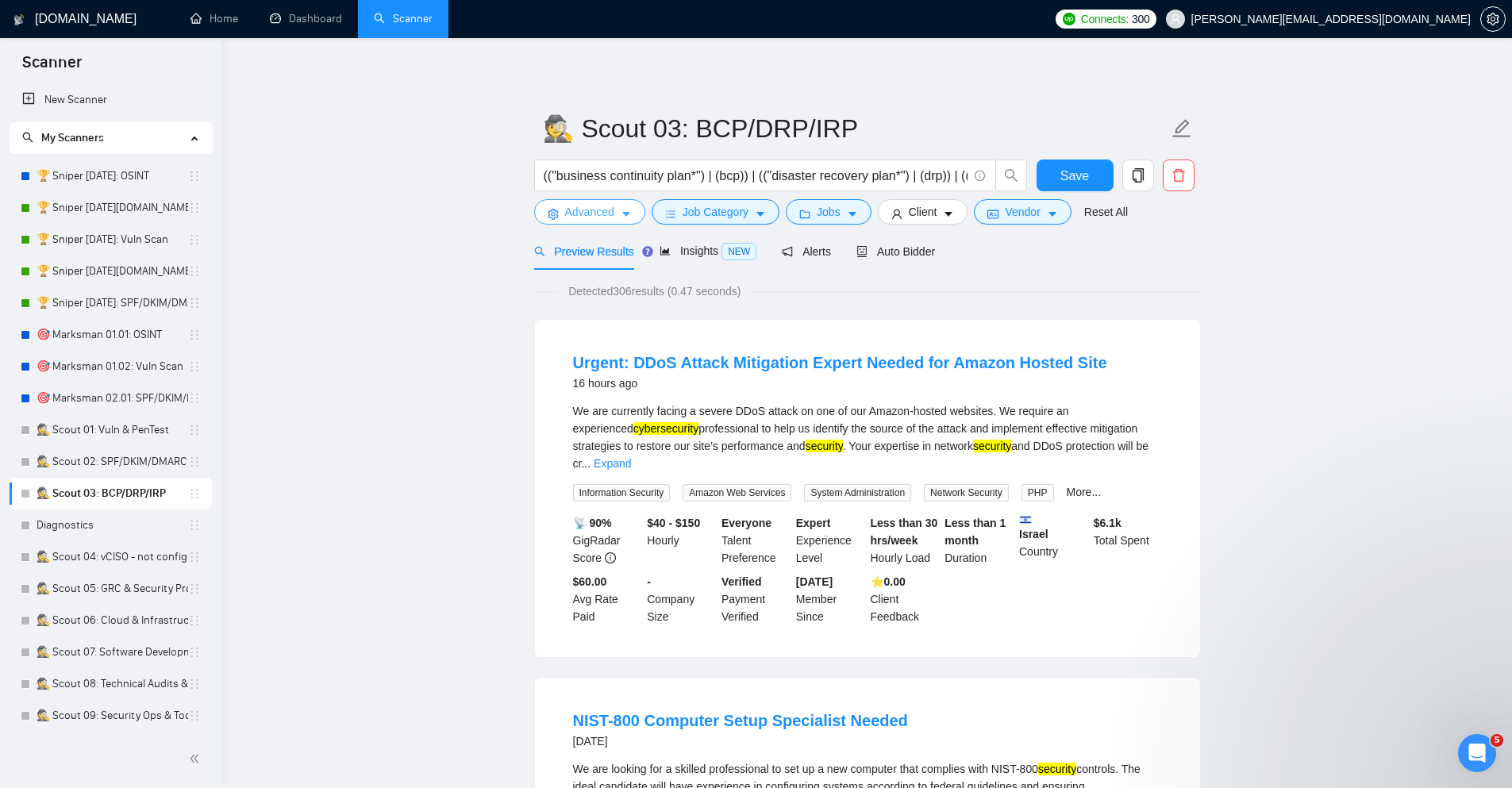
click at [609, 208] on span "Advanced" at bounding box center [590, 212] width 49 height 18
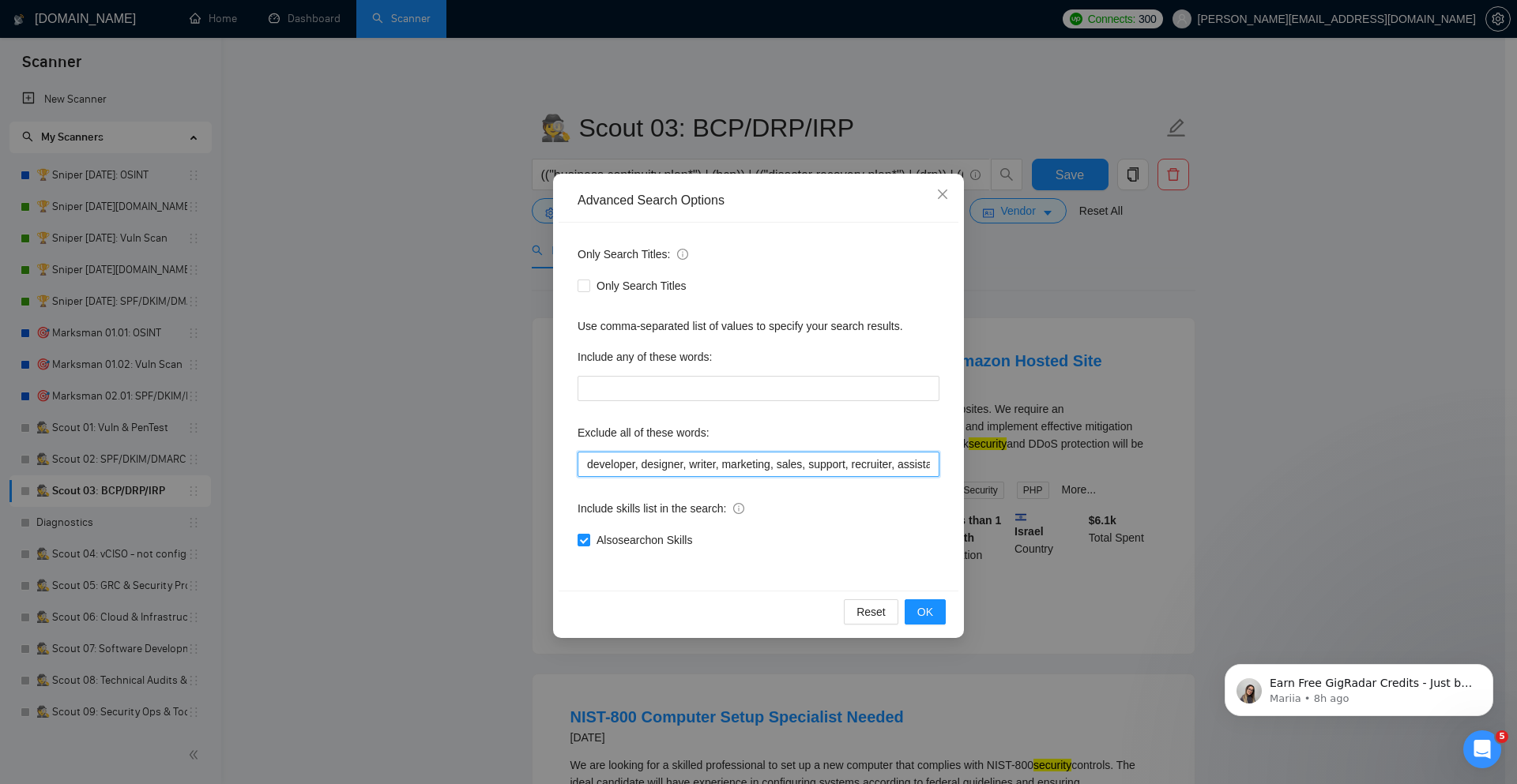
click at [579, 459] on input "developer, designer, writer, marketing, sales, support, recruiter, assistant, m…" at bounding box center [758, 464] width 362 height 25
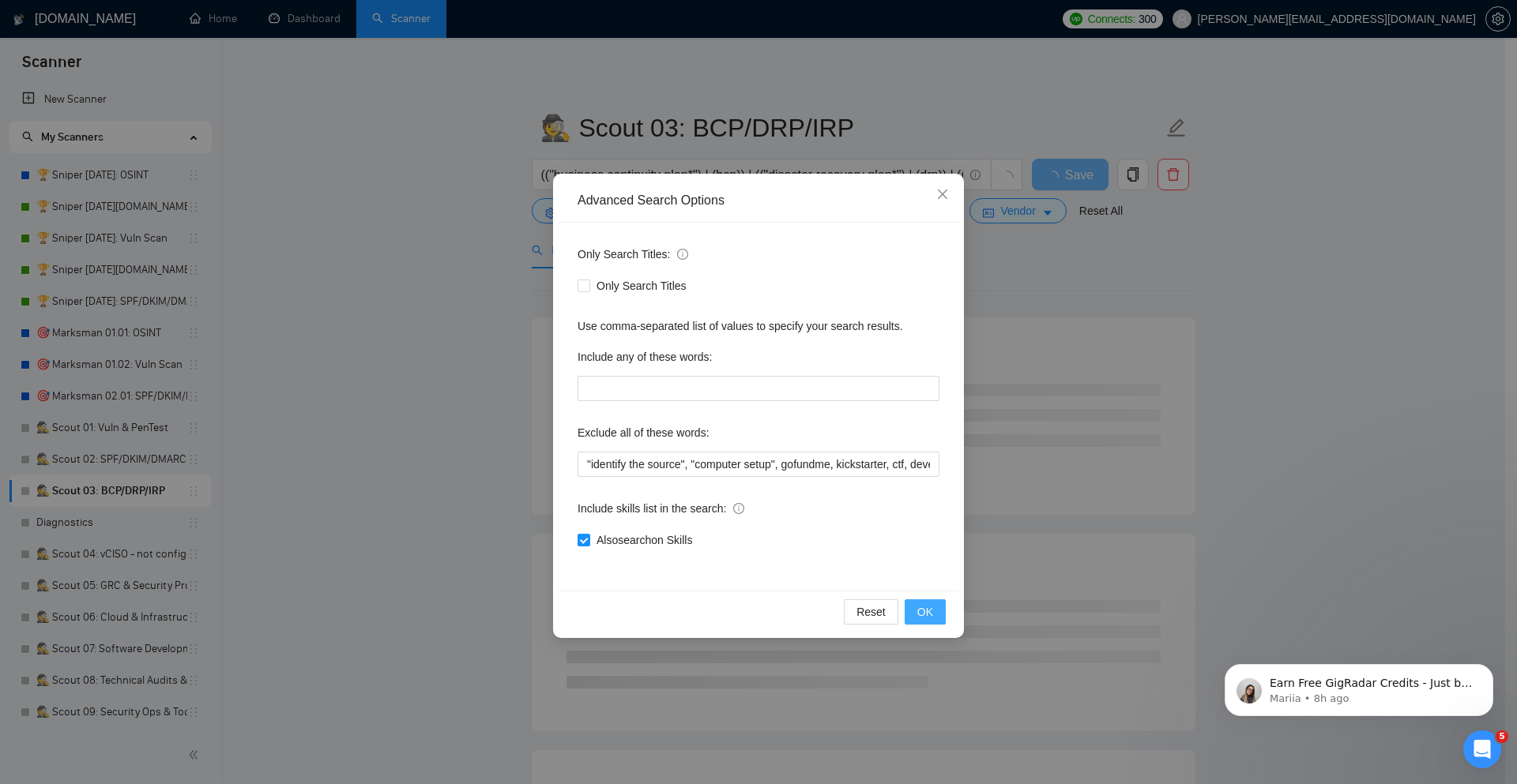
click at [919, 616] on span "OK" at bounding box center [925, 612] width 16 height 17
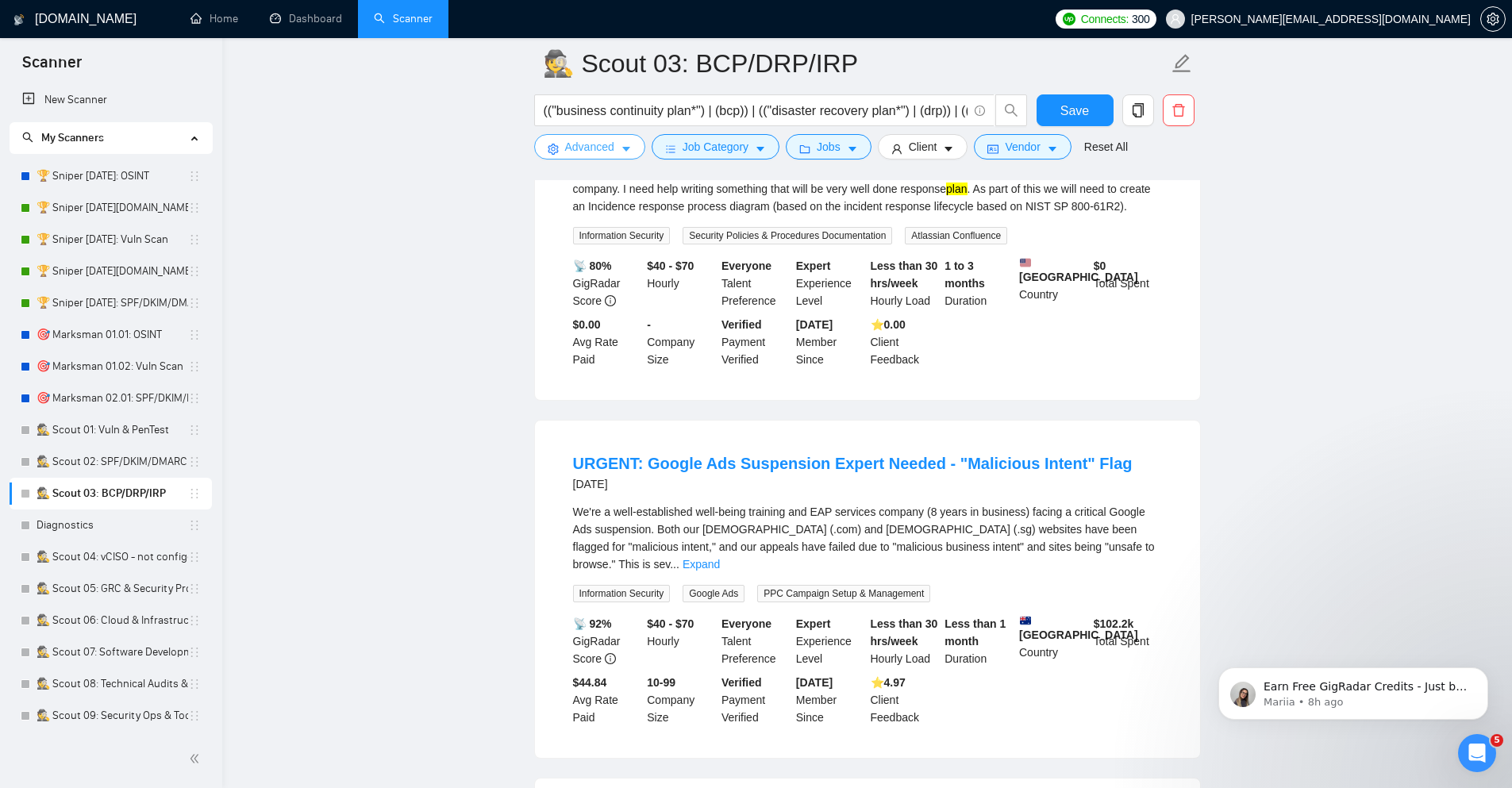
scroll to position [286, 0]
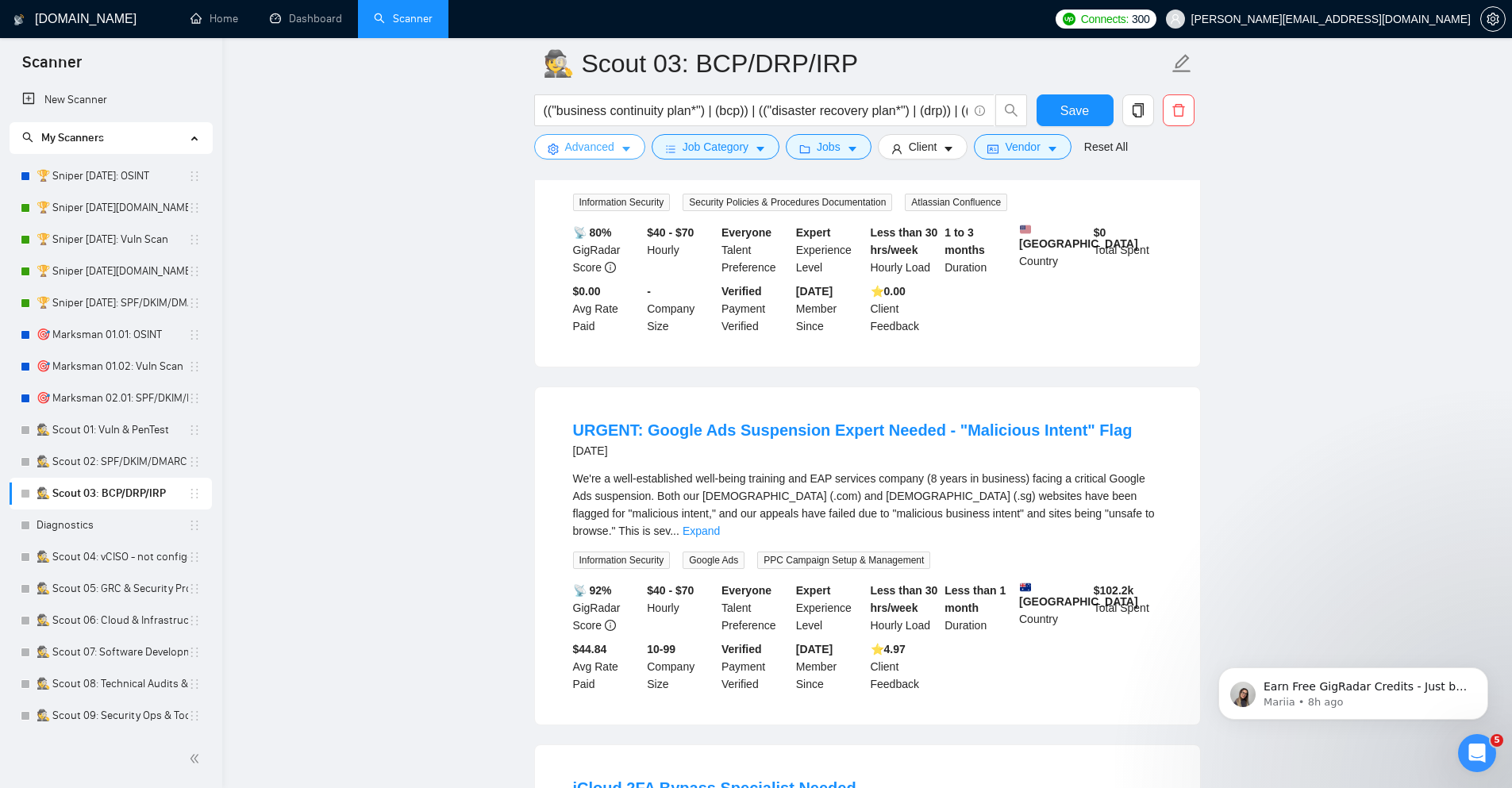
click at [613, 147] on span "Advanced" at bounding box center [590, 146] width 49 height 18
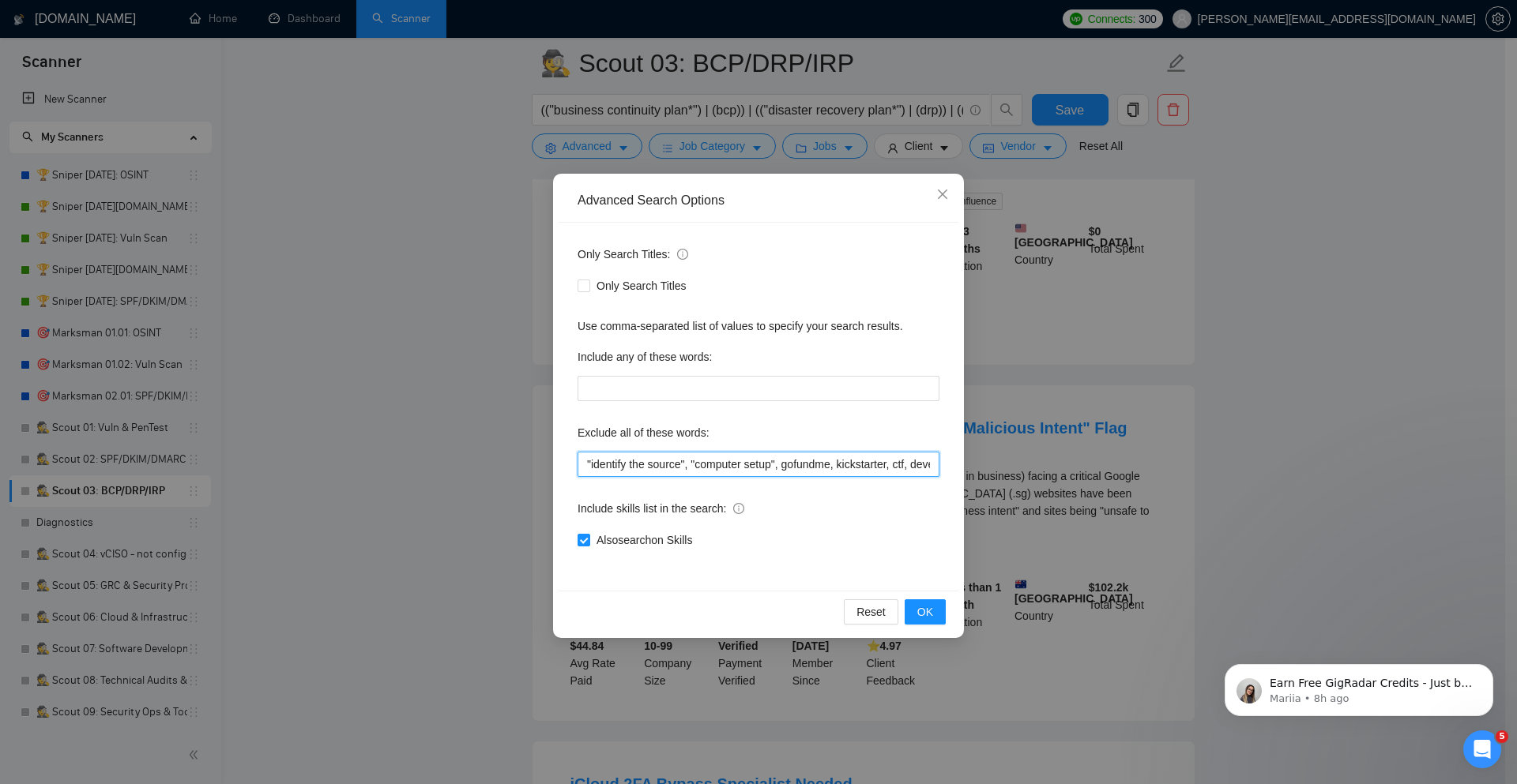
click at [581, 459] on input ""identify the source", "computer setup", gofundme, kickstarter, ctf, developer,…" at bounding box center [758, 464] width 362 height 25
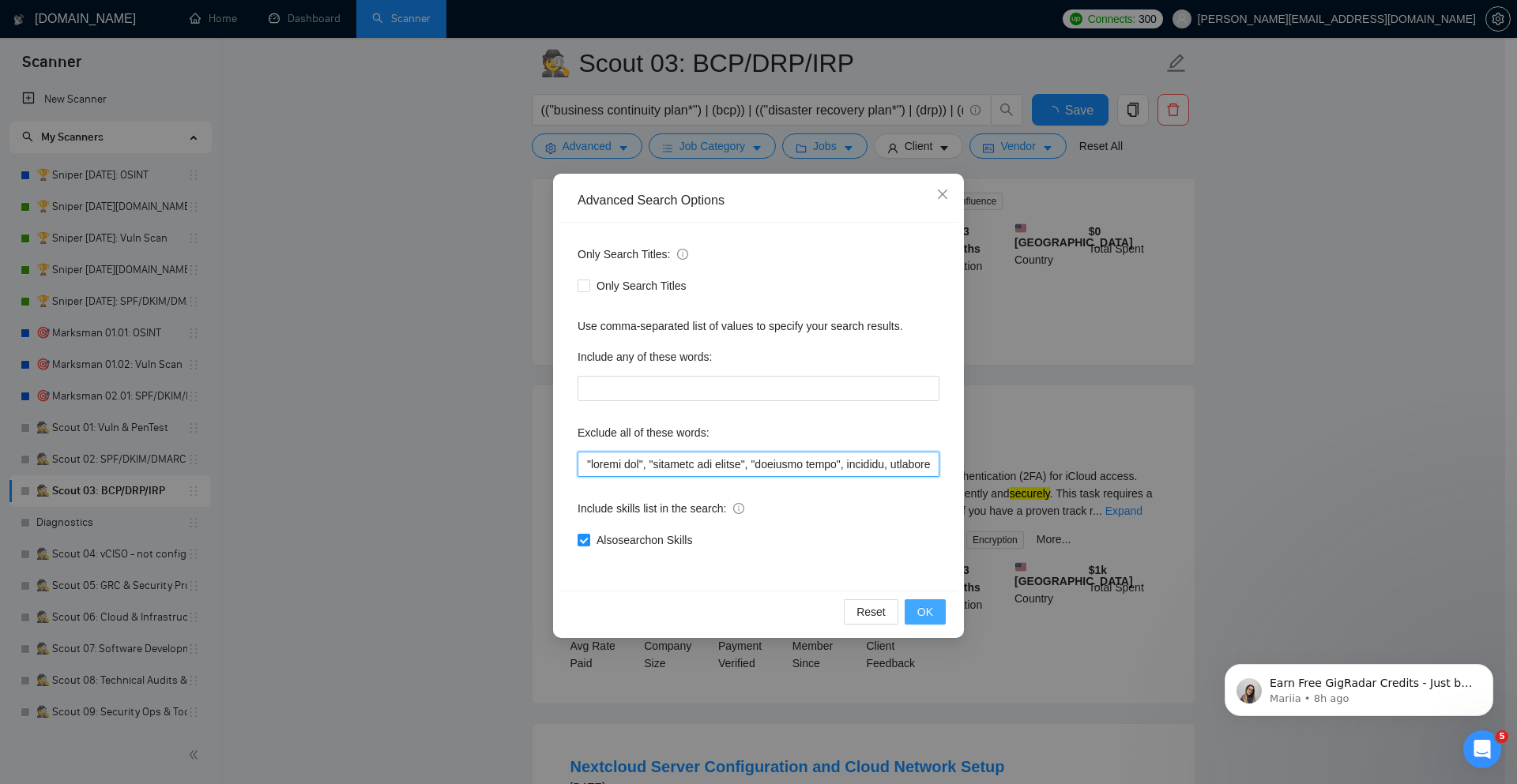
type input ""google ads", "identify the source", "computer setup", gofundme, kickstarter, c…"
click at [912, 602] on button "OK" at bounding box center [924, 612] width 41 height 25
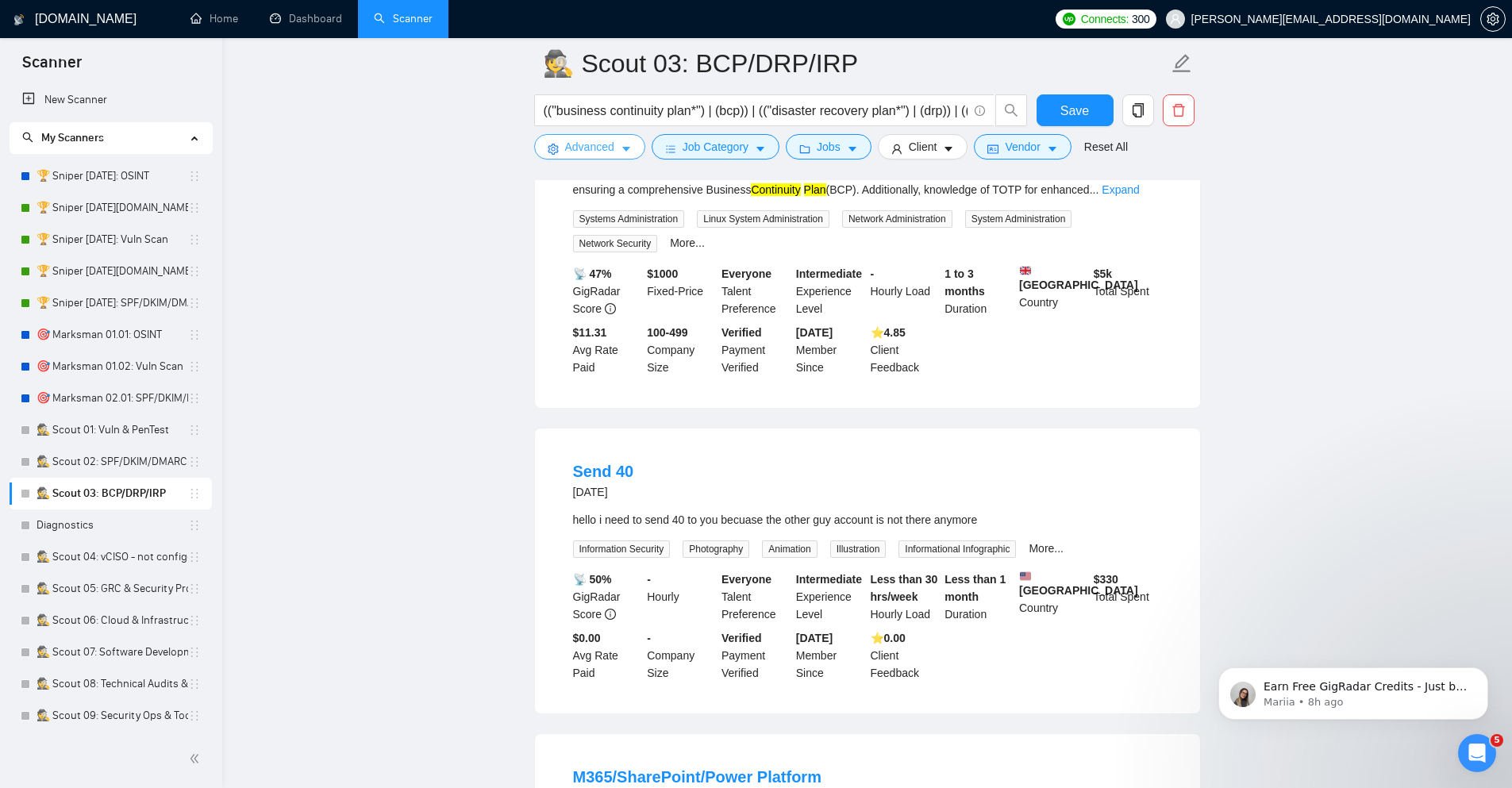
scroll to position [1048, 0]
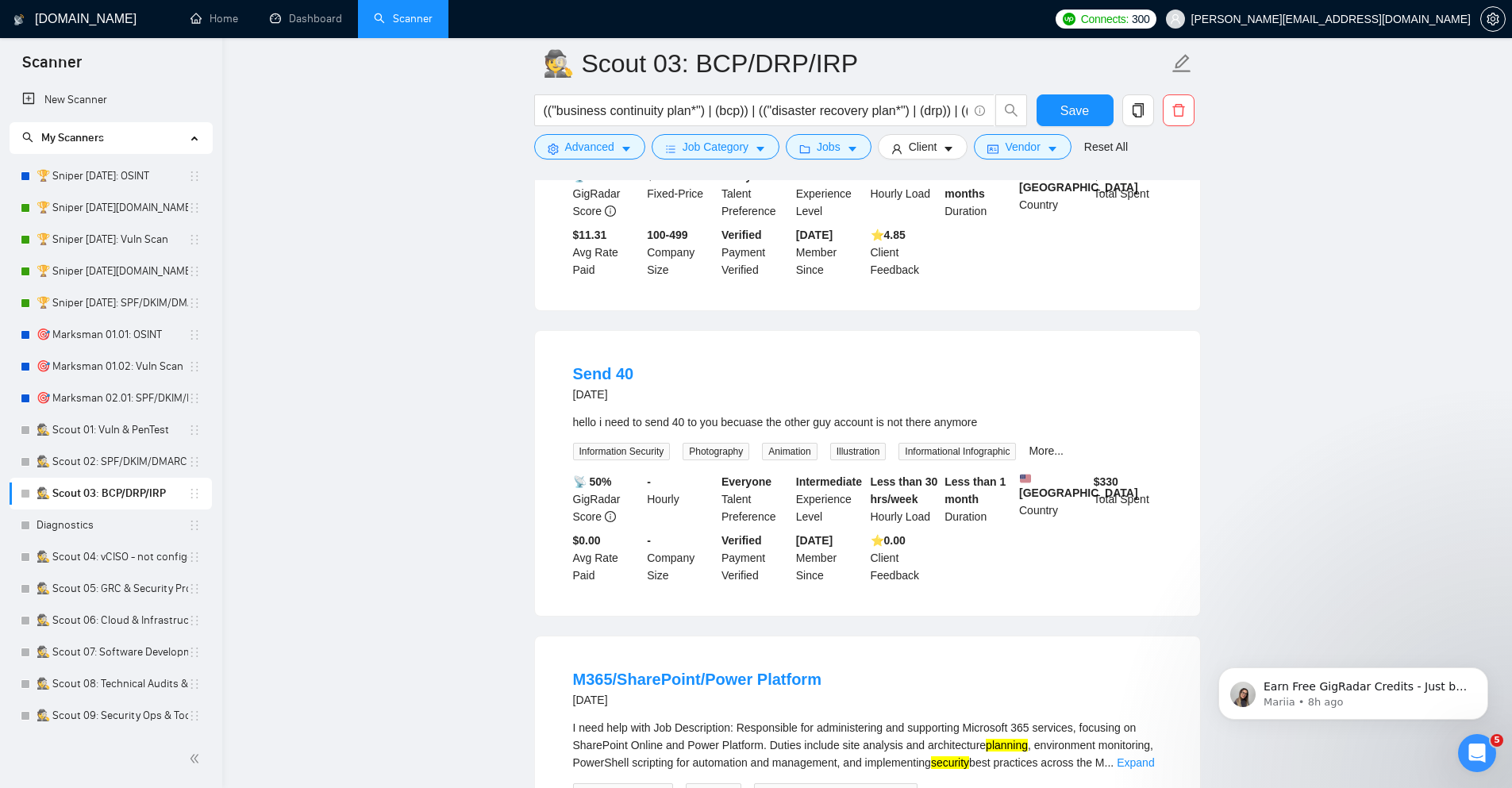
click at [122, 489] on link "🕵️ Scout 03: BCP/DRP/IRP" at bounding box center [112, 494] width 151 height 32
